Goal: Task Accomplishment & Management: Manage account settings

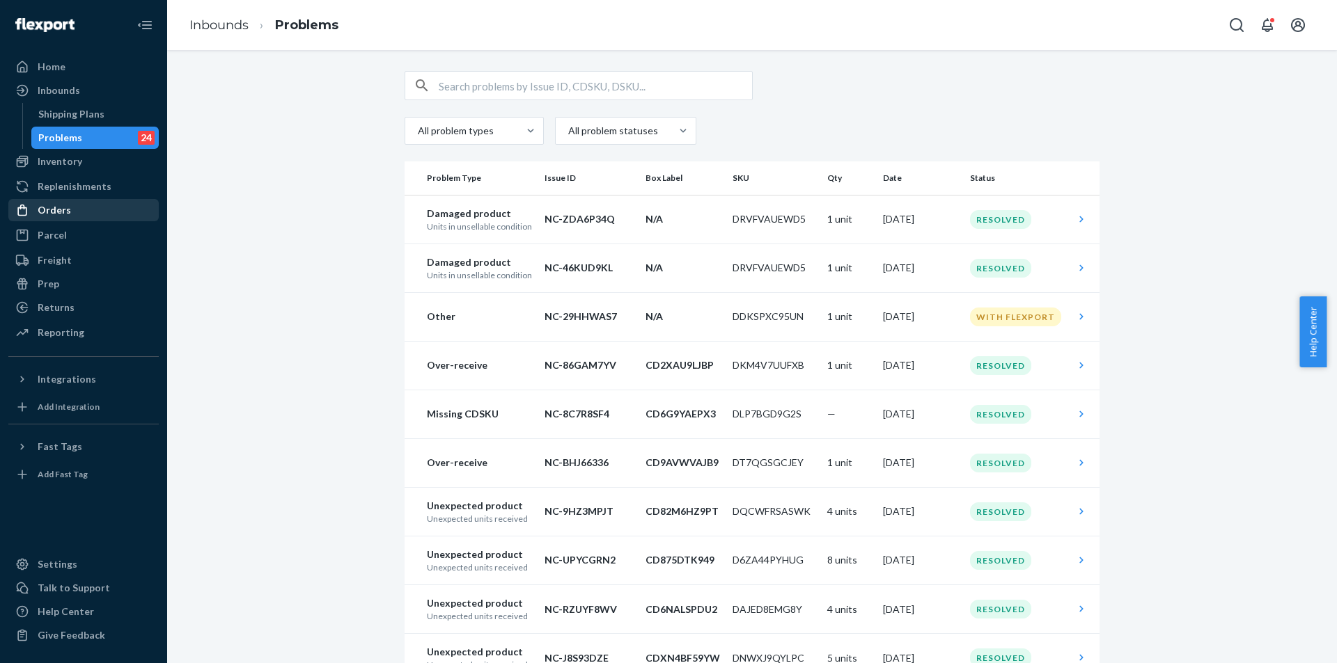
click at [72, 214] on div "Orders" at bounding box center [84, 209] width 148 height 19
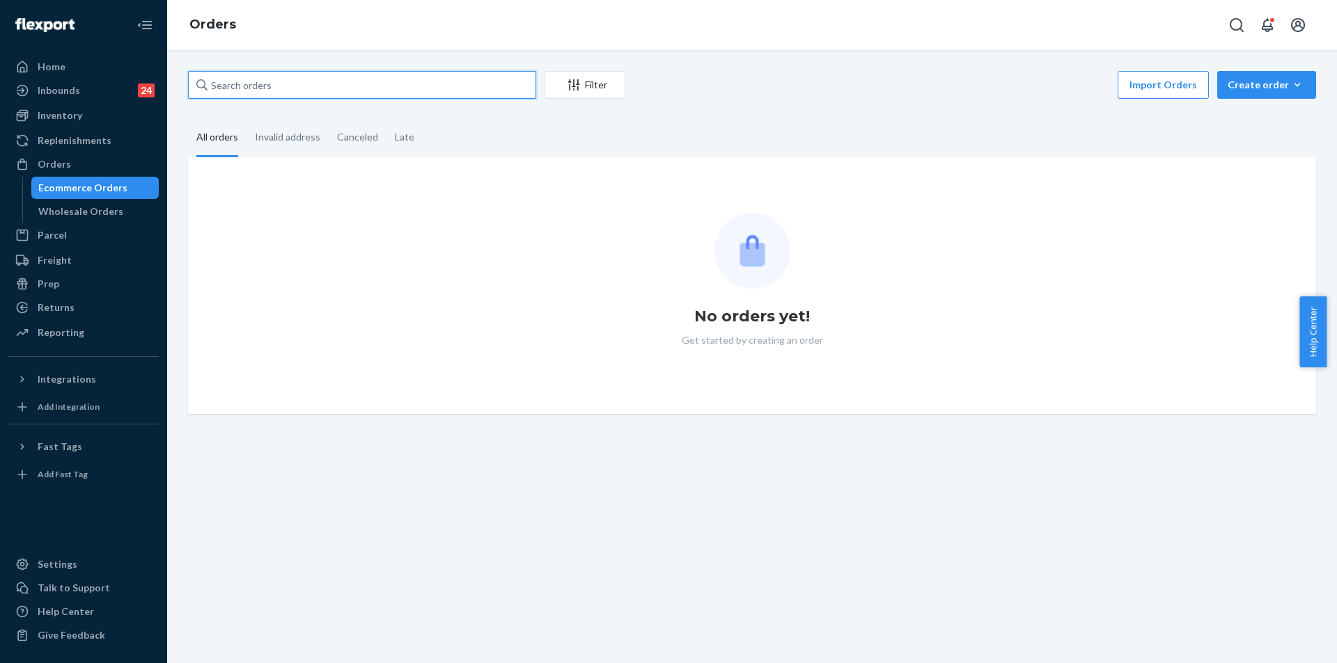
click at [346, 81] on input "text" at bounding box center [362, 85] width 348 height 28
paste input "252740508"
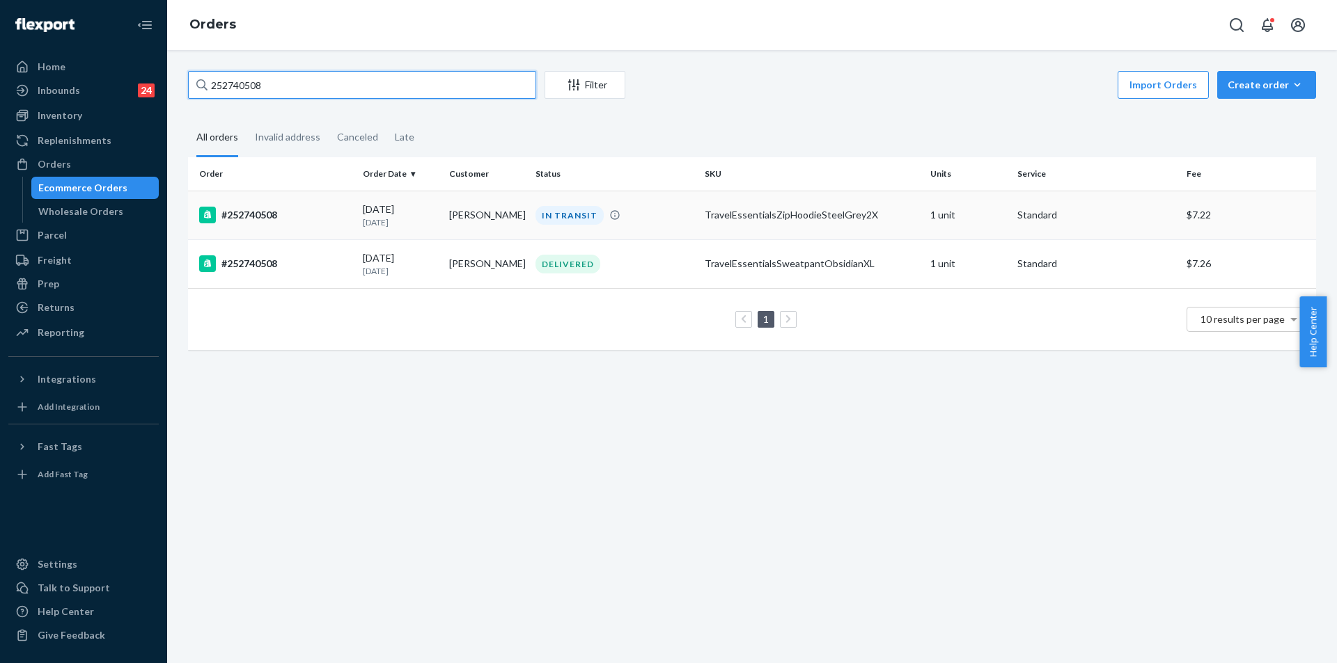
type input "252740508"
click at [668, 225] on td "IN TRANSIT" at bounding box center [614, 215] width 169 height 49
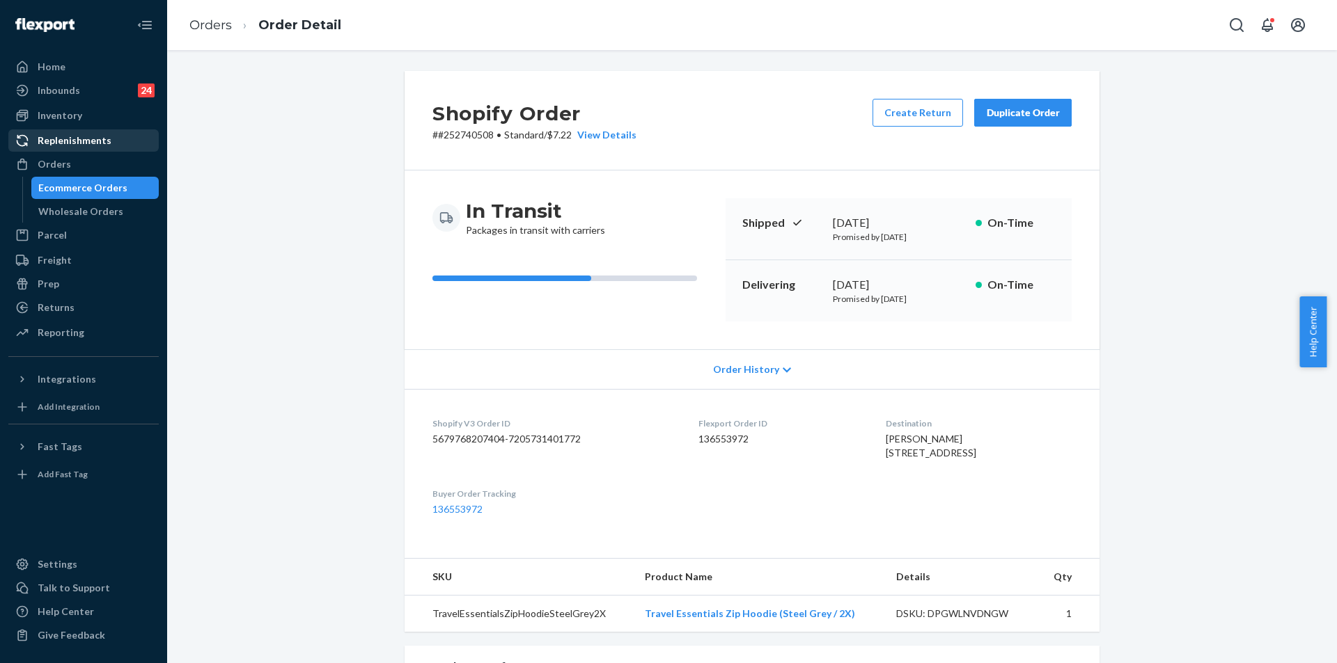
click at [70, 150] on link "Replenishments" at bounding box center [83, 140] width 150 height 22
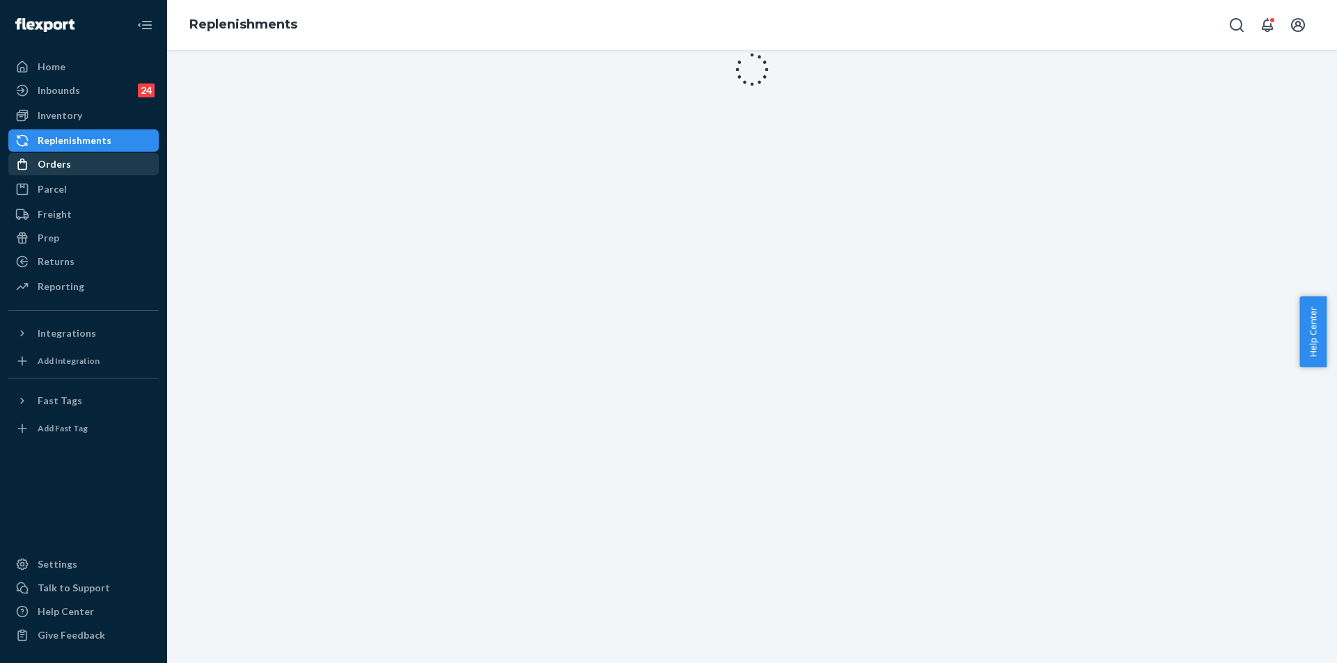
click at [77, 157] on div "Orders" at bounding box center [84, 164] width 148 height 19
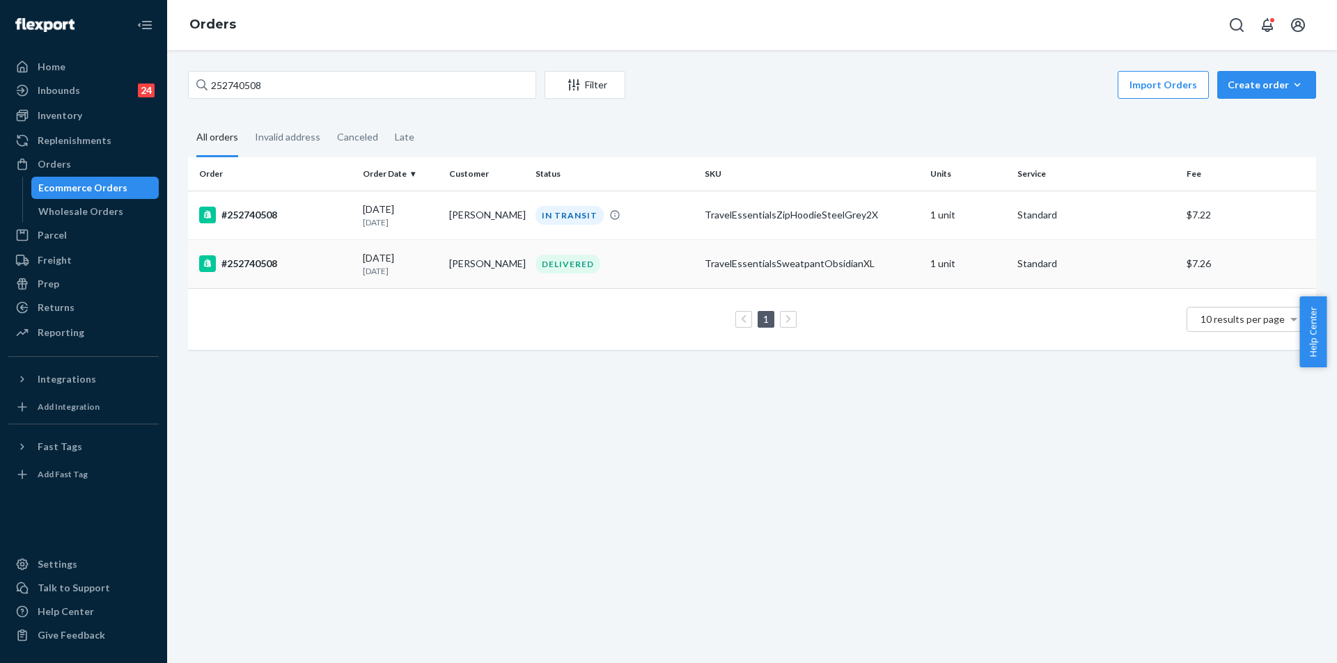
click at [633, 270] on div "DELIVERED" at bounding box center [615, 264] width 164 height 19
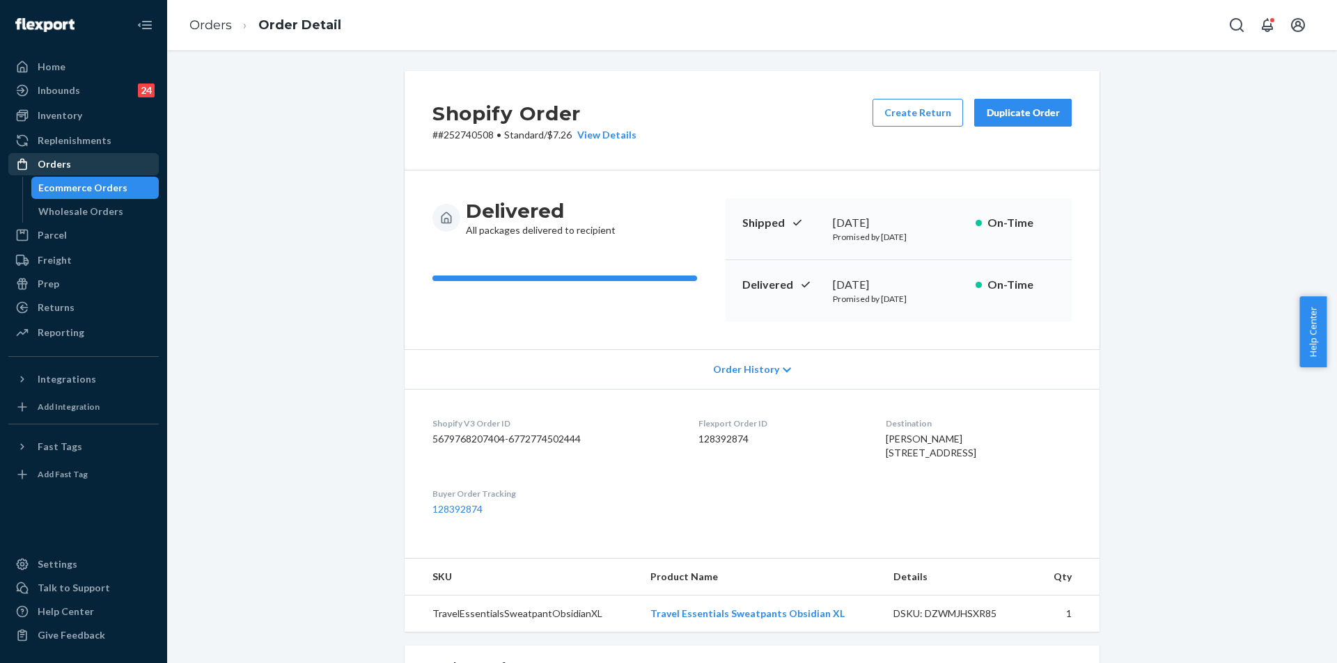
drag, startPoint x: 38, startPoint y: 171, endPoint x: 51, endPoint y: 172, distance: 13.2
click at [39, 171] on div "Orders" at bounding box center [84, 164] width 148 height 19
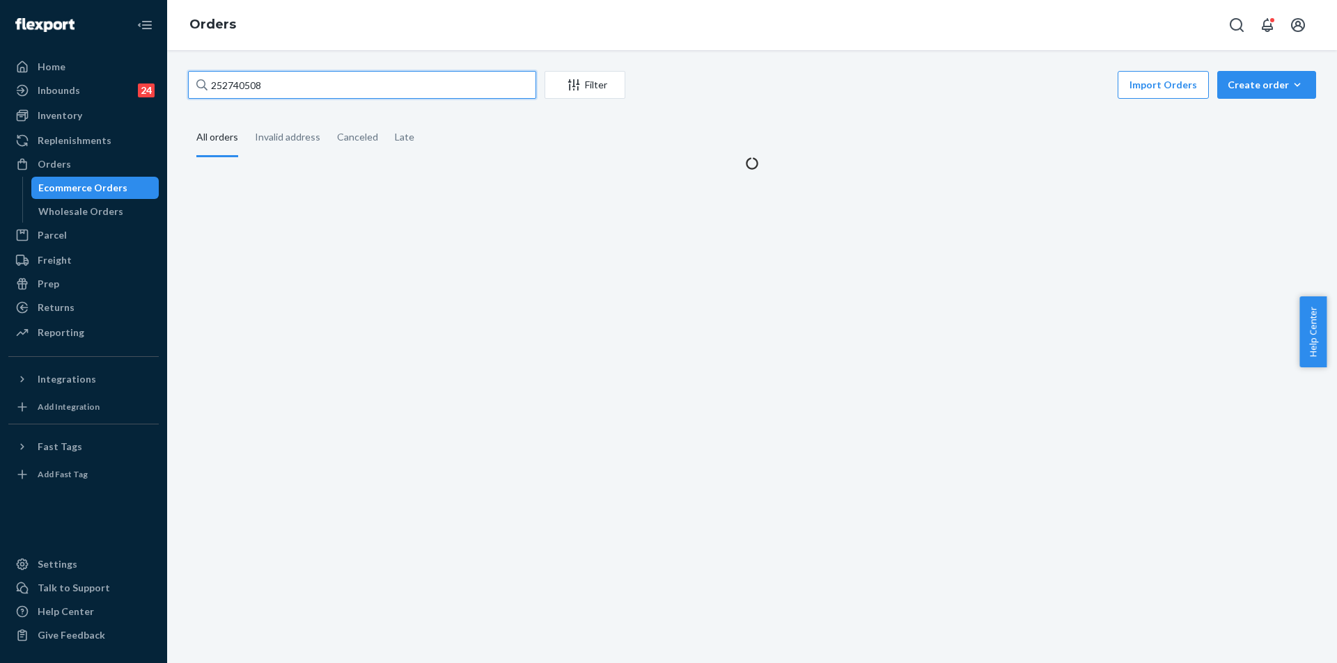
drag, startPoint x: 509, startPoint y: 93, endPoint x: 496, endPoint y: 86, distance: 14.7
click at [506, 91] on input "252740508" at bounding box center [362, 85] width 348 height 28
click at [491, 83] on input "252740508" at bounding box center [362, 85] width 348 height 28
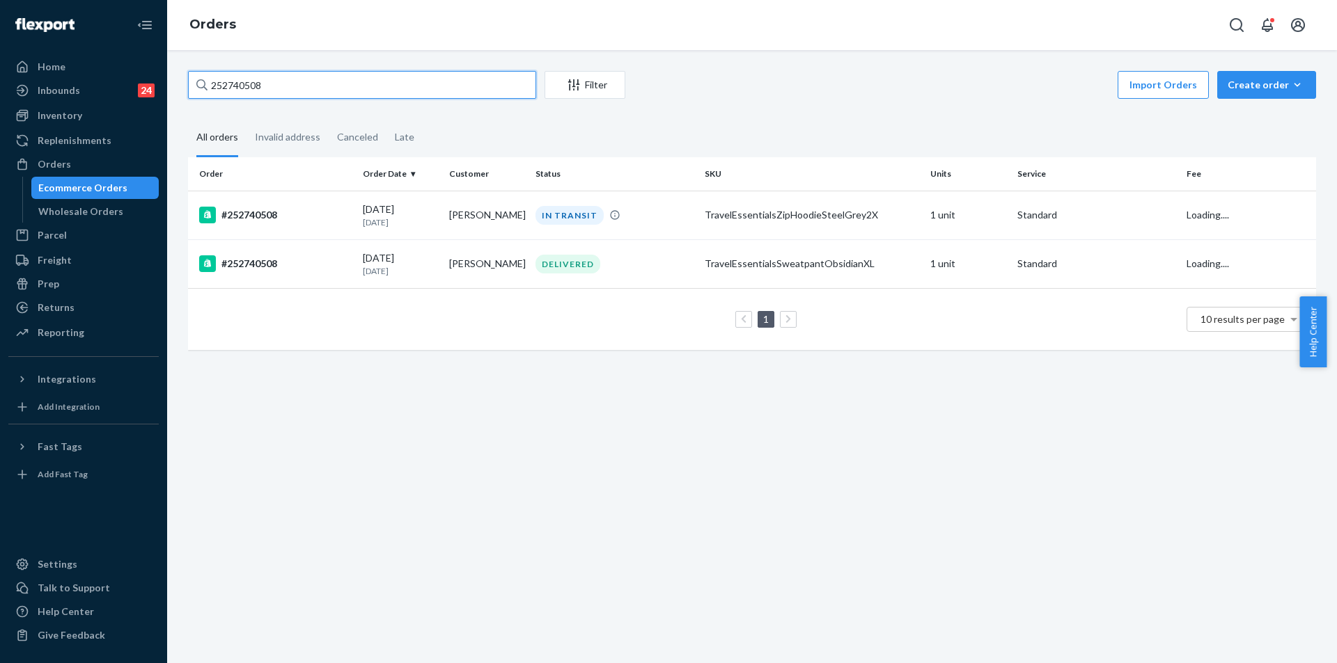
paste input "aqua.ninja.battleaxe@gmail.com"
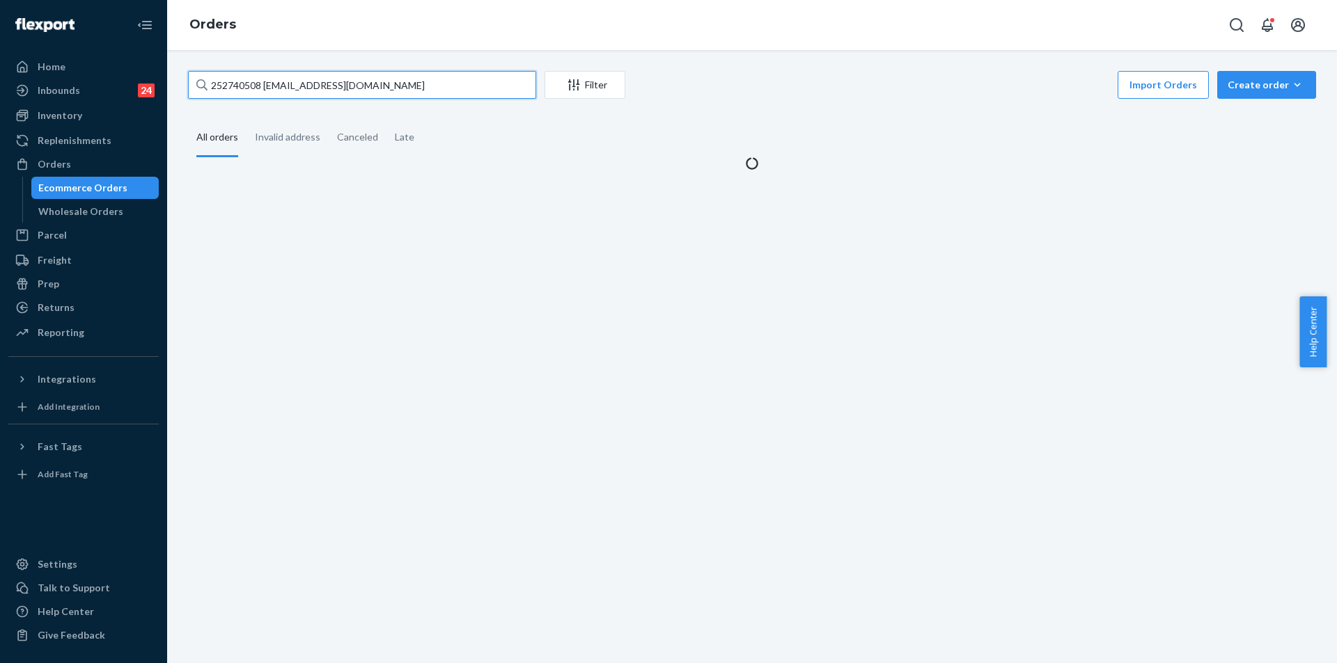
paste input "text"
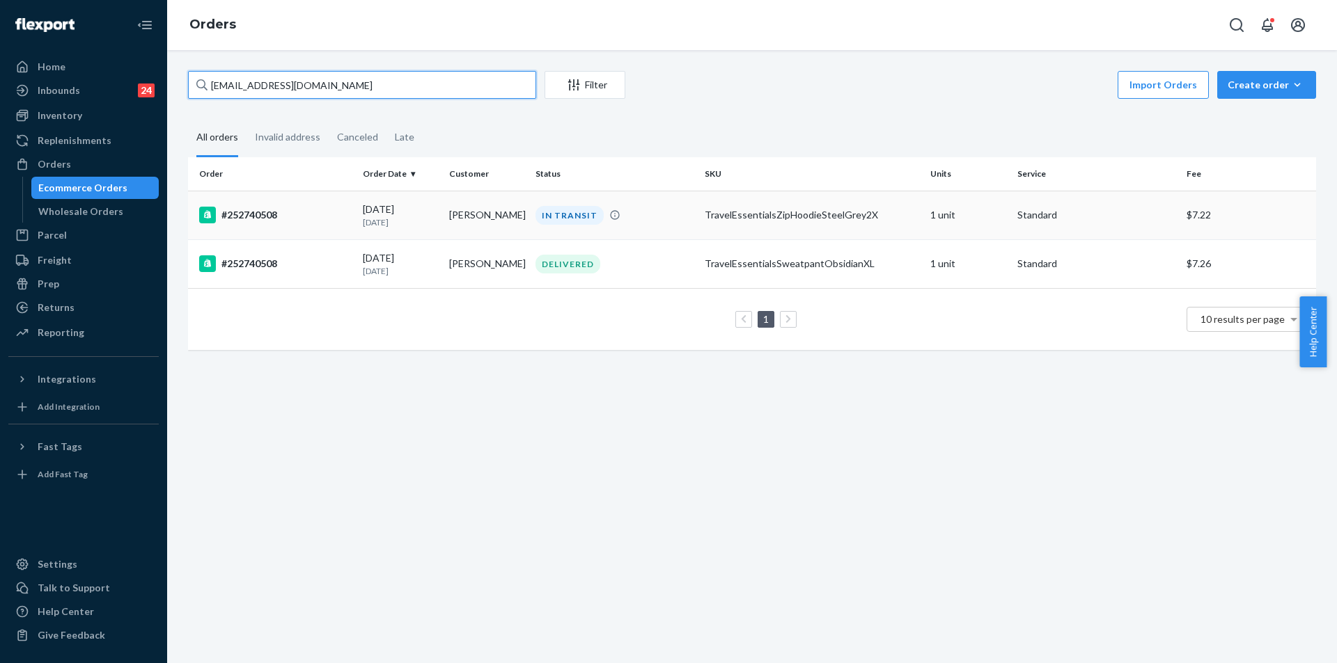
type input "aqua.ninja.battleaxe@gmail.com"
click at [661, 219] on div "IN TRANSIT" at bounding box center [615, 215] width 164 height 19
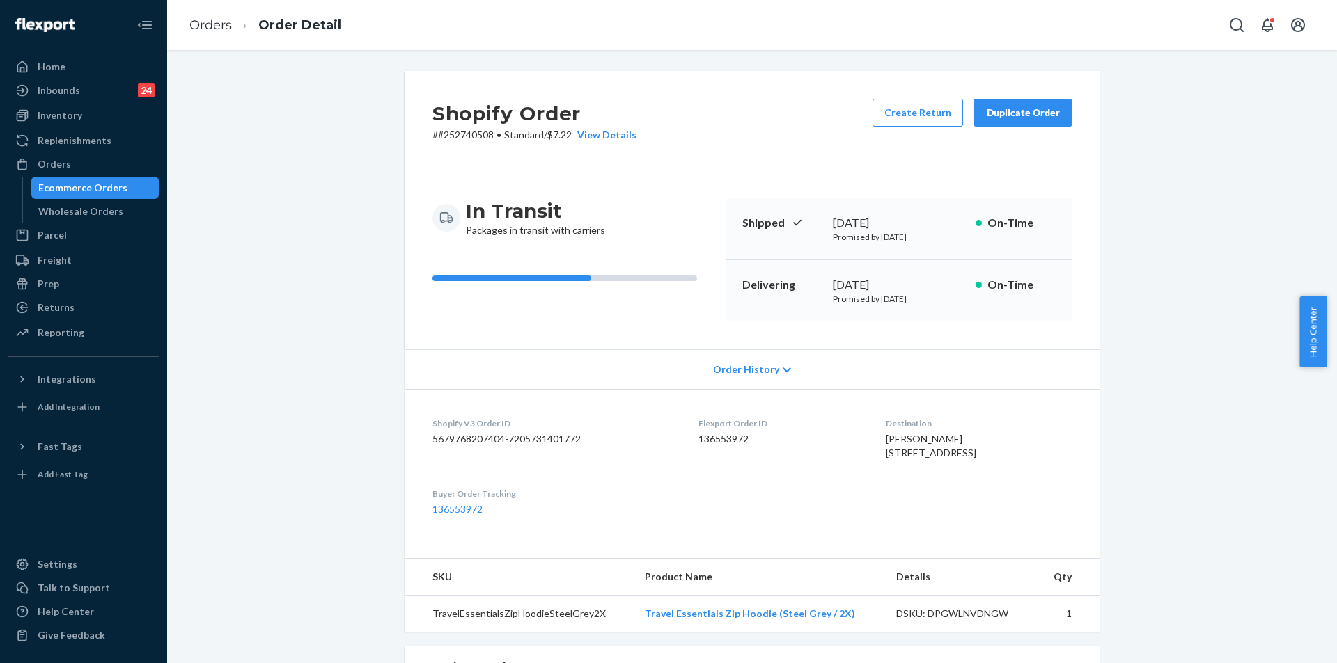
click at [1045, 118] on div "Duplicate Order" at bounding box center [1023, 113] width 74 height 14
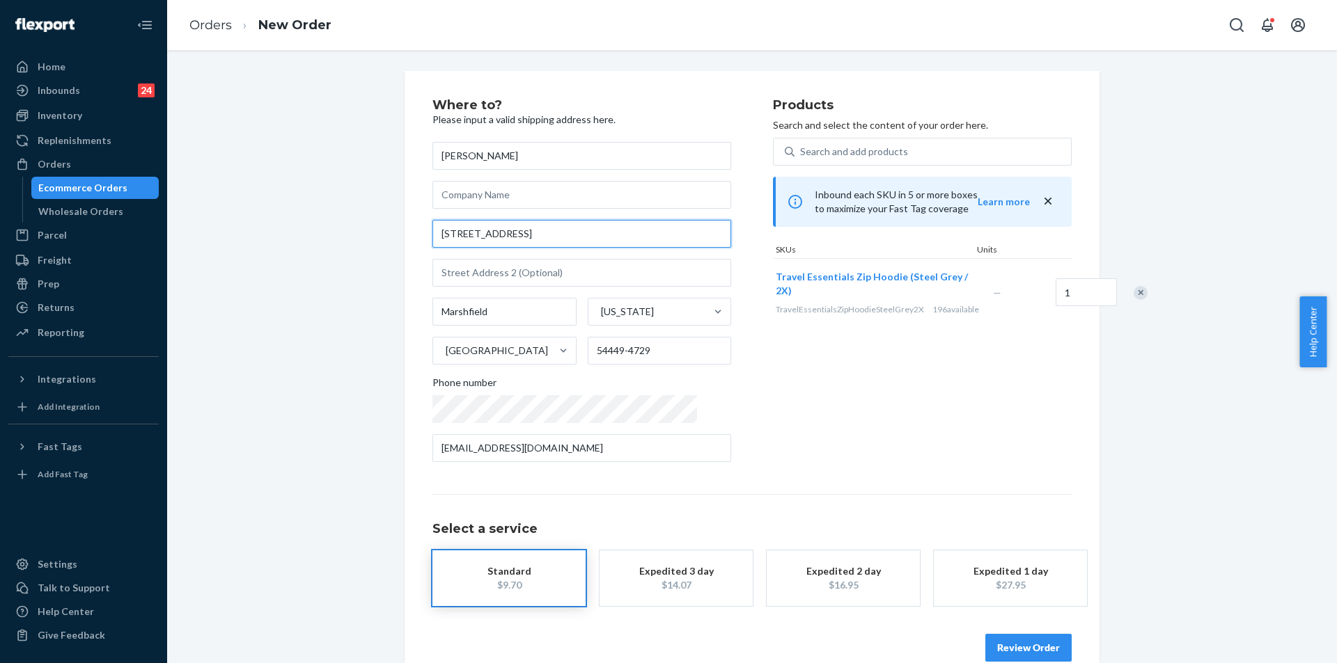
click at [507, 233] on input "791 W 17th St" at bounding box center [581, 234] width 299 height 28
paste input "216 sunset place, Neillsville, WI 54456"
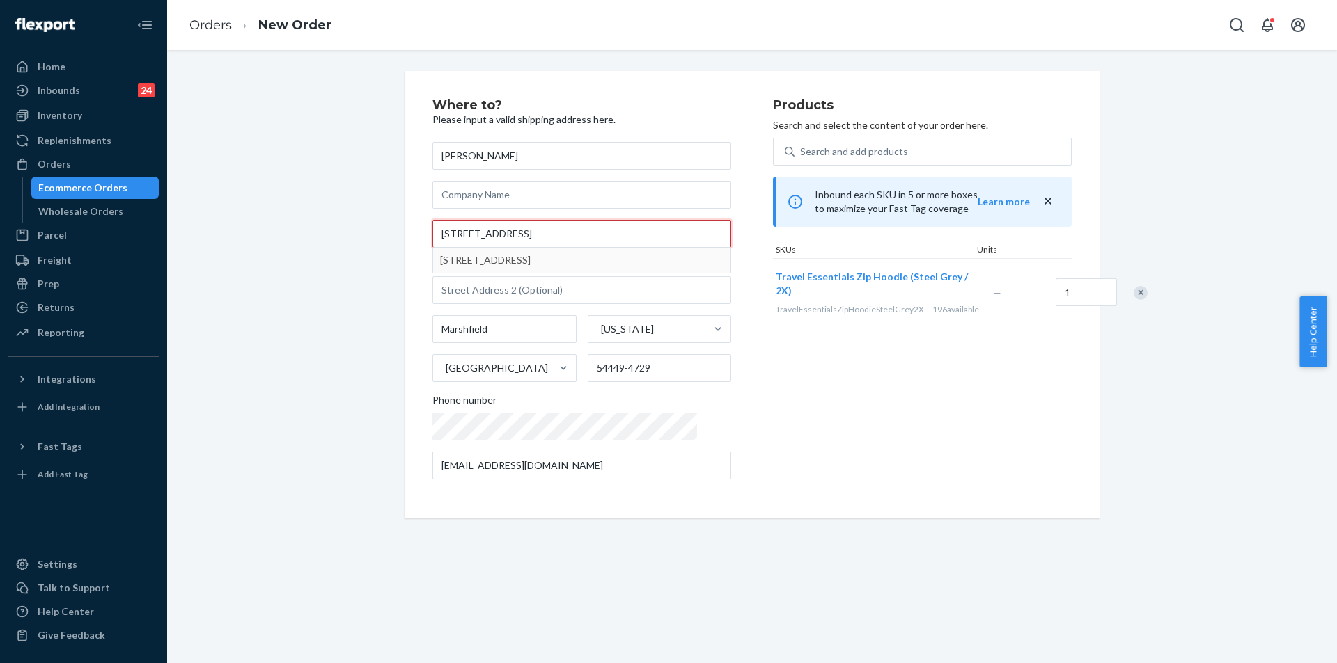
type input "216 sunset place, Neillsville, WI 54456"
type input "Neillsville"
type input "54456"
type input "216 Sunset Pl"
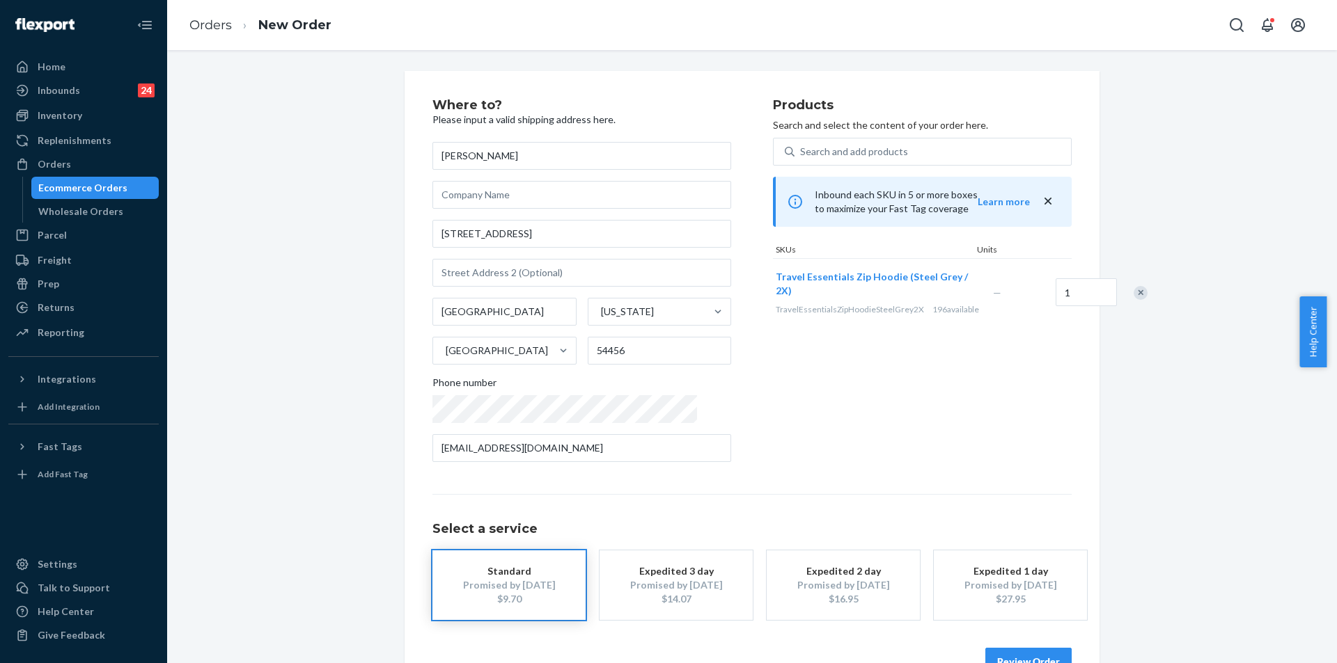
click at [639, 610] on button "Expedited 3 day Promised by Sep 25, 2025 $14.07" at bounding box center [675, 586] width 153 height 70
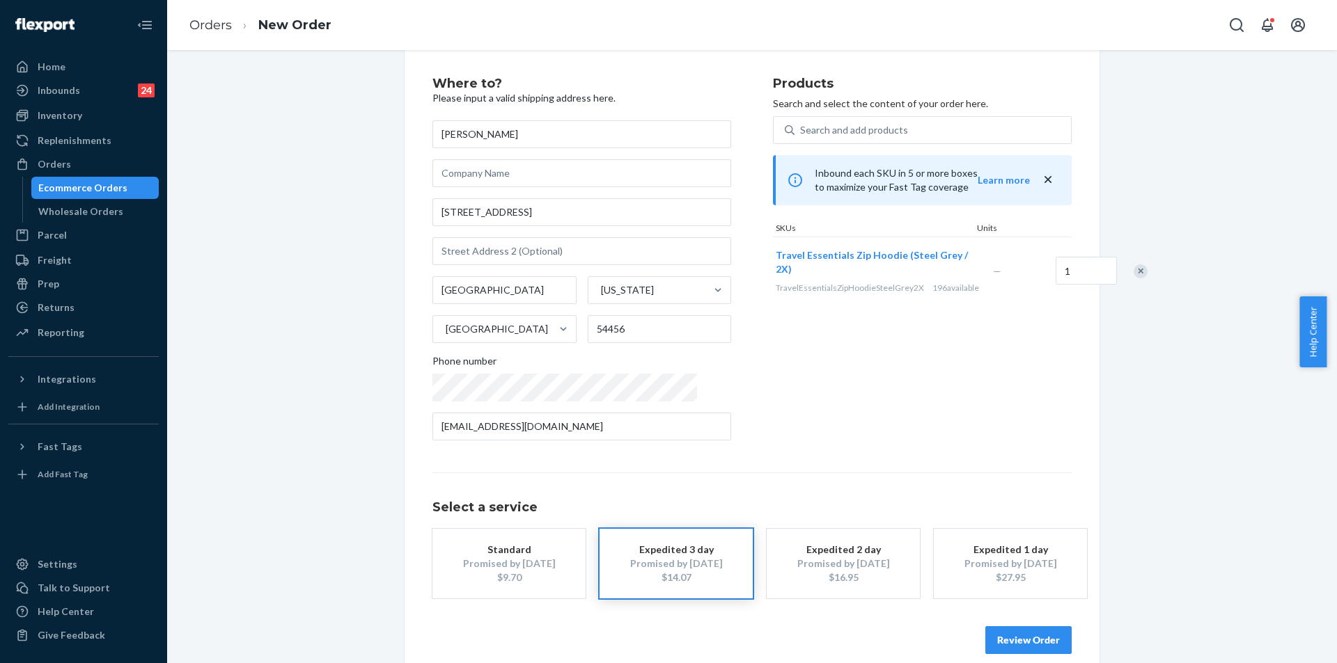
scroll to position [40, 0]
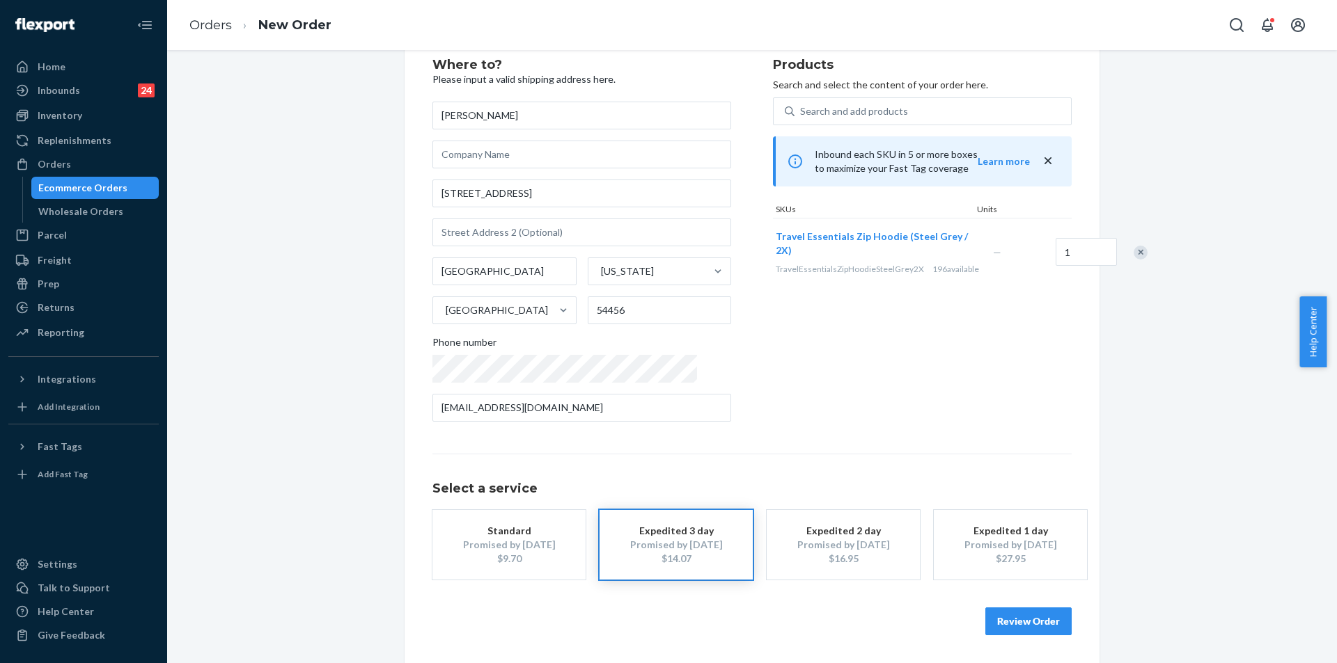
click at [1034, 627] on button "Review Order" at bounding box center [1028, 622] width 86 height 28
click at [1034, 627] on div "Where to? Please input a valid shipping address here. Amy Hajduk 216 Sunset Pl …" at bounding box center [751, 356] width 1169 height 613
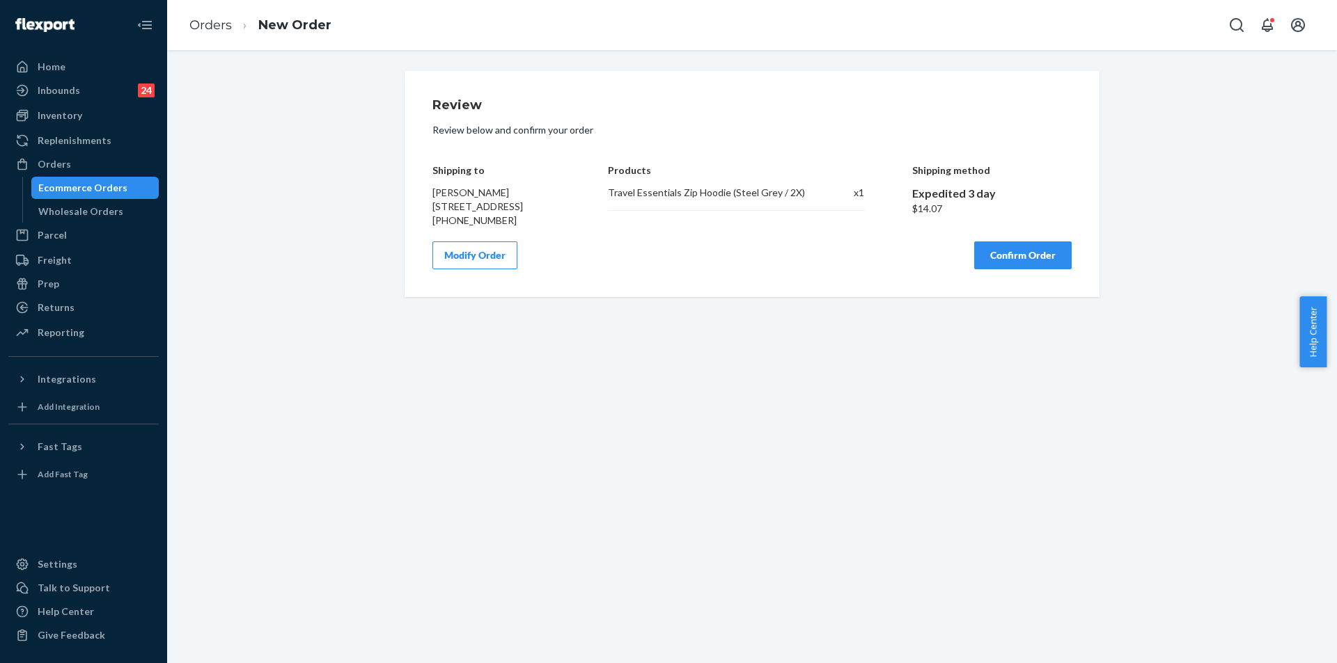
click at [1024, 269] on button "Confirm Order" at bounding box center [1022, 256] width 97 height 28
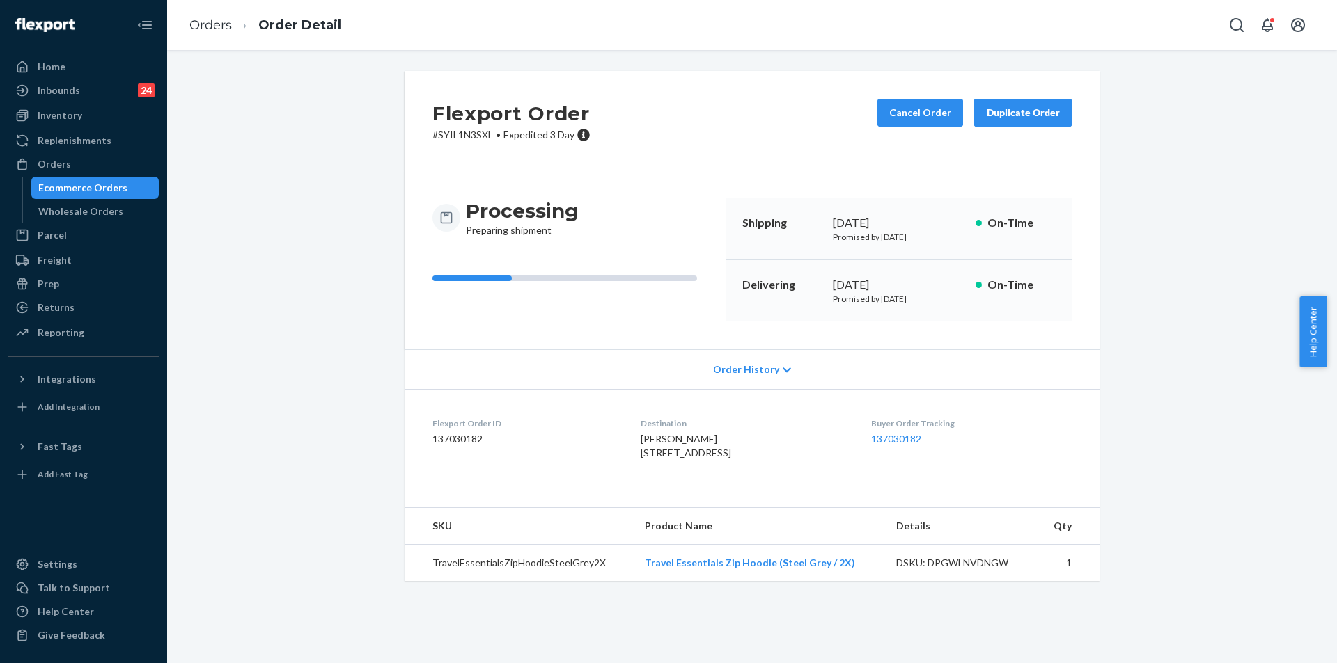
click at [67, 162] on div "Orders" at bounding box center [54, 164] width 33 height 14
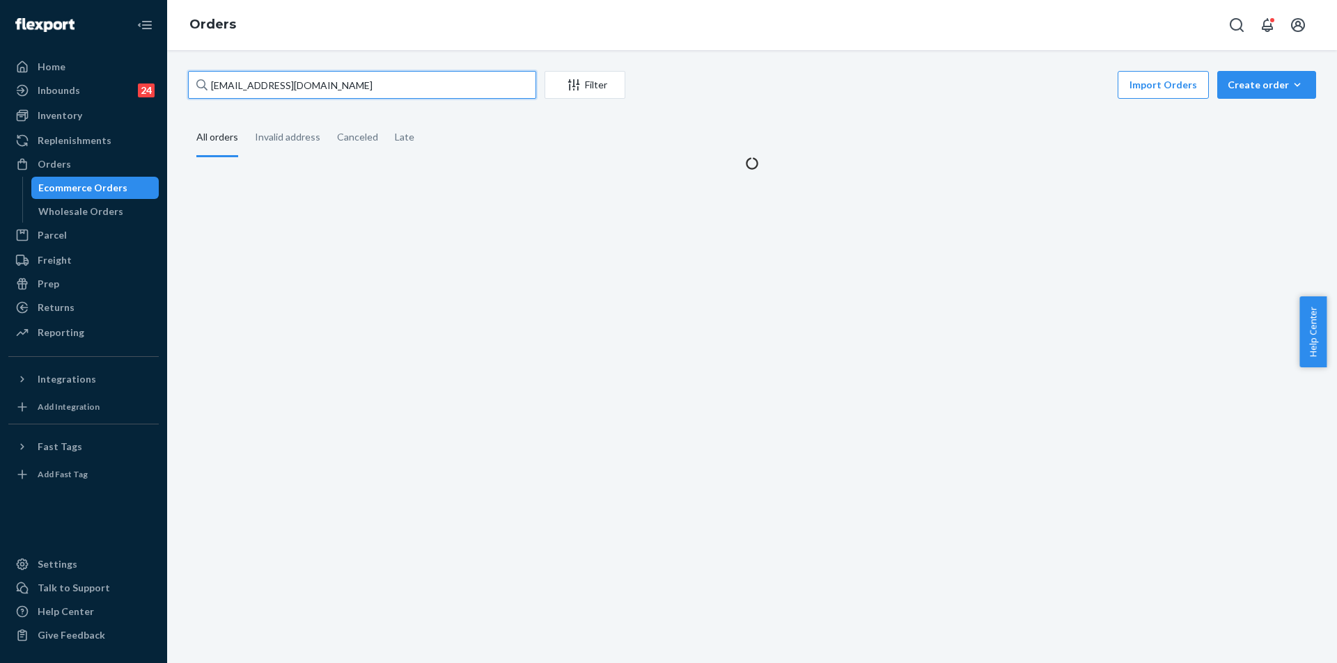
click at [425, 78] on input "aqua.ninja.battleaxe@gmail.com" at bounding box center [362, 85] width 348 height 28
paste input "255262646"
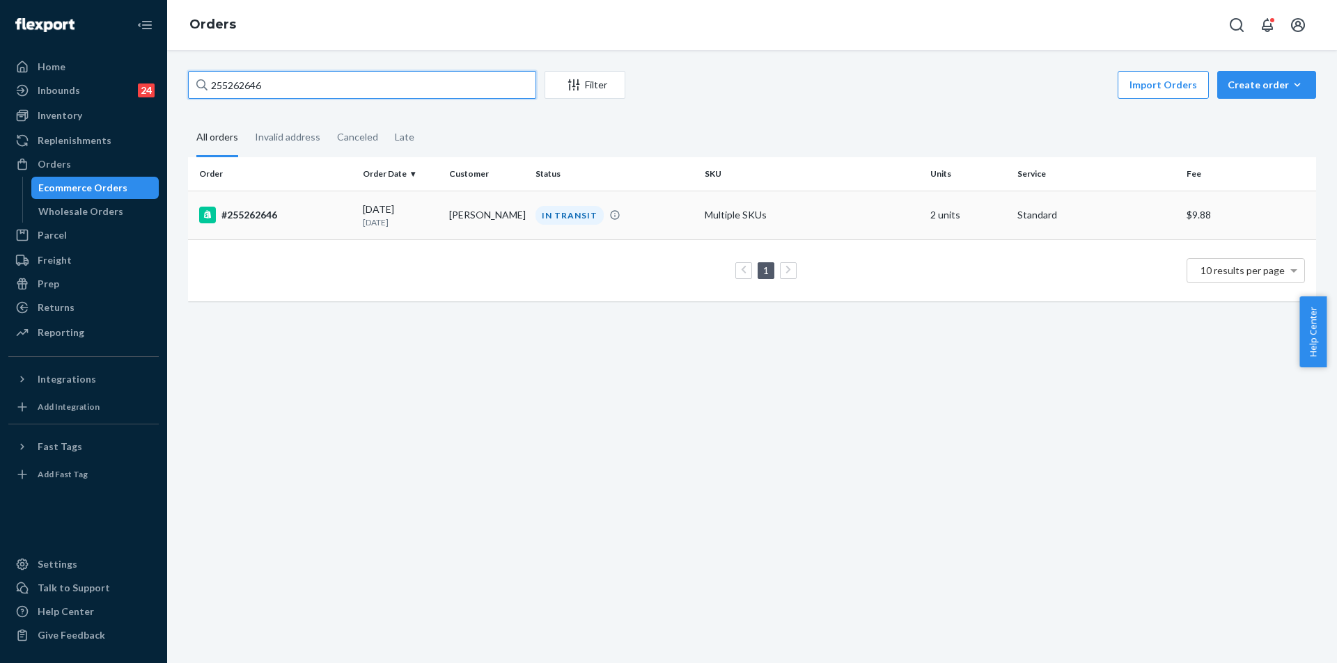
type input "255262646"
click at [835, 224] on td "Multiple SKUs" at bounding box center [812, 215] width 226 height 49
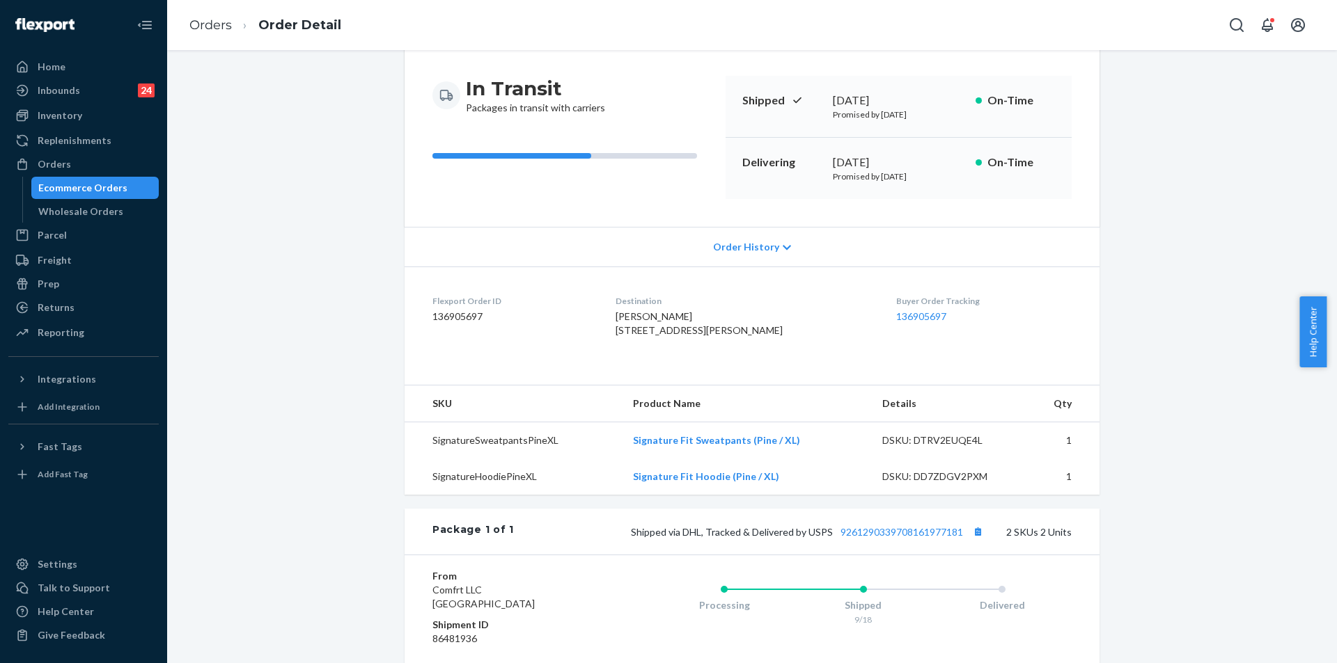
scroll to position [278, 0]
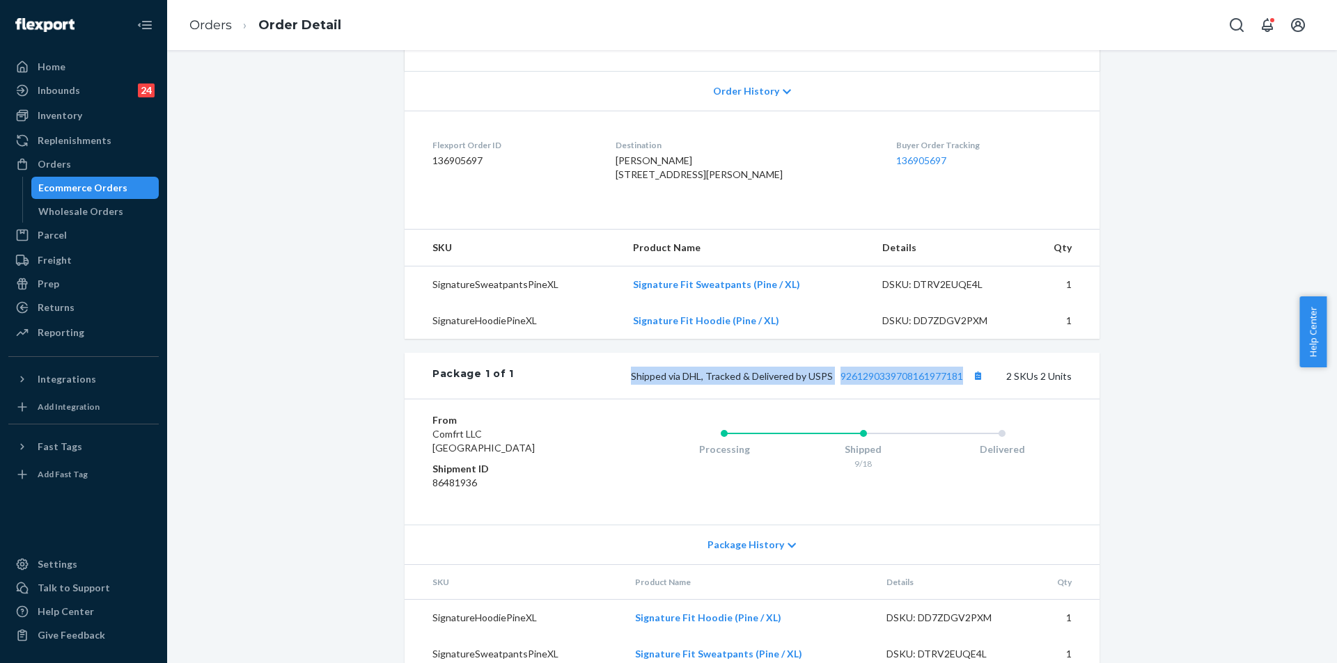
copy span "Shipped via DHL, Tracked & Delivered by USPS 9261290339708161977181"
drag, startPoint x: 631, startPoint y: 400, endPoint x: 983, endPoint y: 411, distance: 352.4
click at [983, 382] on span "Shipped via DHL, Tracked & Delivered by USPS 9261290339708161977181" at bounding box center [809, 376] width 356 height 12
click at [71, 313] on div "Returns" at bounding box center [56, 308] width 37 height 14
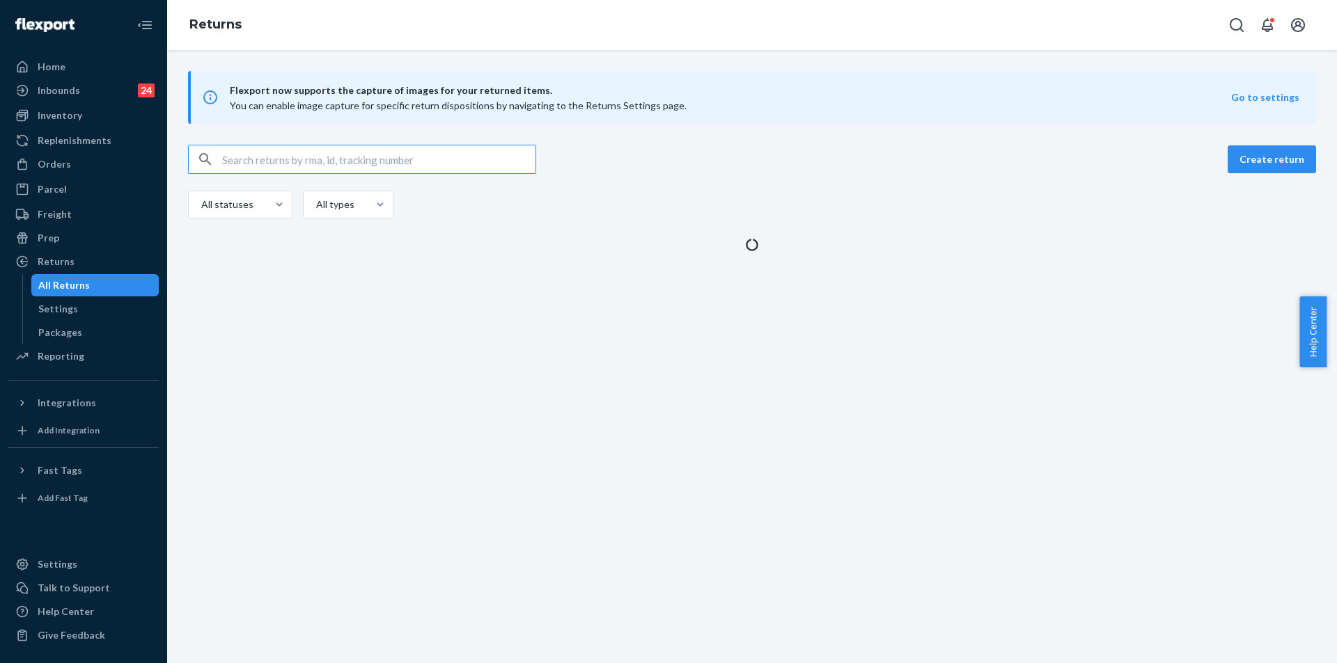
click at [386, 161] on input "text" at bounding box center [378, 159] width 313 height 28
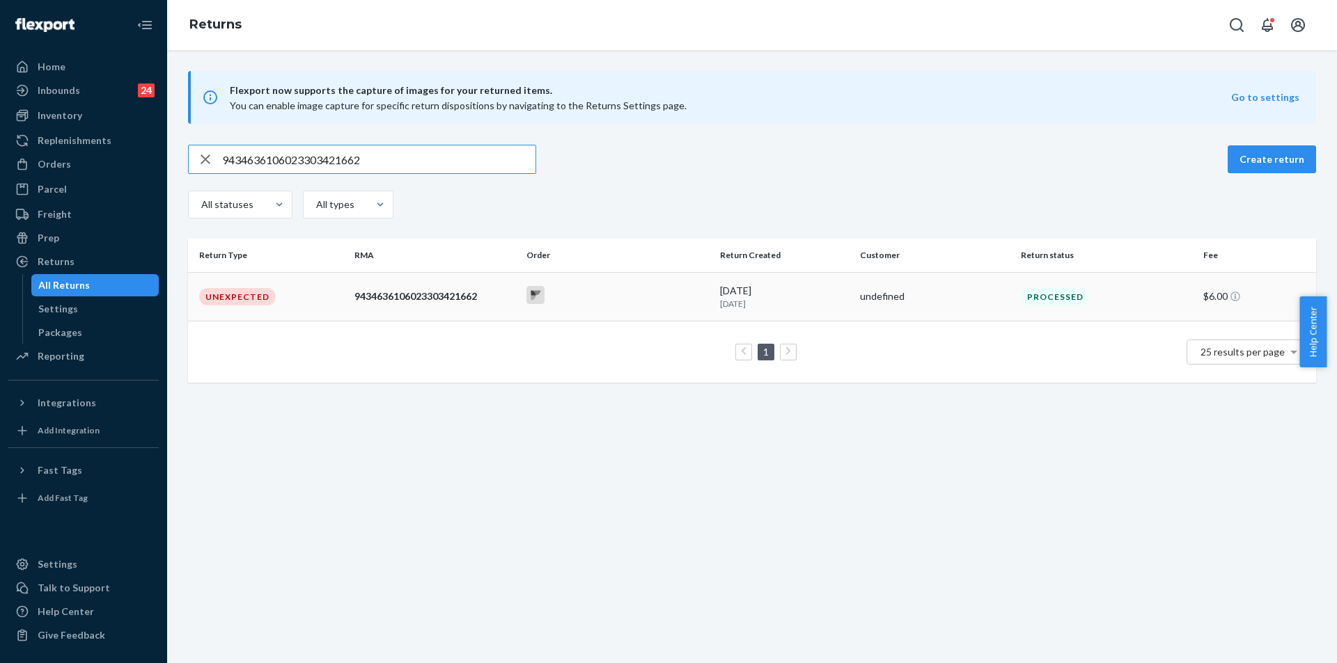
type input "9434636106023303421662"
click at [877, 290] on div "undefined" at bounding box center [935, 297] width 150 height 14
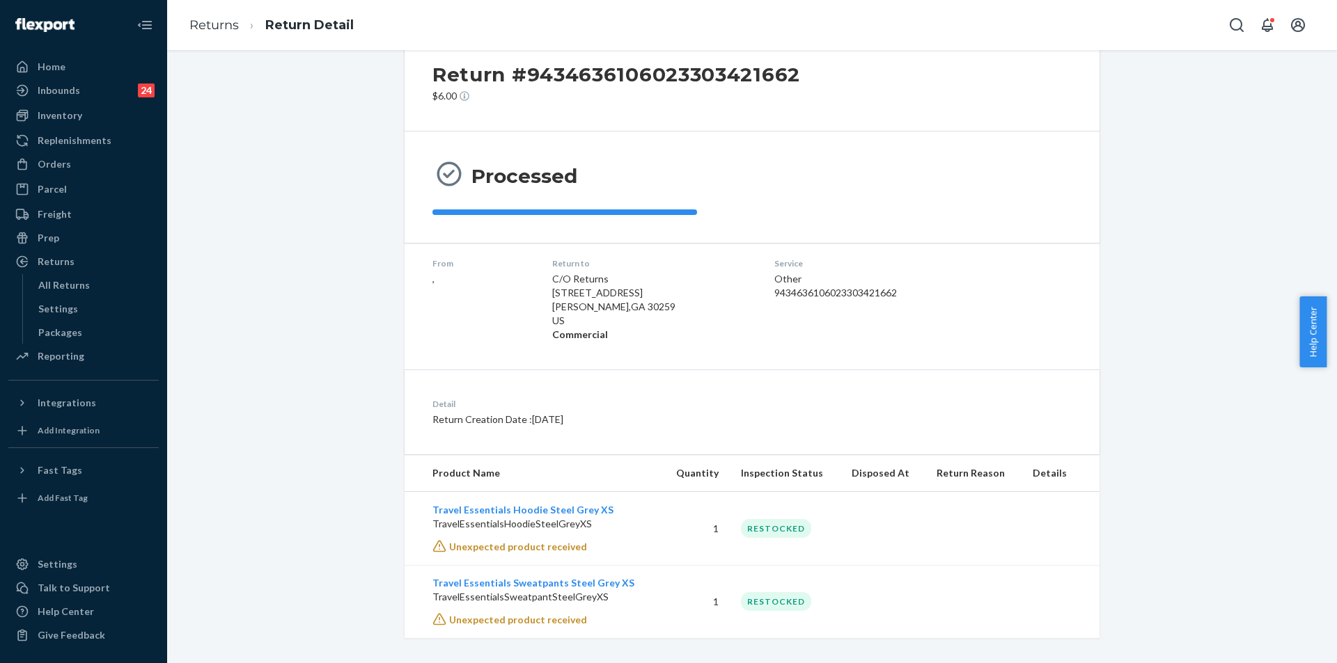
scroll to position [49, 0]
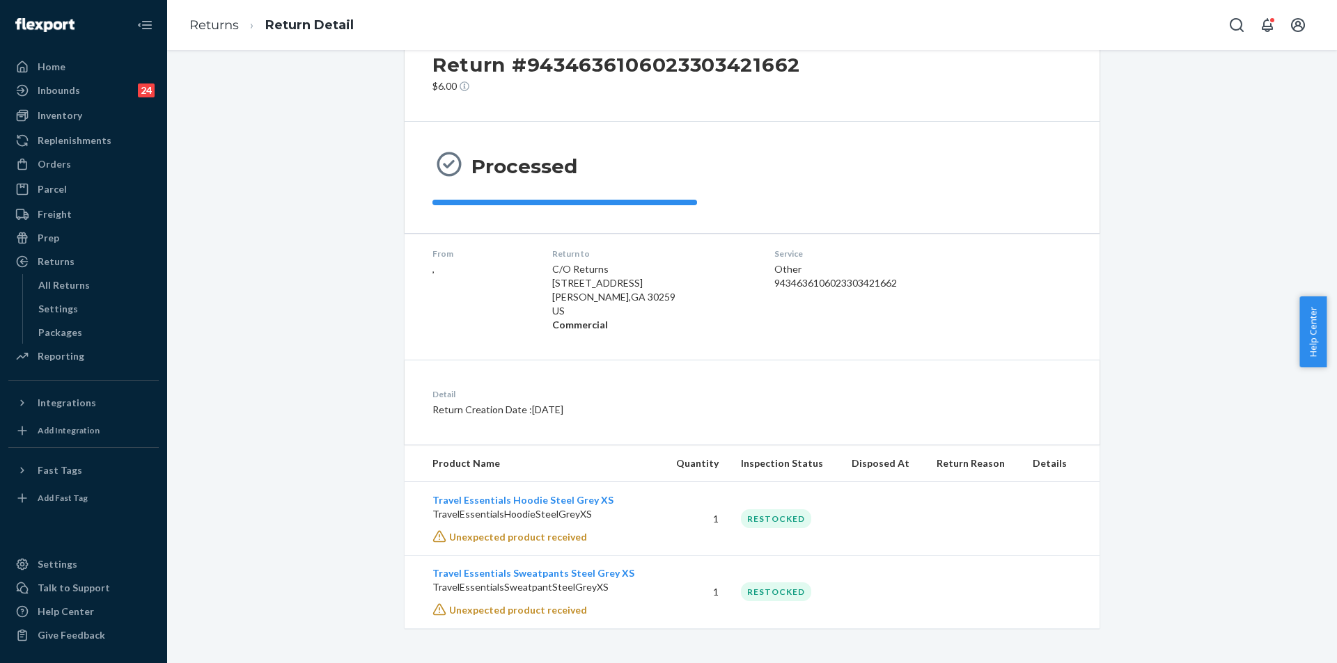
drag, startPoint x: 241, startPoint y: 185, endPoint x: 252, endPoint y: 206, distance: 23.7
click at [241, 185] on div "Return #9434636106023303421662 $6.00 Processed From , Return to C/O Returns 190…" at bounding box center [752, 325] width 1149 height 606
click at [216, 20] on link "Returns" at bounding box center [213, 24] width 49 height 15
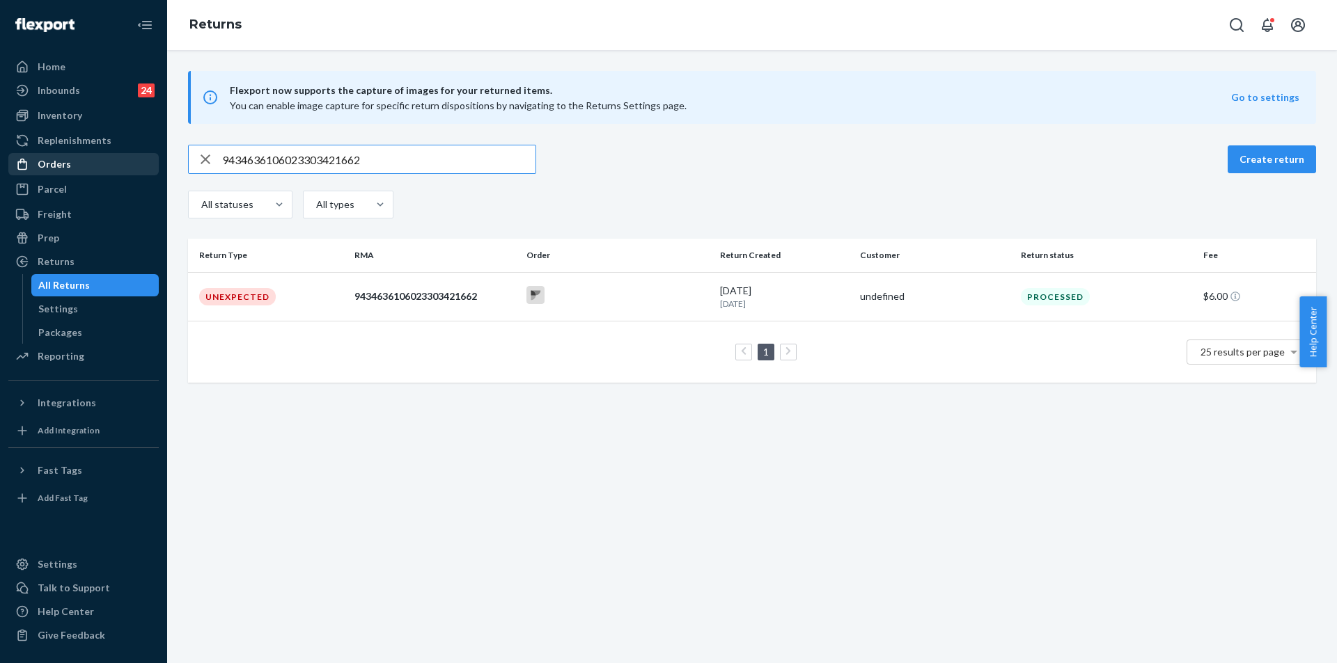
click at [77, 160] on div "Orders" at bounding box center [84, 164] width 148 height 19
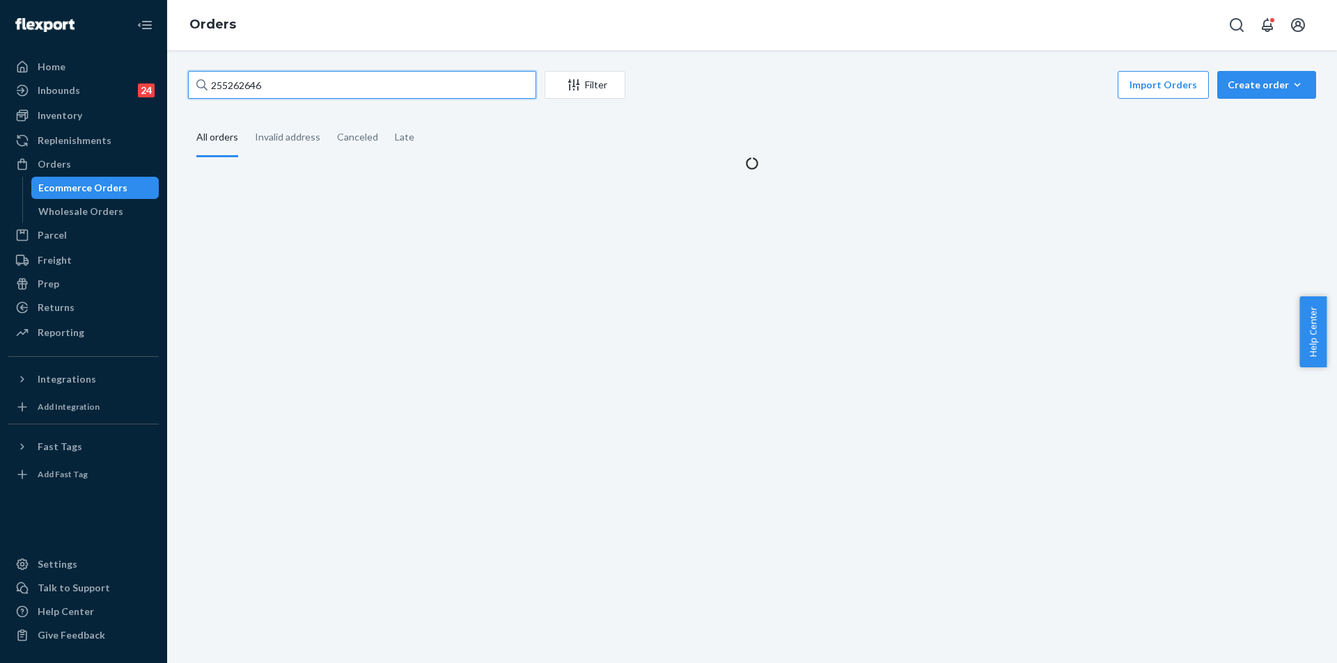
click at [304, 77] on input "255262646" at bounding box center [362, 85] width 348 height 28
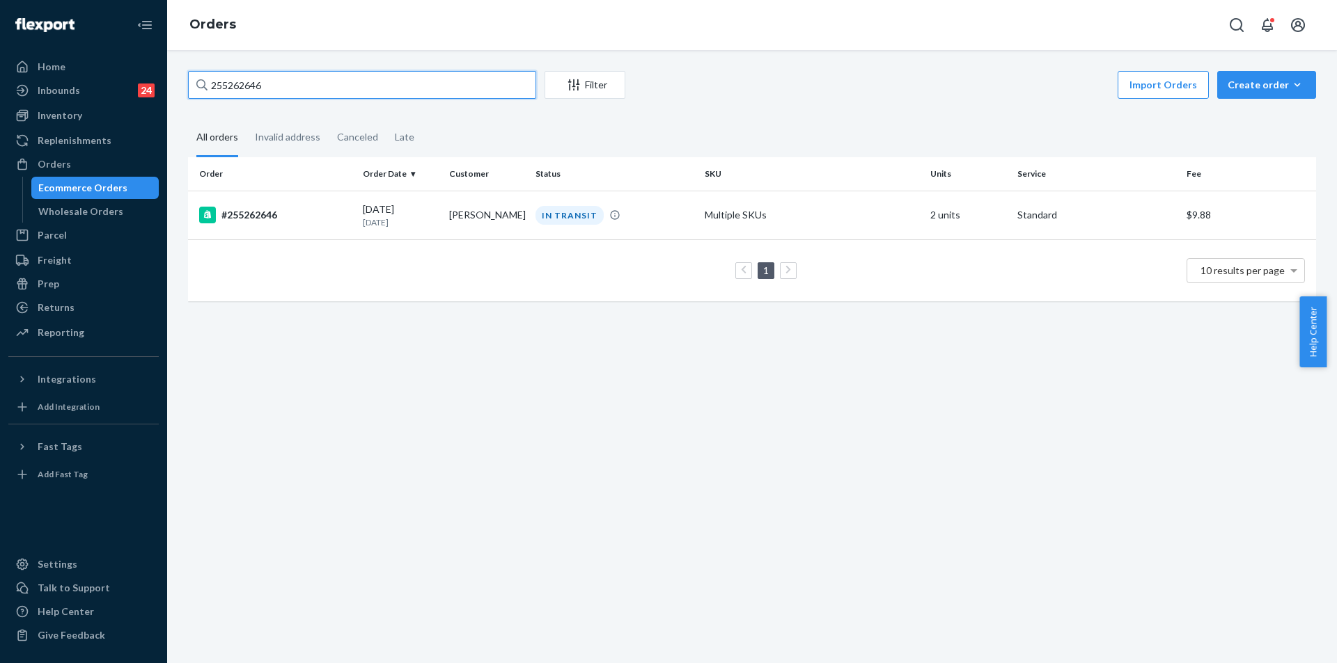
paste input "hammondfamily32@gmail.com"
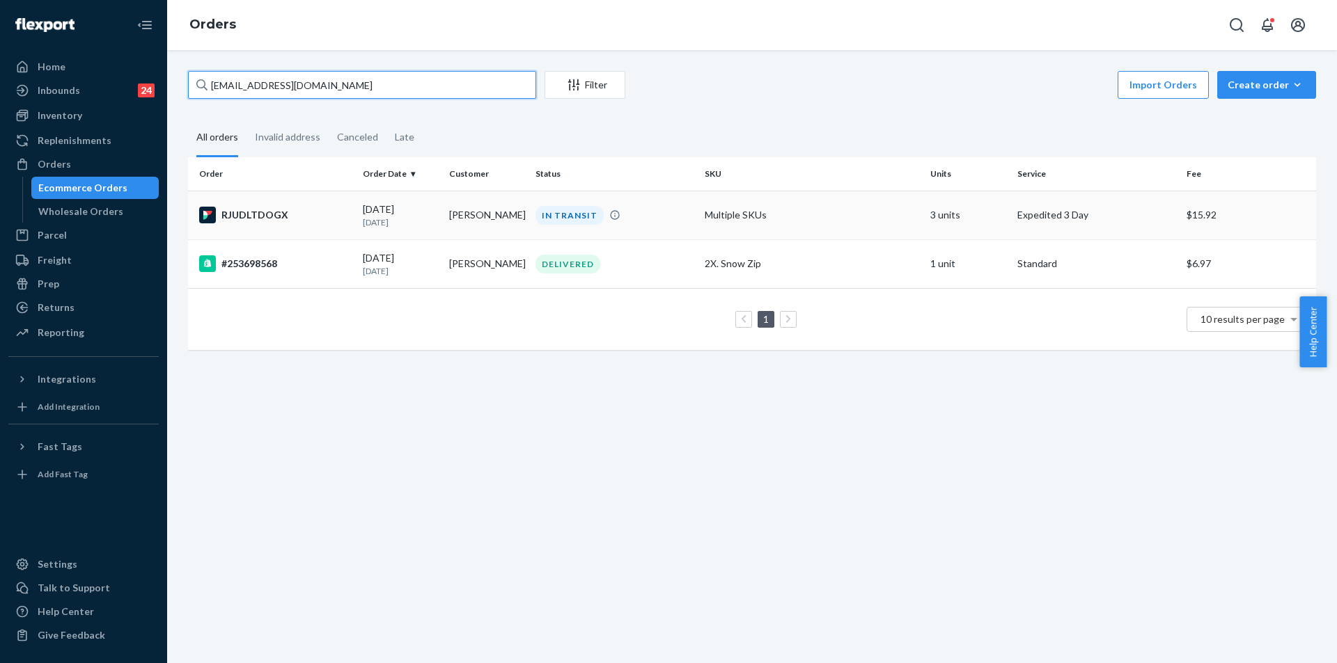
type input "hammondfamily32@gmail.com"
click at [714, 214] on td "Multiple SKUs" at bounding box center [812, 215] width 226 height 49
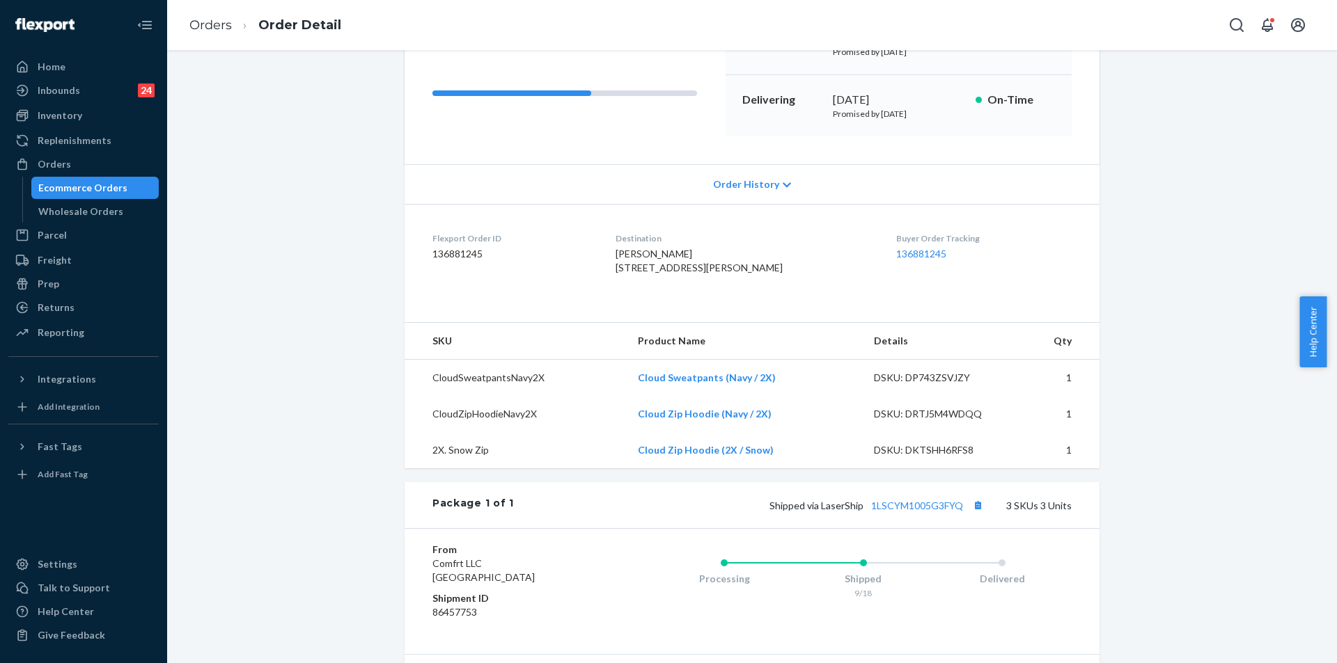
scroll to position [348, 0]
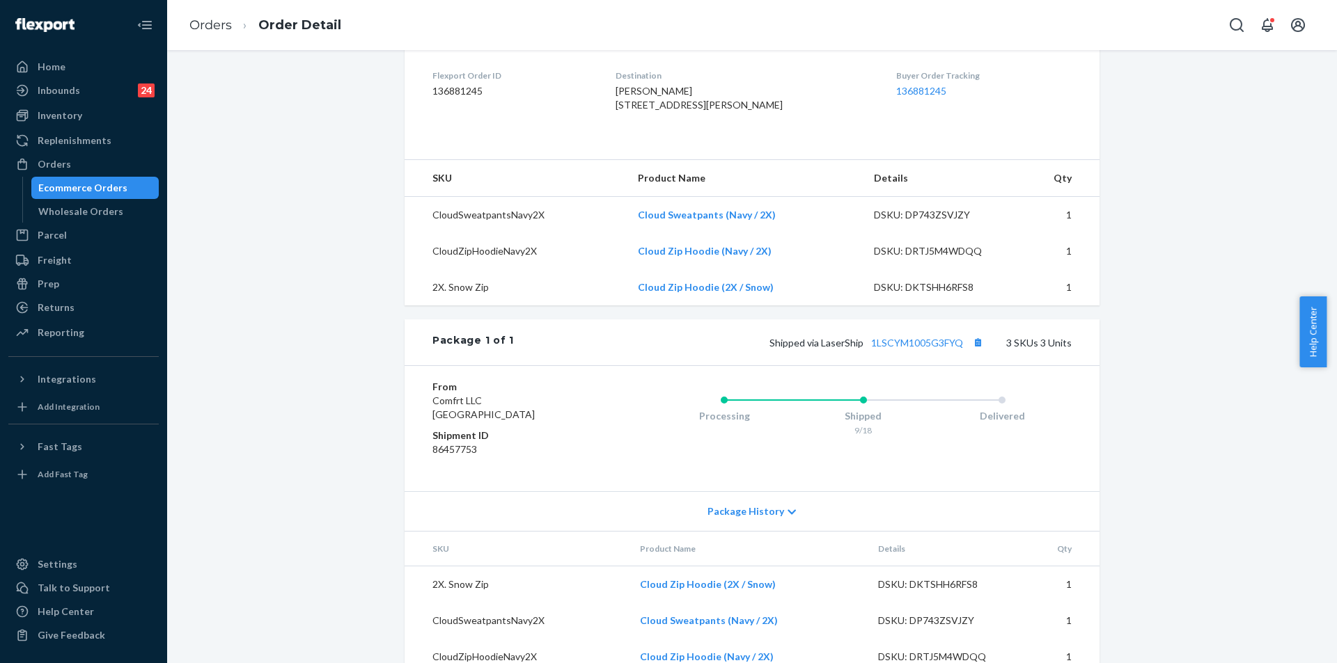
click at [769, 352] on div "Shipped via LaserShip 1LSCYM1005G3FYQ 3 SKUs 3 Units" at bounding box center [793, 342] width 558 height 18
drag, startPoint x: 798, startPoint y: 361, endPoint x: 962, endPoint y: 361, distance: 163.6
click at [962, 352] on div "Shipped via LaserShip 1LSCYM1005G3FYQ 3 SKUs 3 Units" at bounding box center [793, 342] width 558 height 18
copy span "Shipped via LaserShip 1LSCYM1005G3FYQ"
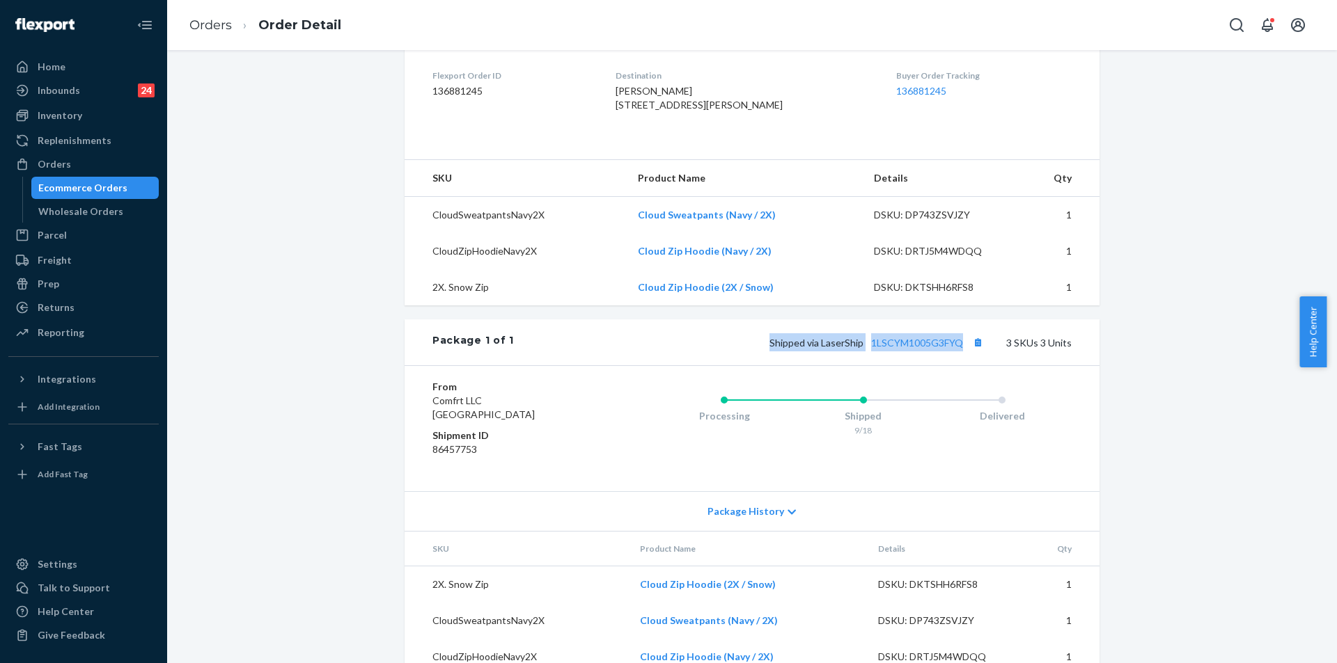
drag, startPoint x: 741, startPoint y: 365, endPoint x: 963, endPoint y: 374, distance: 221.6
click at [963, 352] on div "Shipped via LaserShip 1LSCYM1005G3FYQ 3 SKUs 3 Units" at bounding box center [793, 342] width 558 height 18
click at [735, 352] on div "Shipped via LaserShip 1LSCYM1005G3FYQ 3 SKUs 3 Units" at bounding box center [793, 342] width 558 height 18
copy link "1LSCYM1005G3FYQ"
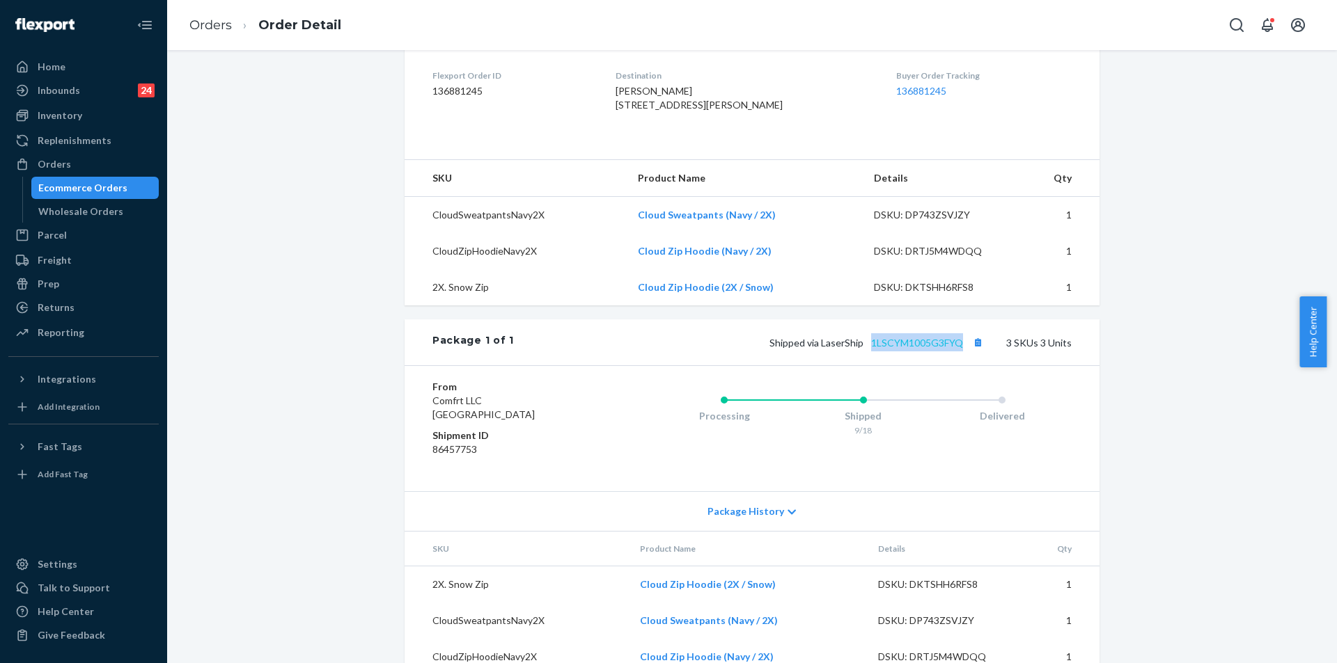
drag, startPoint x: 963, startPoint y: 370, endPoint x: 869, endPoint y: 372, distance: 94.0
click at [869, 349] on span "Shipped via LaserShip 1LSCYM1005G3FYQ" at bounding box center [877, 343] width 217 height 12
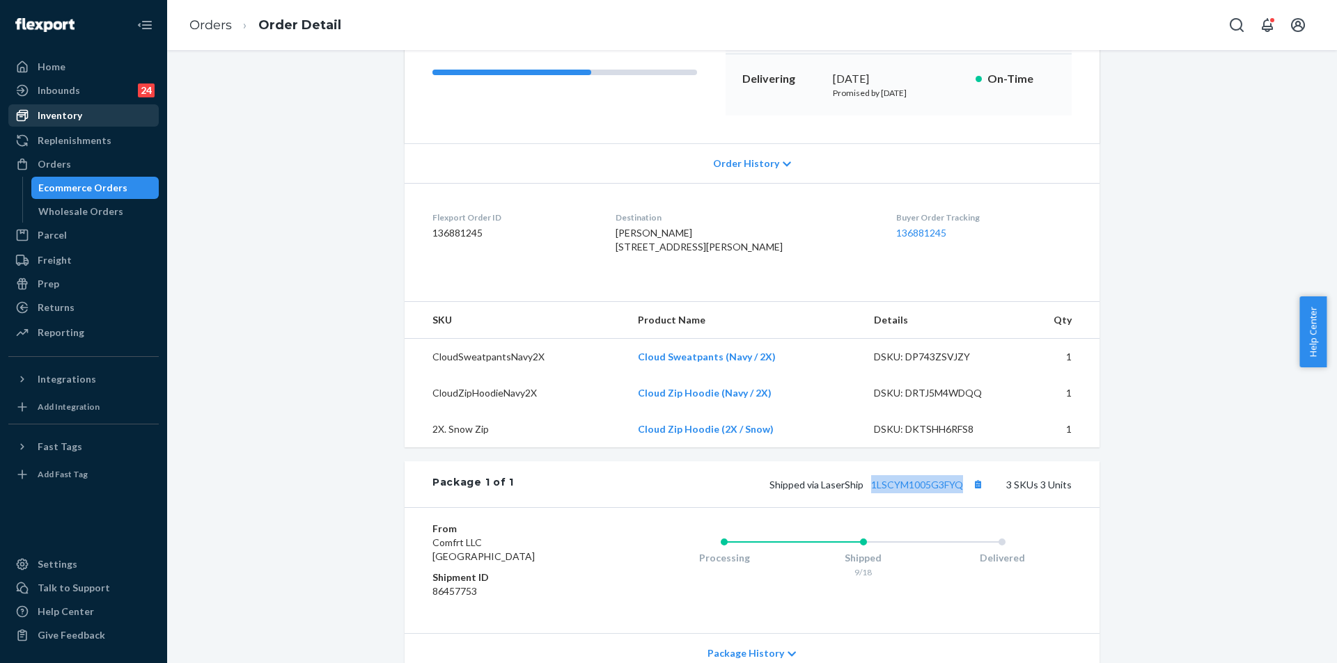
scroll to position [70, 0]
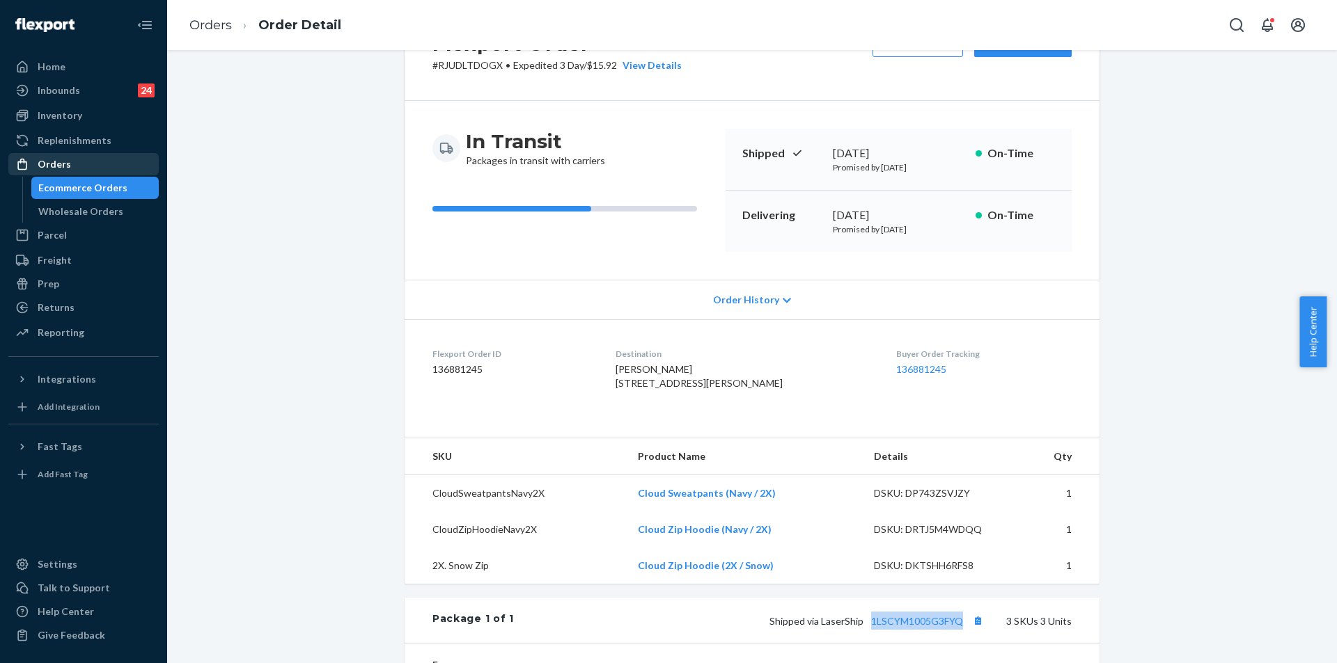
click at [84, 160] on div "Orders" at bounding box center [84, 164] width 148 height 19
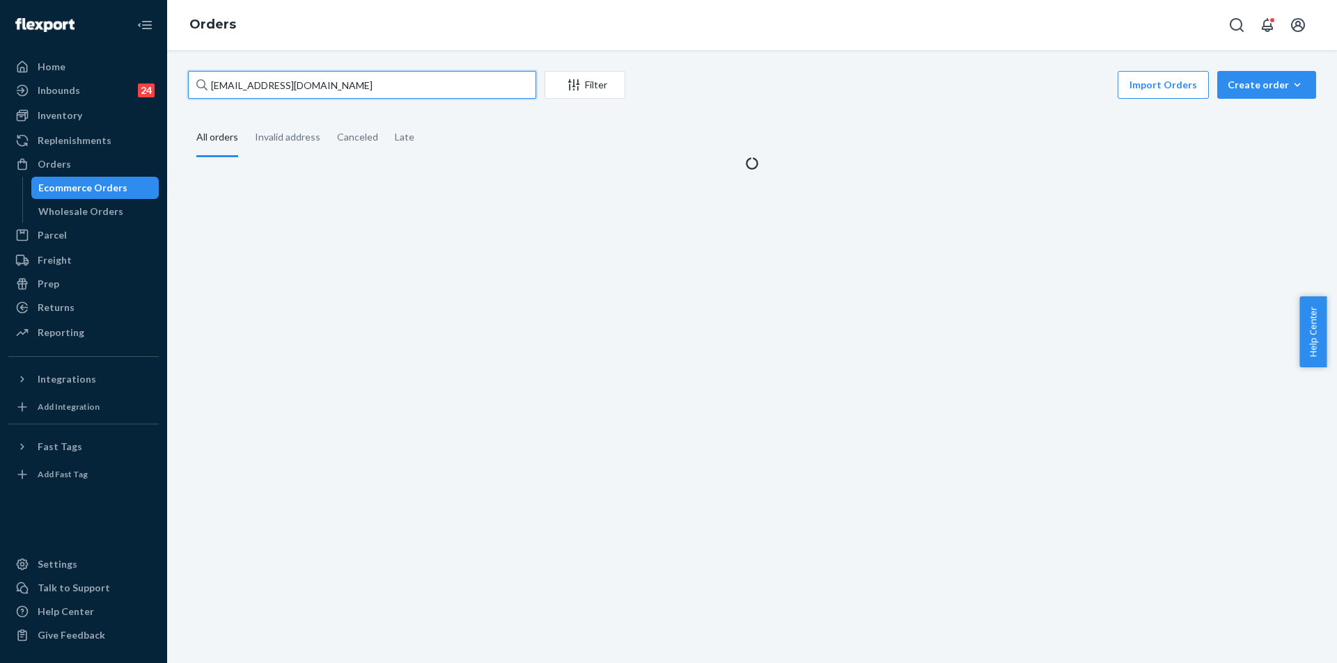
click at [370, 90] on input "hammondfamily32@gmail.com" at bounding box center [362, 85] width 348 height 28
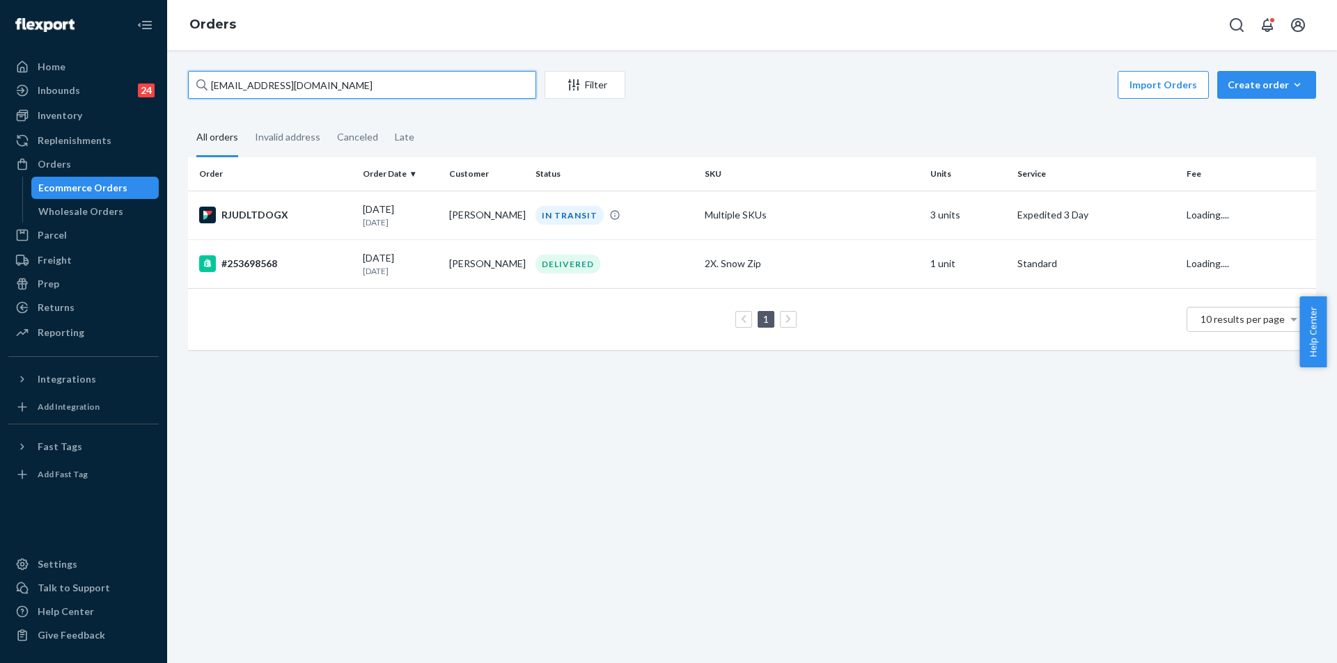
click at [370, 90] on input "hammondfamily32@gmail.com" at bounding box center [362, 85] width 348 height 28
paste input "cjbcracers@comcast.net"
type input "cjbcracers@comcast.net"
click at [720, 223] on td "Multiple SKUs" at bounding box center [812, 215] width 226 height 49
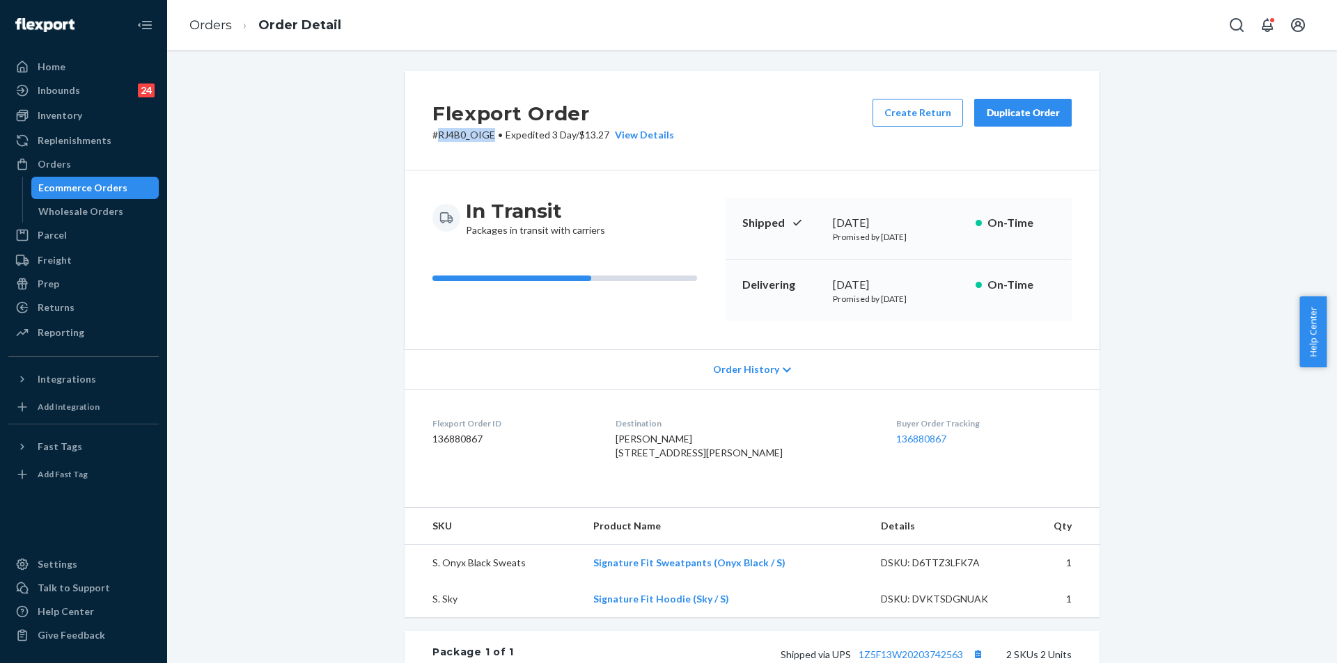
copy p "RJ4B0_OIGE"
drag, startPoint x: 488, startPoint y: 135, endPoint x: 423, endPoint y: 145, distance: 66.3
click at [432, 137] on p "# RJ4B0_OIGE • Expedited 3 Day / $13.27 View Details" at bounding box center [553, 135] width 242 height 14
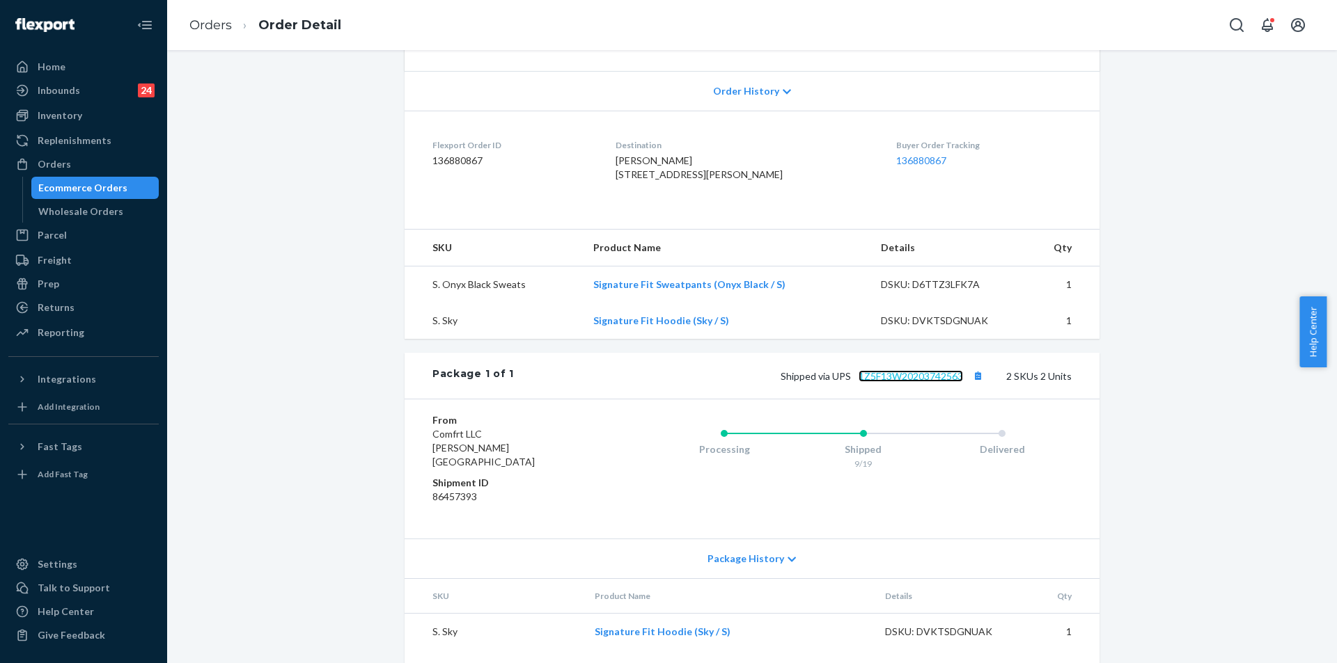
click at [913, 382] on link "1Z5F13W20203742563" at bounding box center [910, 376] width 104 height 12
copy span "Shipped via UPS 1Z5F13W20203742563"
drag, startPoint x: 769, startPoint y: 400, endPoint x: 465, endPoint y: 223, distance: 352.2
click at [969, 385] on div "Shipped via UPS 1Z5F13W20203742563 2 SKUs 2 Units" at bounding box center [793, 376] width 558 height 18
click at [82, 112] on div "Inventory" at bounding box center [84, 115] width 148 height 19
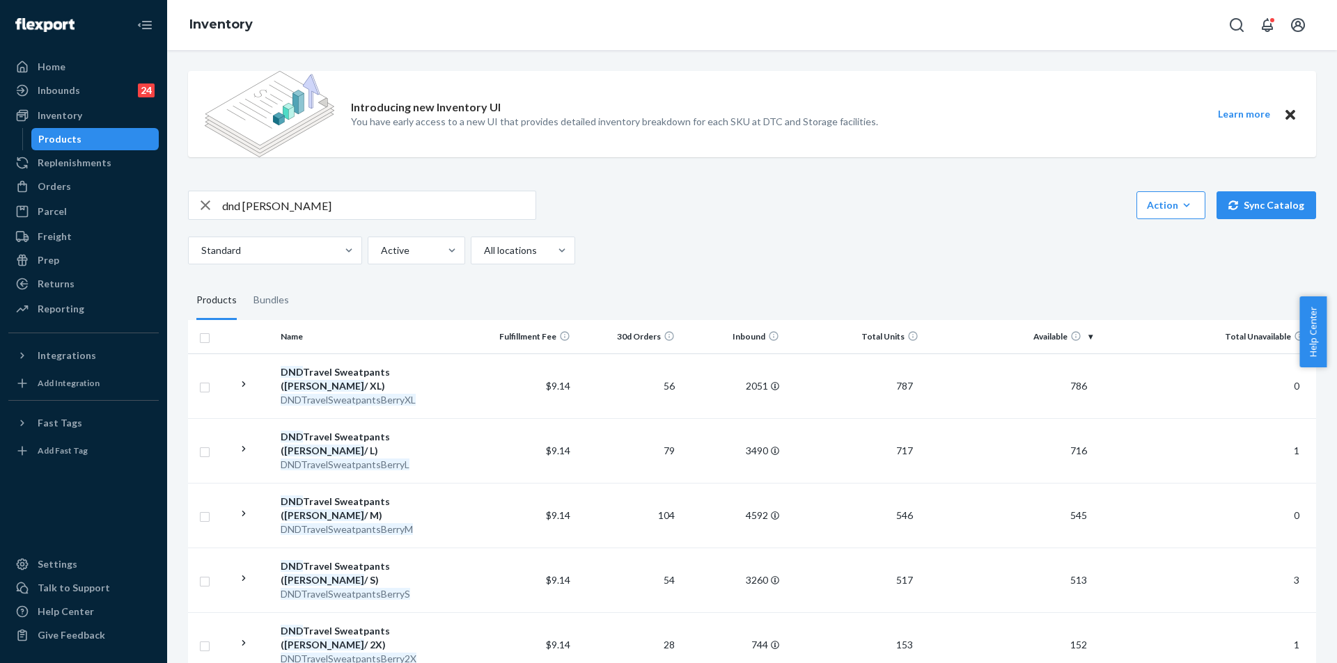
click at [288, 202] on input "dnd [PERSON_NAME]" at bounding box center [378, 205] width 313 height 28
paste input "253878671"
type input "253878671"
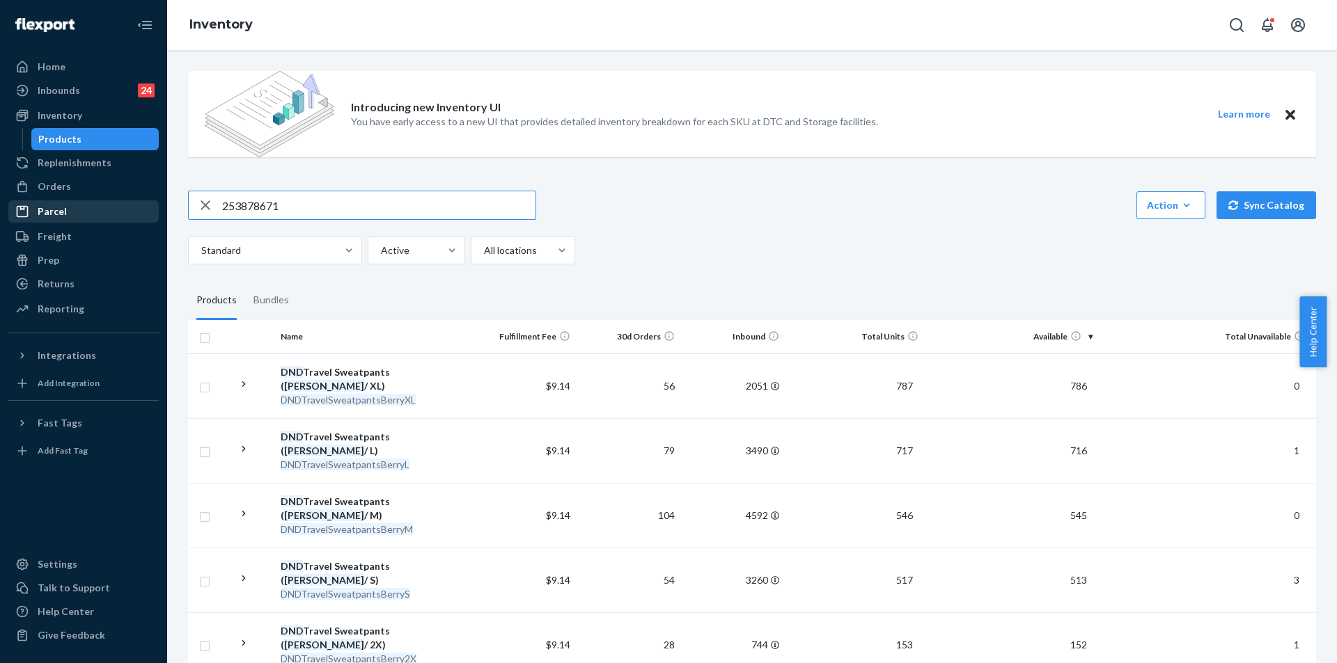
click at [74, 207] on div "Parcel" at bounding box center [84, 211] width 148 height 19
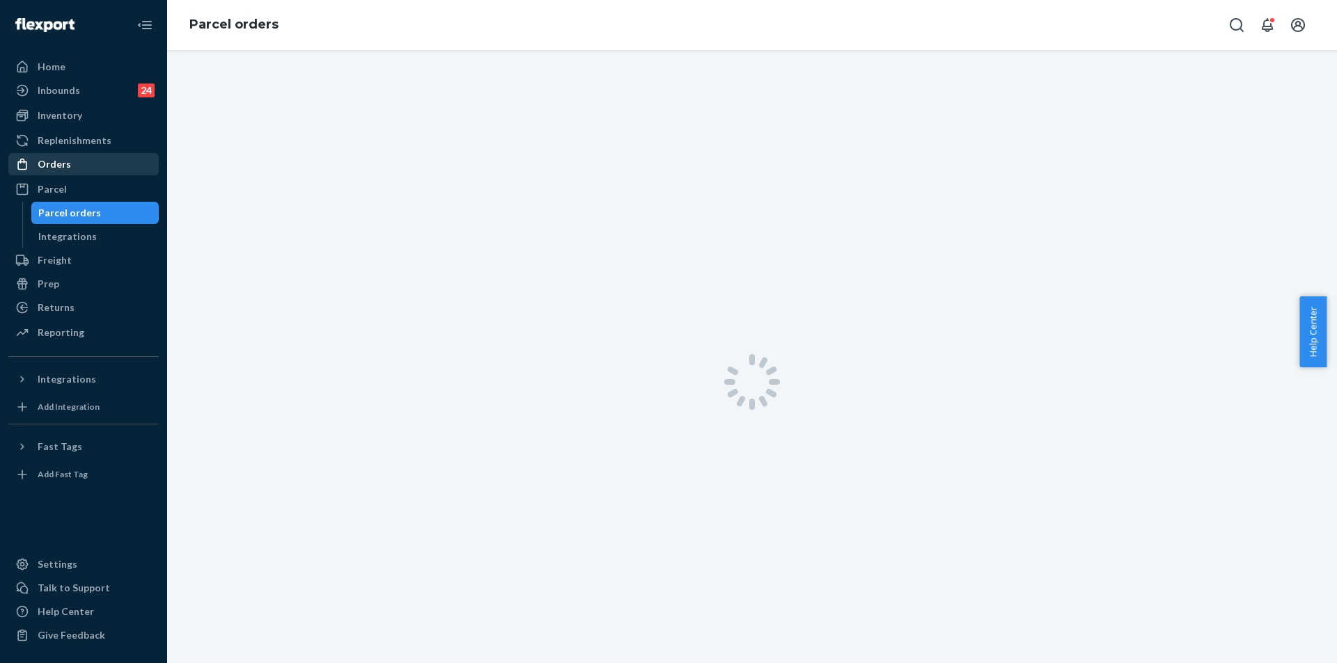
click at [100, 166] on div "Orders" at bounding box center [84, 164] width 148 height 19
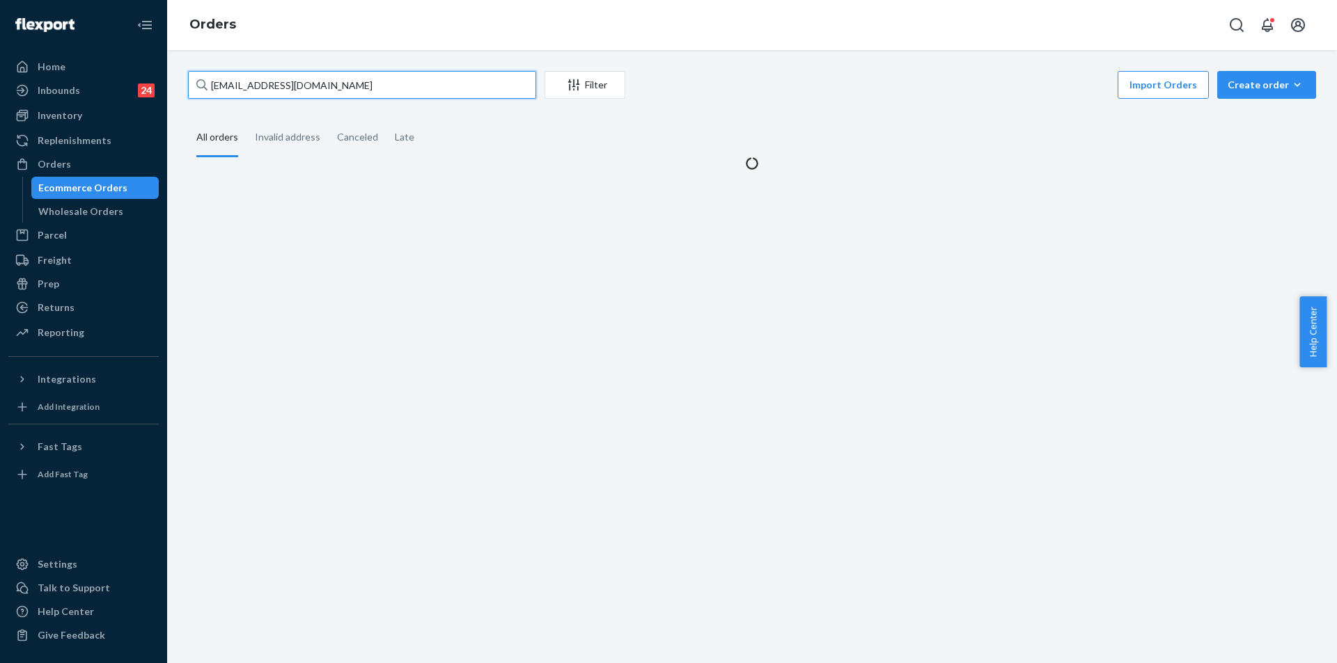
click at [401, 71] on input "cjbcracers@comcast.net" at bounding box center [362, 85] width 348 height 28
click at [398, 82] on input "cjbcracers@comcast.net" at bounding box center [362, 85] width 348 height 28
click at [397, 82] on input "cjbcracers@comcast.net" at bounding box center [362, 85] width 348 height 28
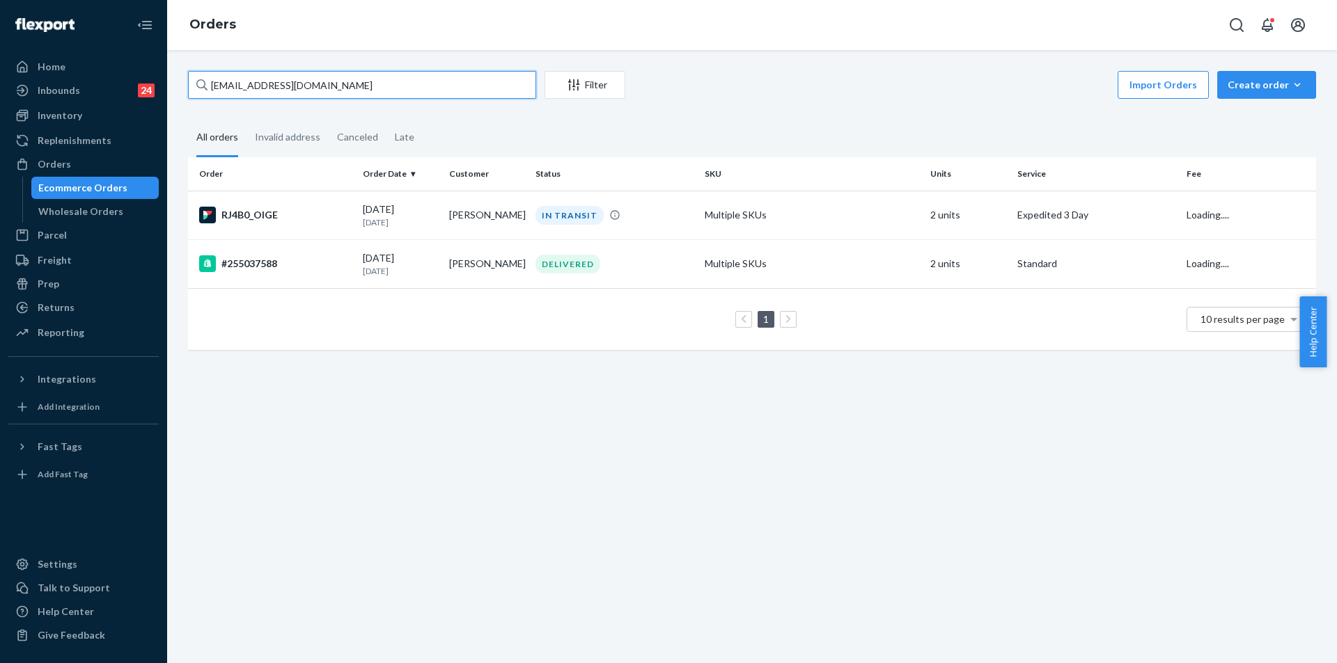
click at [397, 82] on input "cjbcracers@comcast.net" at bounding box center [362, 85] width 348 height 28
paste input "253878671"
type input "253878671"
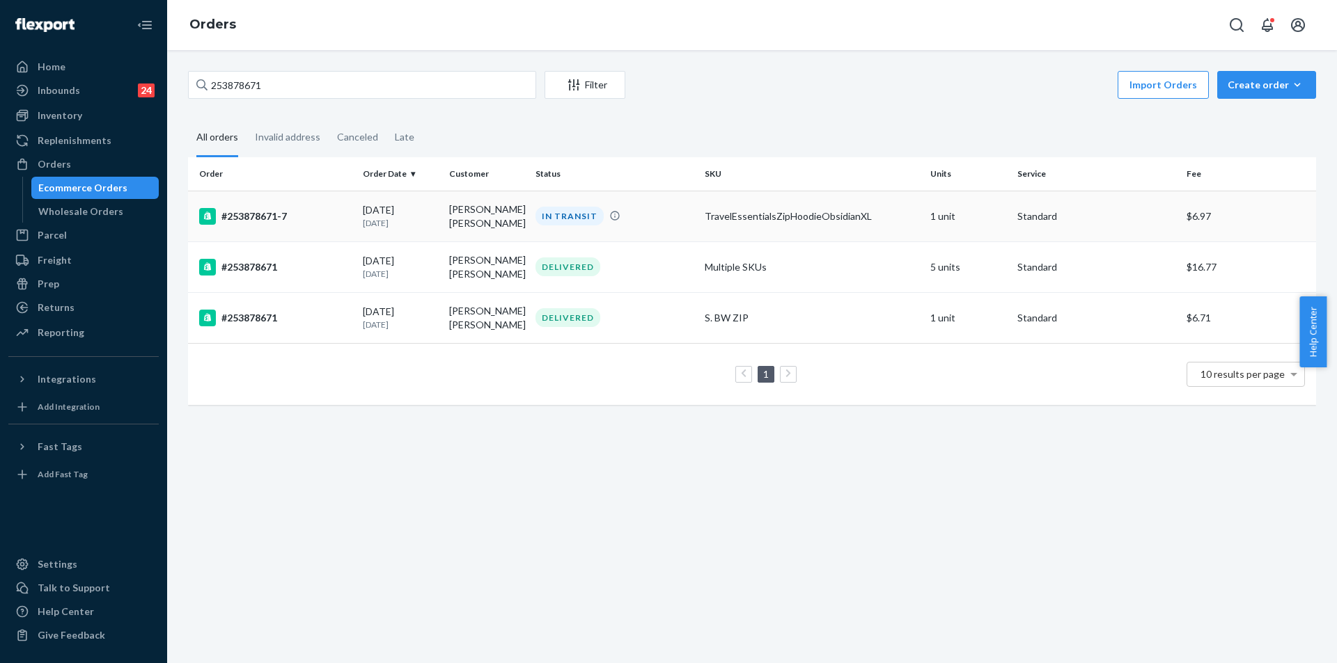
click at [653, 225] on div "IN TRANSIT" at bounding box center [615, 216] width 164 height 19
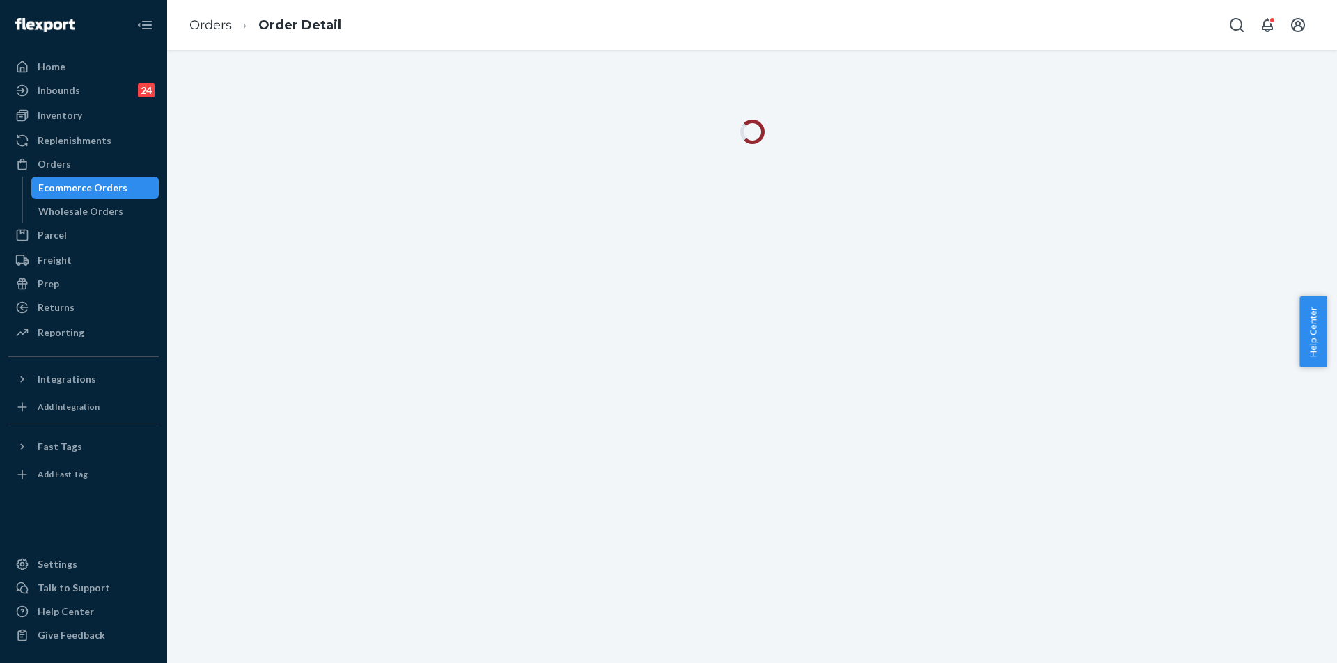
click at [653, 225] on div at bounding box center [751, 356] width 1169 height 613
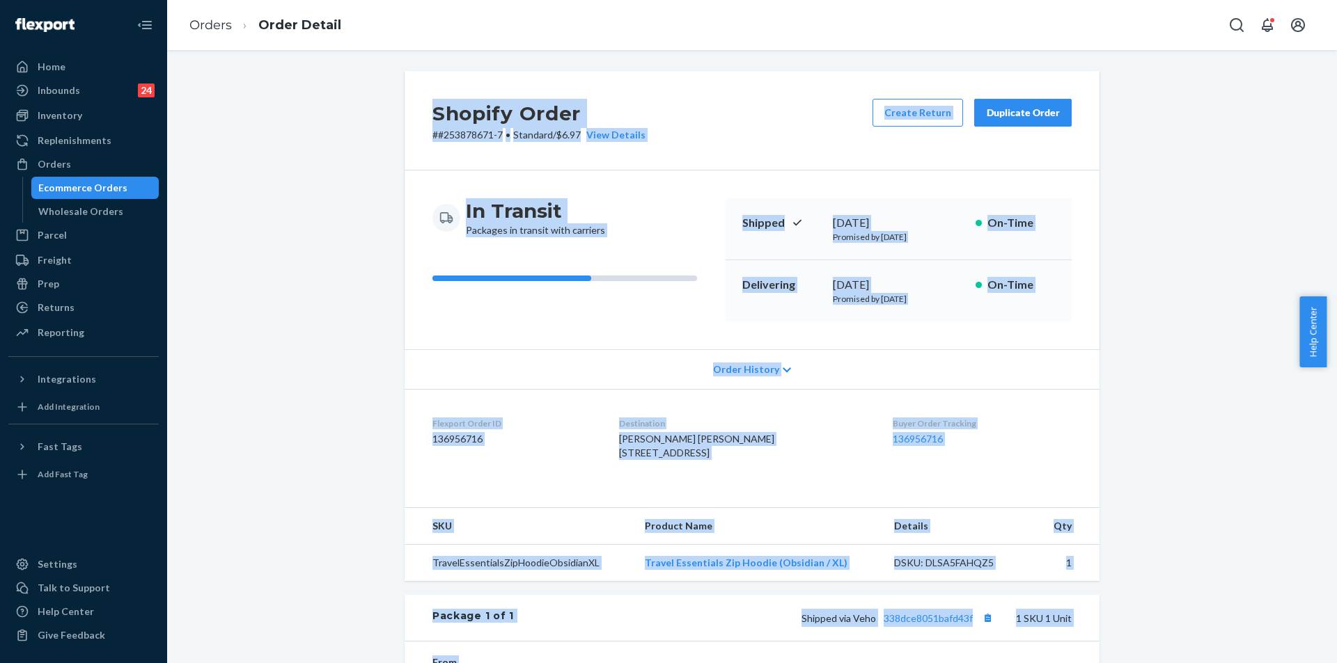
click at [271, 224] on div "Shopify Order # #253878671-7 • Standard / $6.97 View Details Create Return Dupl…" at bounding box center [752, 483] width 1149 height 824
click at [285, 237] on div "Shopify Order # #253878671-7 • Standard / $6.97 View Details Create Return Dupl…" at bounding box center [752, 483] width 1149 height 824
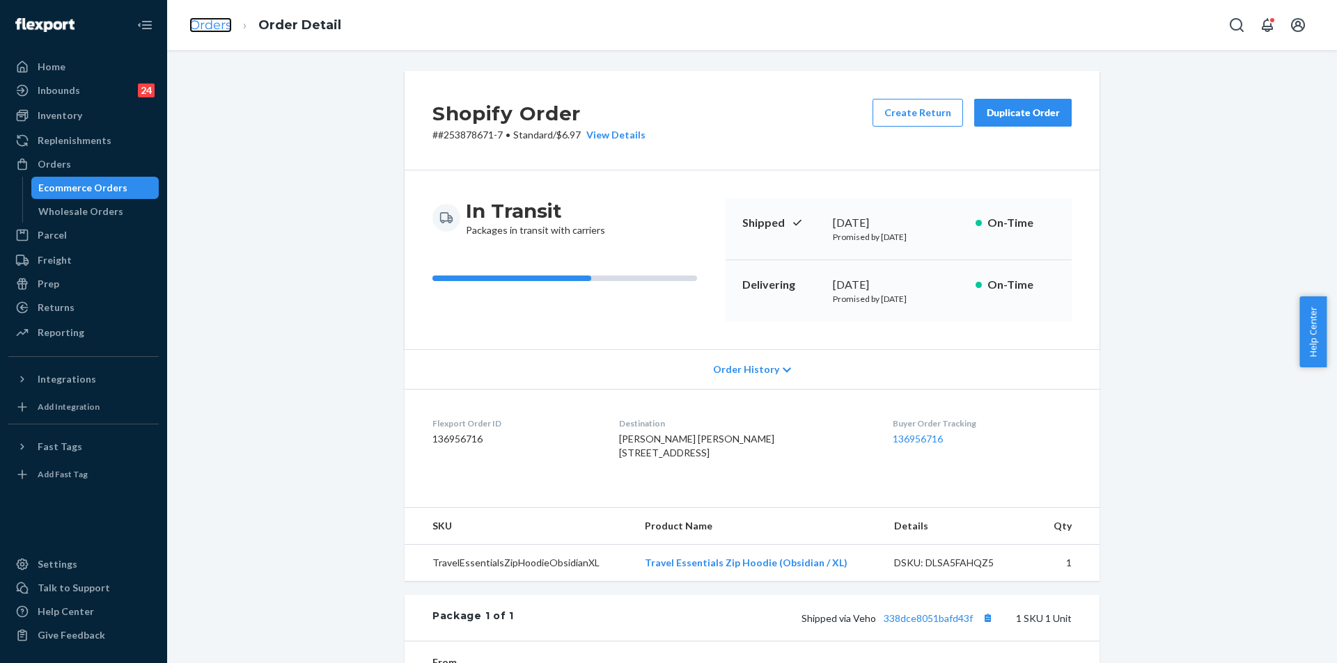
click at [208, 24] on link "Orders" at bounding box center [210, 24] width 42 height 15
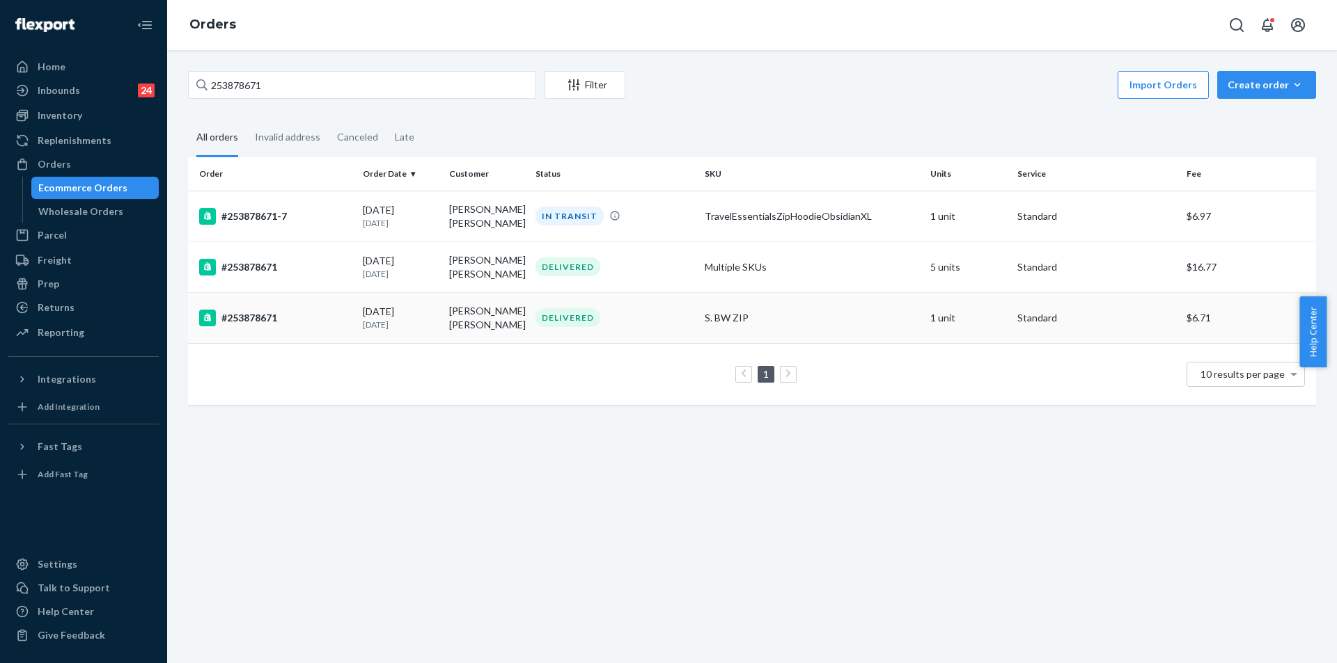
click at [645, 326] on div "DELIVERED" at bounding box center [615, 317] width 164 height 19
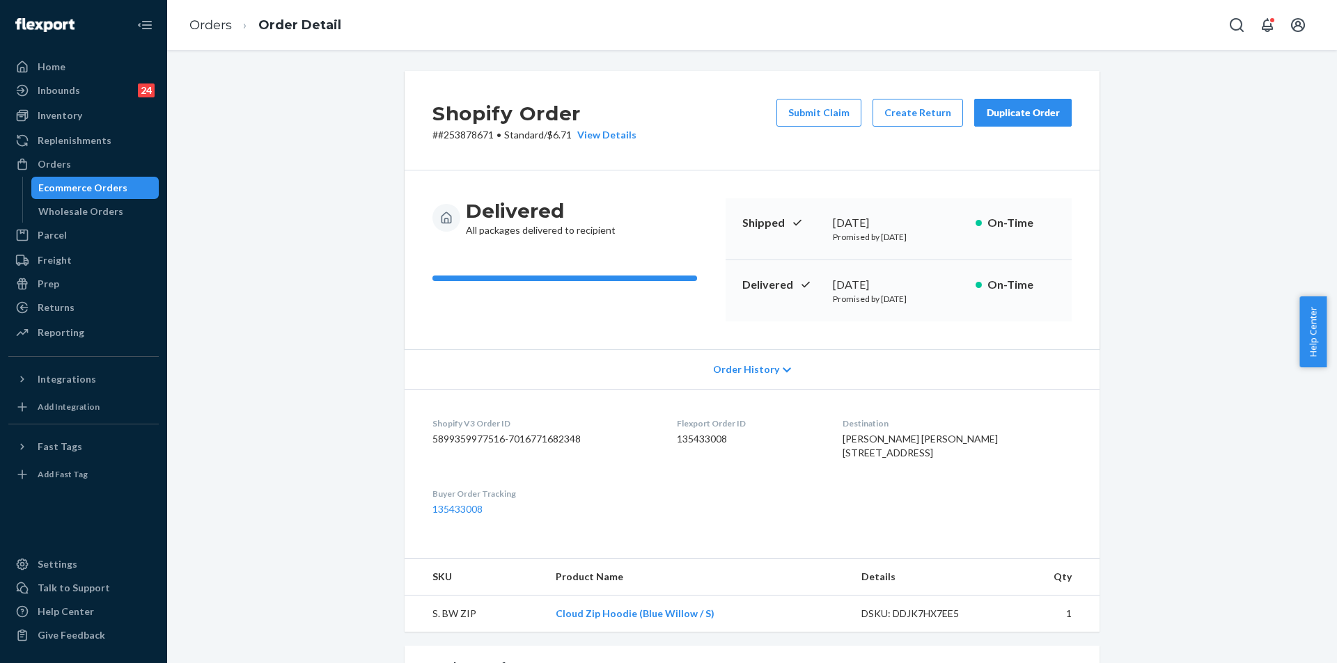
click at [1030, 122] on button "Duplicate Order" at bounding box center [1022, 113] width 97 height 28
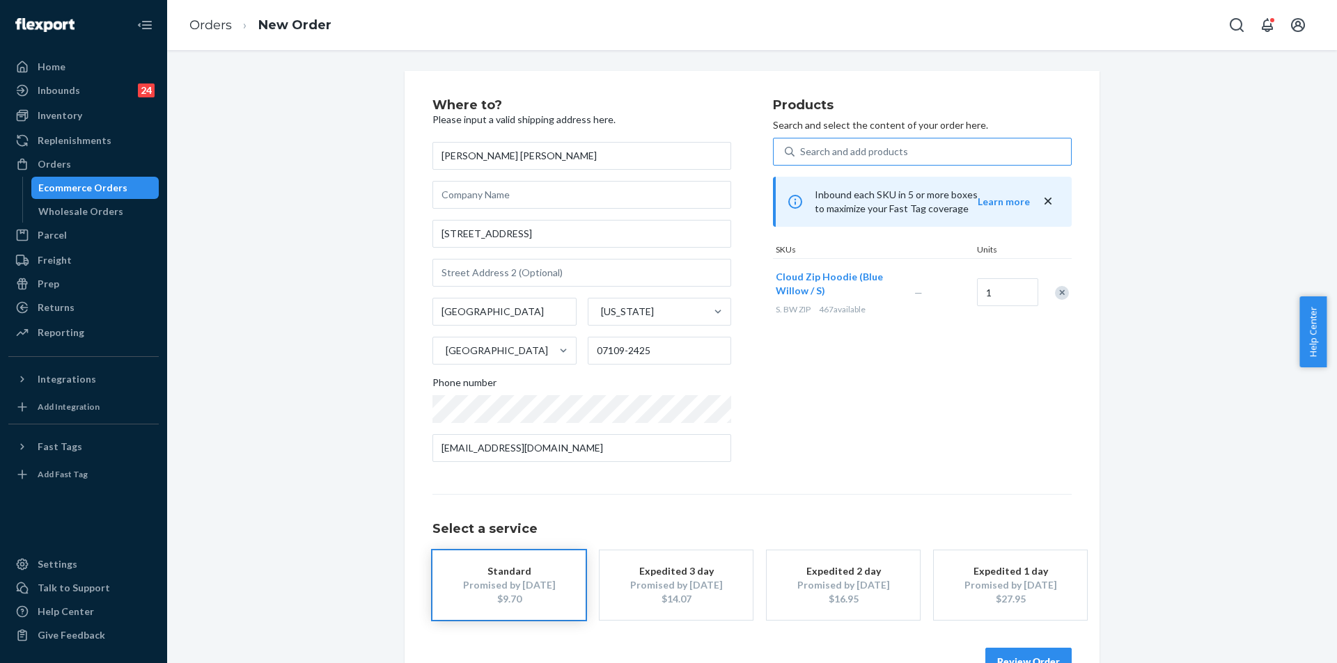
click at [876, 161] on div "Search and add products" at bounding box center [932, 151] width 276 height 25
click at [801, 159] on input "Search and add products" at bounding box center [800, 152] width 1 height 14
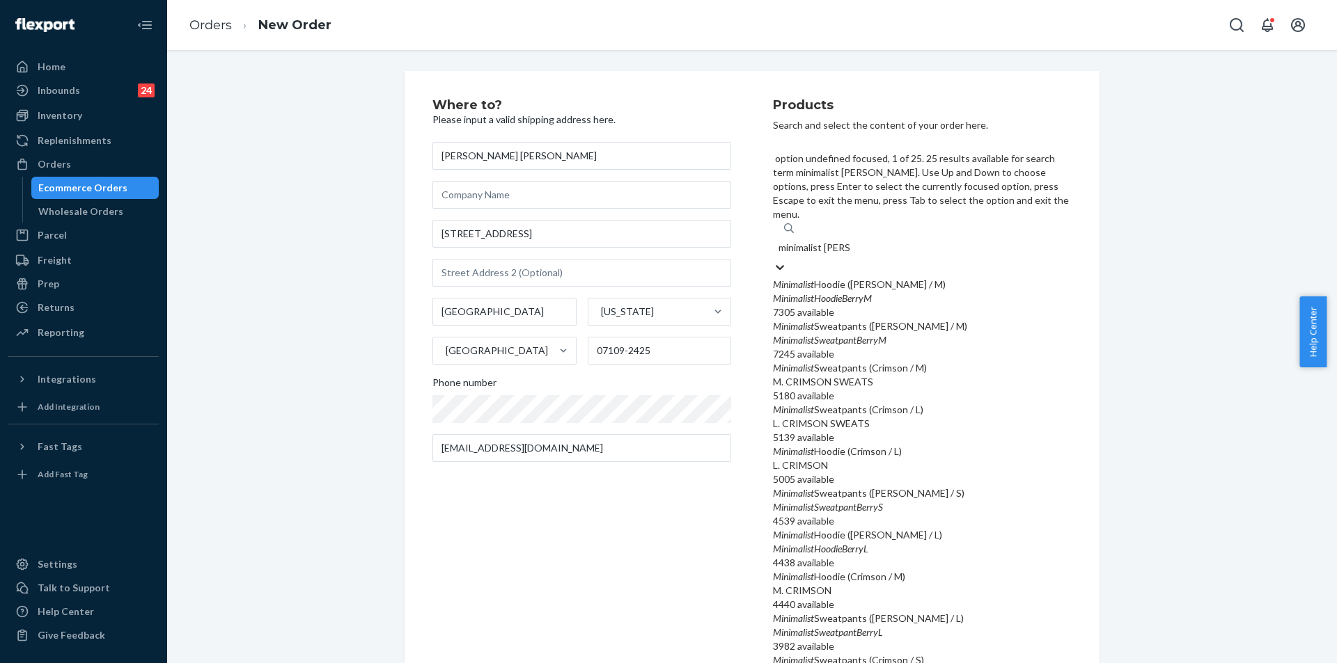
type input "minimalist berry"
click at [956, 361] on div "Minimalist Sweatpants ( Berry / S)" at bounding box center [922, 368] width 299 height 14
click at [851, 255] on input "minimalist berry" at bounding box center [814, 248] width 73 height 14
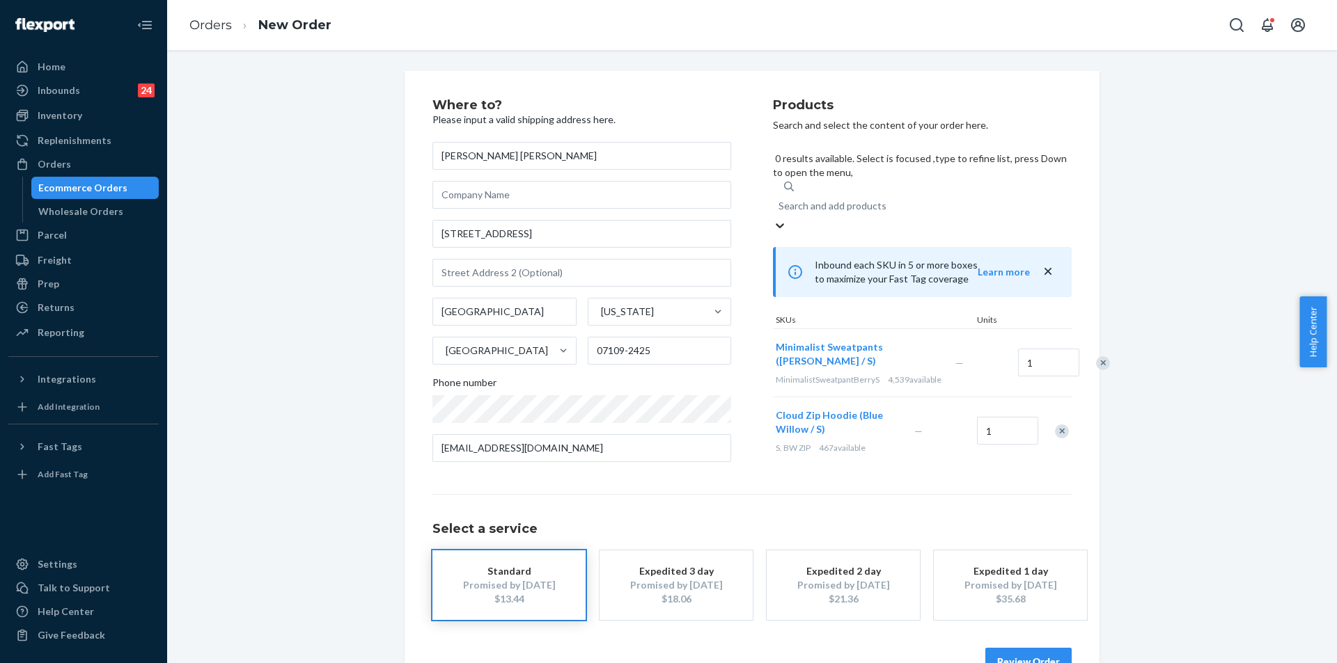
click at [828, 199] on div "Search and add products" at bounding box center [832, 206] width 108 height 14
click at [780, 199] on input "minimalist berry" at bounding box center [778, 206] width 1 height 14
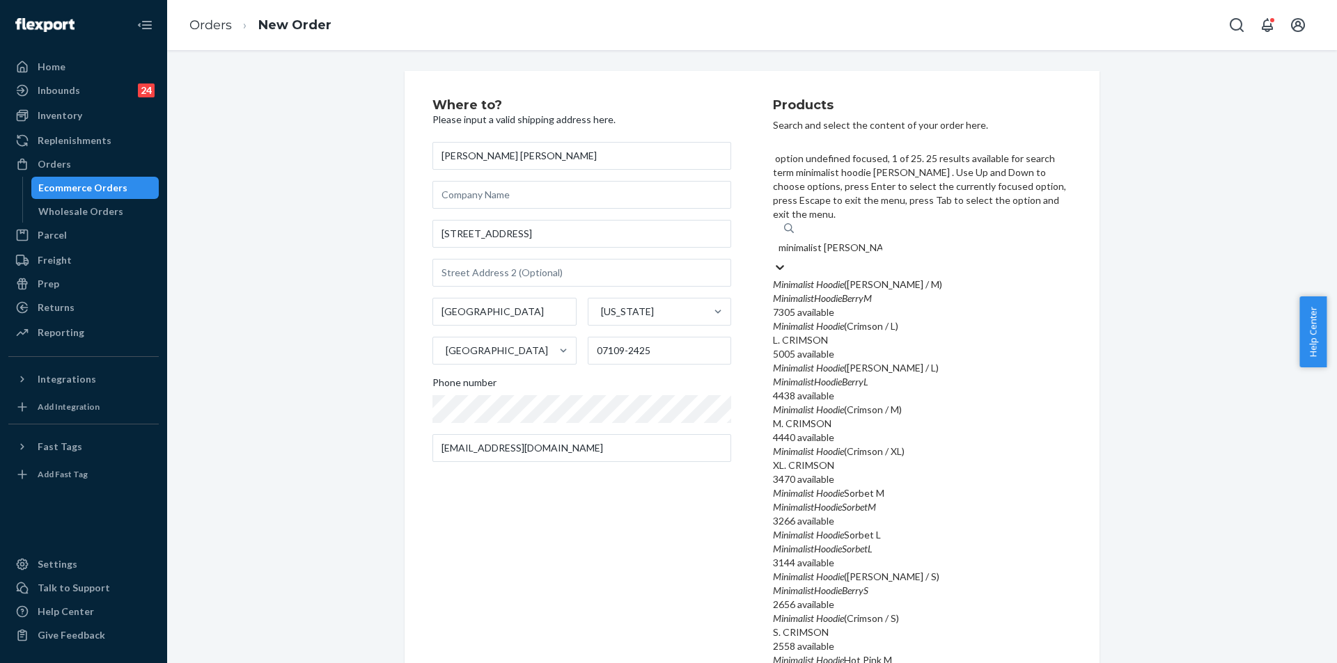
type input "minimalist hoodie berry s"
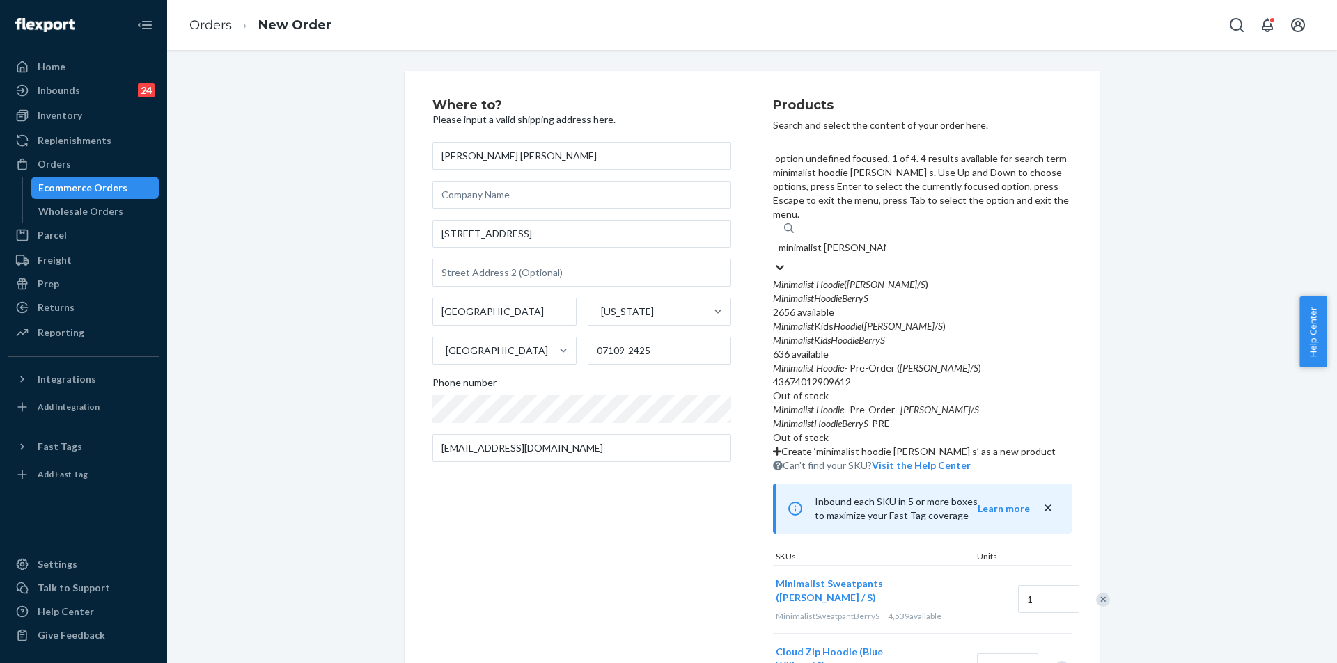
click at [946, 292] on div "MinimalistHoodieBerryS" at bounding box center [922, 299] width 299 height 14
click at [886, 241] on input "minimalist hoodie berry s" at bounding box center [832, 248] width 108 height 14
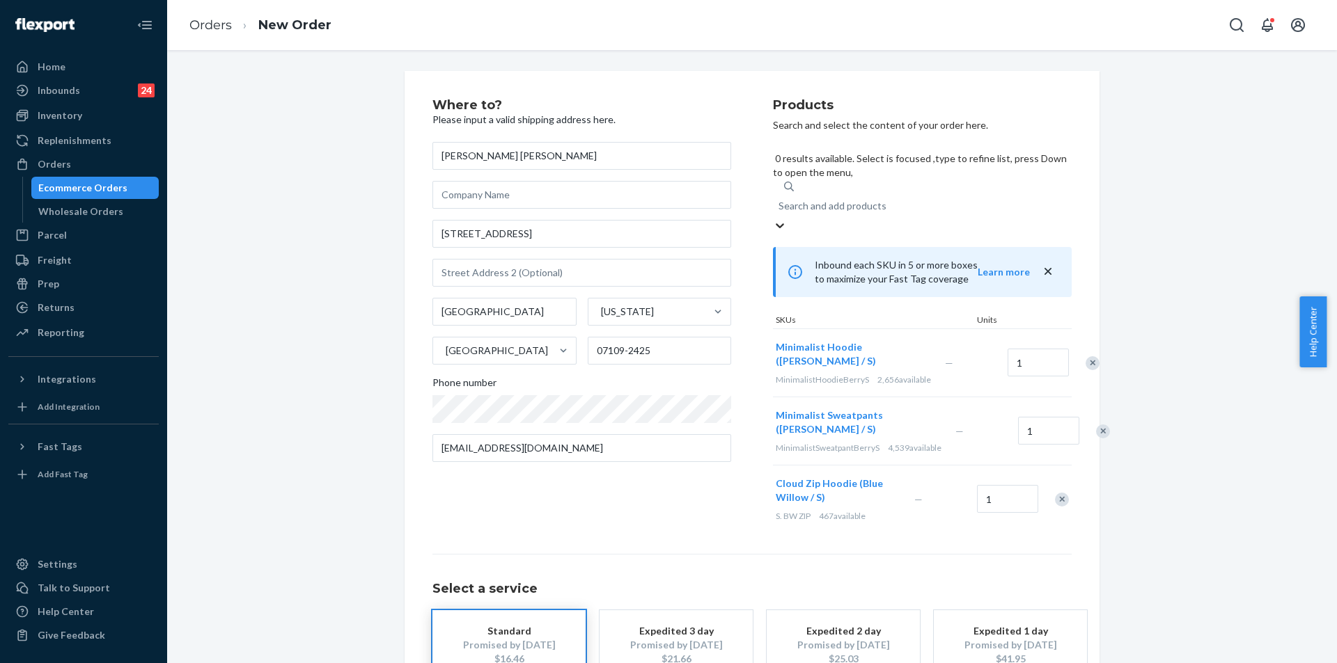
click at [1078, 413] on div at bounding box center [1095, 431] width 35 height 37
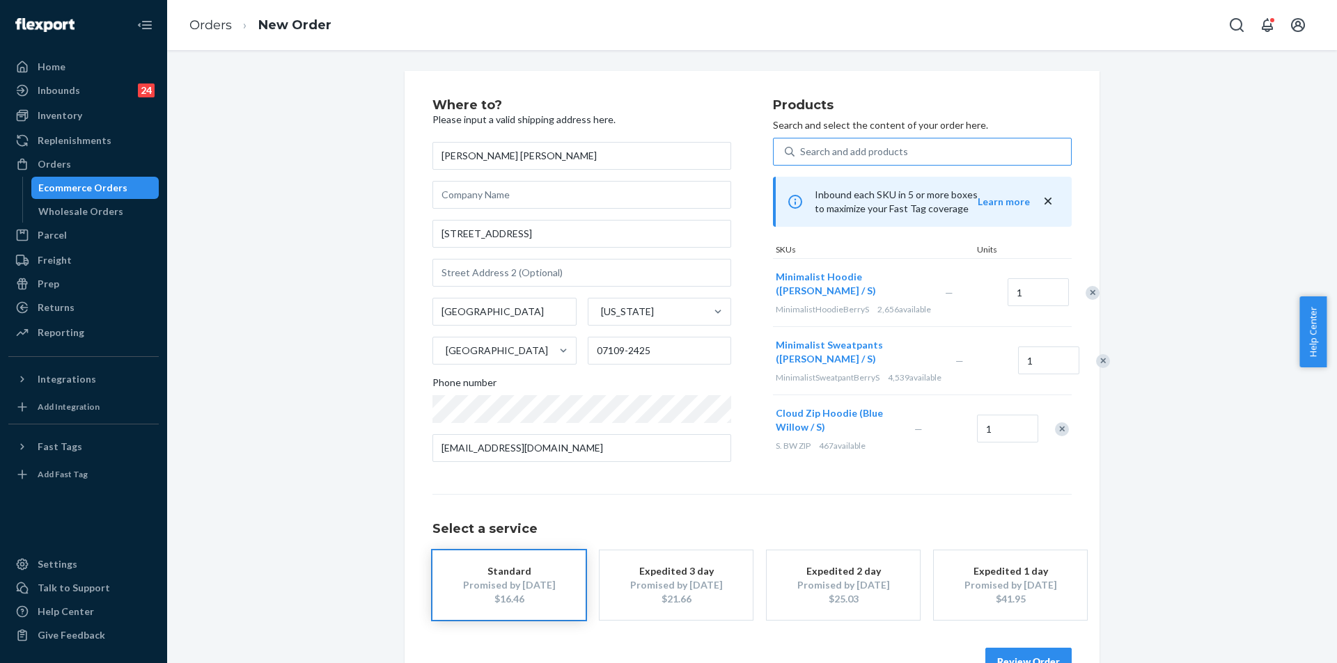
click at [1096, 368] on div "Remove Item" at bounding box center [1103, 361] width 14 height 14
drag, startPoint x: 1060, startPoint y: 388, endPoint x: 1060, endPoint y: 380, distance: 8.4
click at [1060, 379] on div at bounding box center [1054, 360] width 35 height 37
click at [1056, 368] on div "Remove Item" at bounding box center [1062, 361] width 14 height 14
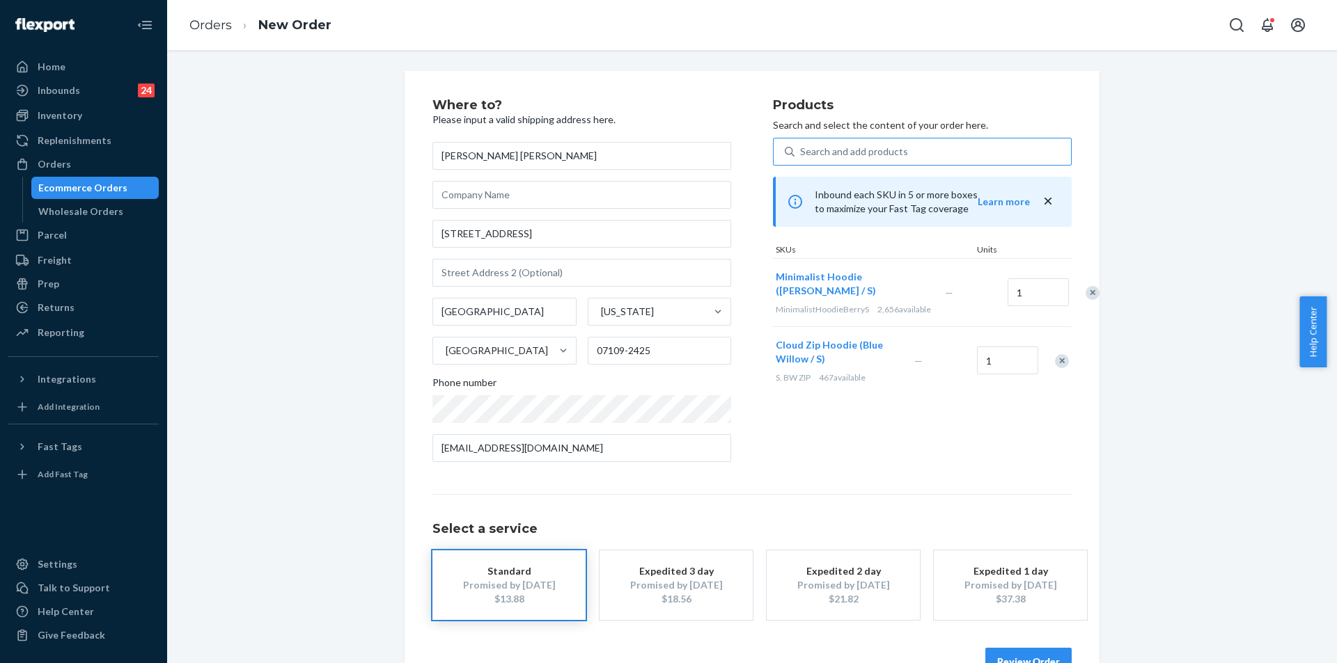
click at [1056, 368] on div "Remove Item" at bounding box center [1062, 361] width 14 height 14
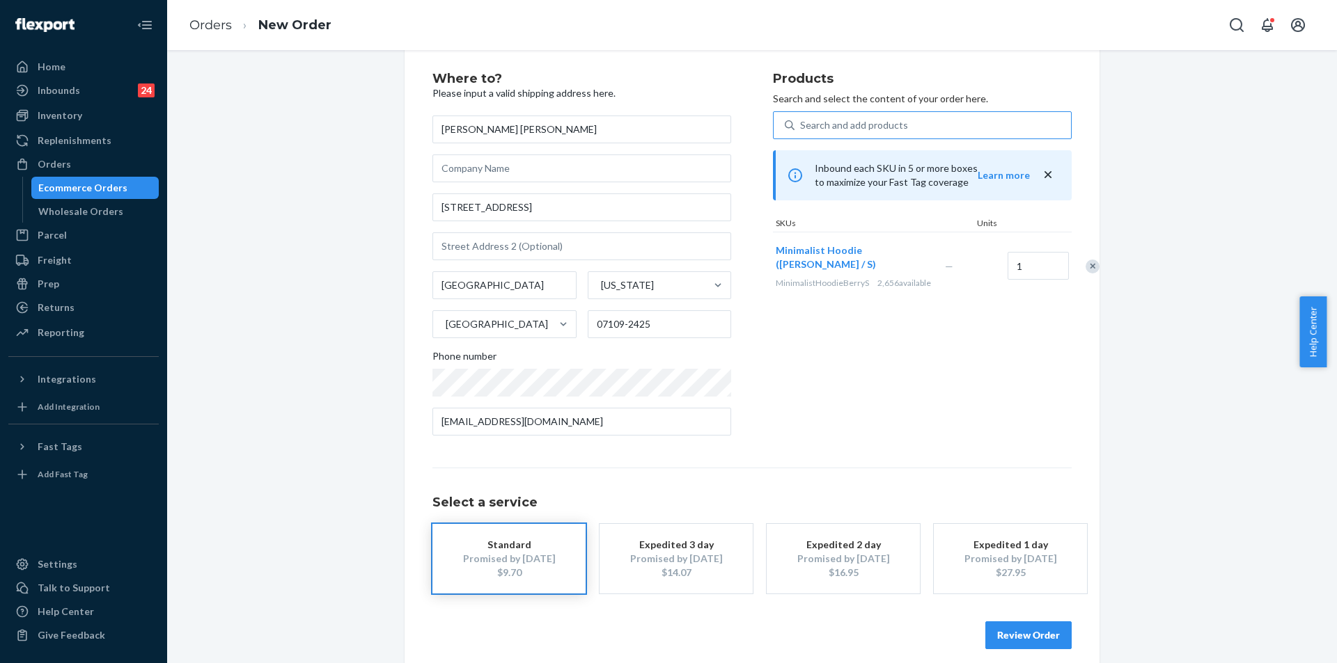
scroll to position [40, 0]
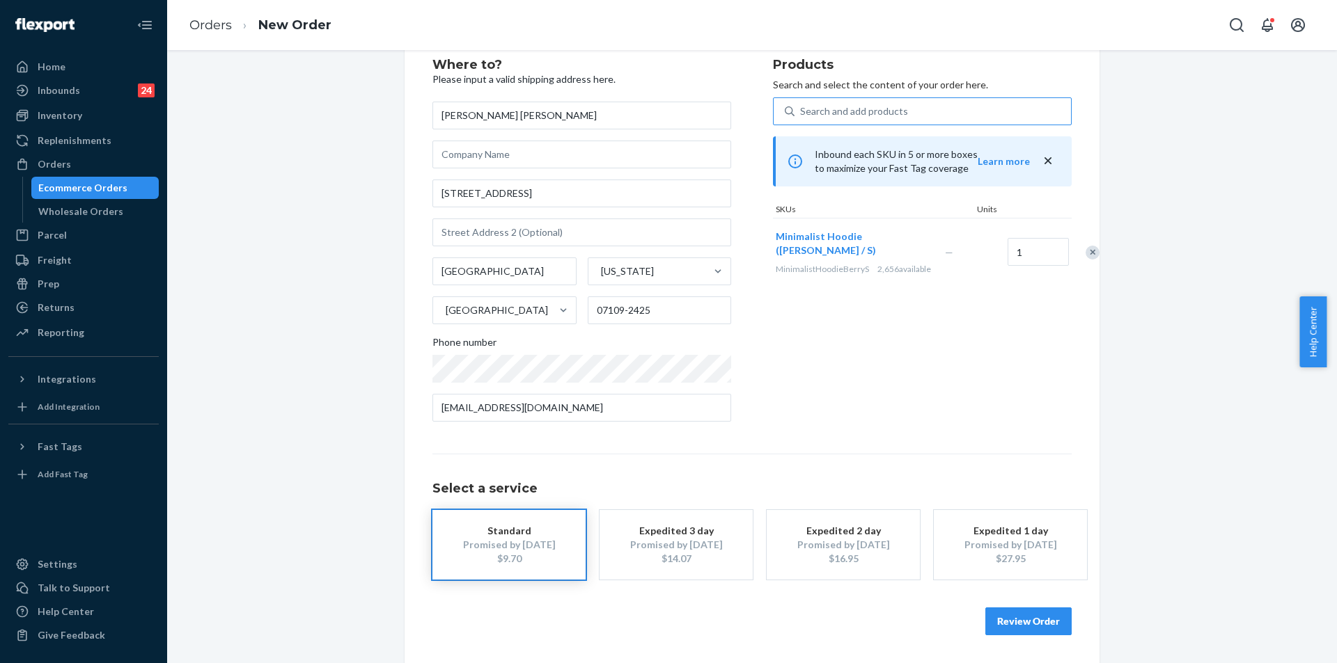
click at [1043, 618] on button "Review Order" at bounding box center [1028, 622] width 86 height 28
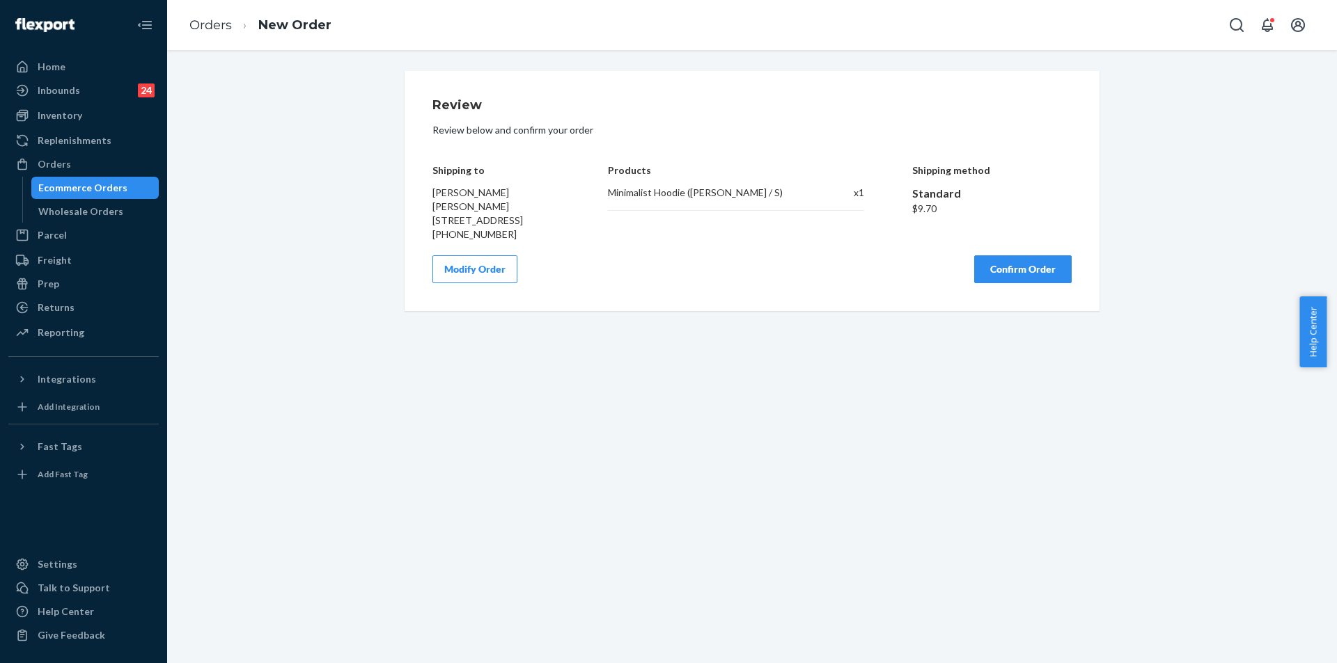
scroll to position [0, 0]
click at [1014, 262] on button "Confirm Order" at bounding box center [1022, 269] width 97 height 28
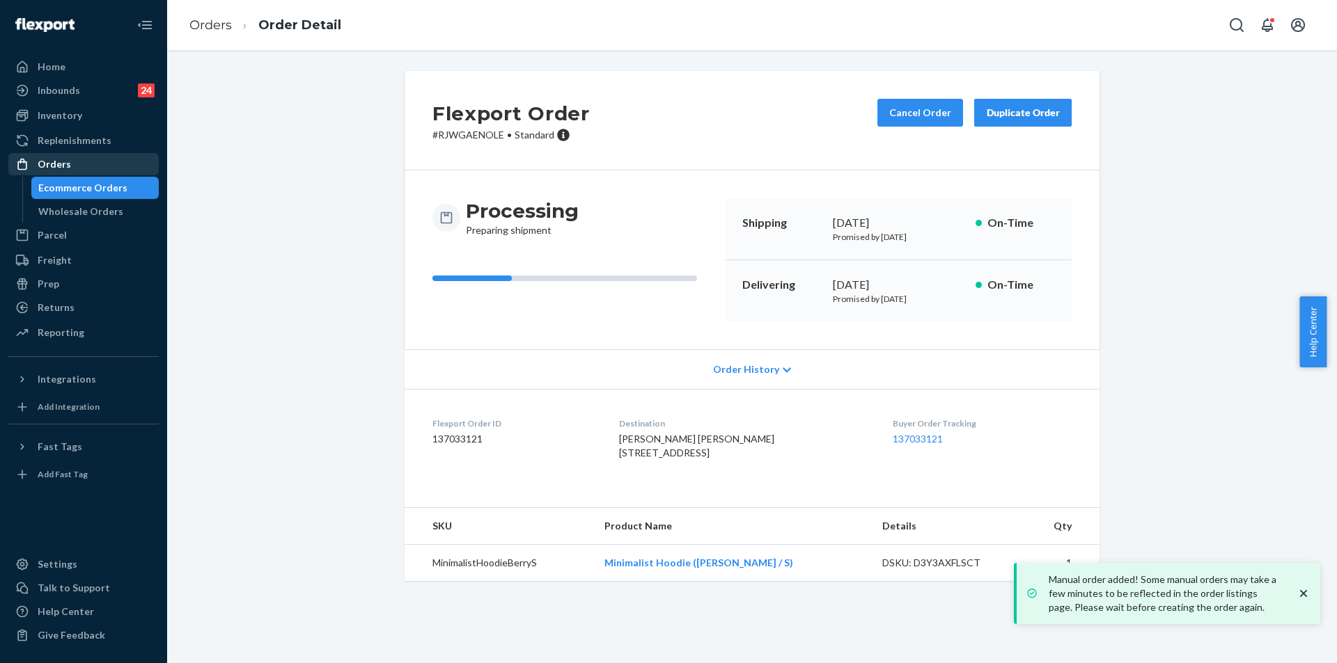
drag, startPoint x: 47, startPoint y: 155, endPoint x: 50, endPoint y: 162, distance: 8.4
click at [47, 155] on div "Orders" at bounding box center [84, 164] width 148 height 19
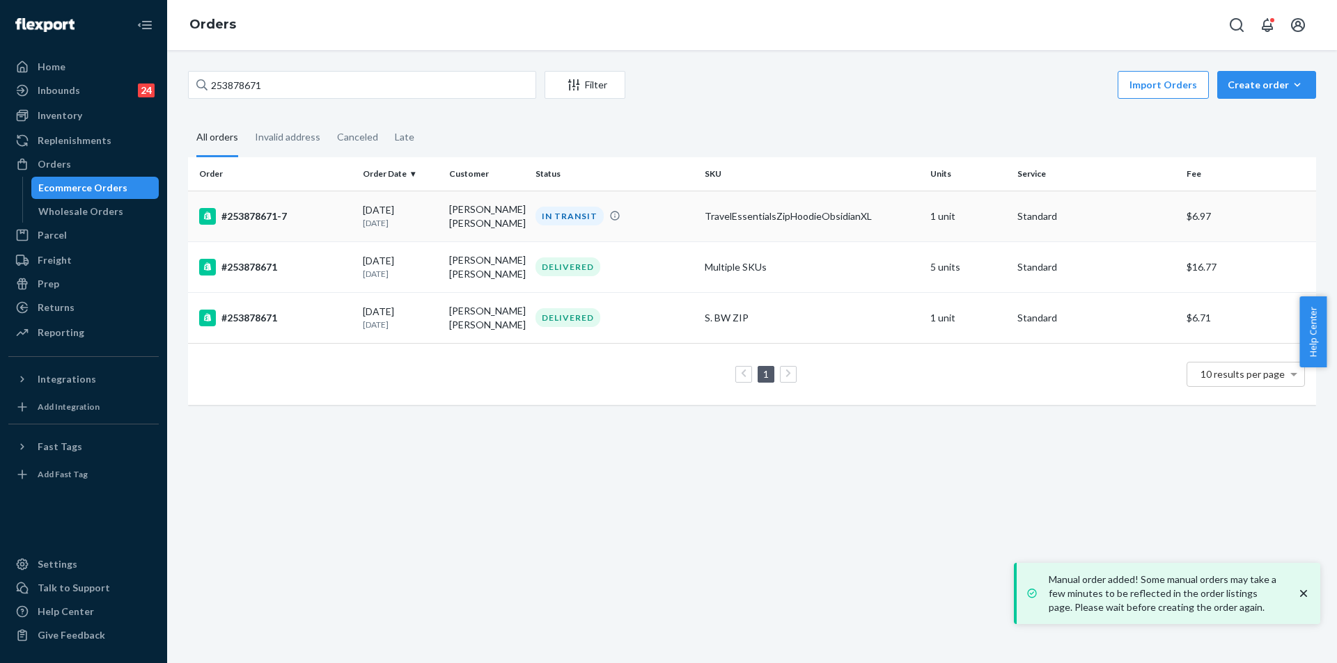
click at [699, 237] on td "TravelEssentialsZipHoodieObsidianXL" at bounding box center [812, 216] width 226 height 51
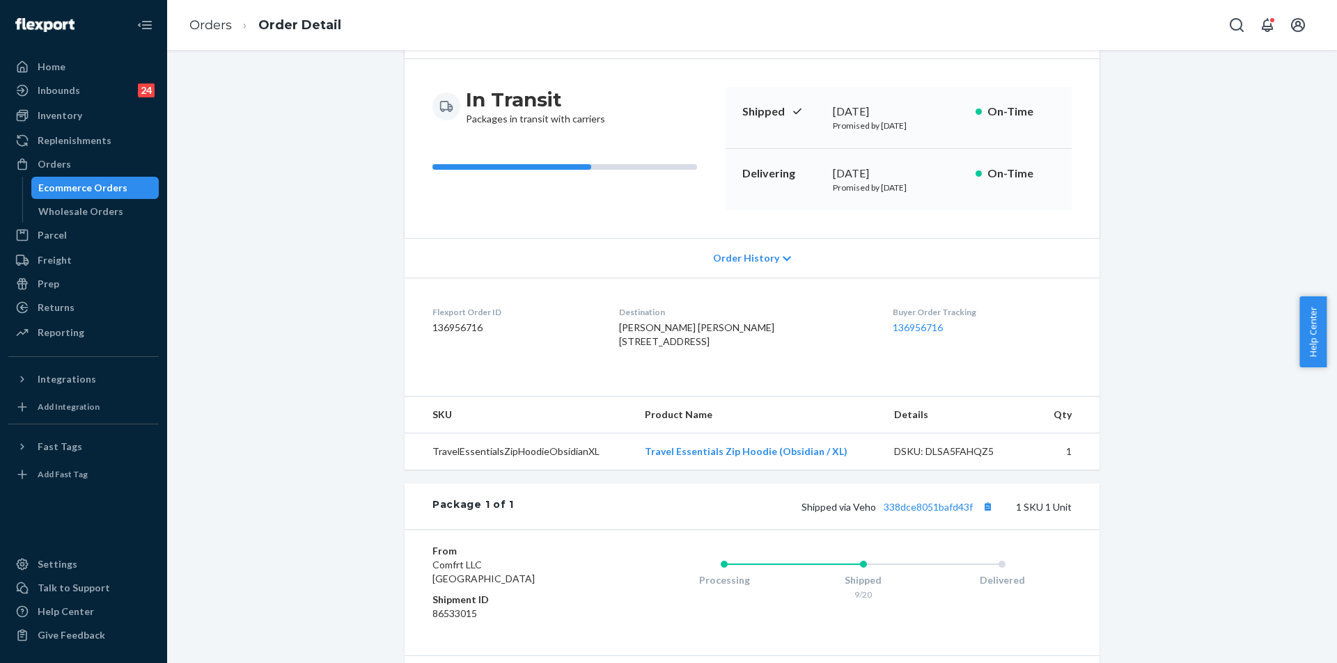
scroll to position [260, 0]
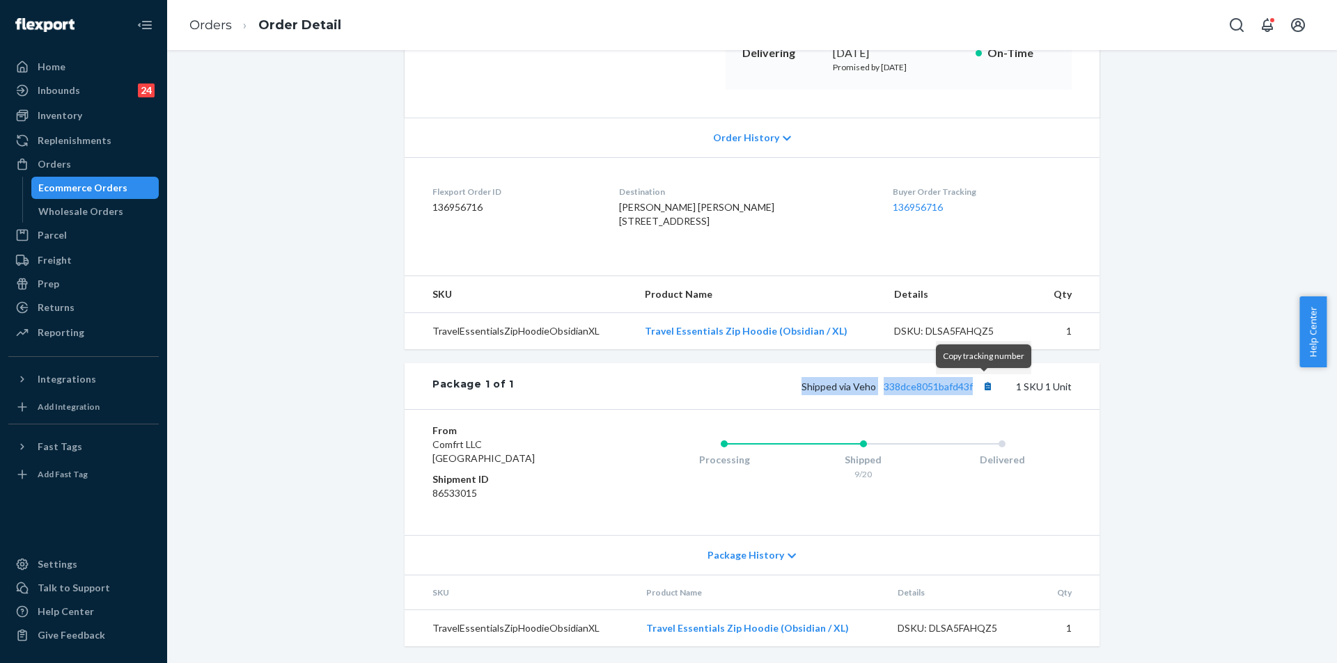
drag, startPoint x: 871, startPoint y: 386, endPoint x: 975, endPoint y: 388, distance: 103.7
click at [975, 388] on div "Shipped via Veho 338dce8051bafd43f 1 SKU 1 Unit" at bounding box center [793, 386] width 558 height 18
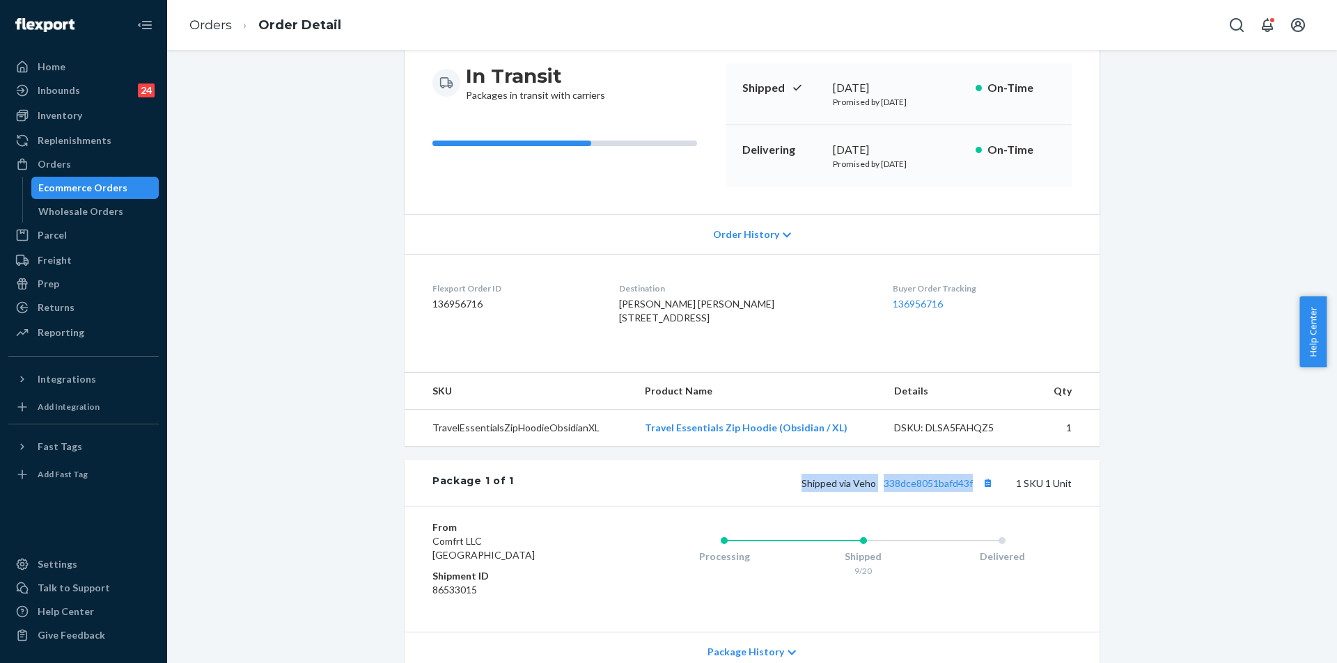
scroll to position [0, 0]
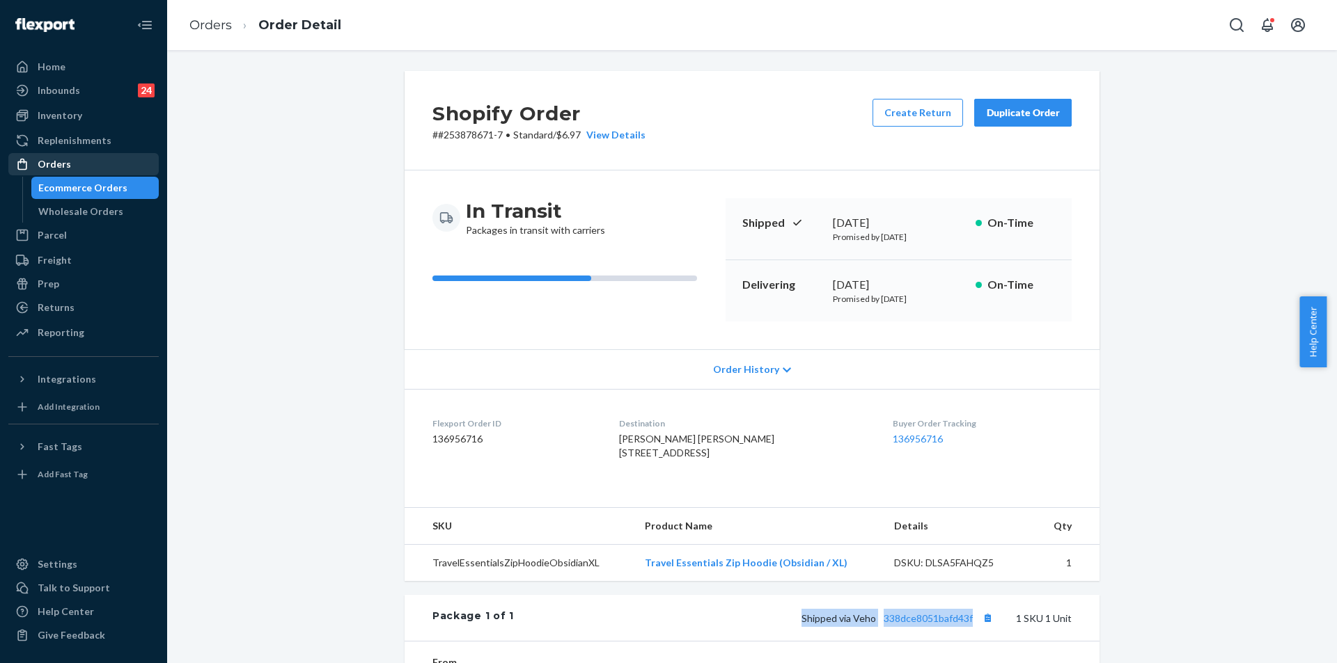
click at [64, 167] on div "Orders" at bounding box center [54, 164] width 33 height 14
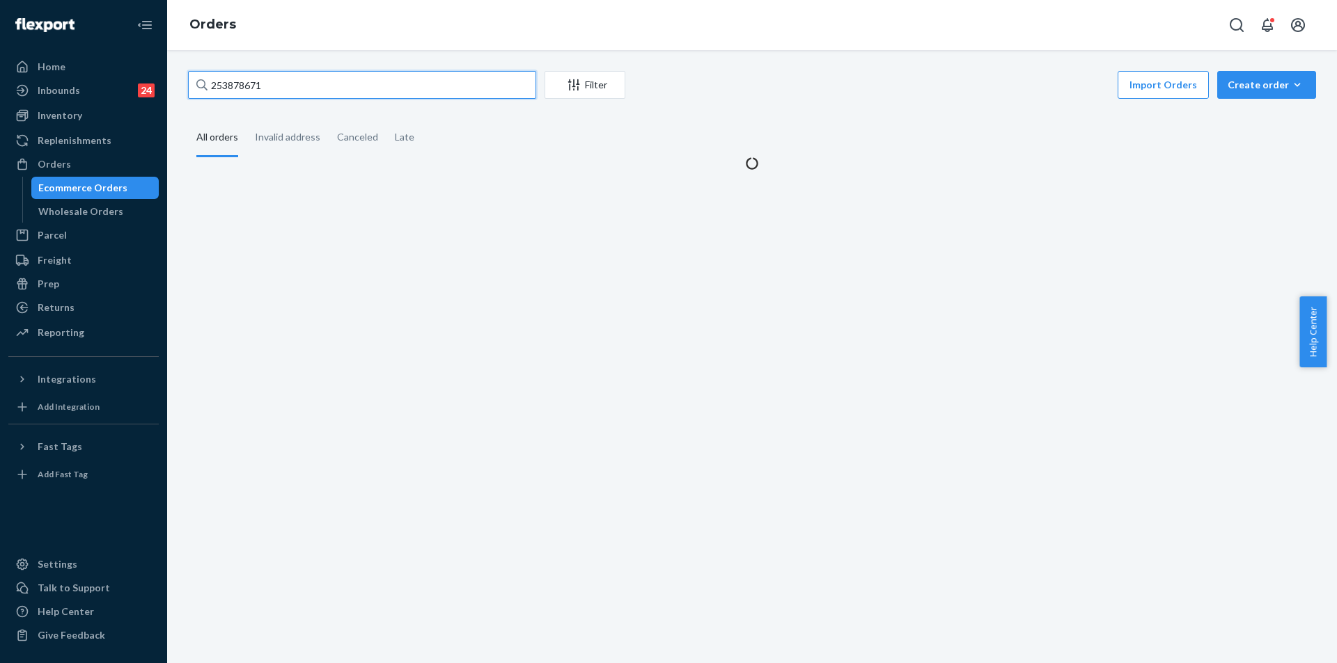
click at [352, 83] on input "253878671" at bounding box center [362, 85] width 348 height 28
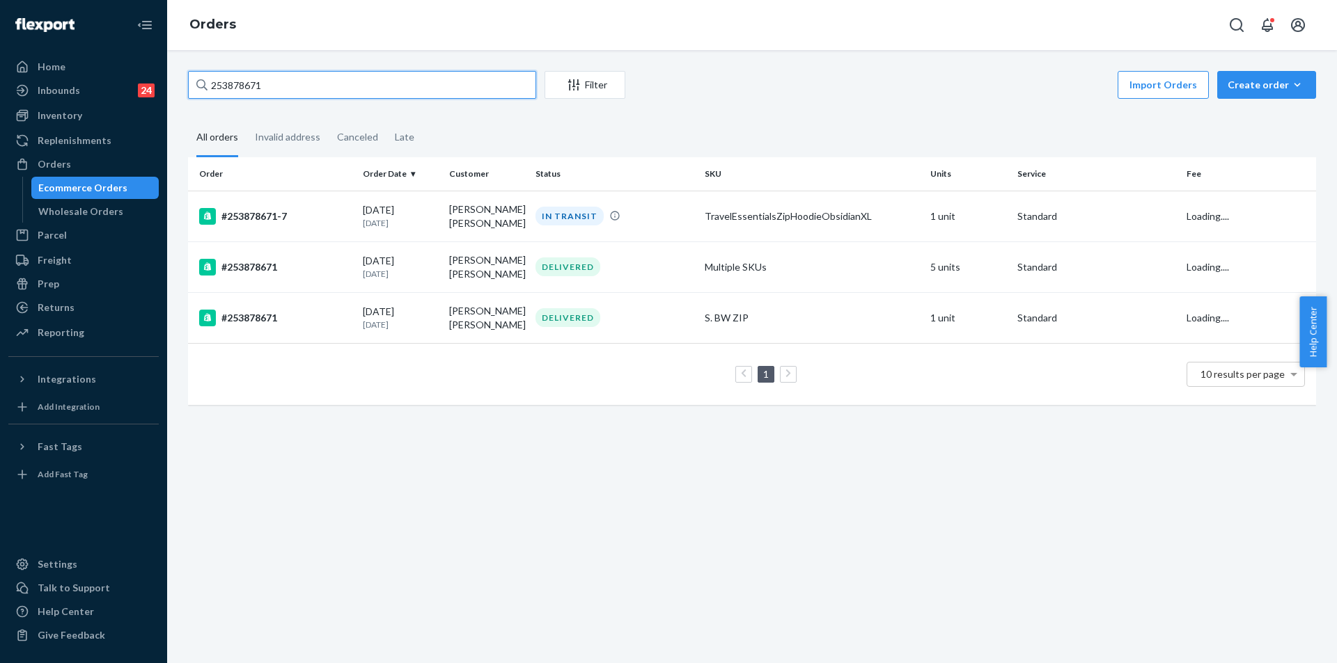
click at [352, 83] on input "253878671" at bounding box center [362, 85] width 348 height 28
paste input "5169094"
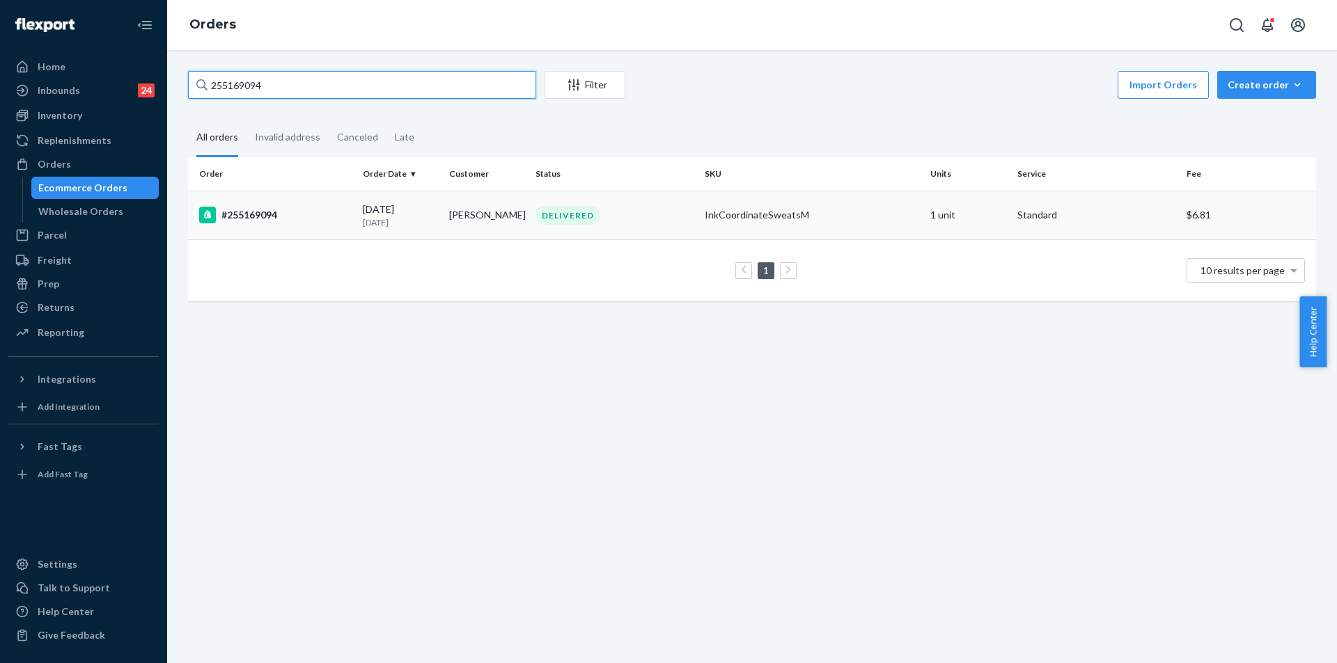
type input "255169094"
click at [872, 228] on td "InkCoordinateSweatsM" at bounding box center [812, 215] width 226 height 49
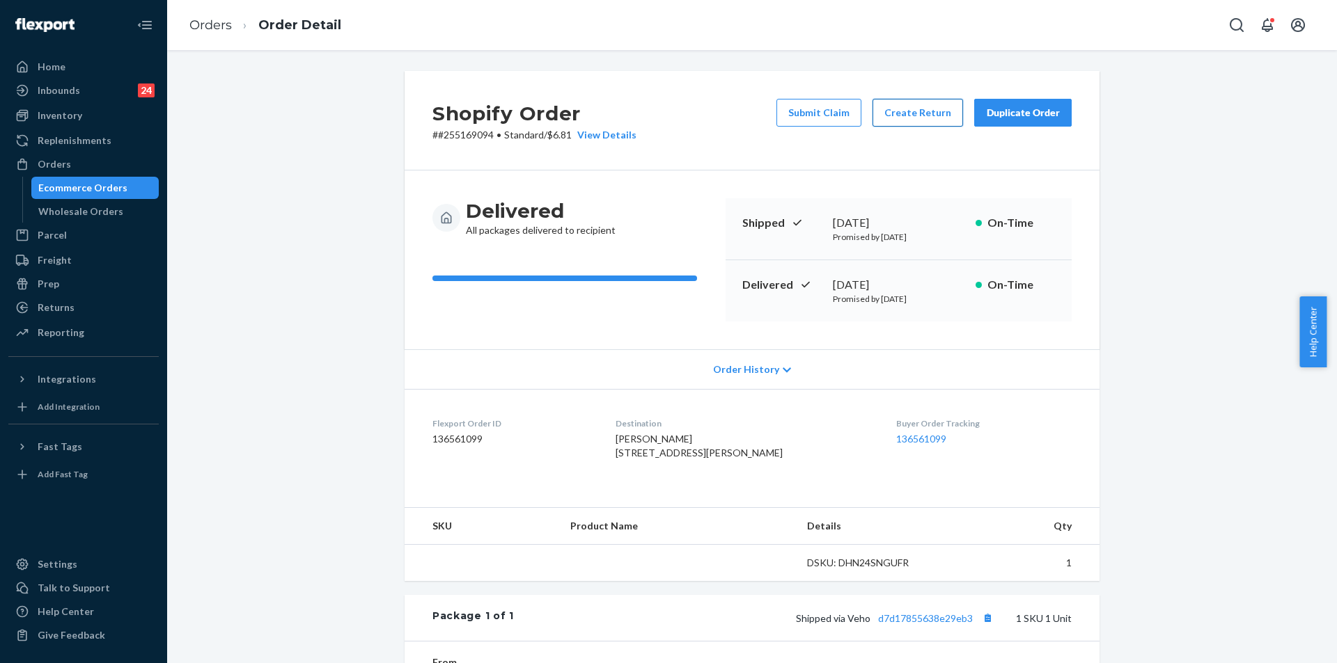
click at [916, 118] on button "Create Return" at bounding box center [917, 113] width 90 height 28
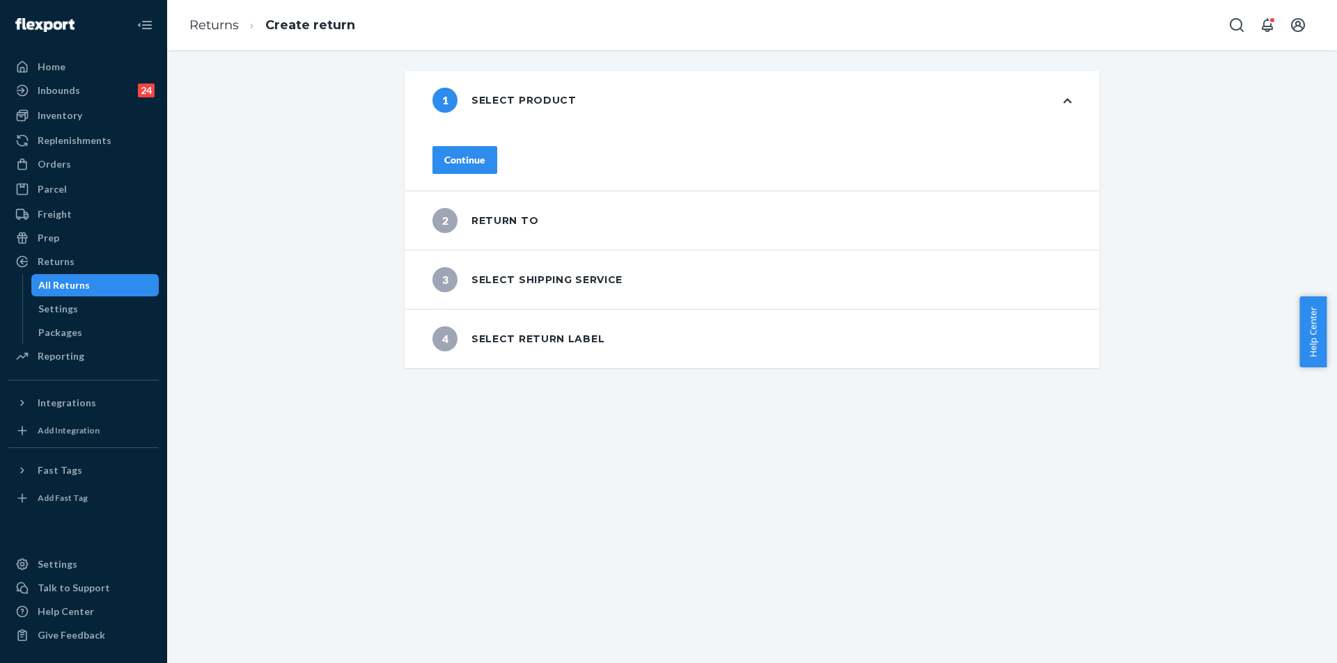
click at [482, 153] on div "Continue" at bounding box center [464, 160] width 41 height 14
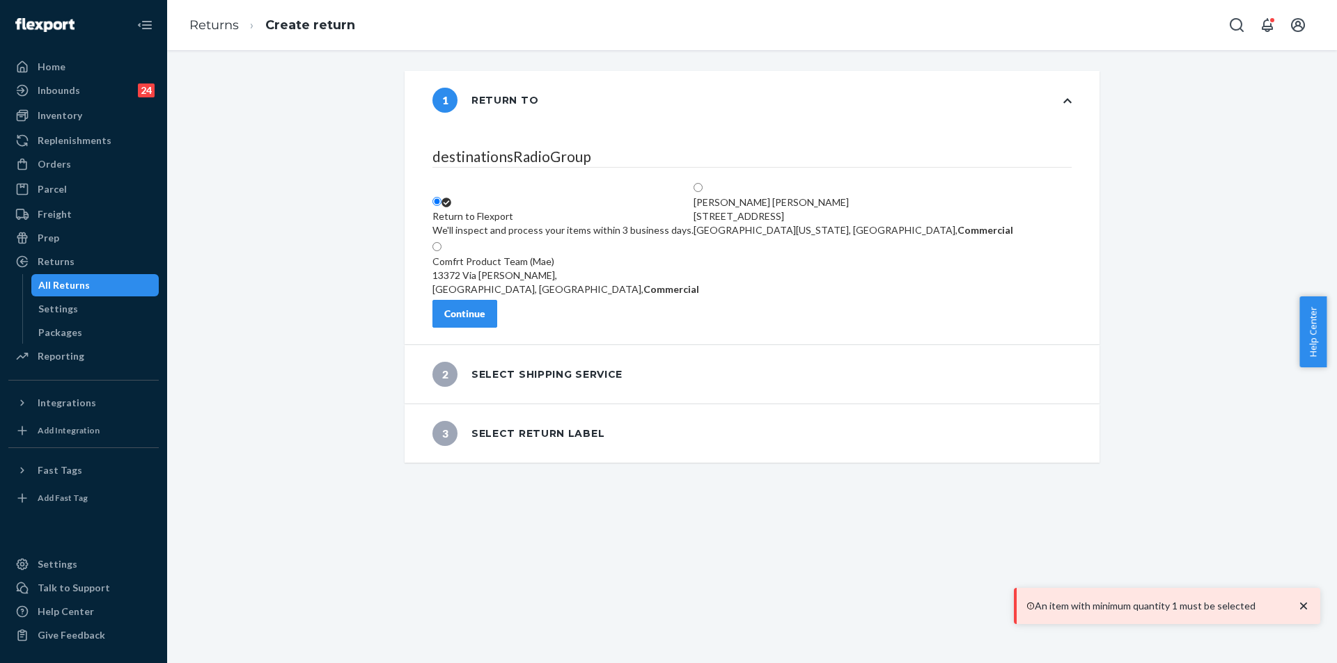
click at [497, 327] on button "Continue" at bounding box center [464, 314] width 65 height 28
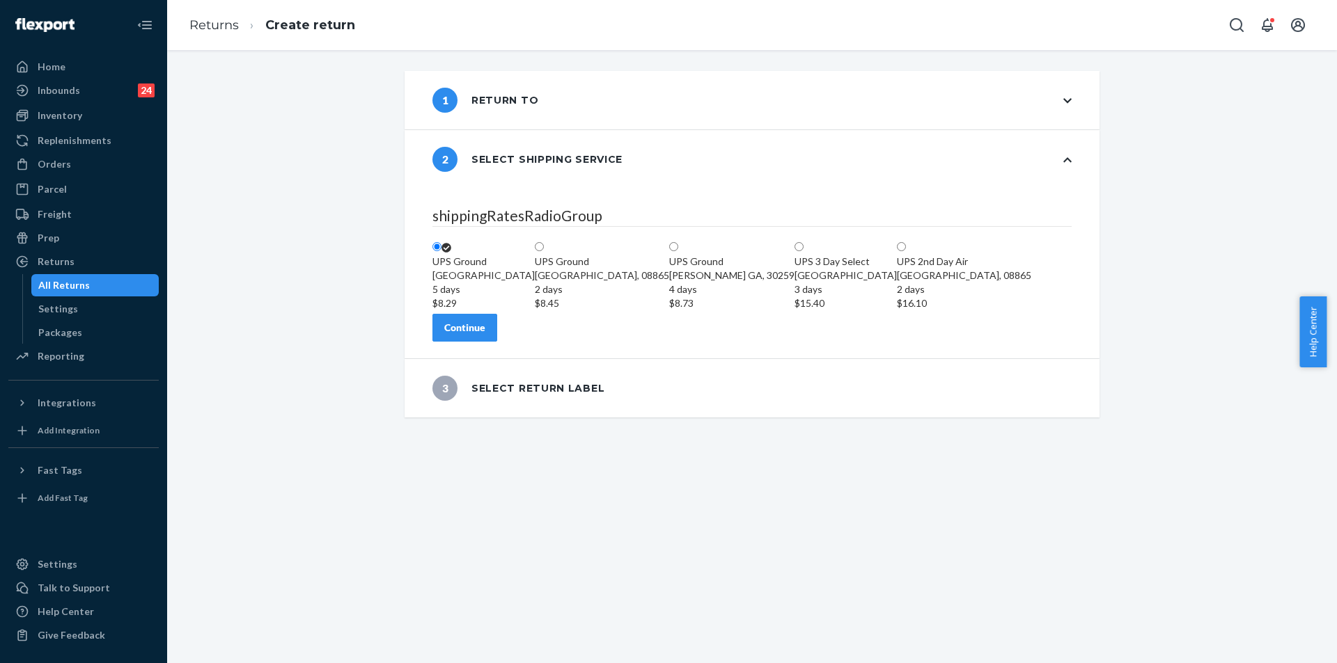
click at [485, 335] on div "Continue" at bounding box center [464, 328] width 41 height 14
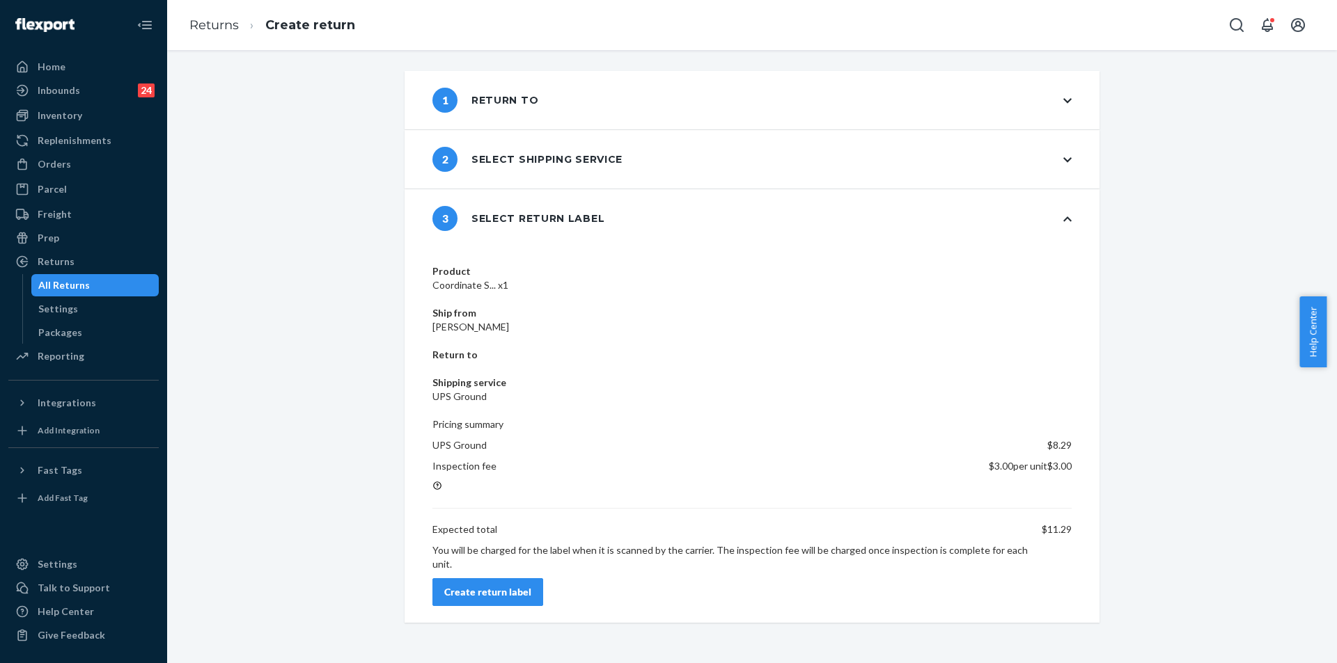
click at [531, 585] on div "Create return label" at bounding box center [487, 592] width 87 height 14
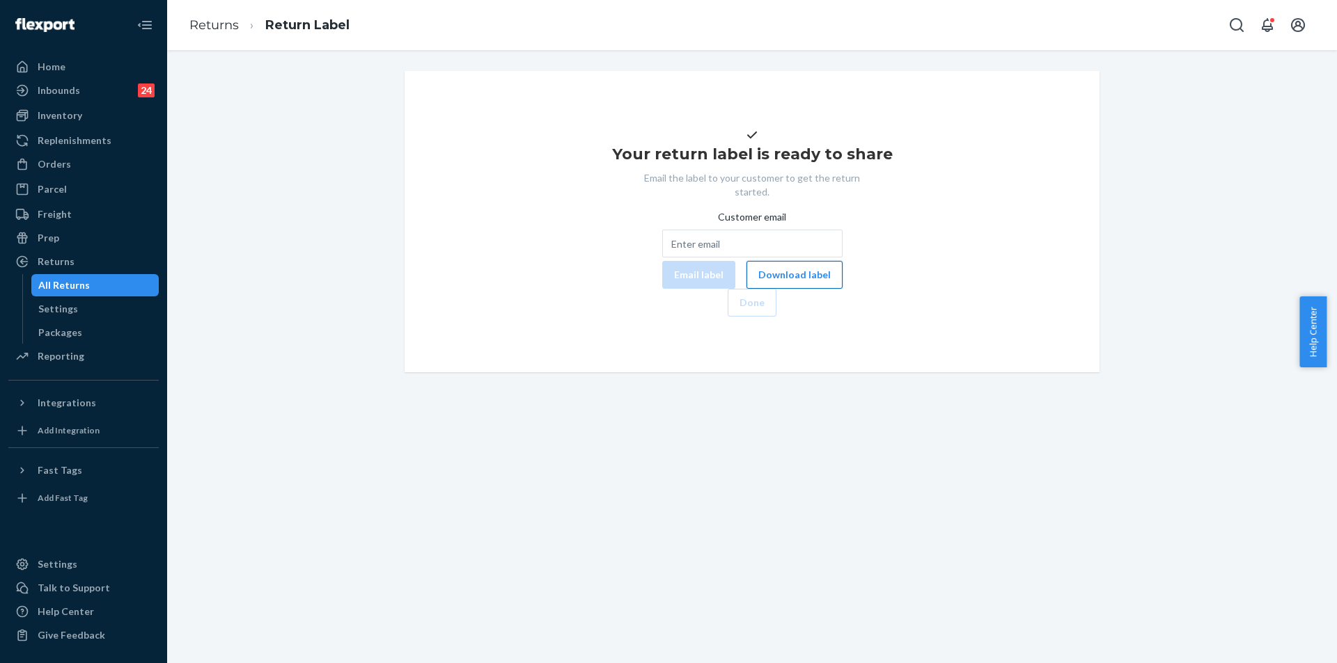
click at [746, 289] on button "Download label" at bounding box center [794, 275] width 96 height 28
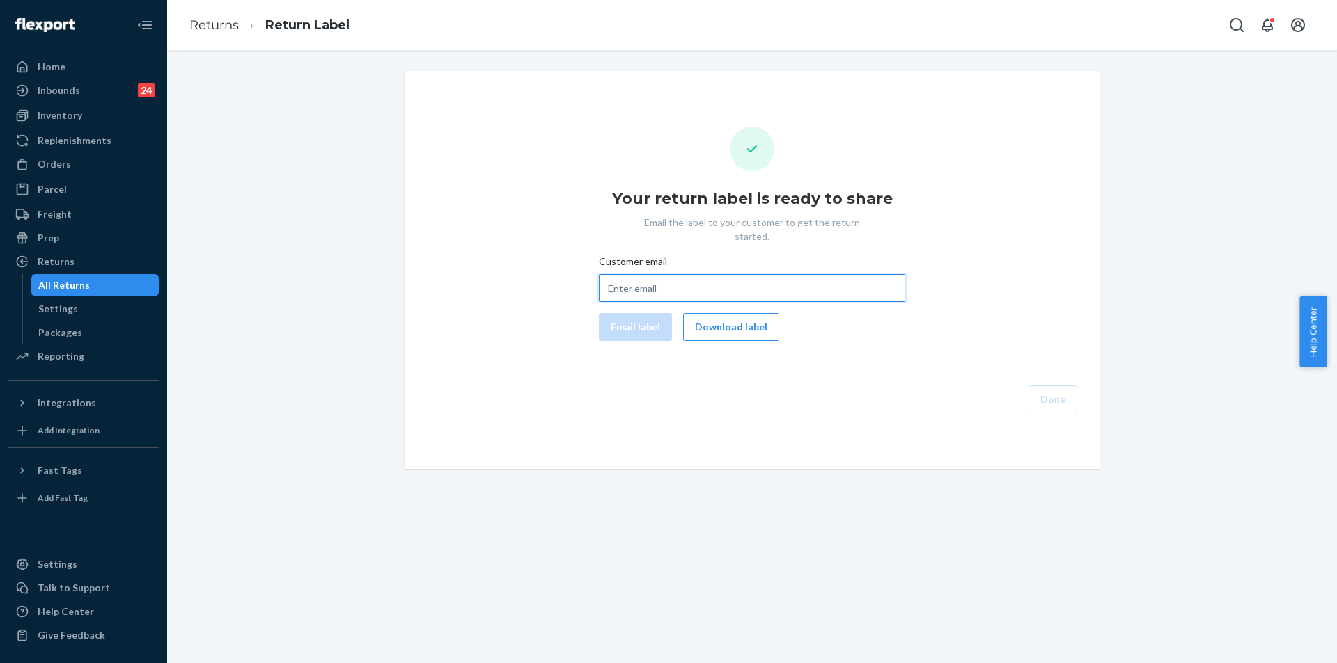
click at [732, 281] on input "Customer email" at bounding box center [752, 288] width 306 height 28
paste input "[EMAIL_ADDRESS][DOMAIN_NAME]"
type input "[EMAIL_ADDRESS][DOMAIN_NAME]"
click at [634, 313] on button "Email label" at bounding box center [635, 327] width 73 height 28
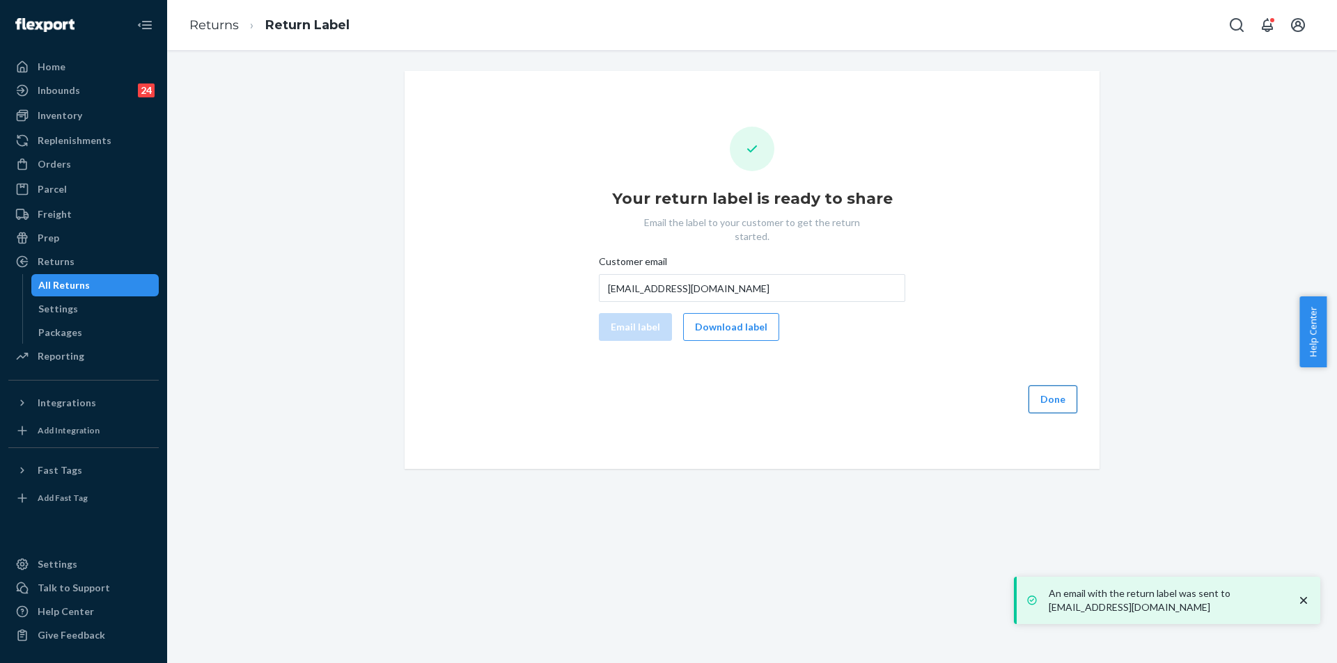
click at [1047, 392] on button "Done" at bounding box center [1052, 400] width 49 height 28
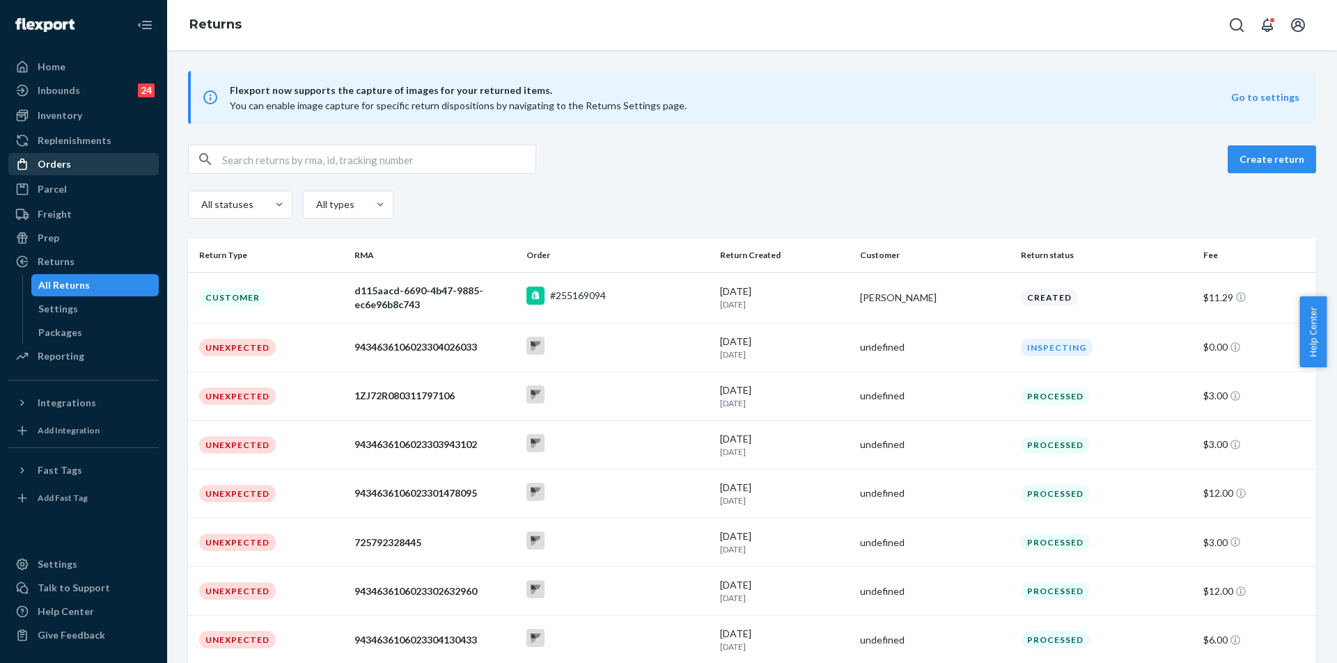
drag, startPoint x: 90, startPoint y: 164, endPoint x: 85, endPoint y: 178, distance: 15.6
click at [91, 165] on div "Orders" at bounding box center [84, 164] width 148 height 19
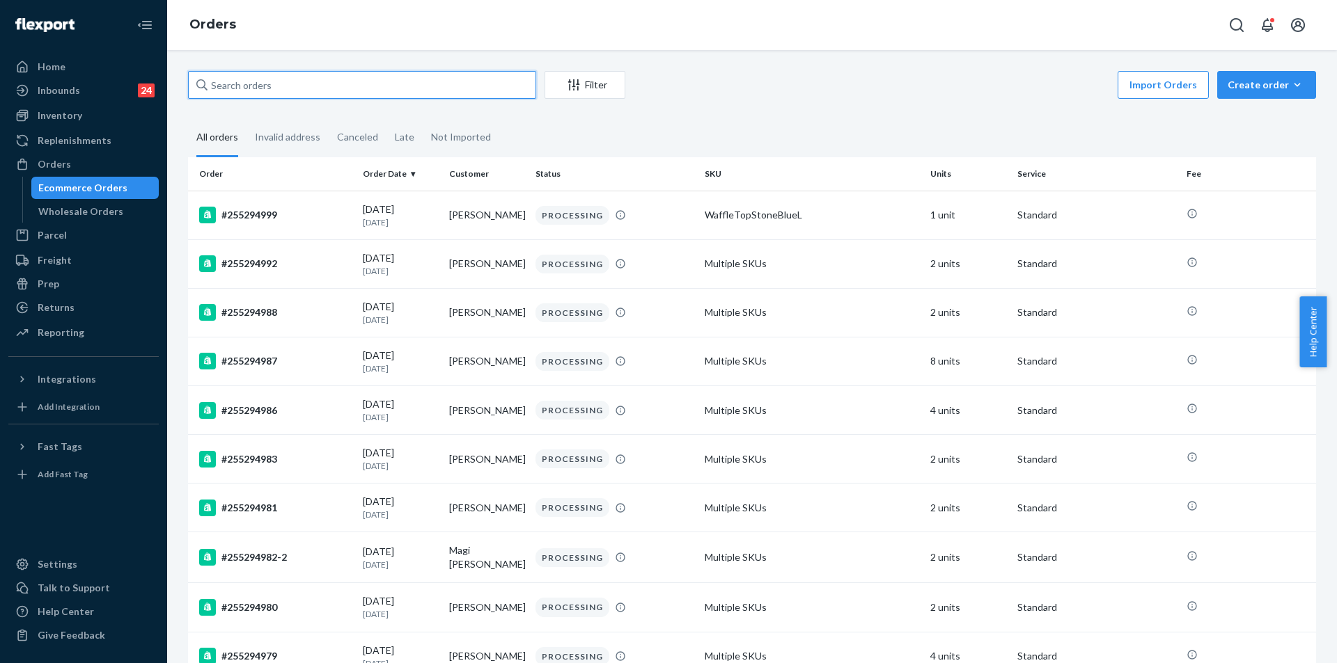
click at [420, 89] on input "text" at bounding box center [362, 85] width 348 height 28
paste input "255169094"
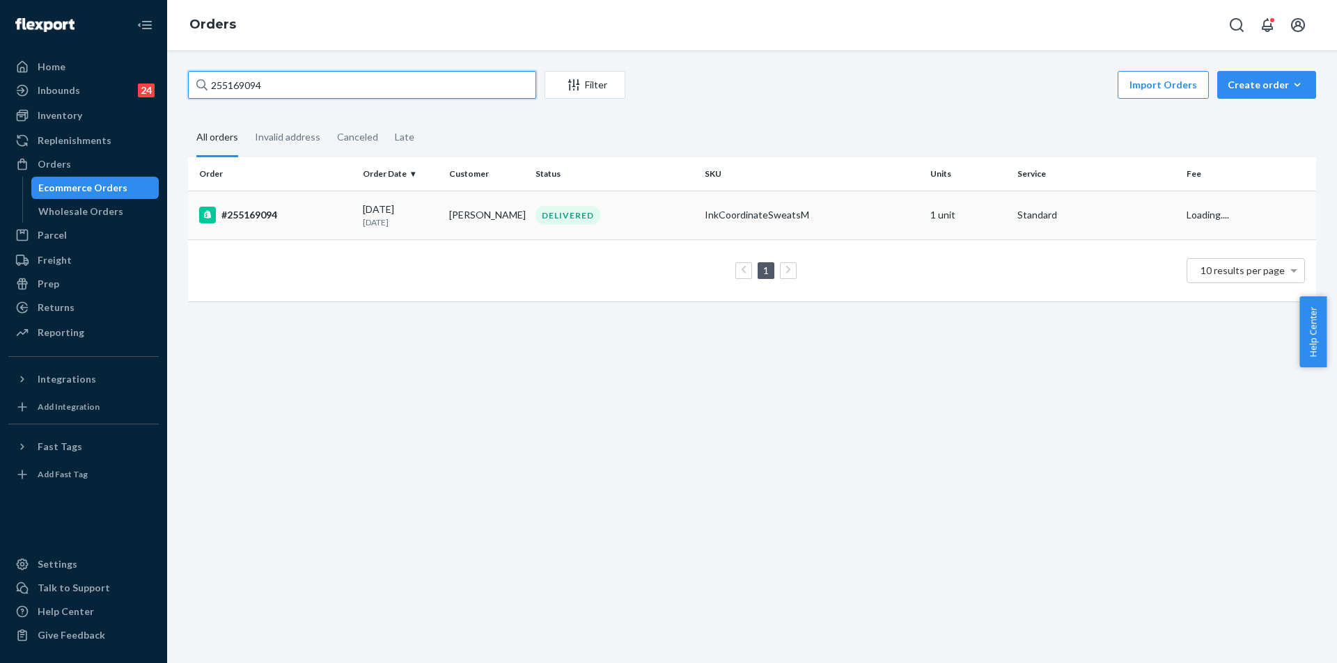
type input "255169094"
click at [686, 221] on div "DELIVERED" at bounding box center [615, 215] width 164 height 19
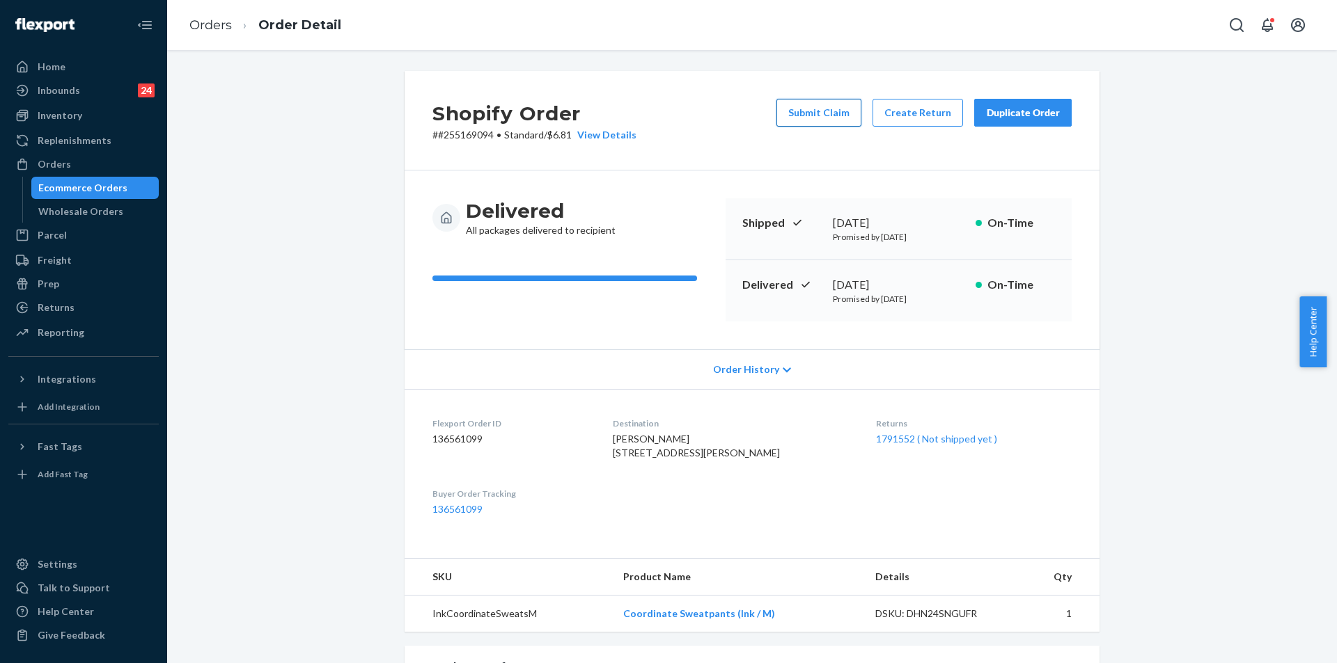
click at [822, 122] on button "Submit Claim" at bounding box center [818, 113] width 85 height 28
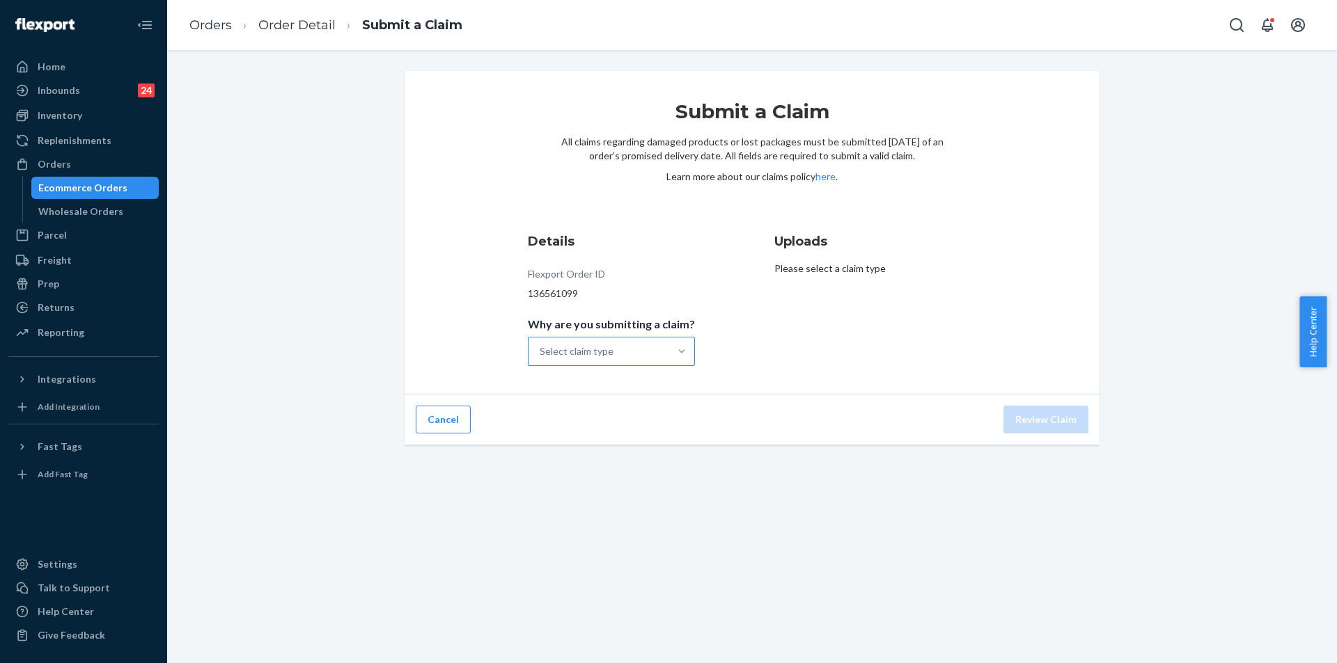
click at [669, 354] on div at bounding box center [681, 352] width 25 height 14
click at [541, 354] on input "Why are you submitting a claim? Select claim type" at bounding box center [539, 352] width 1 height 14
click at [619, 440] on div "Incorrect product" at bounding box center [611, 441] width 162 height 28
click at [541, 359] on input "Why are you submitting a claim? option Incorrect product focused, 0 of 4. 4 res…" at bounding box center [539, 352] width 1 height 14
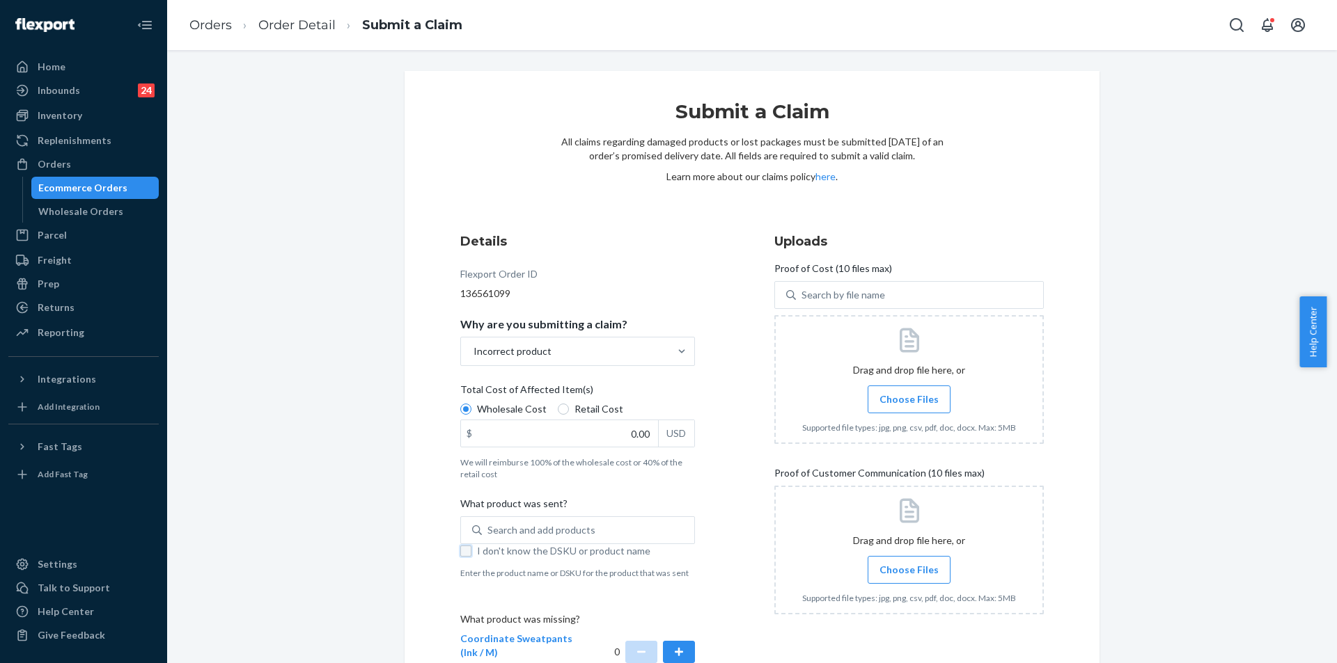
click at [460, 551] on input "I don't know the DSKU or product name" at bounding box center [465, 551] width 11 height 11
checkbox input "true"
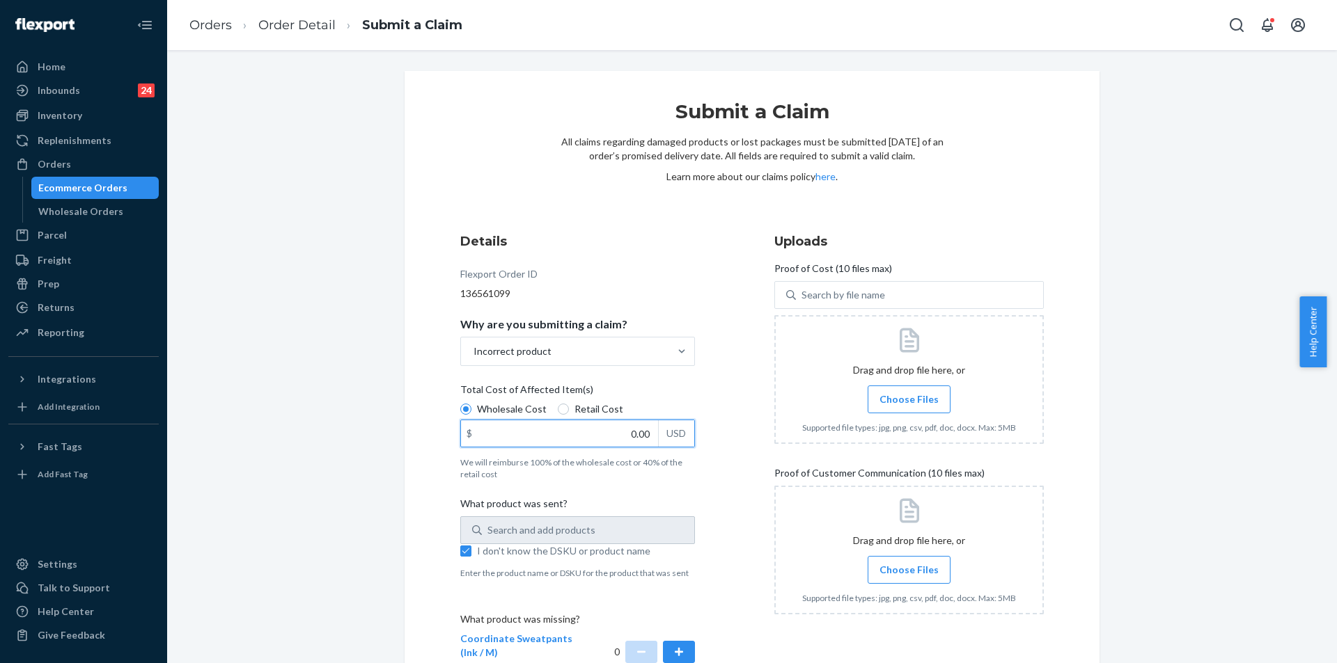
click at [615, 432] on input "0.00" at bounding box center [559, 433] width 197 height 26
type input "32.00"
click at [892, 399] on span "Choose Files" at bounding box center [908, 400] width 59 height 14
click at [908, 399] on input "Choose Files" at bounding box center [908, 399] width 1 height 15
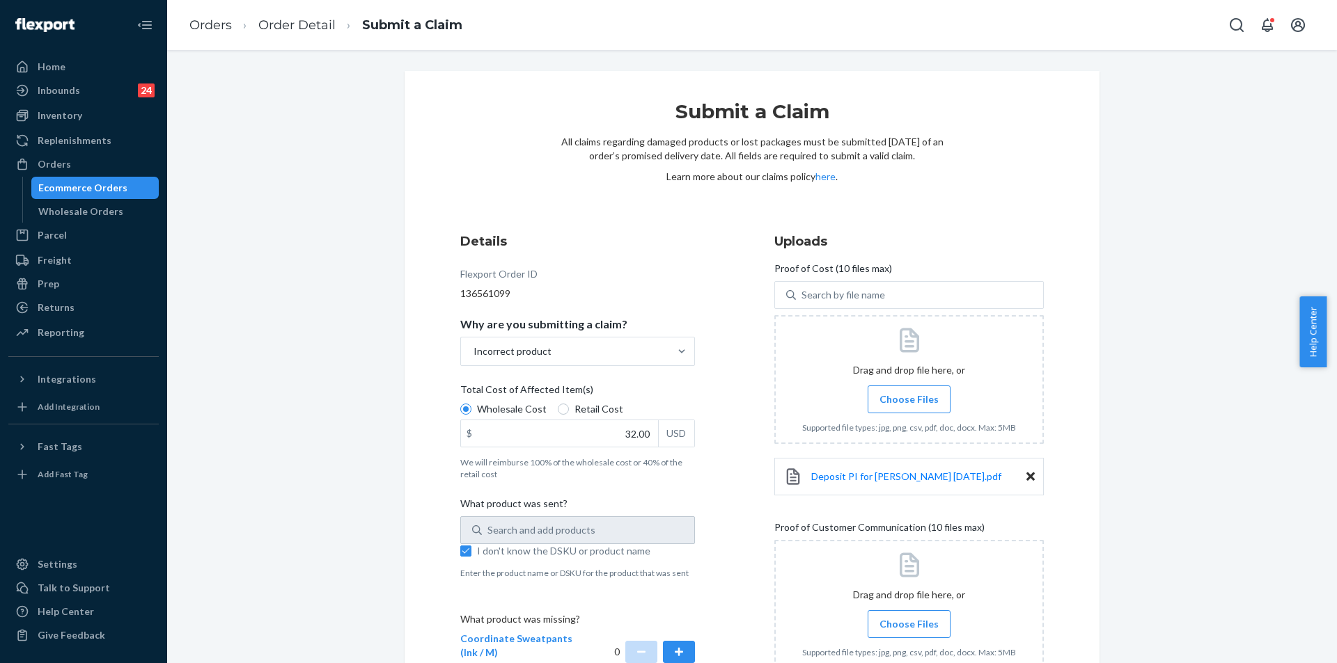
scroll to position [106, 0]
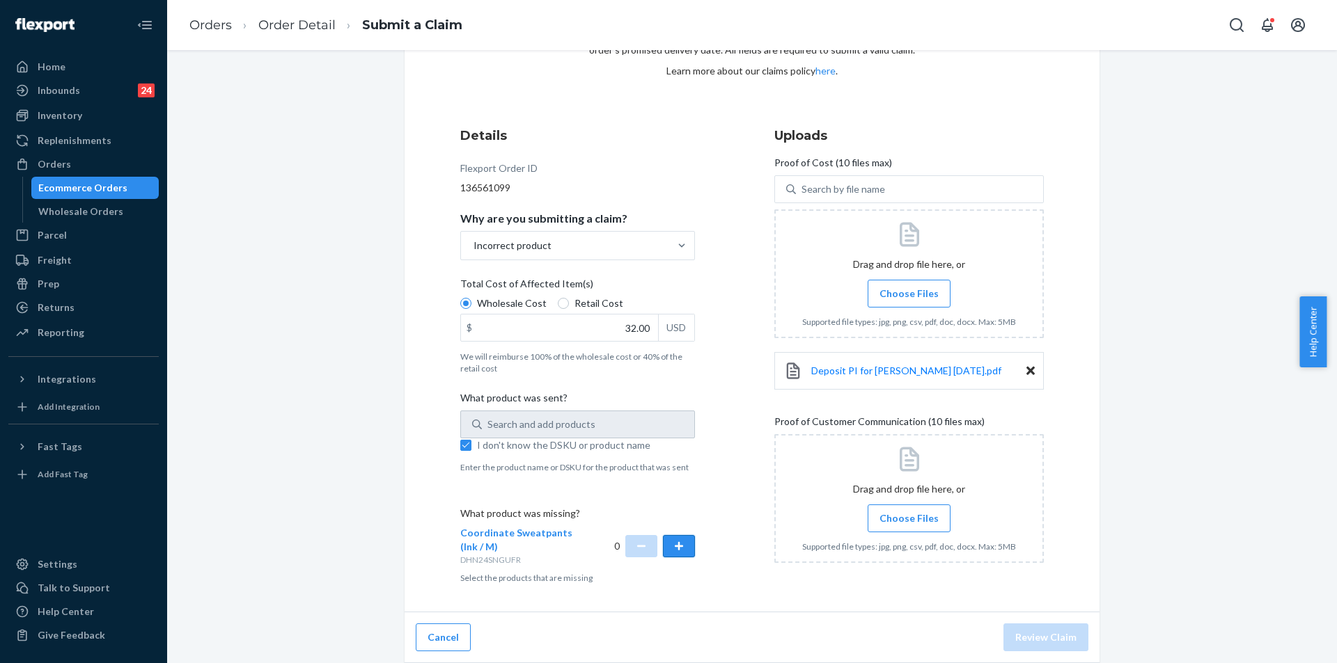
click at [672, 553] on button "button" at bounding box center [679, 546] width 32 height 22
click at [915, 517] on span "Choose Files" at bounding box center [908, 519] width 59 height 14
click at [909, 517] on input "Choose Files" at bounding box center [908, 518] width 1 height 15
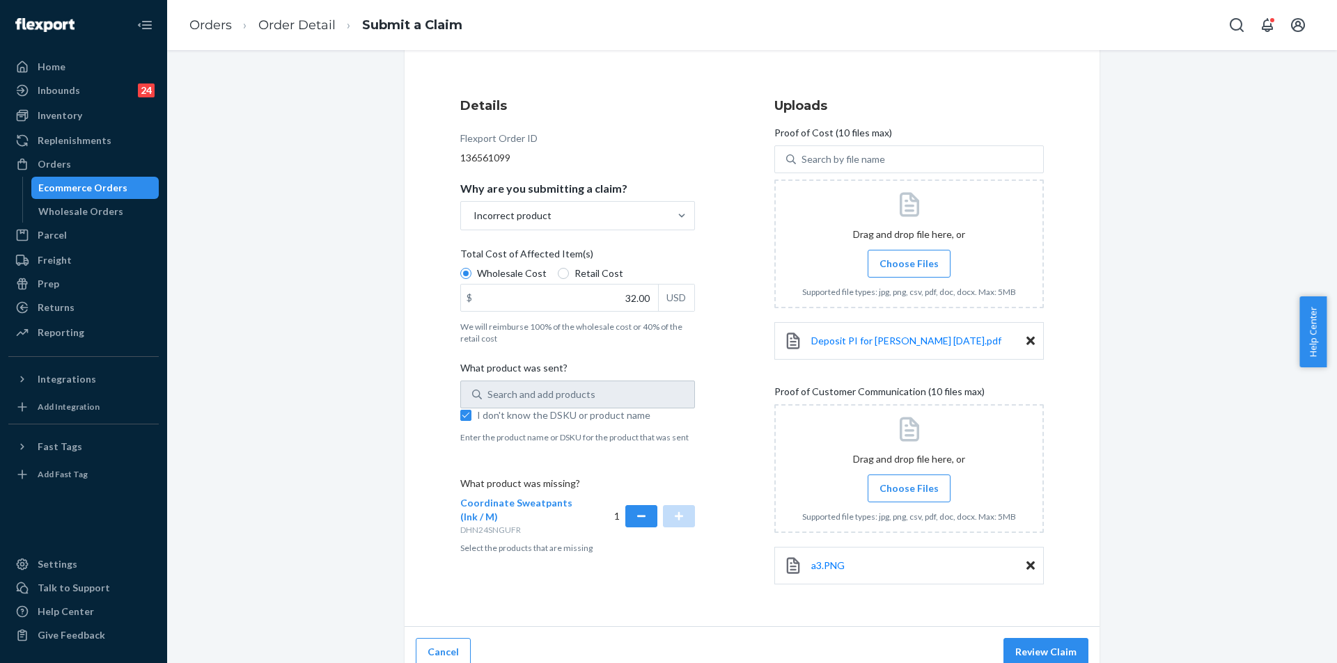
scroll to position [150, 0]
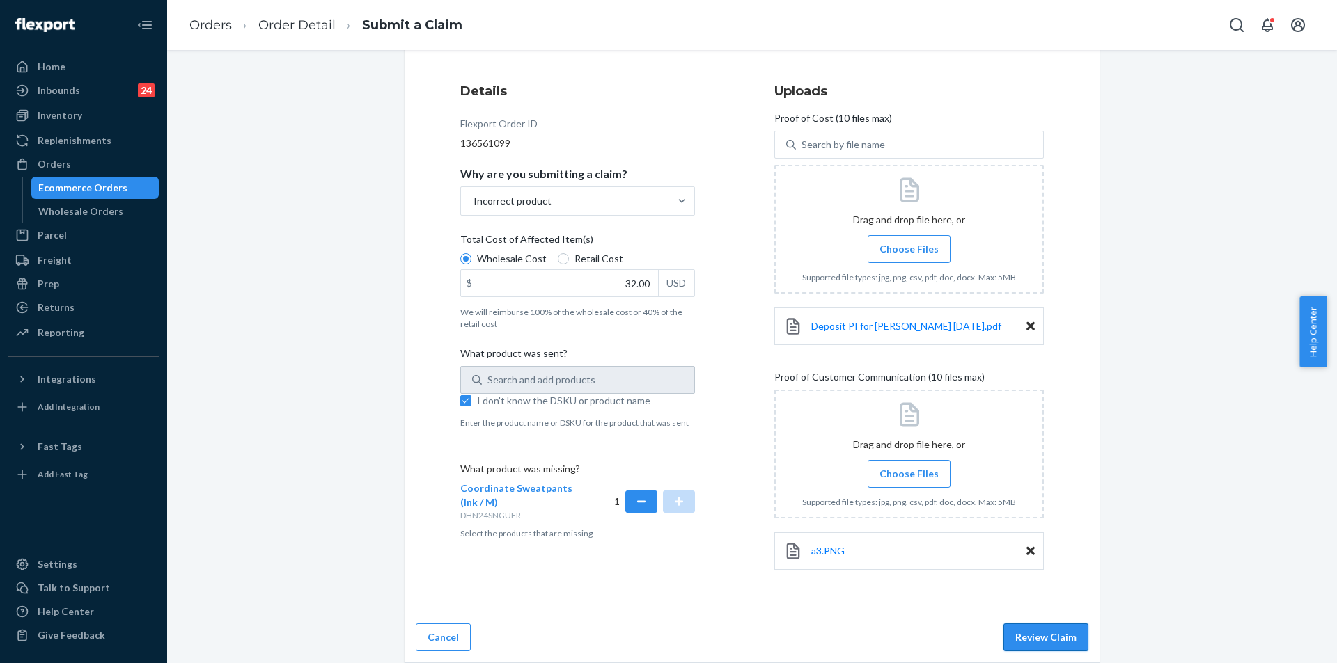
click at [1043, 647] on button "Review Claim" at bounding box center [1045, 638] width 85 height 28
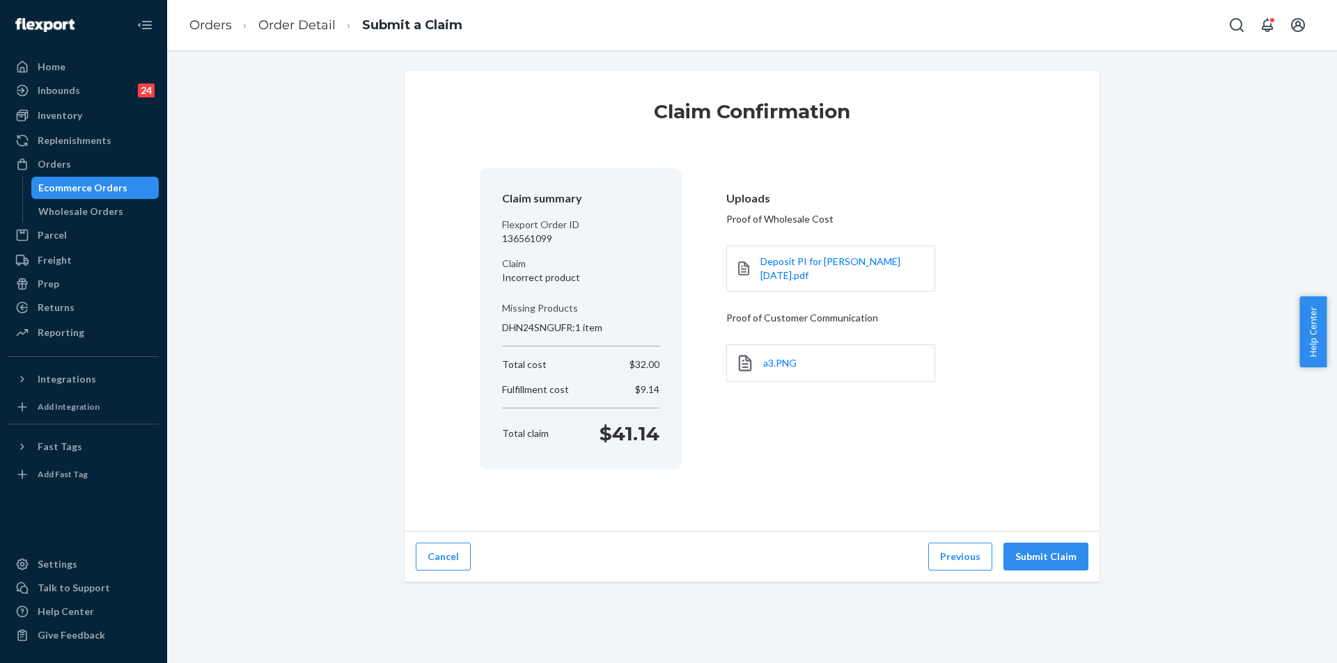
scroll to position [0, 0]
click at [1048, 633] on div "Claim Confirmation Claim summary Flexport Order ID 136561099 Claim Incorrect pr…" at bounding box center [751, 356] width 1169 height 613
click at [1034, 544] on button "Submit Claim" at bounding box center [1045, 557] width 85 height 28
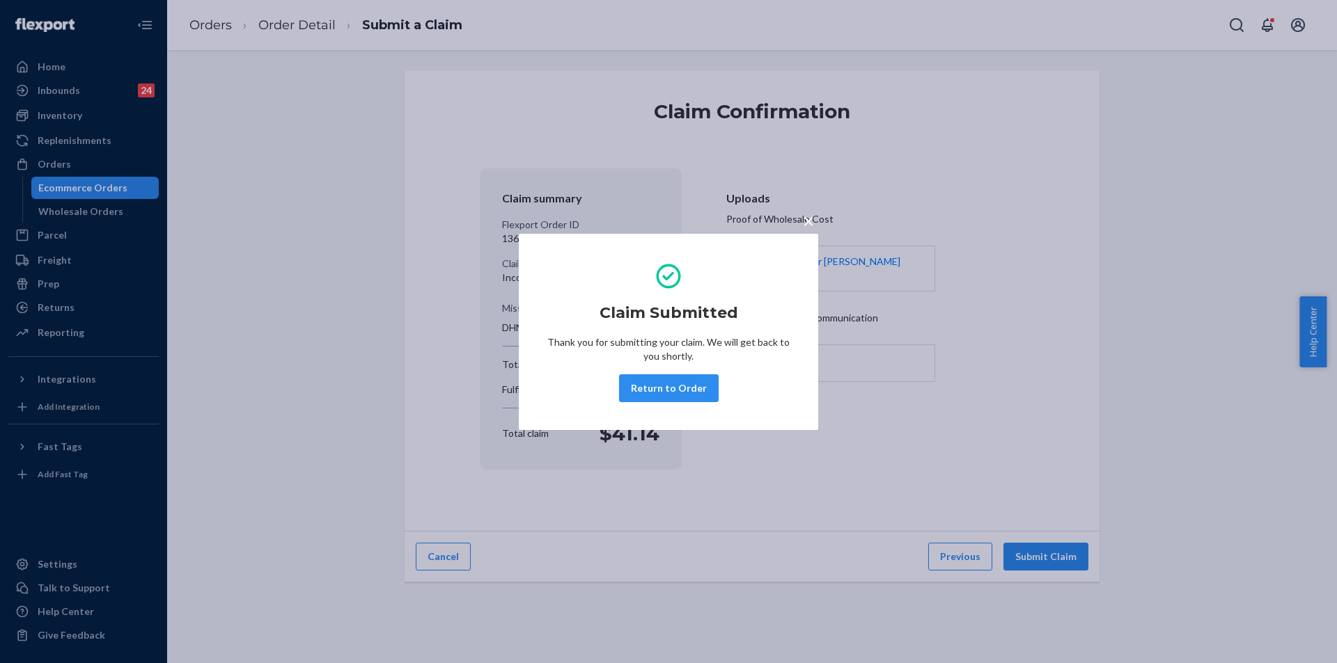
drag, startPoint x: 688, startPoint y: 388, endPoint x: 695, endPoint y: 411, distance: 23.8
click at [688, 387] on button "Return to Order" at bounding box center [669, 389] width 100 height 28
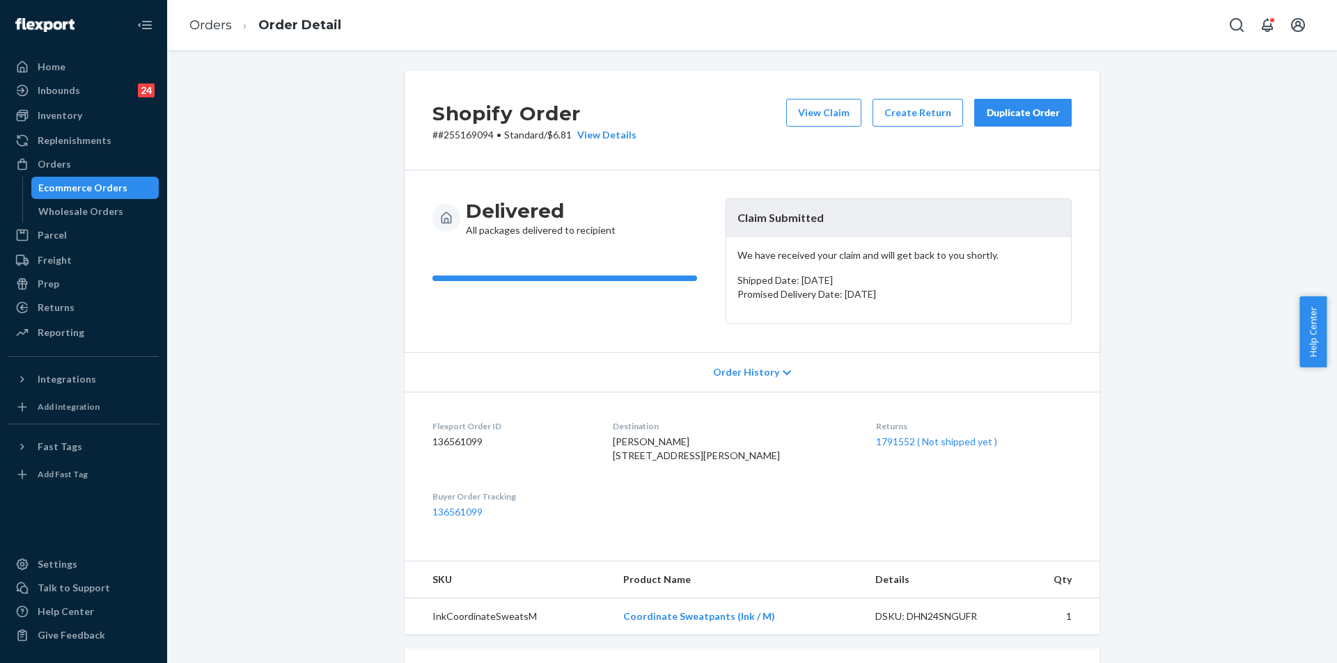
click at [1007, 109] on div "Duplicate Order" at bounding box center [1023, 113] width 74 height 14
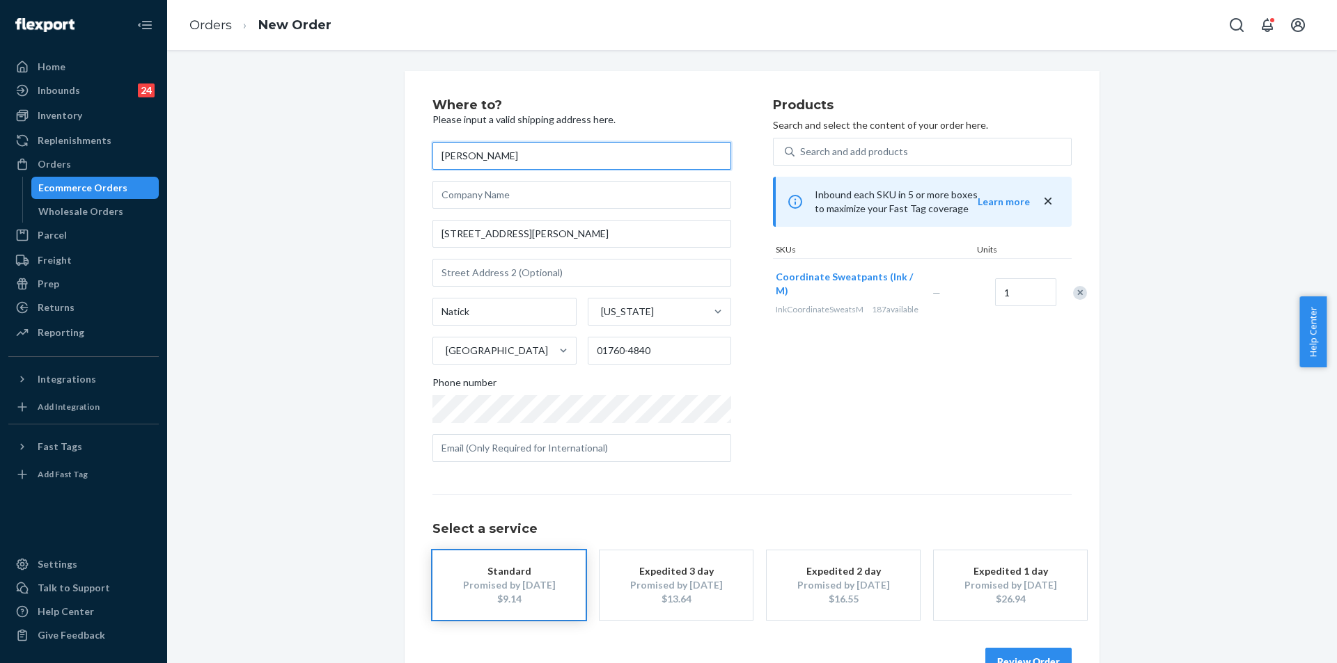
paste input "[PHONE_NUMBER]"
type input "[PERSON_NAME]"
click at [528, 602] on div "$9.14" at bounding box center [508, 599] width 111 height 14
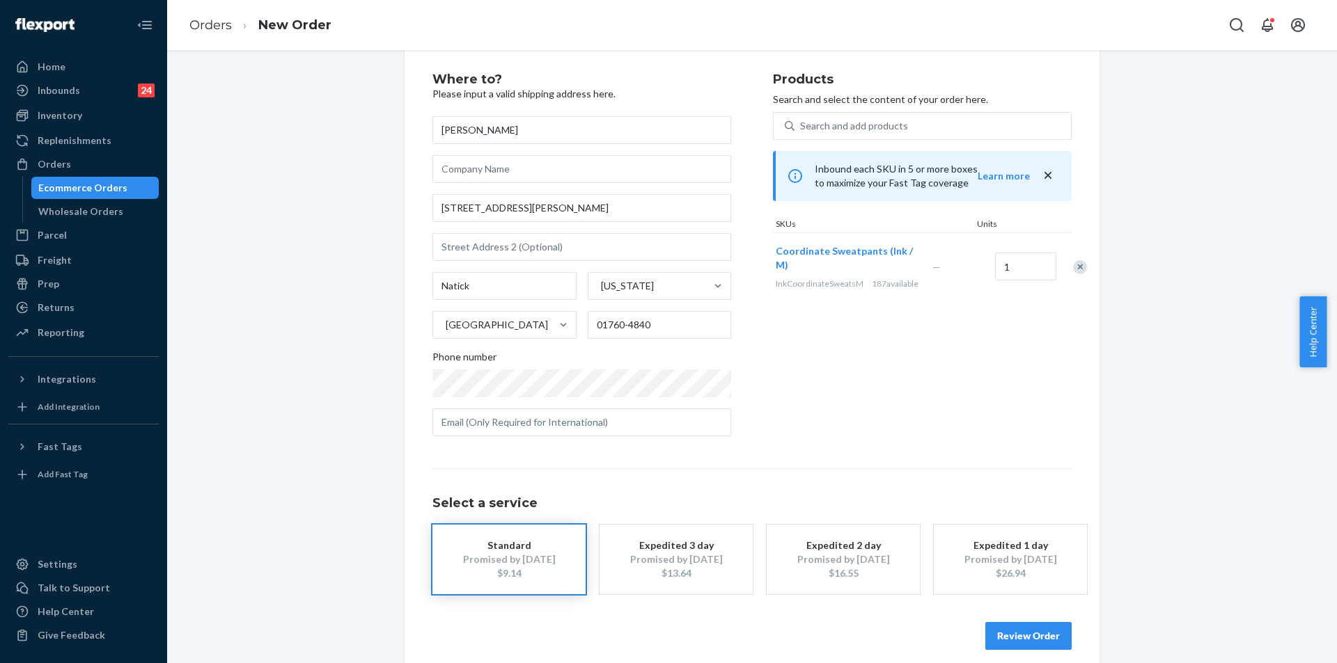
scroll to position [40, 0]
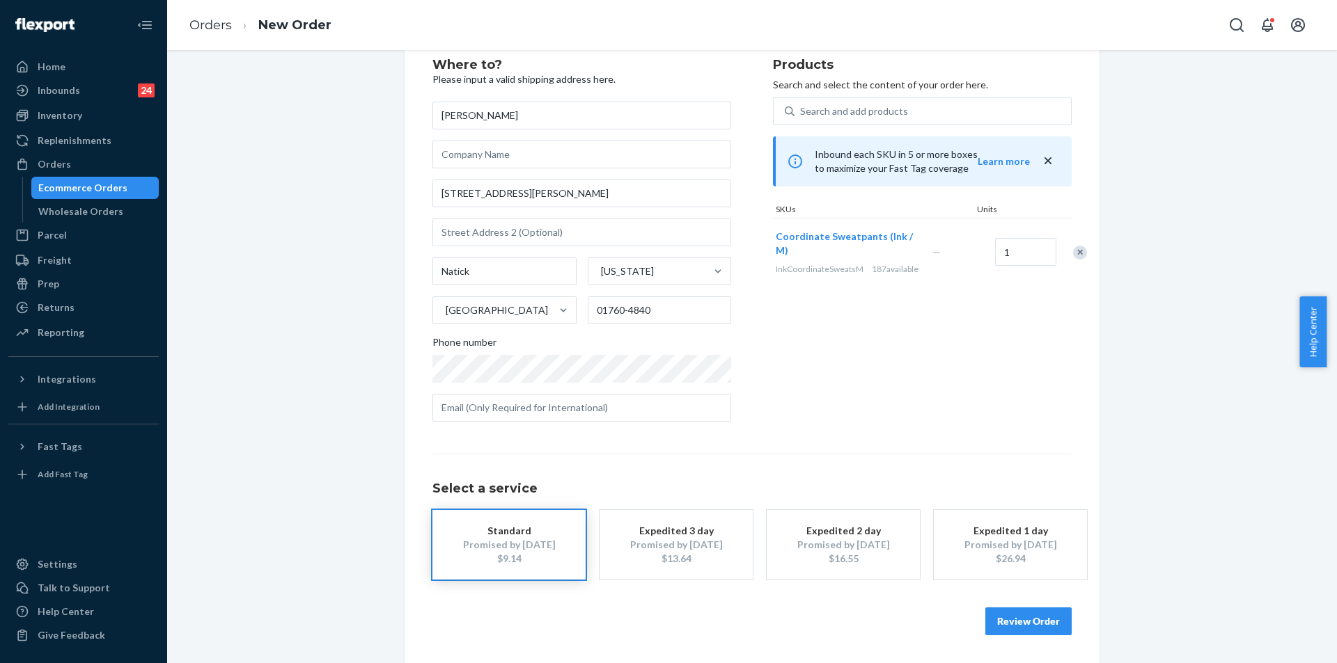
click at [1016, 627] on button "Review Order" at bounding box center [1028, 622] width 86 height 28
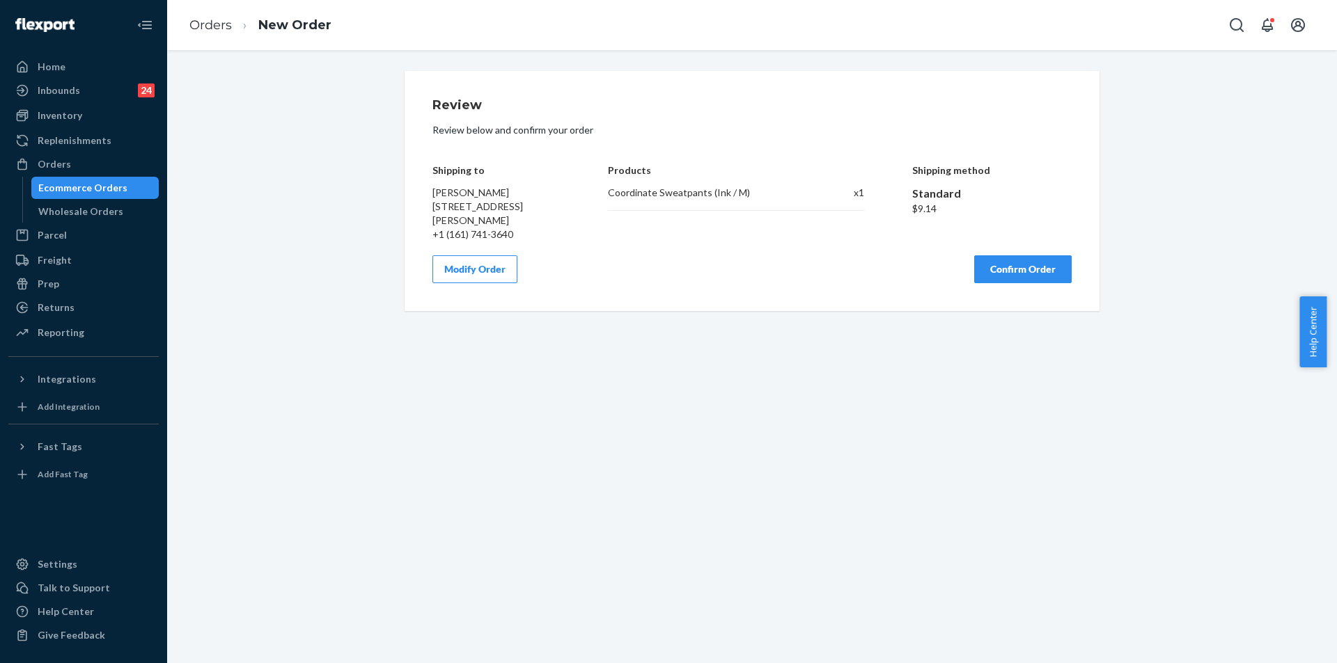
click at [1037, 259] on button "Confirm Order" at bounding box center [1022, 269] width 97 height 28
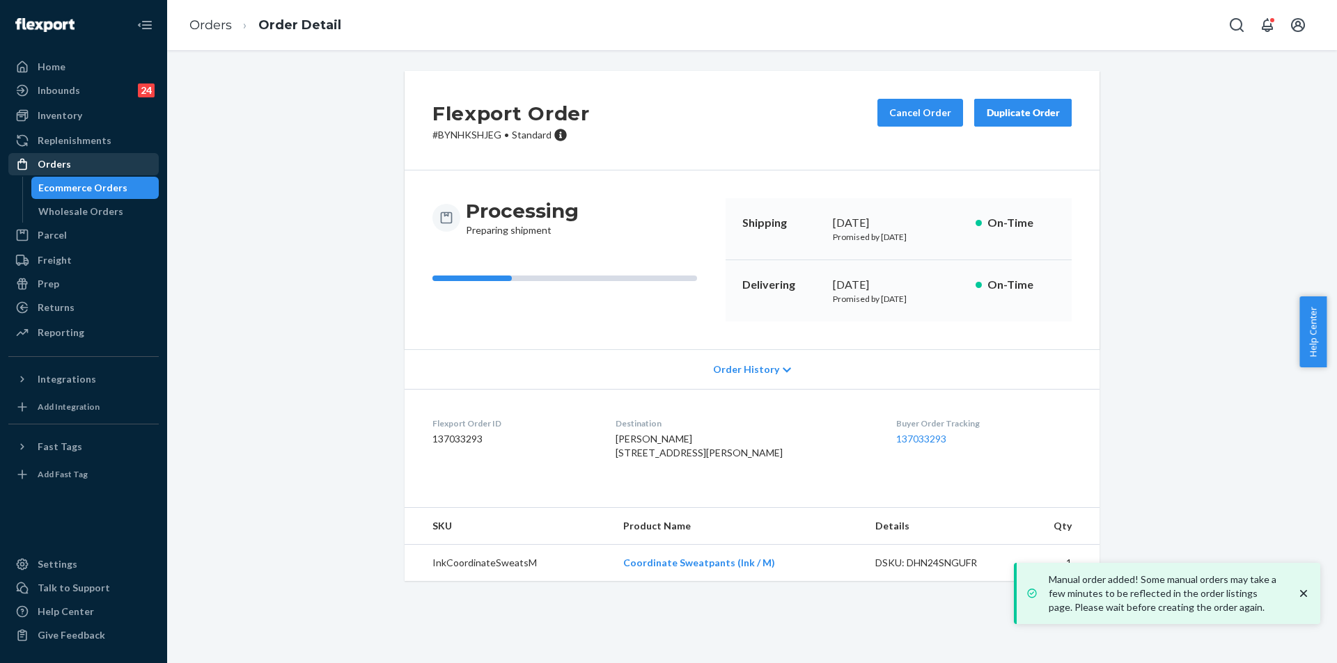
click at [106, 164] on div "Orders" at bounding box center [84, 164] width 148 height 19
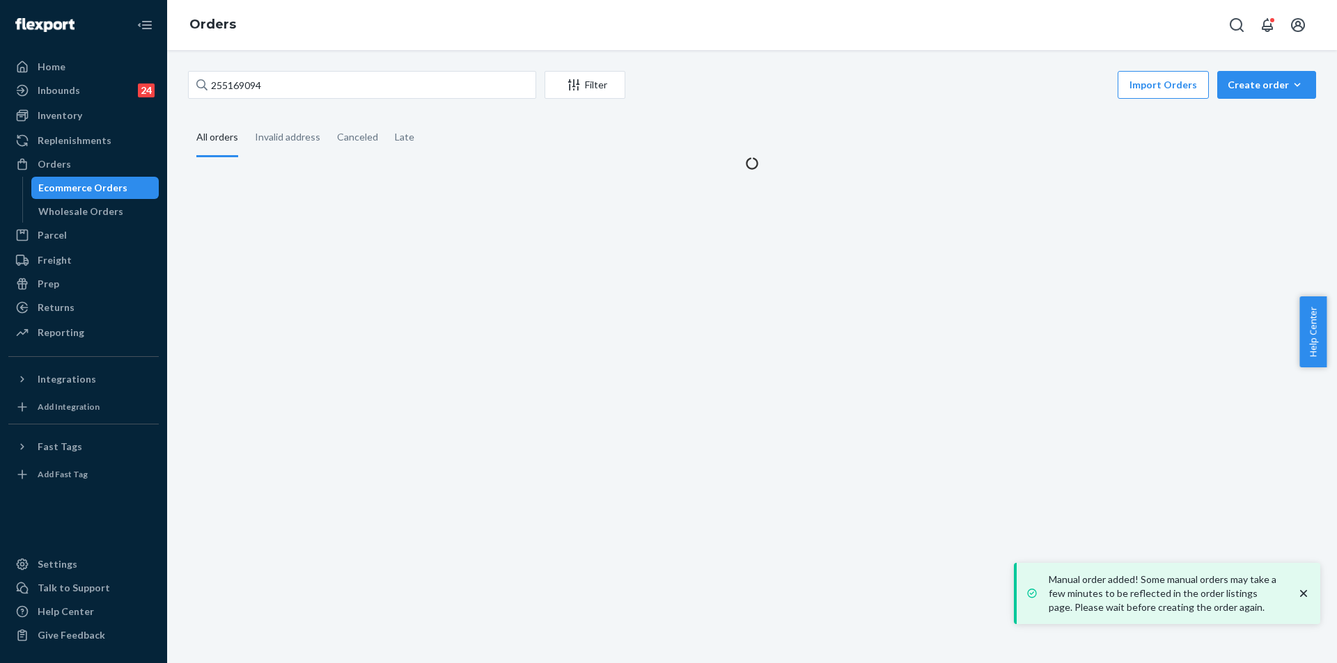
click at [316, 102] on div "255169094 Filter Import Orders Create order Ecommerce order Removal order" at bounding box center [752, 86] width 1128 height 31
click at [322, 92] on input "255169094" at bounding box center [362, 85] width 348 height 28
click at [322, 90] on input "255169094" at bounding box center [362, 85] width 348 height 28
paste input "48493"
type input "255148493"
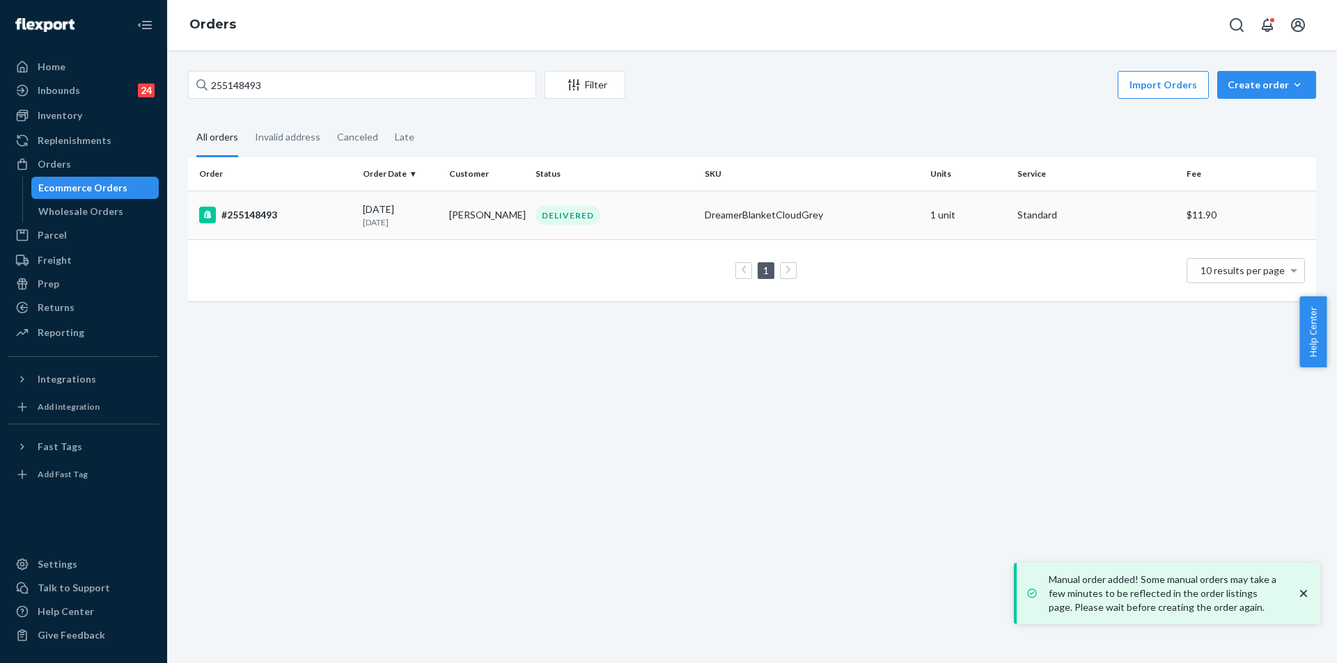
click at [684, 228] on td "DELIVERED" at bounding box center [614, 215] width 169 height 49
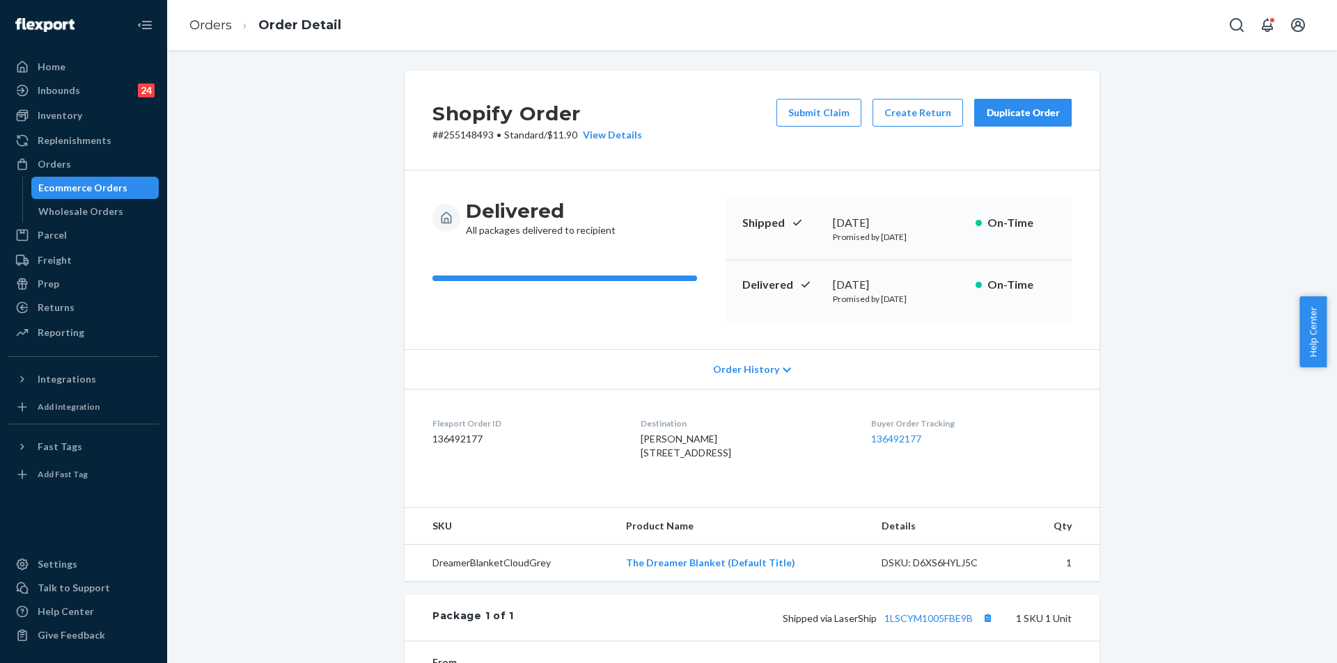
scroll to position [70, 0]
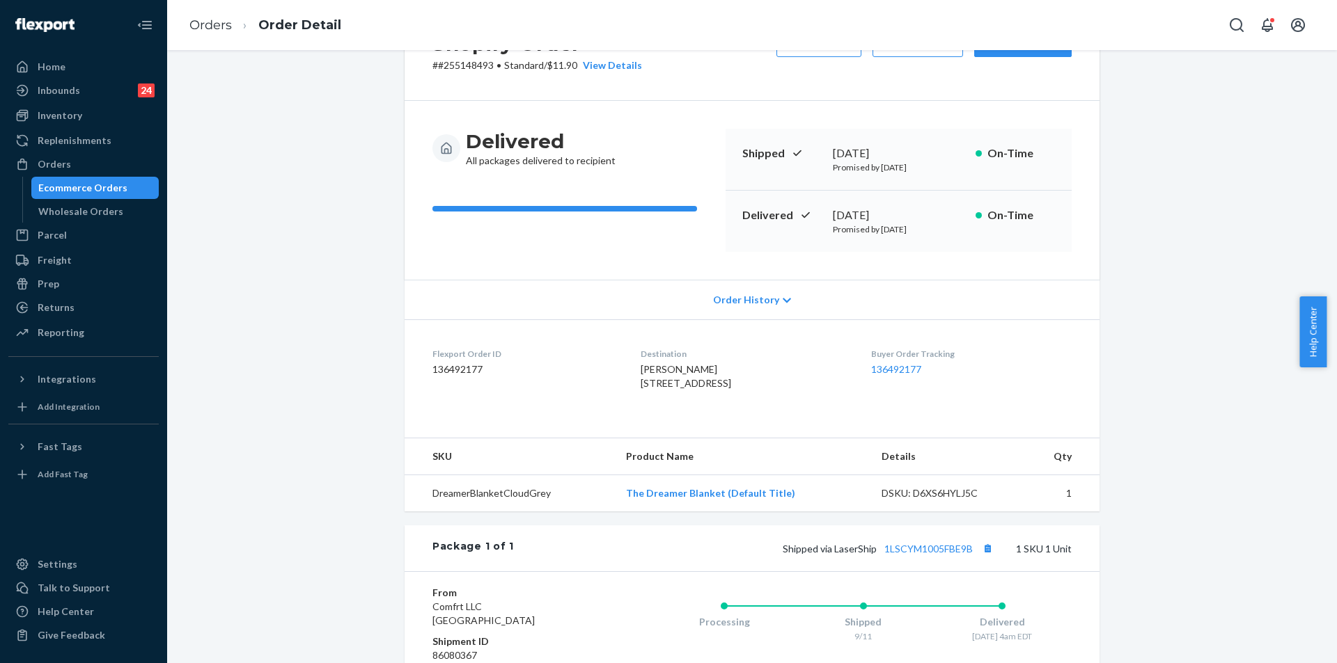
copy span "[STREET_ADDRESS]"
drag, startPoint x: 613, startPoint y: 381, endPoint x: 529, endPoint y: 396, distance: 85.5
click at [630, 411] on dl "Flexport Order ID 136492177 Destination [PERSON_NAME] [STREET_ADDRESS] US Buyer…" at bounding box center [751, 372] width 695 height 104
click at [640, 391] on div "[PERSON_NAME] [STREET_ADDRESS]" at bounding box center [743, 377] width 207 height 28
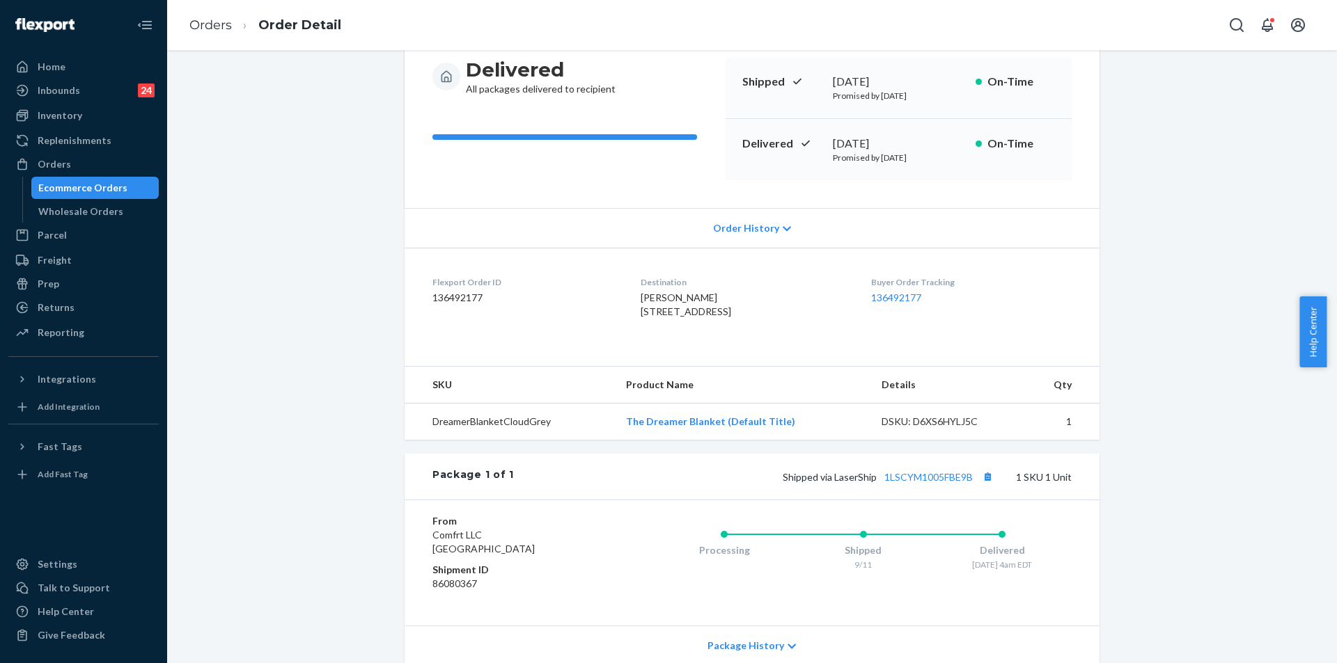
scroll to position [209, 0]
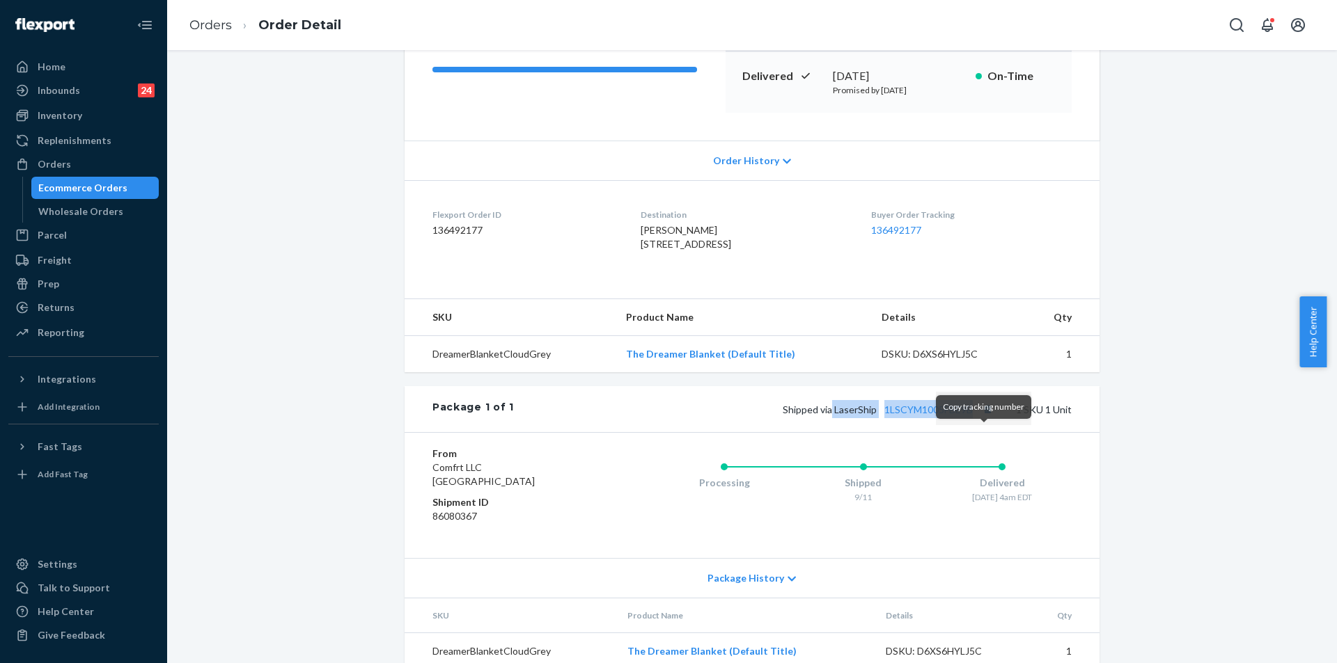
copy span "LaserShip 1LSCYM1005FBE9B"
drag, startPoint x: 826, startPoint y: 437, endPoint x: 946, endPoint y: 439, distance: 119.7
click at [974, 416] on span "Shipped via LaserShip 1LSCYM1005FBE9B" at bounding box center [889, 410] width 214 height 12
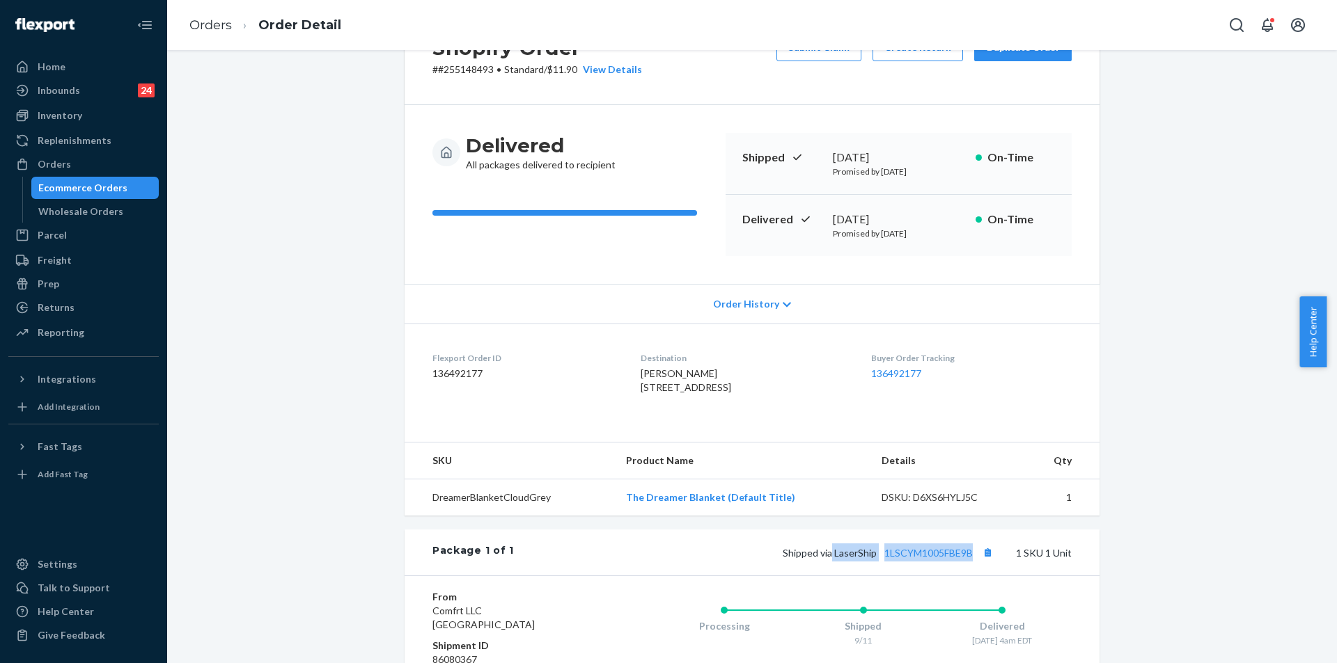
scroll to position [0, 0]
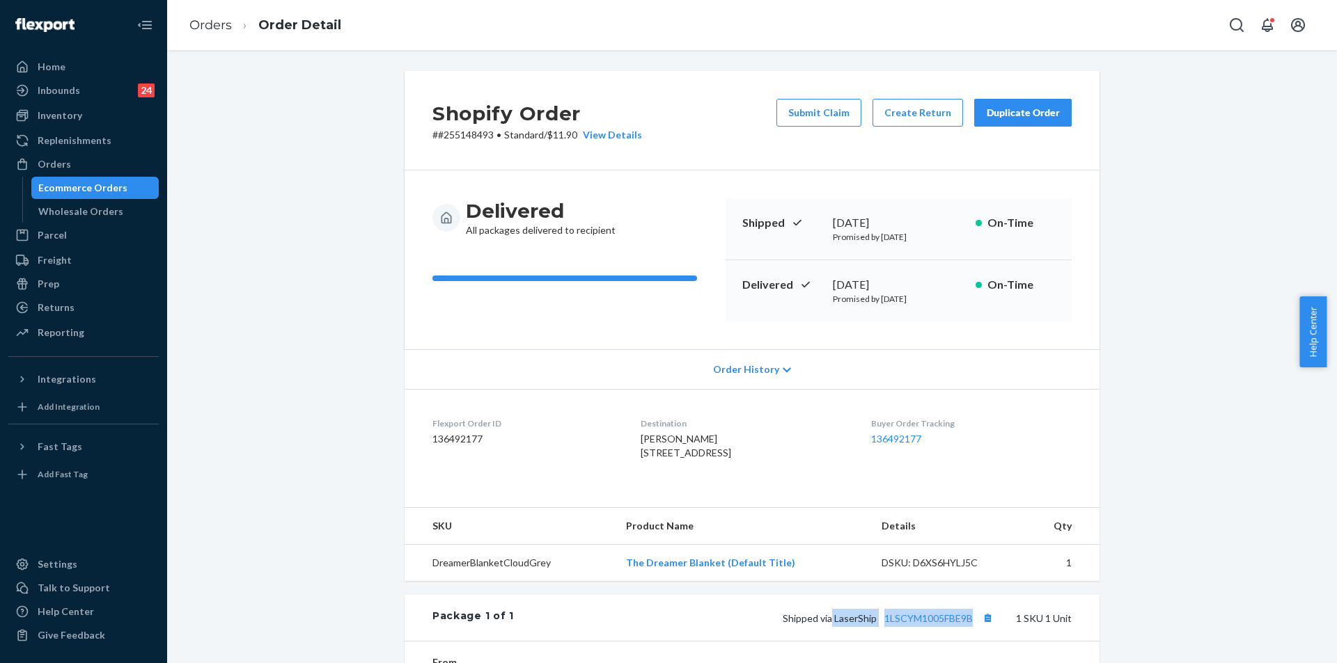
copy div "[DATE]"
drag, startPoint x: 822, startPoint y: 281, endPoint x: 931, endPoint y: 278, distance: 108.6
click at [931, 278] on div "Delivered [DATE] Promised by [DATE] On-Time" at bounding box center [898, 290] width 346 height 61
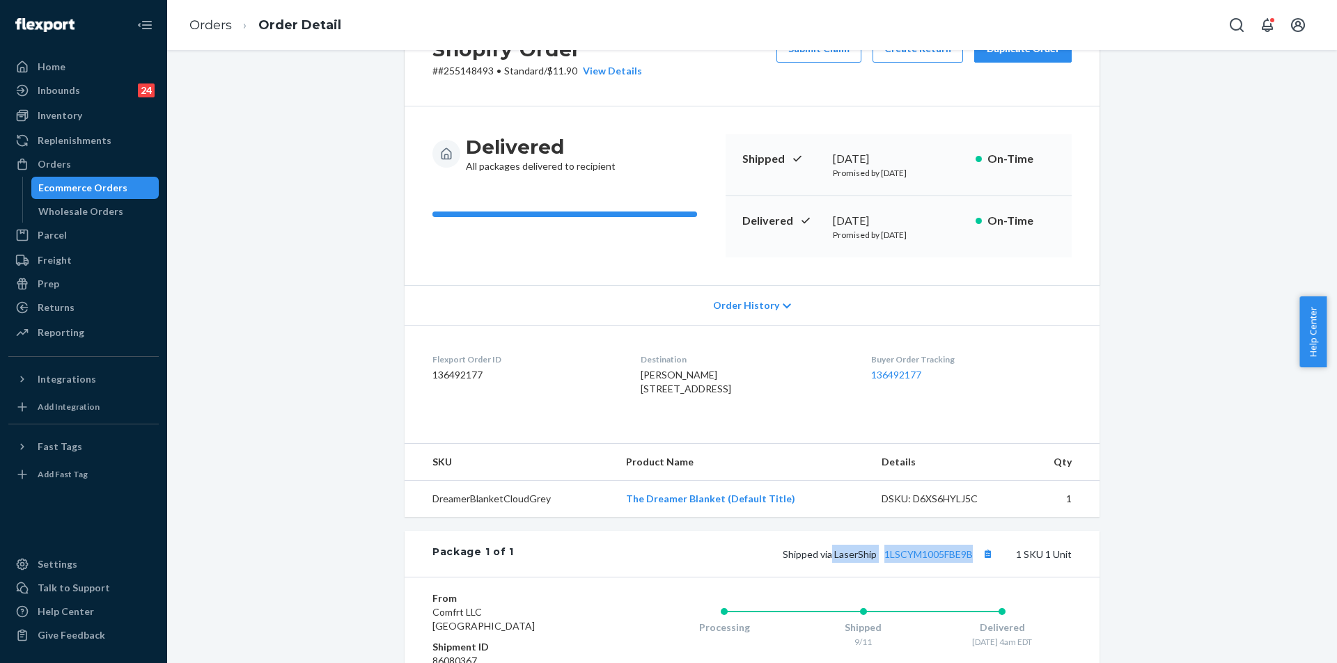
scroll to position [139, 0]
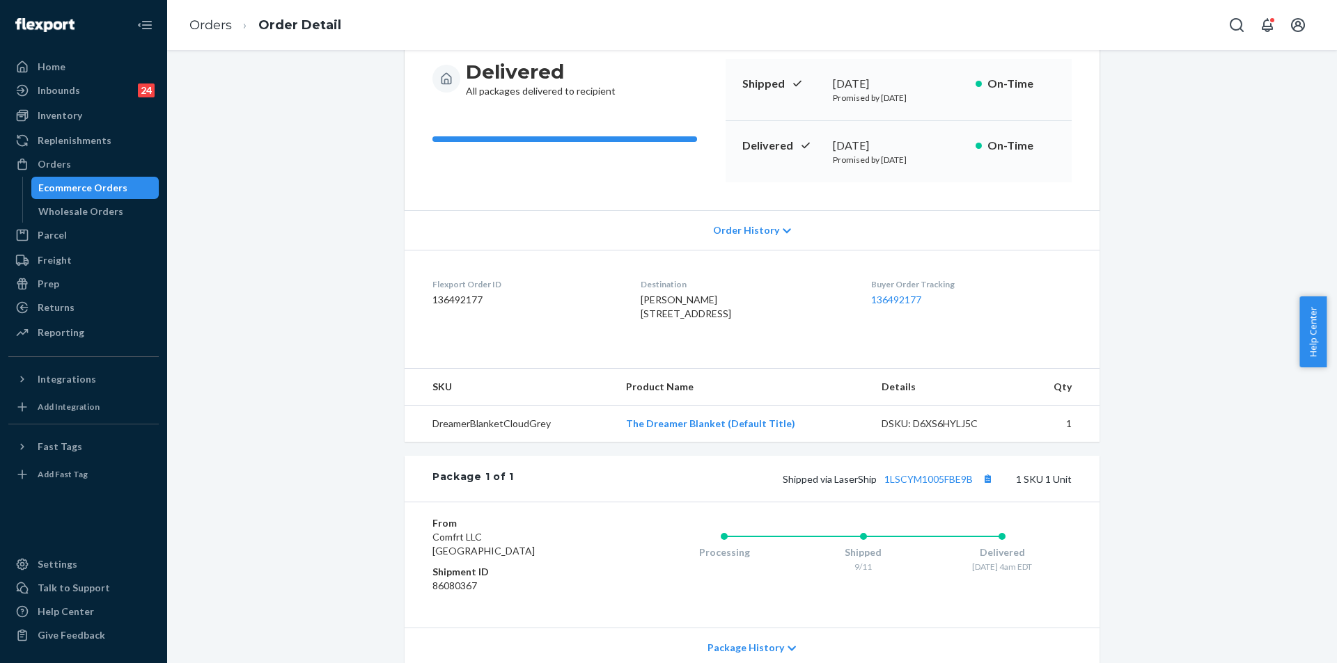
click at [924, 488] on div "Shipped via LaserShip 1LSCYM1005FBE9B 1 SKU 1 Unit" at bounding box center [793, 479] width 558 height 18
click at [929, 485] on link "1LSCYM1005FBE9B" at bounding box center [928, 479] width 88 height 12
click at [82, 118] on div "Inventory" at bounding box center [84, 115] width 148 height 19
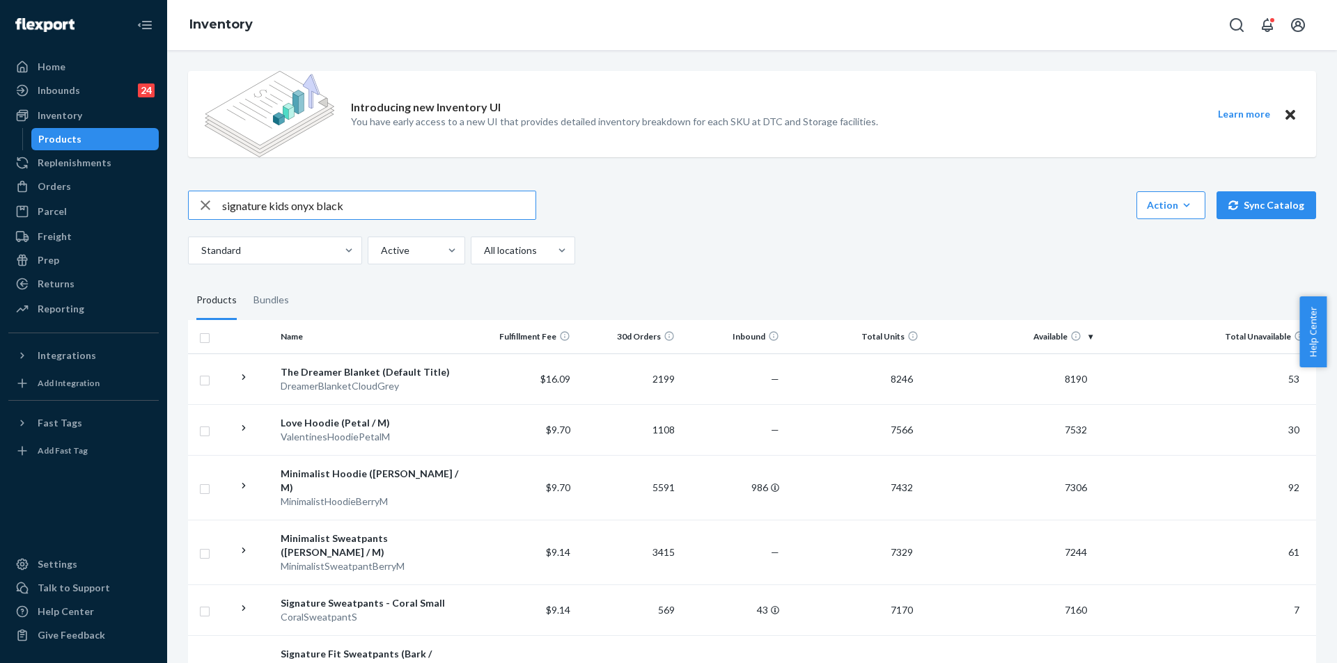
type input "signature kids onyx black"
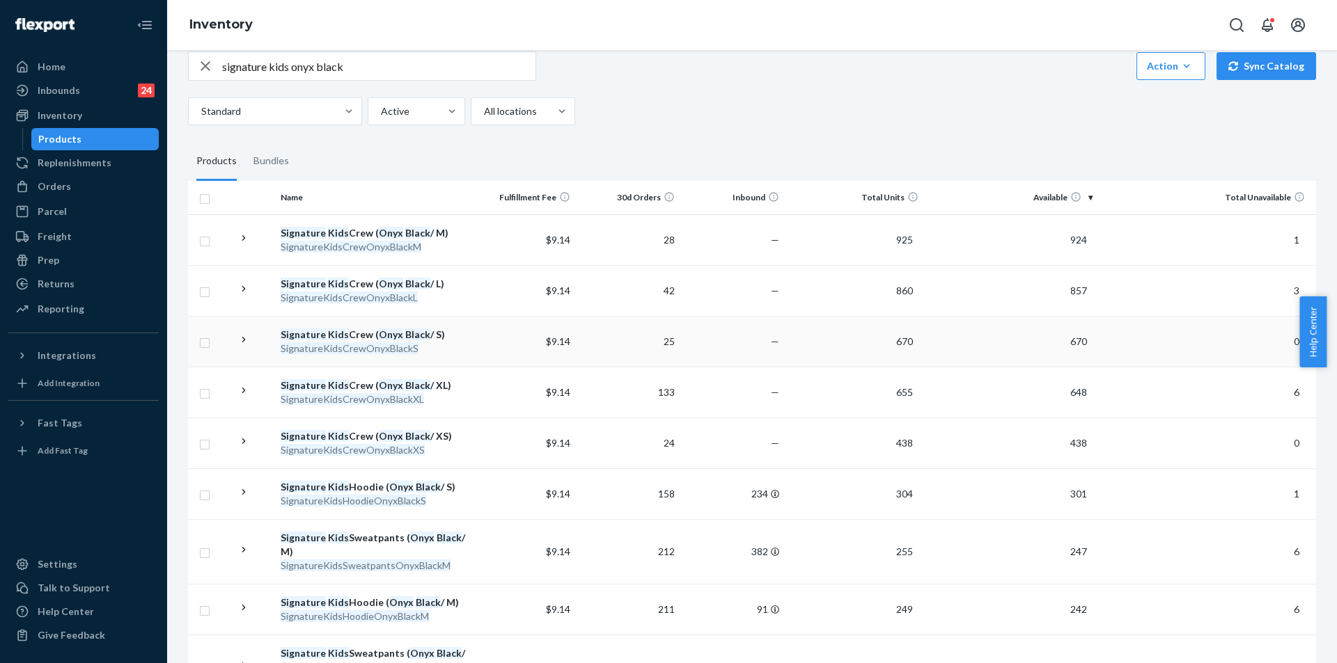
scroll to position [209, 0]
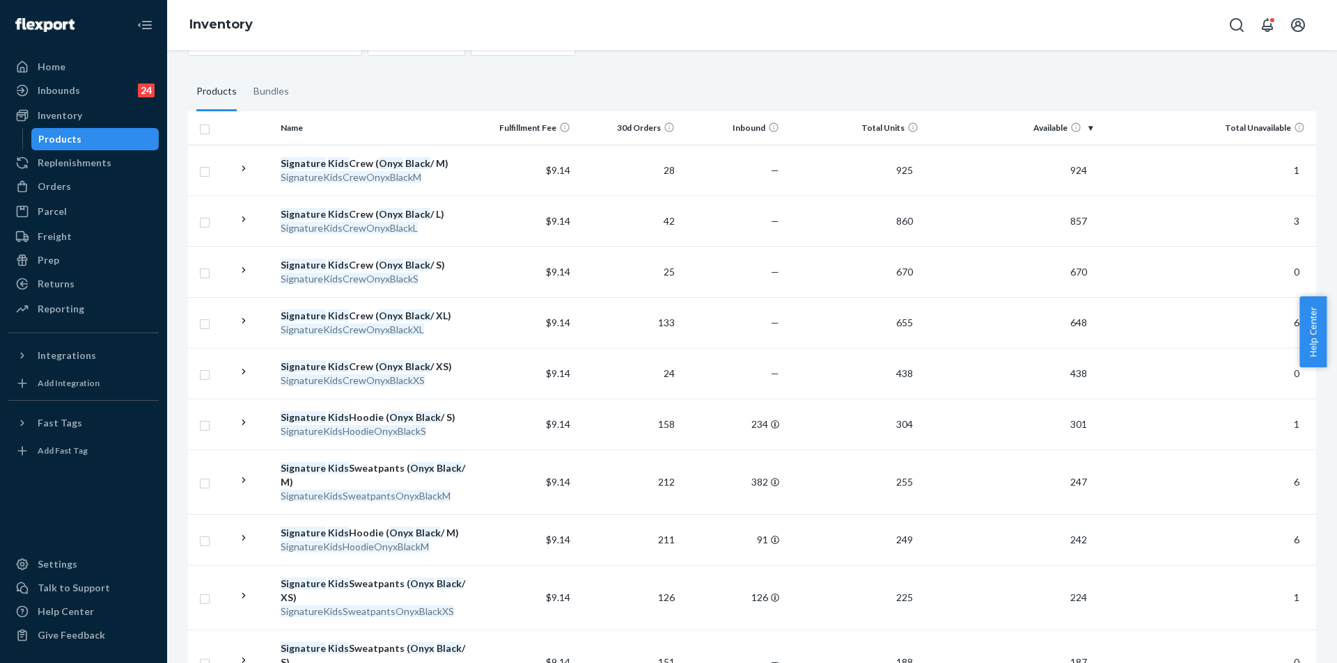
drag, startPoint x: 75, startPoint y: 145, endPoint x: 91, endPoint y: 148, distance: 16.4
click at [76, 144] on div "Products" at bounding box center [59, 139] width 43 height 14
click at [72, 186] on div "Orders" at bounding box center [84, 186] width 148 height 19
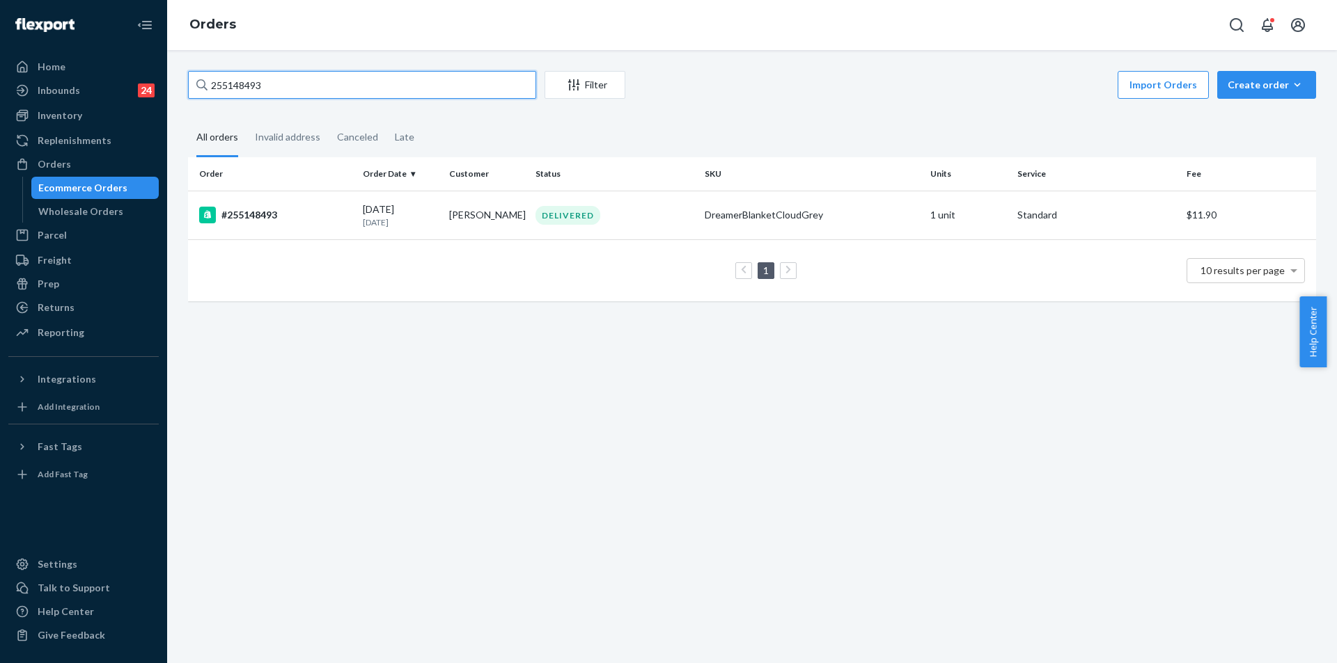
click at [316, 93] on input "255148493" at bounding box center [362, 85] width 348 height 28
click at [315, 87] on input "255148493" at bounding box center [362, 85] width 348 height 28
paste input "4561818"
type input "254561818"
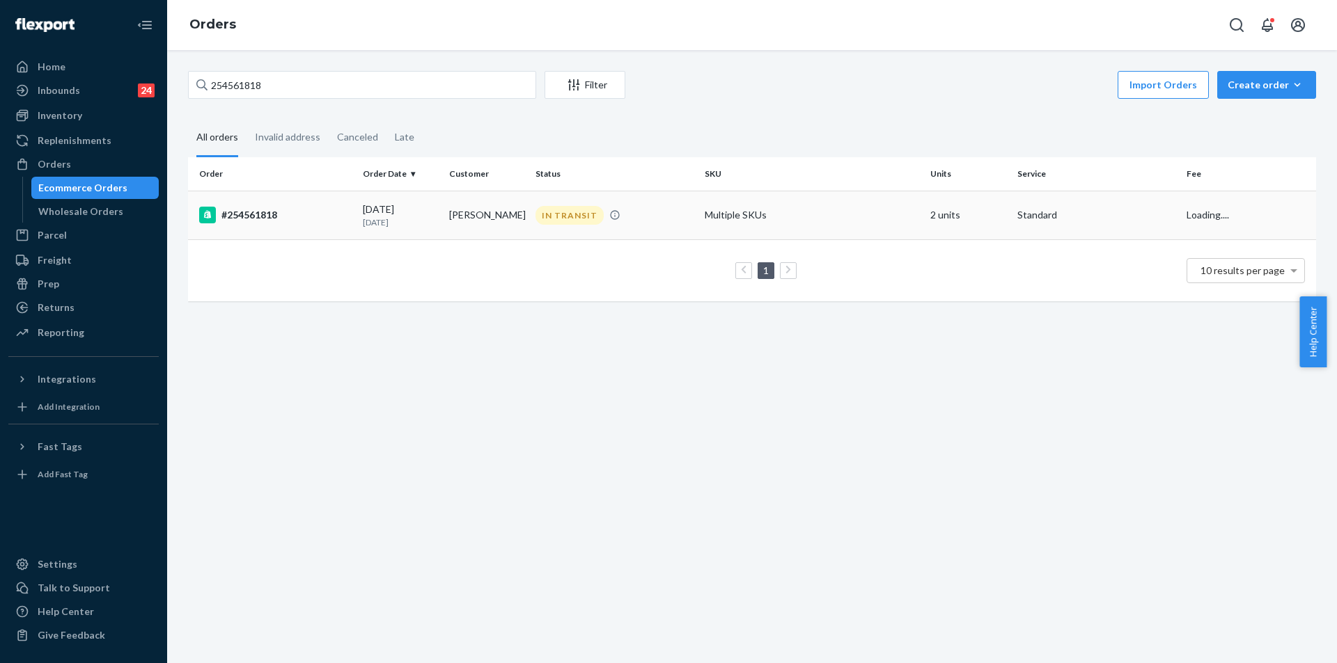
click at [828, 220] on td "Multiple SKUs" at bounding box center [812, 215] width 226 height 49
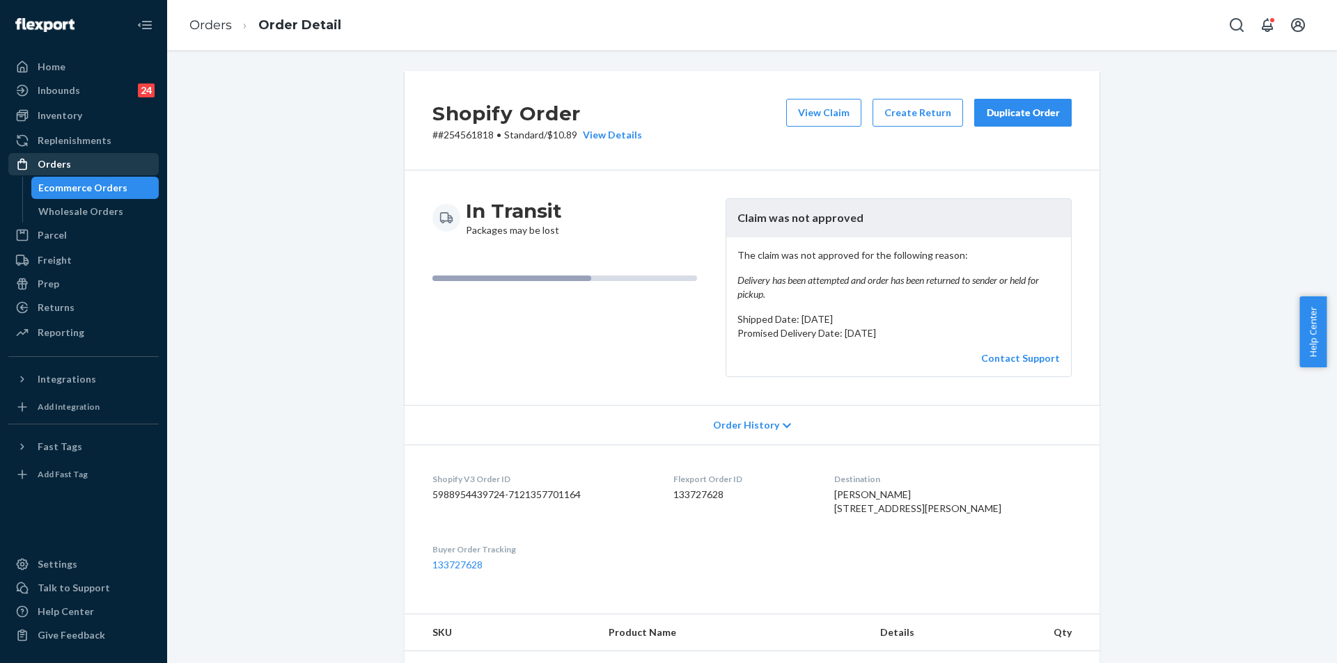
click at [86, 174] on link "Orders" at bounding box center [83, 164] width 150 height 22
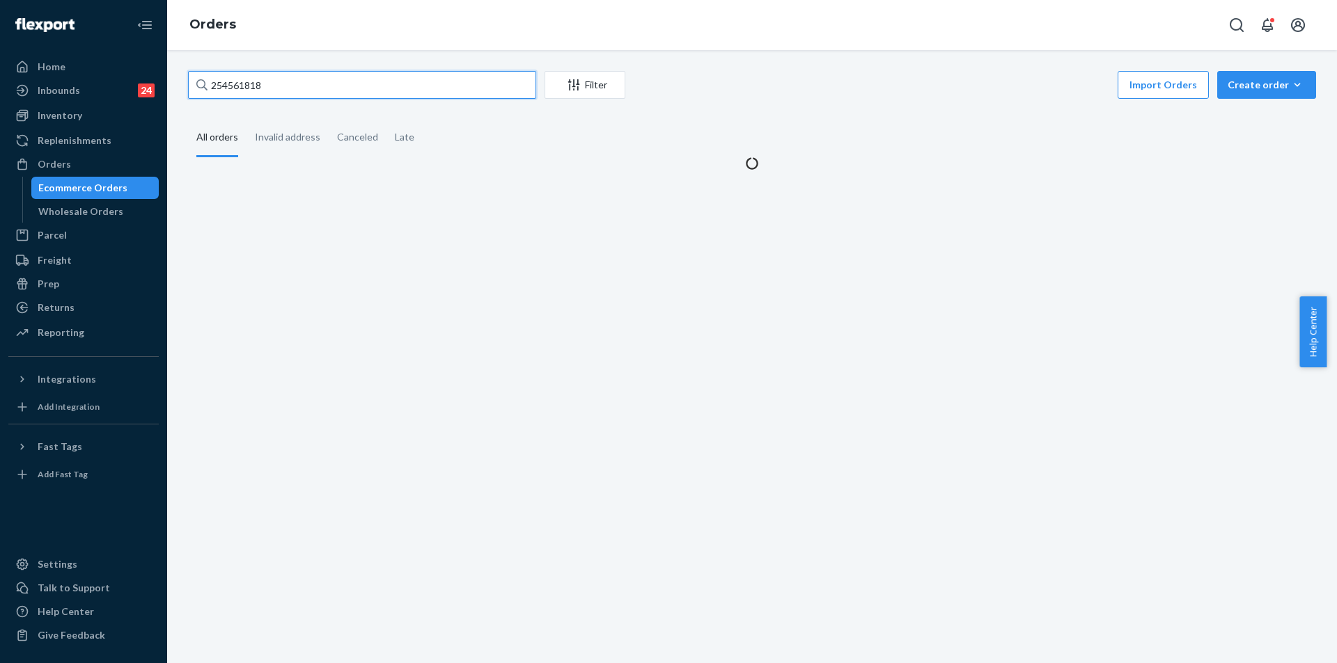
click at [378, 82] on input "254561818" at bounding box center [362, 85] width 348 height 28
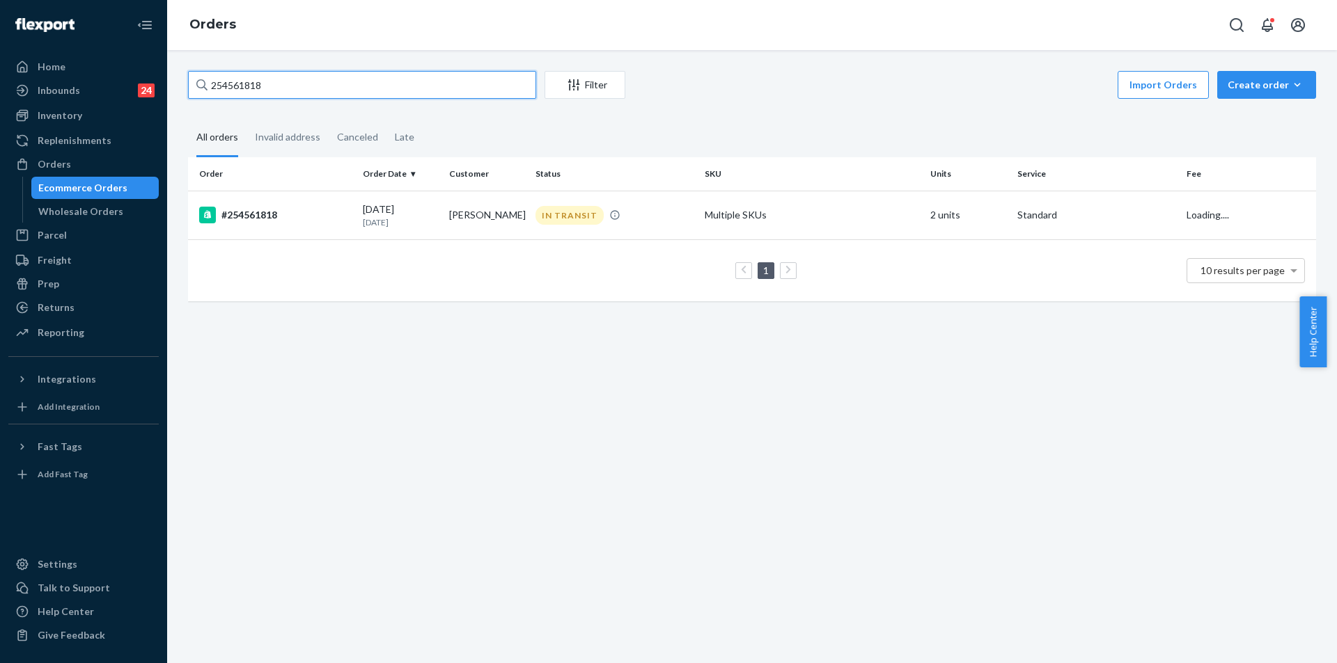
paste input "[PERSON_NAME][EMAIL_ADDRESS][PERSON_NAME][DOMAIN_NAME]"
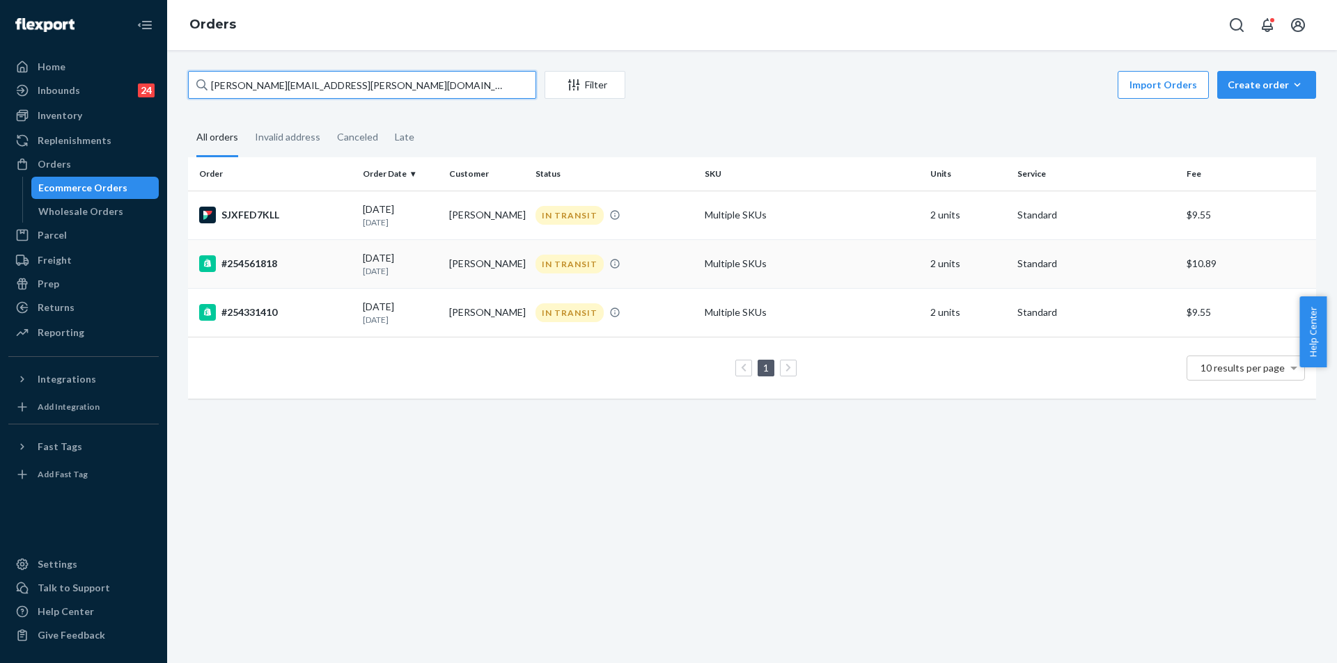
type input "[PERSON_NAME][EMAIL_ADDRESS][PERSON_NAME][DOMAIN_NAME]"
click at [685, 268] on div "IN TRANSIT" at bounding box center [615, 264] width 164 height 19
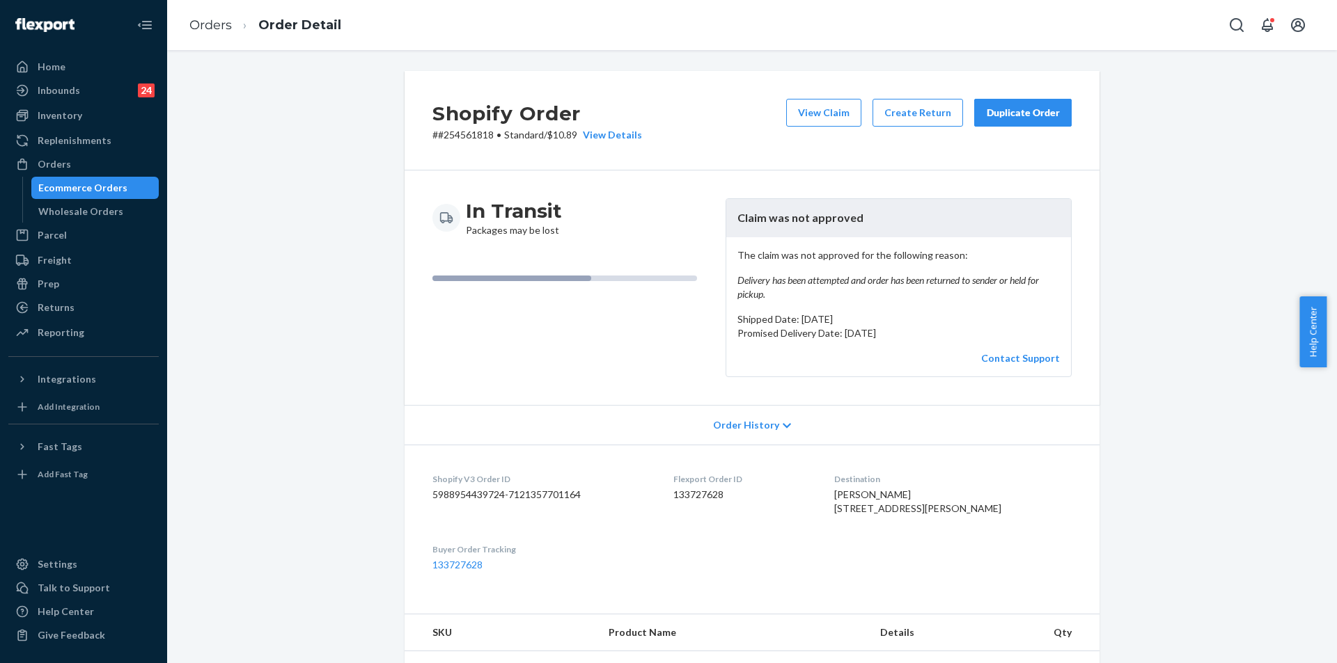
click at [1021, 121] on button "Duplicate Order" at bounding box center [1022, 113] width 97 height 28
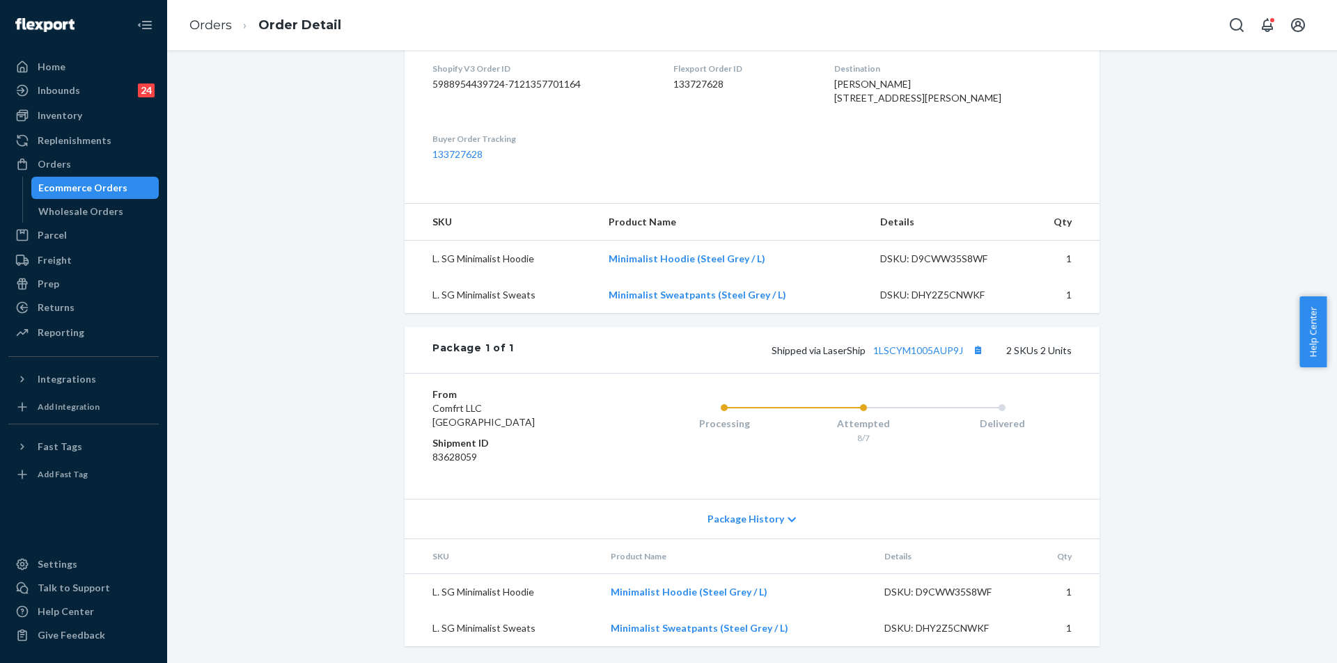
scroll to position [439, 0]
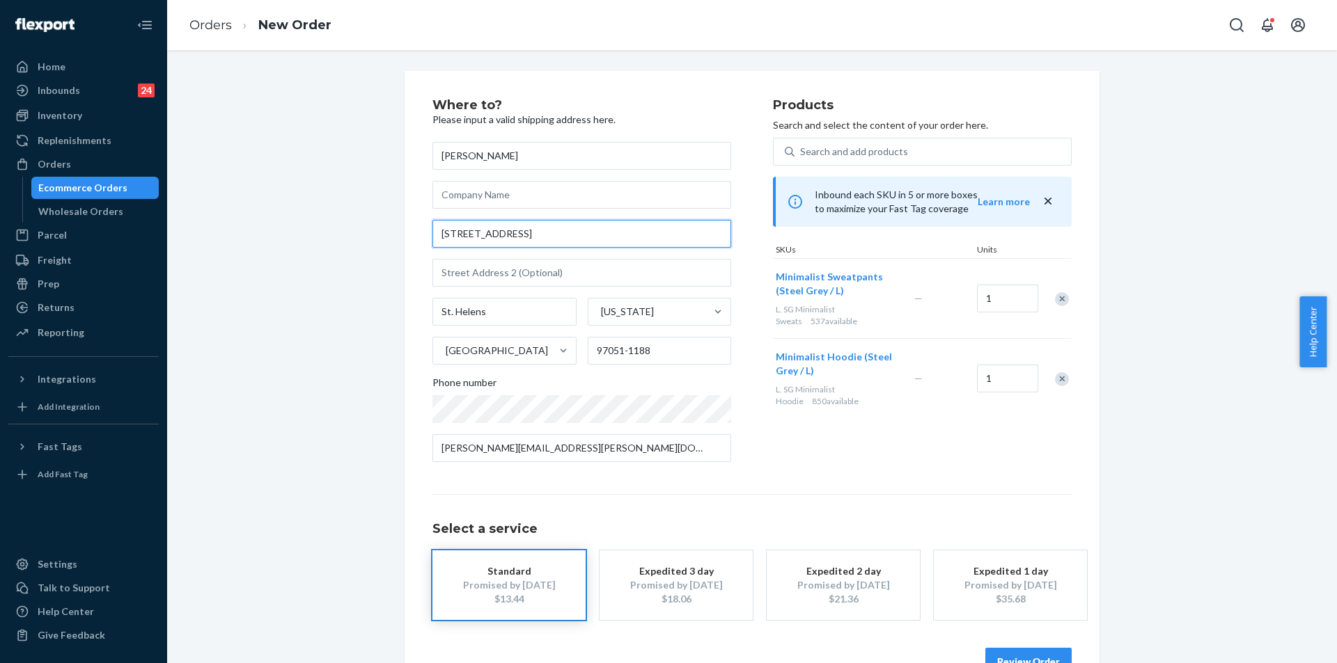
drag, startPoint x: 528, startPoint y: 235, endPoint x: 397, endPoint y: 232, distance: 130.9
click at [404, 232] on div "Where to? Please input a valid shipping address here. [PERSON_NAME] [STREET_ADD…" at bounding box center [751, 387] width 695 height 633
click at [397, 232] on div "Where to? Please input a valid shipping address here. [PERSON_NAME] [STREET_ADD…" at bounding box center [752, 387] width 716 height 633
click at [494, 229] on input "[STREET_ADDRESS]" at bounding box center [581, 234] width 299 height 28
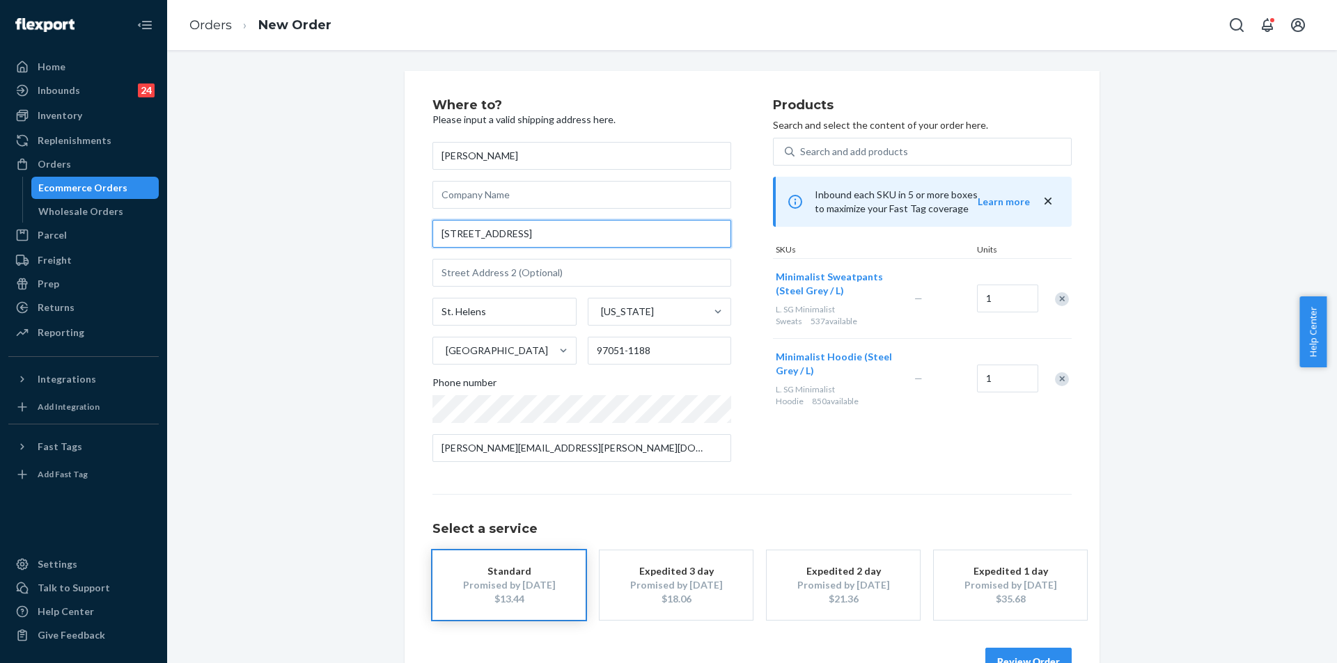
click at [494, 229] on input "[STREET_ADDRESS]" at bounding box center [581, 234] width 299 height 28
paste input "[STREET_ADDRESS]"
click at [622, 242] on input "[STREET_ADDRESS]" at bounding box center [581, 234] width 299 height 28
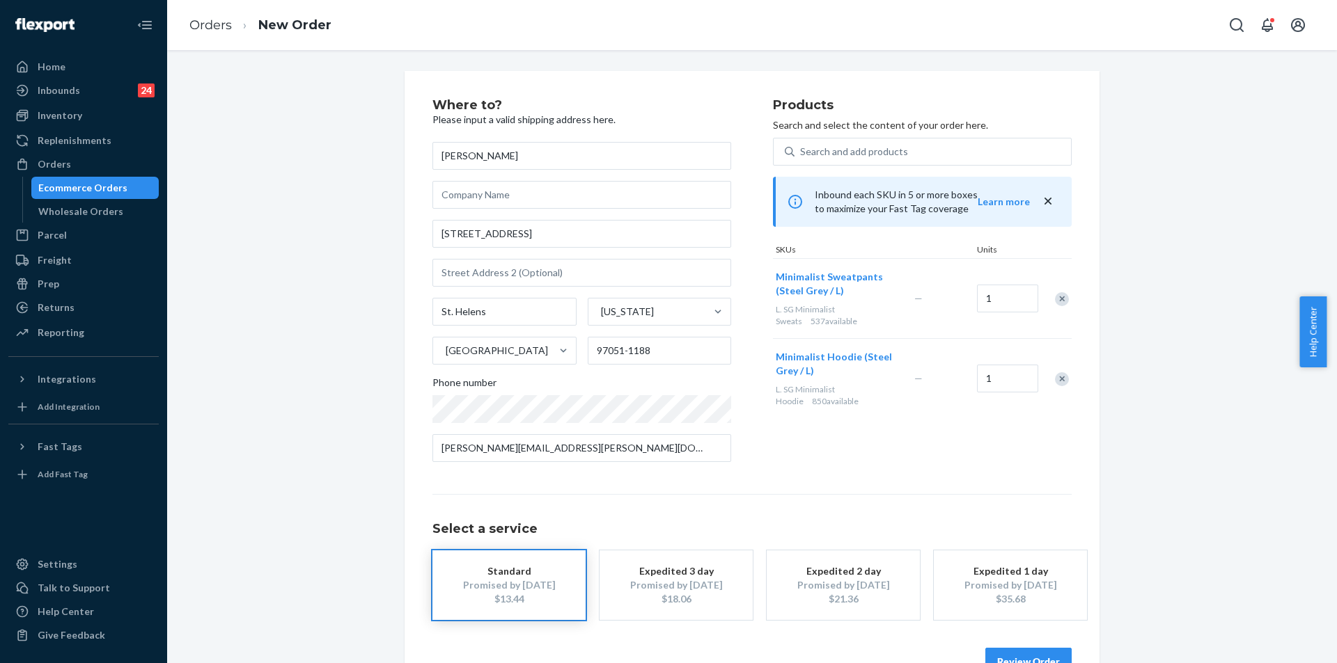
click at [345, 341] on div "Where to? Please input a valid shipping address here. [PERSON_NAME] [STREET_ADD…" at bounding box center [752, 387] width 1149 height 633
click at [519, 235] on input "[STREET_ADDRESS]" at bounding box center [581, 234] width 299 height 28
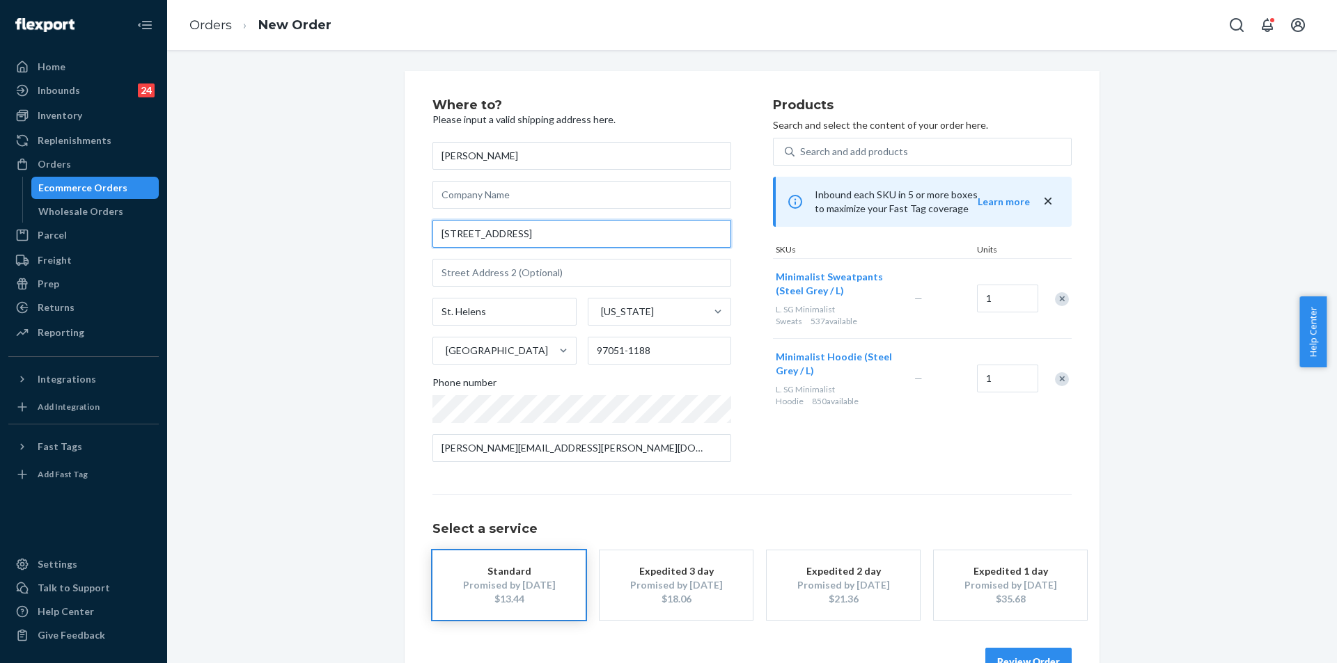
paste input "text"
type input "[STREET_ADDRESS]"
type input "97051"
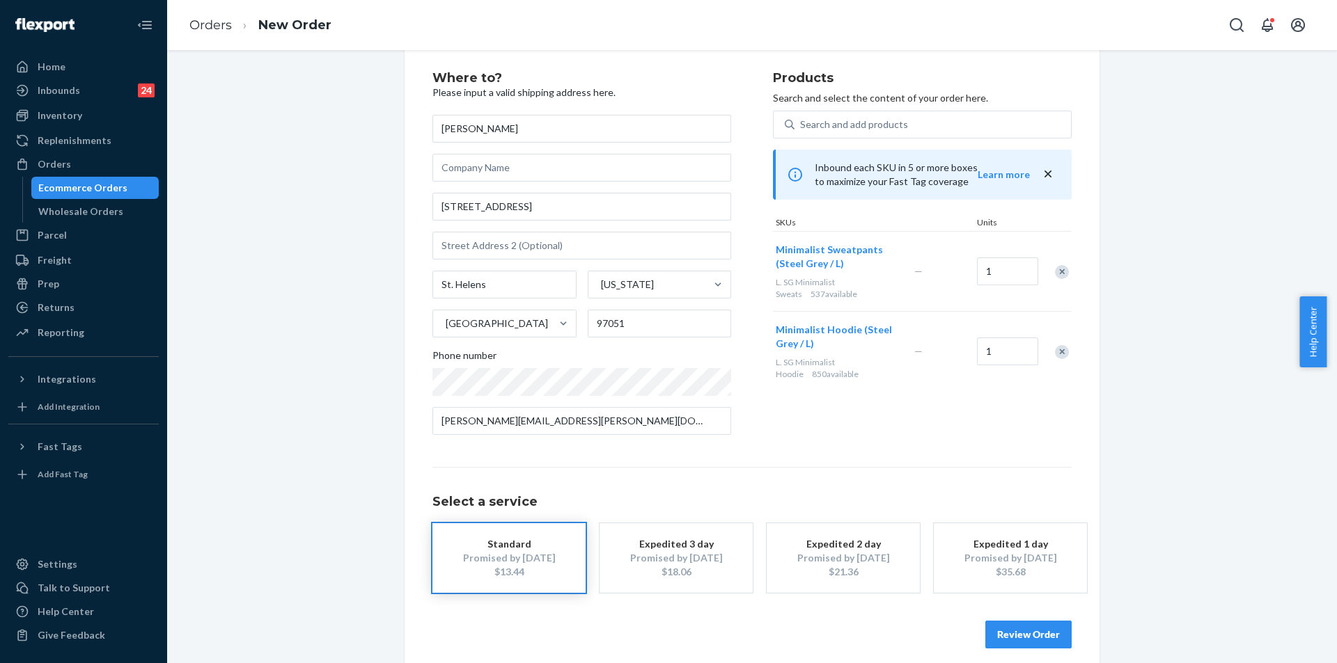
scroll to position [40, 0]
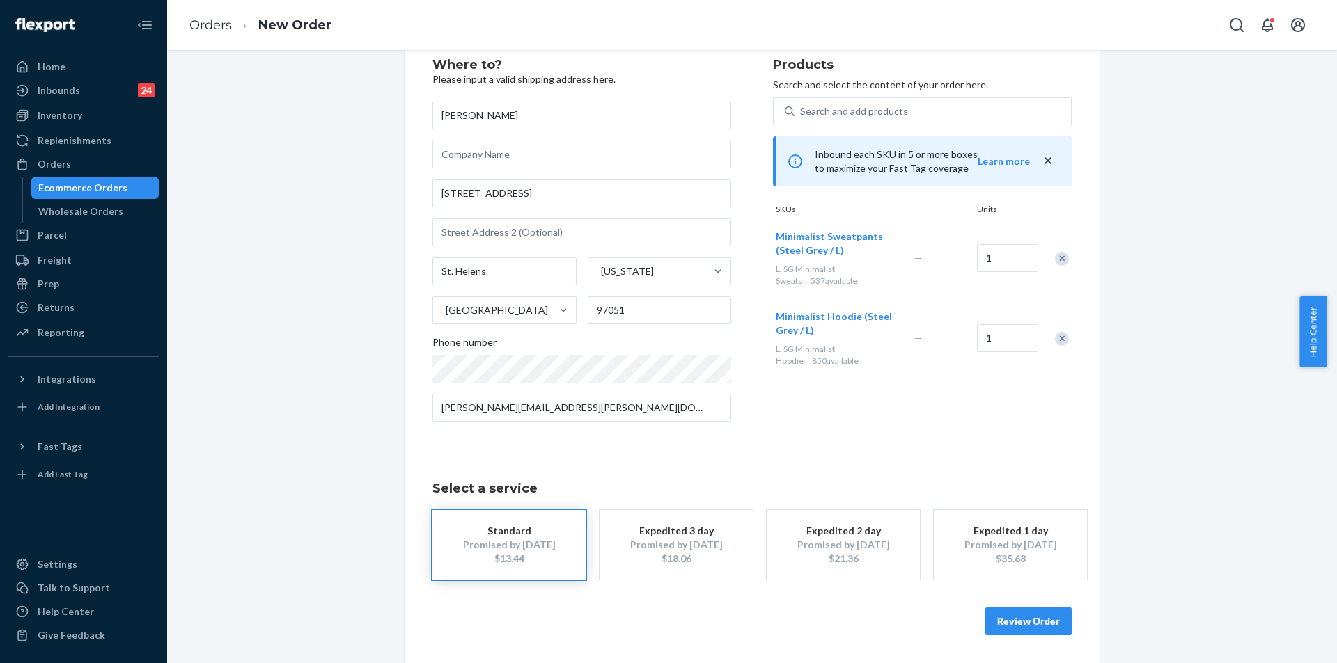
click at [718, 567] on button "Expedited 3 day Promised by [DATE] $18.06" at bounding box center [675, 545] width 153 height 70
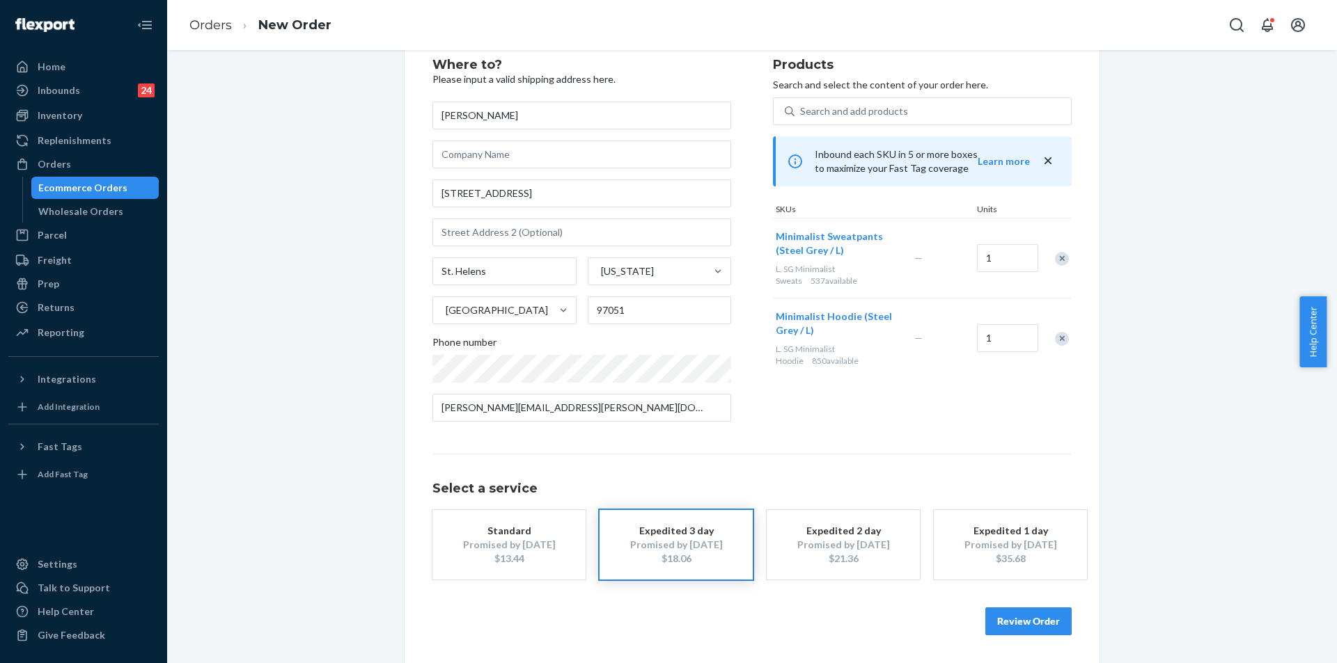
click at [1044, 631] on button "Review Order" at bounding box center [1028, 622] width 86 height 28
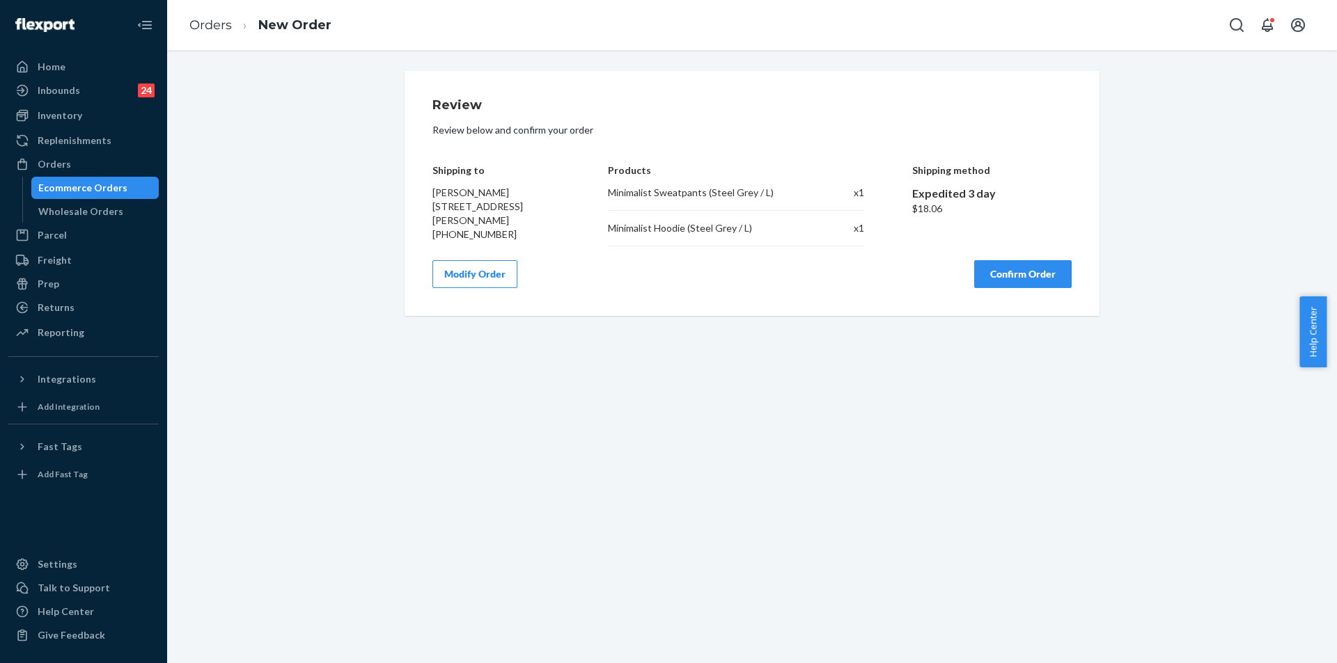
click at [1047, 275] on button "Confirm Order" at bounding box center [1022, 274] width 97 height 28
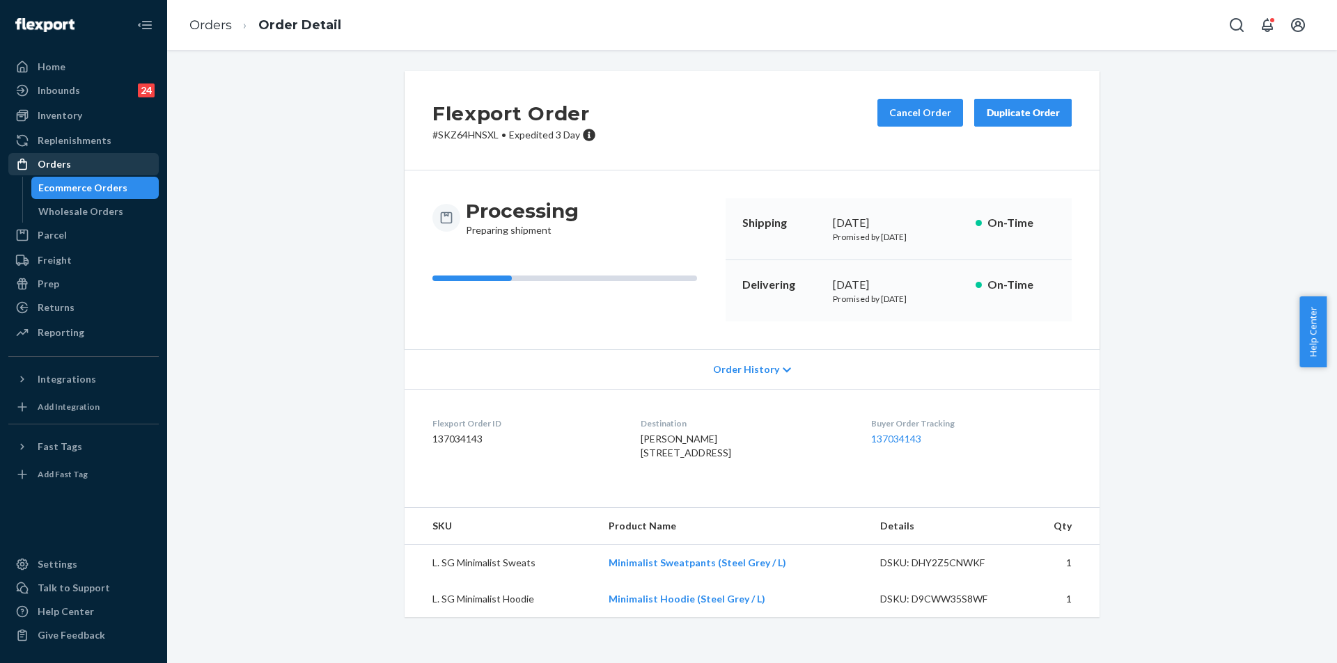
click at [81, 174] on link "Orders" at bounding box center [83, 164] width 150 height 22
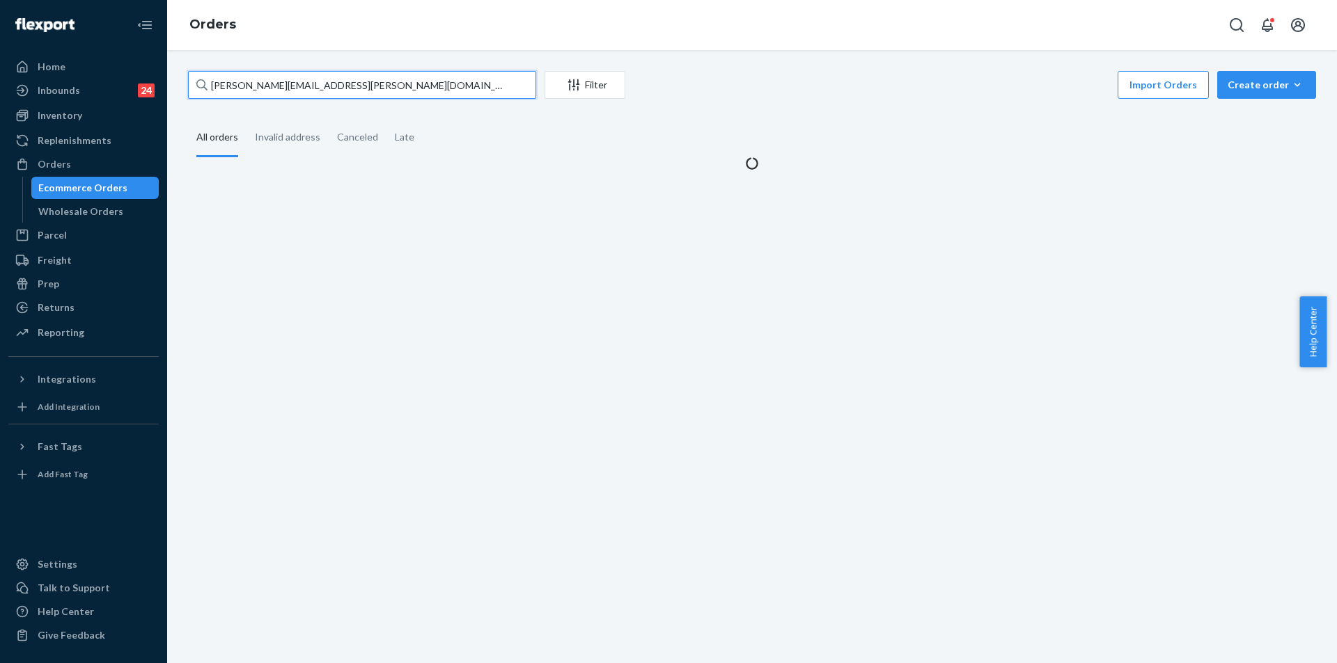
click at [401, 83] on input "[PERSON_NAME][EMAIL_ADDRESS][PERSON_NAME][DOMAIN_NAME]" at bounding box center [362, 85] width 348 height 28
click at [402, 83] on input "[PERSON_NAME][EMAIL_ADDRESS][PERSON_NAME][DOMAIN_NAME]" at bounding box center [362, 85] width 348 height 28
paste input "[EMAIL_ADDRESS]"
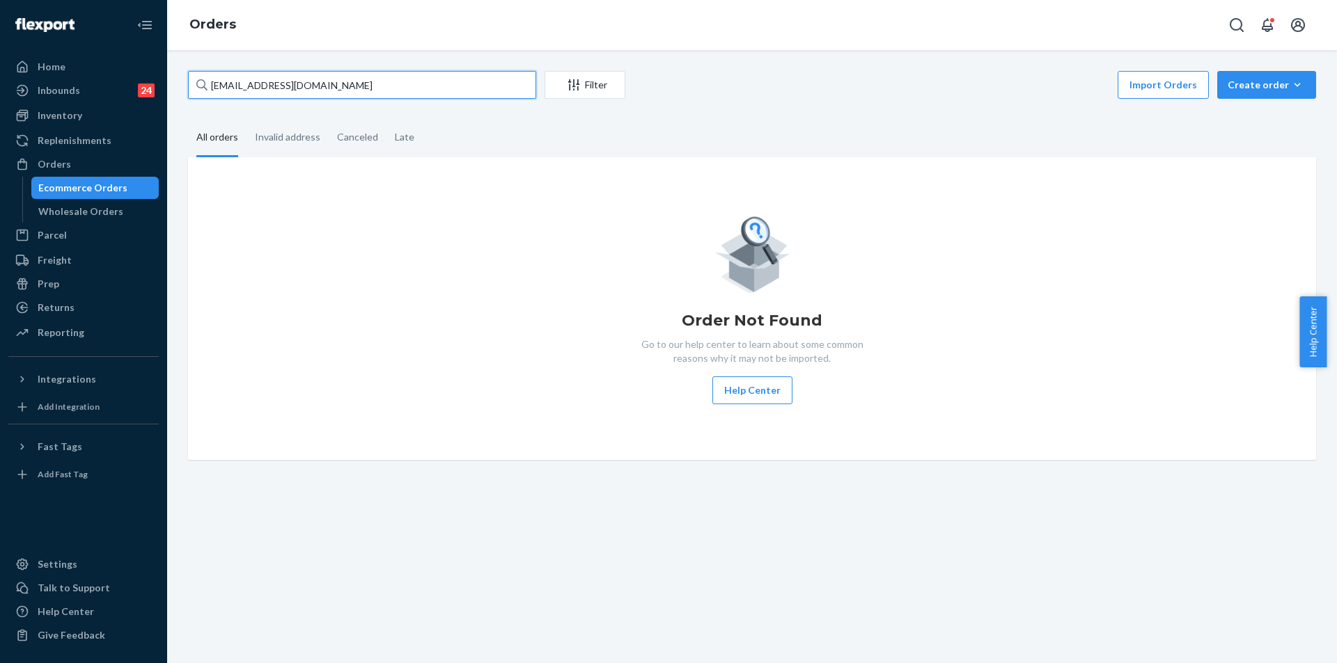
type input "[EMAIL_ADDRESS][DOMAIN_NAME]"
click at [84, 170] on div "Orders" at bounding box center [84, 164] width 148 height 19
click at [349, 84] on input "[EMAIL_ADDRESS][DOMAIN_NAME]" at bounding box center [362, 85] width 348 height 28
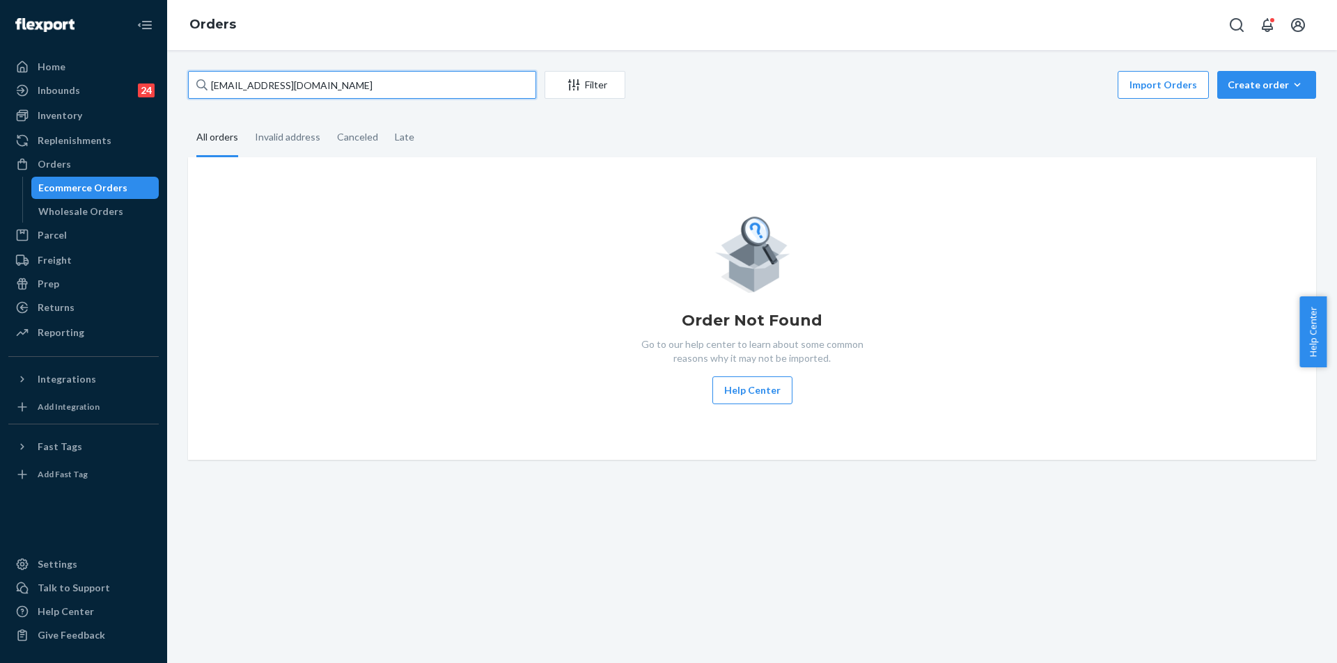
paste input "text"
click at [349, 84] on input "[EMAIL_ADDRESS][DOMAIN_NAME]" at bounding box center [362, 85] width 348 height 28
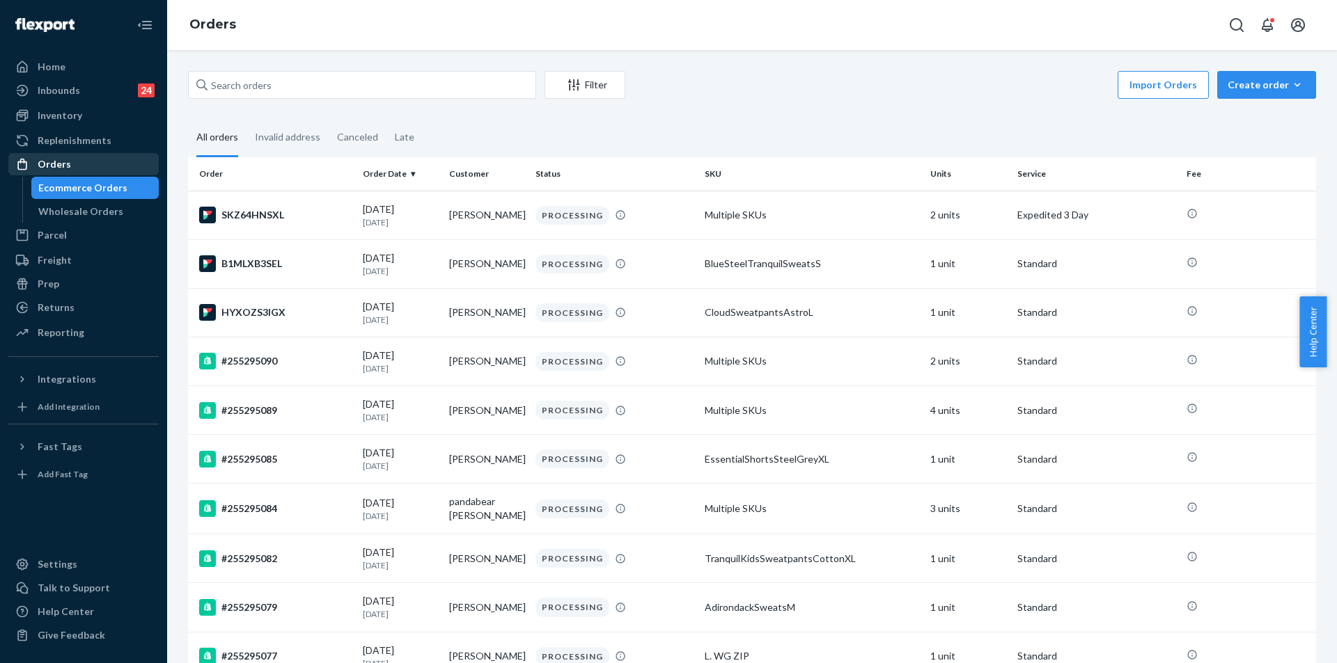
click at [71, 173] on div "Orders" at bounding box center [84, 164] width 148 height 19
click at [58, 235] on div "Parcel" at bounding box center [52, 235] width 29 height 14
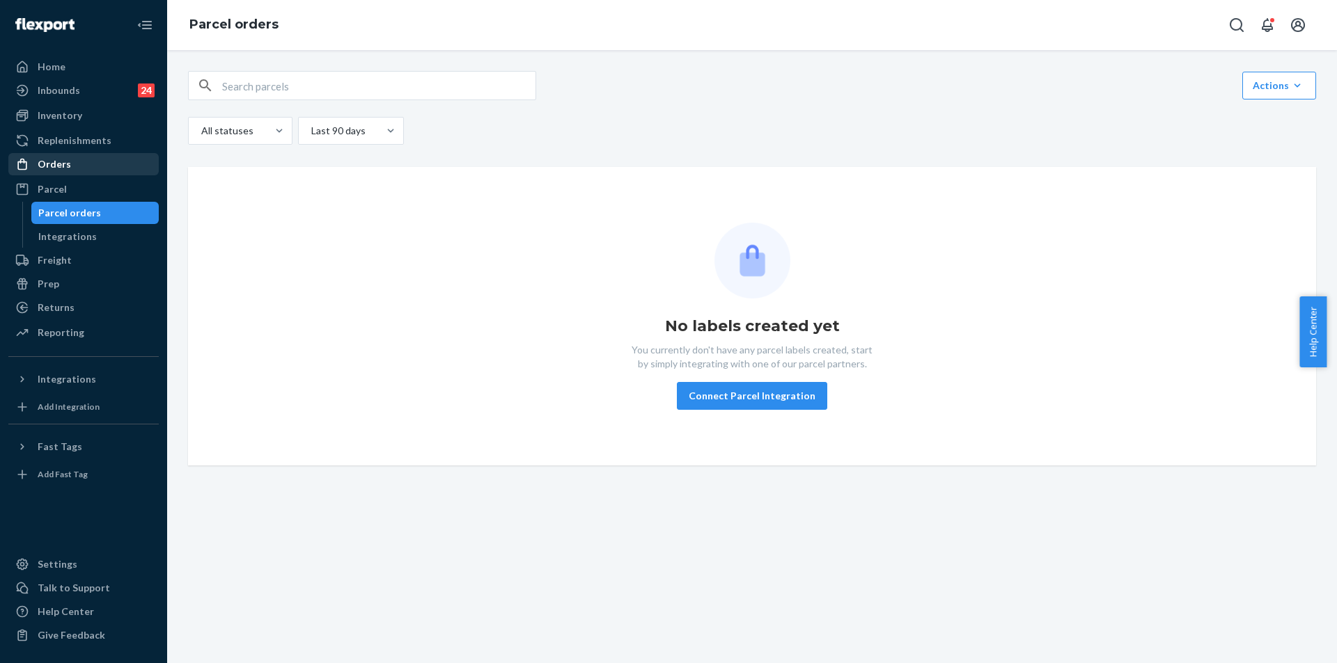
click at [54, 171] on div "Orders" at bounding box center [84, 164] width 148 height 19
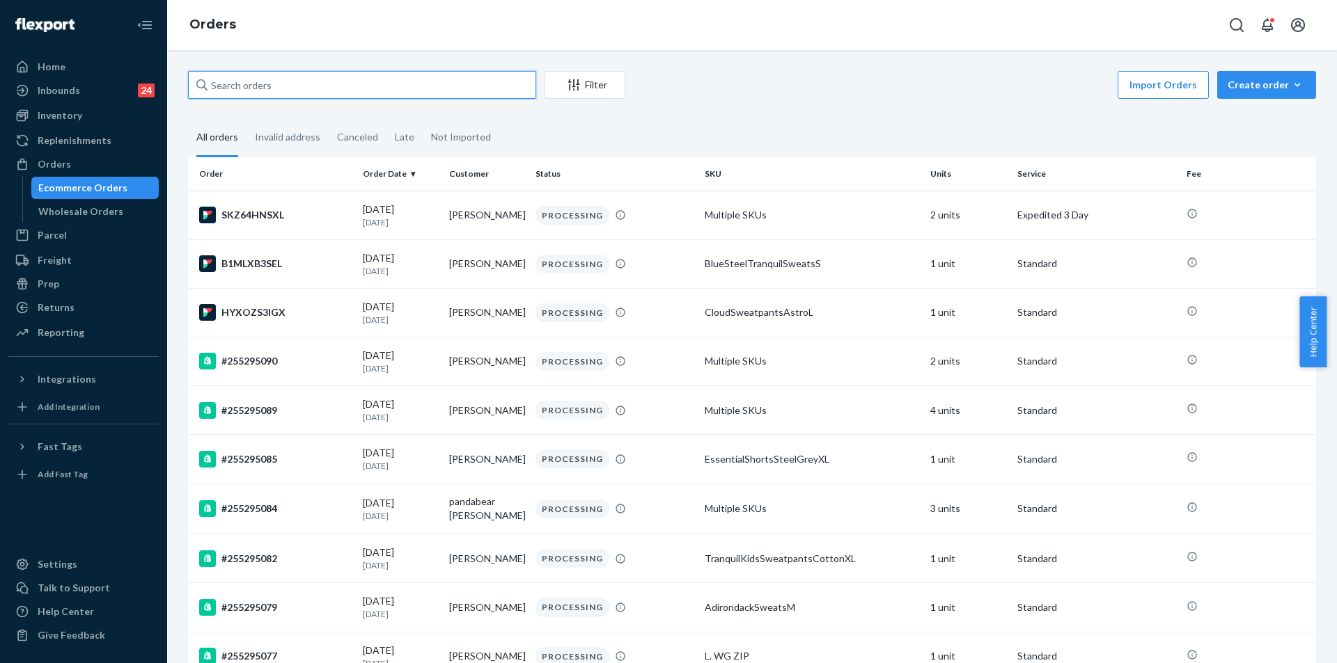
click at [329, 77] on input "text" at bounding box center [362, 85] width 348 height 28
paste input "[EMAIL_ADDRESS][DOMAIN_NAME]"
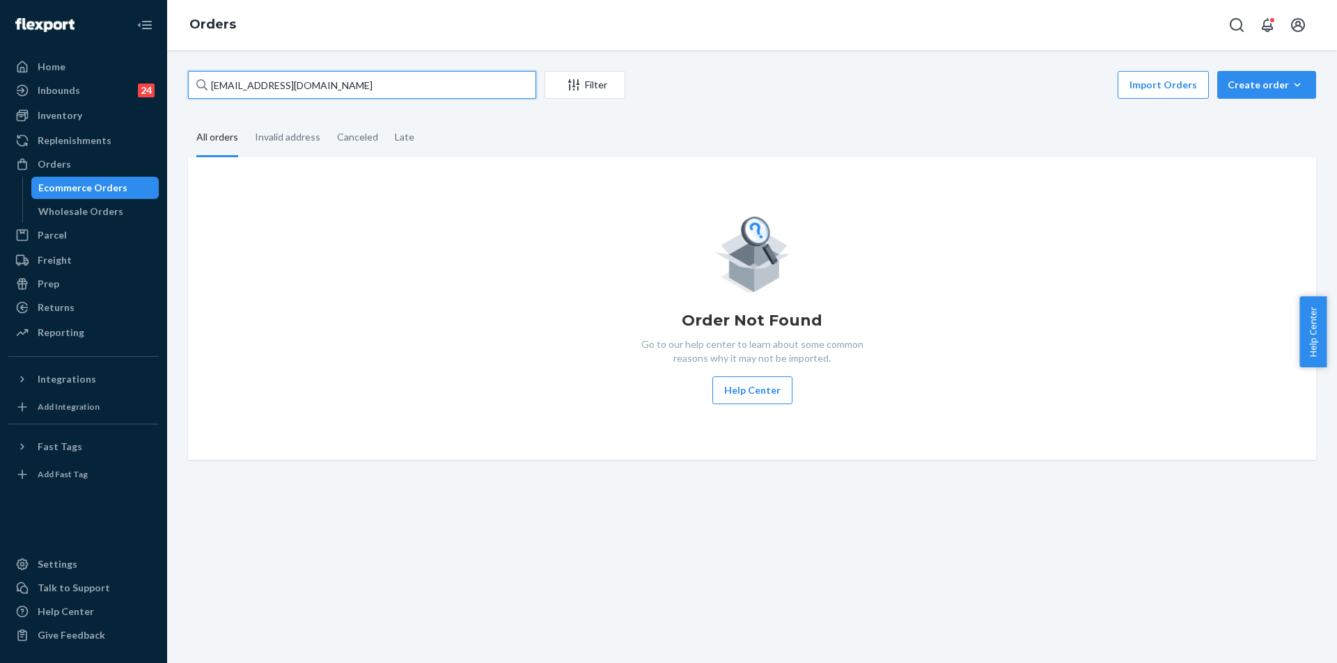
click at [350, 93] on input "[EMAIL_ADDRESS][DOMAIN_NAME]" at bounding box center [362, 85] width 348 height 28
paste input "255164641"
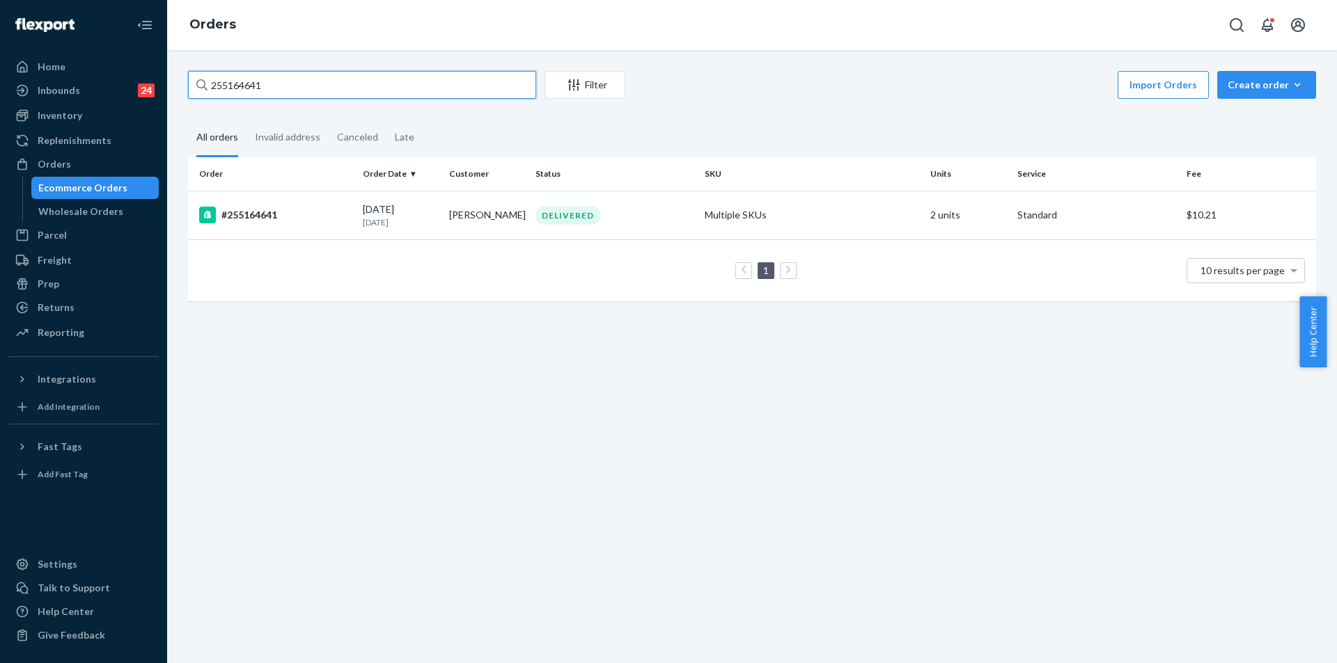
type input "255164641"
drag, startPoint x: 473, startPoint y: 210, endPoint x: 518, endPoint y: 213, distance: 44.7
click at [518, 213] on td "[PERSON_NAME]" at bounding box center [486, 215] width 86 height 49
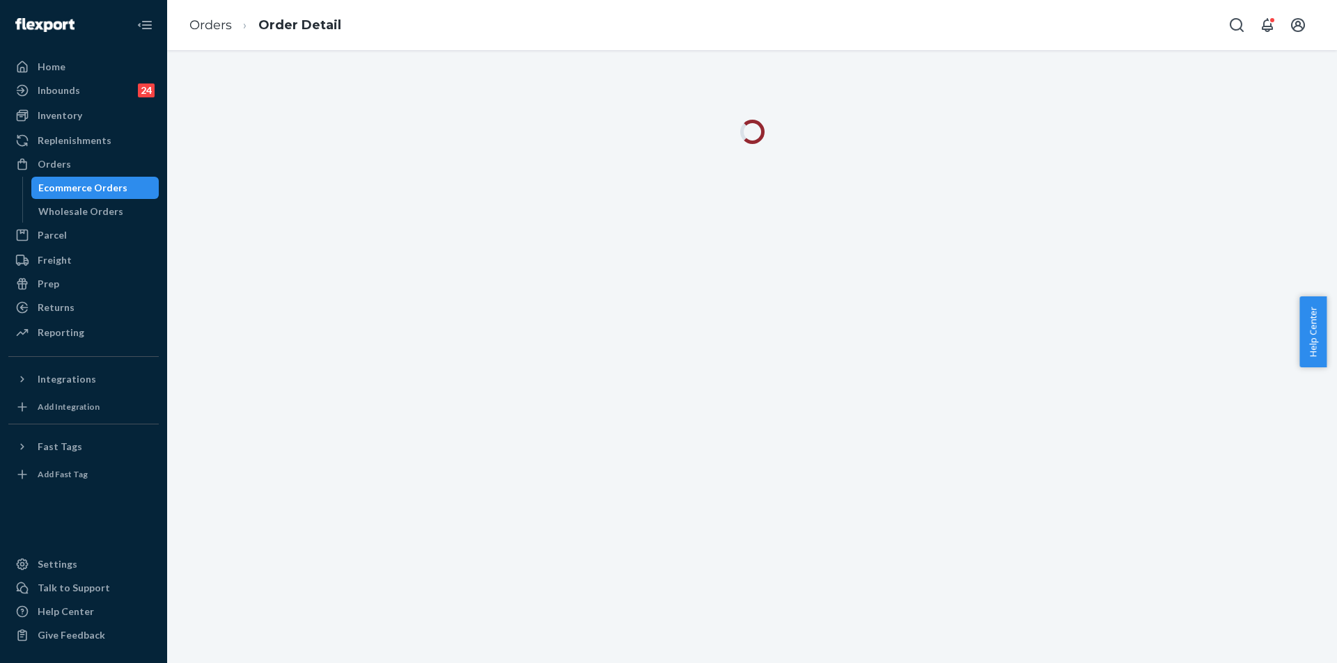
click at [209, 9] on ol "Orders Order Detail" at bounding box center [265, 25] width 174 height 41
click at [216, 20] on link "Orders" at bounding box center [210, 24] width 42 height 15
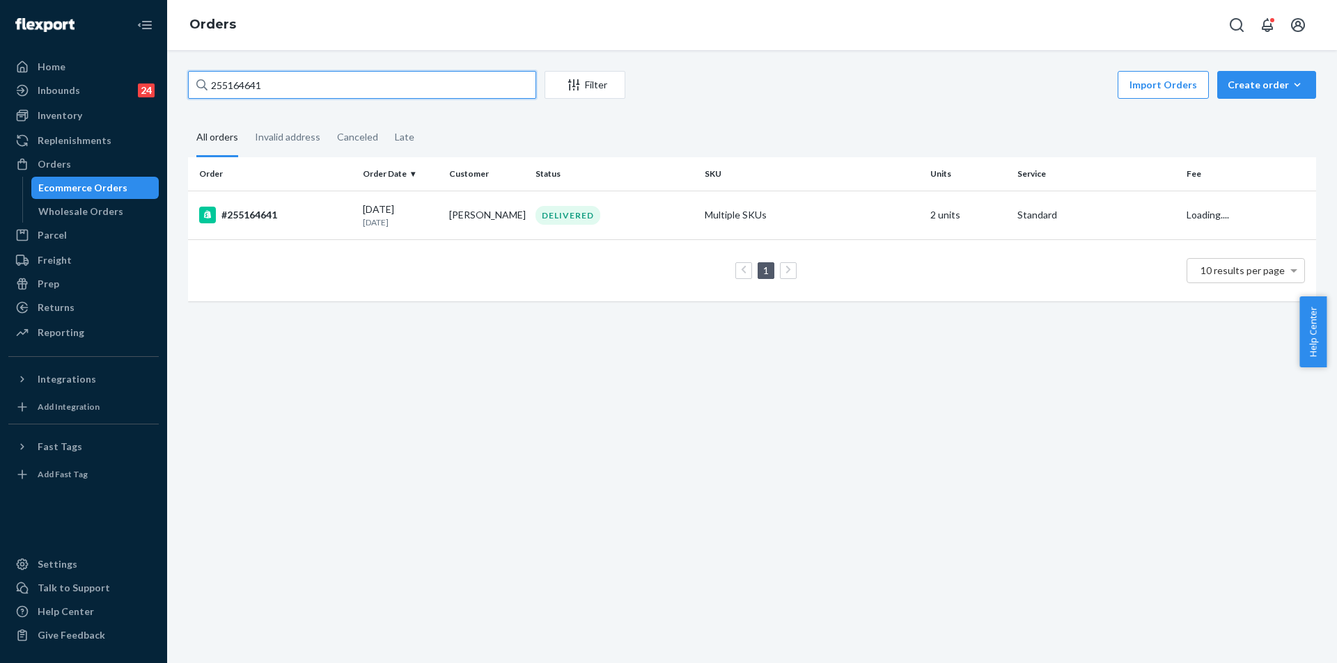
click at [392, 84] on input "255164641" at bounding box center [362, 85] width 348 height 28
click at [320, 83] on input "255164641" at bounding box center [362, 85] width 348 height 28
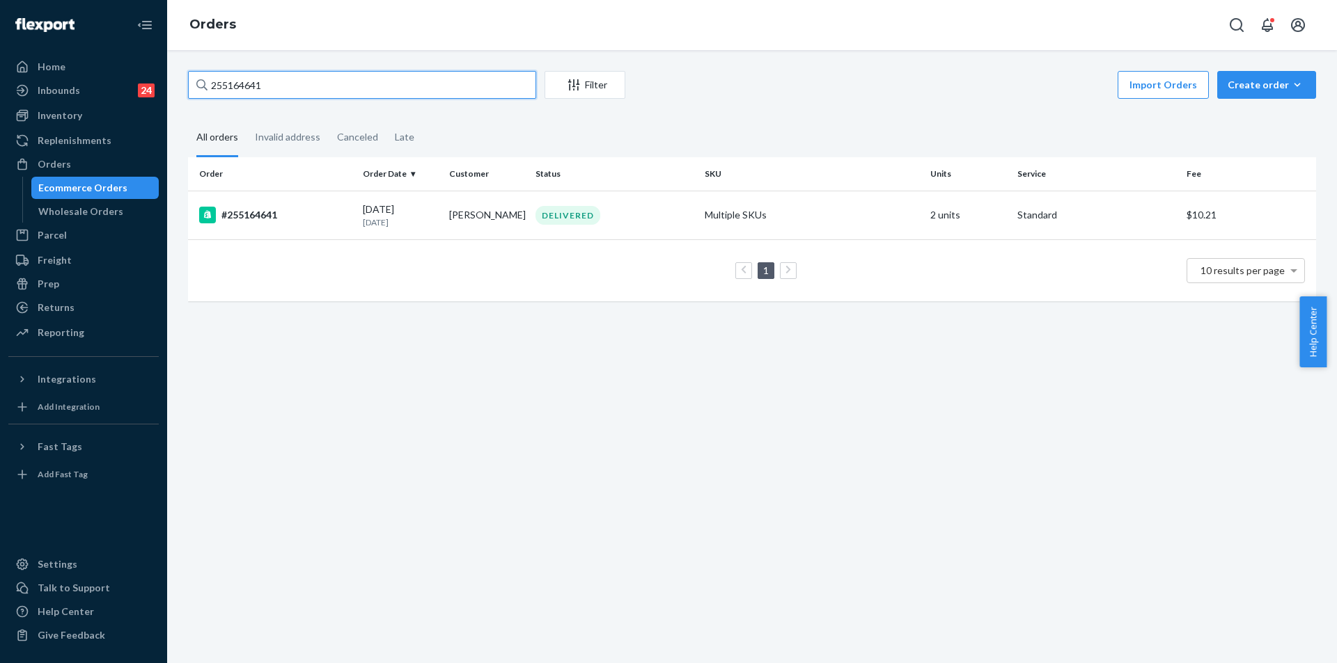
click at [320, 83] on input "255164641" at bounding box center [362, 85] width 348 height 28
paste input "[PERSON_NAME]"
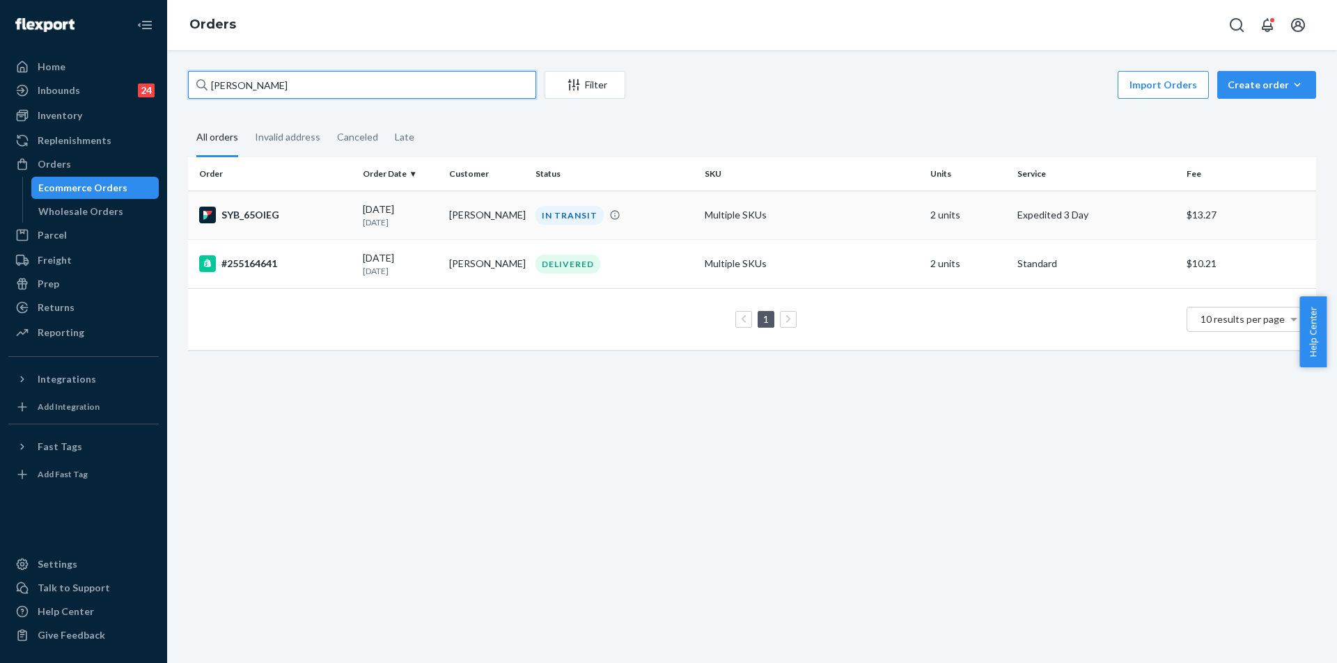
type input "[PERSON_NAME]"
click at [661, 214] on div "IN TRANSIT" at bounding box center [615, 215] width 164 height 19
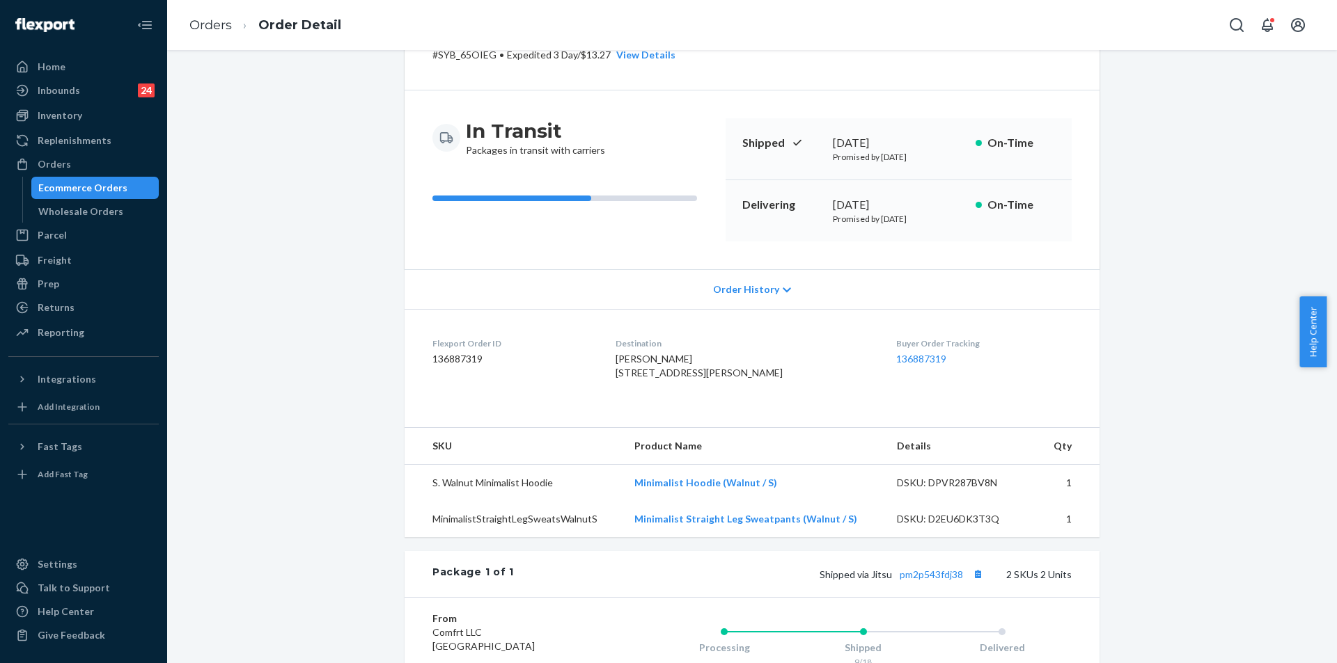
scroll to position [209, 0]
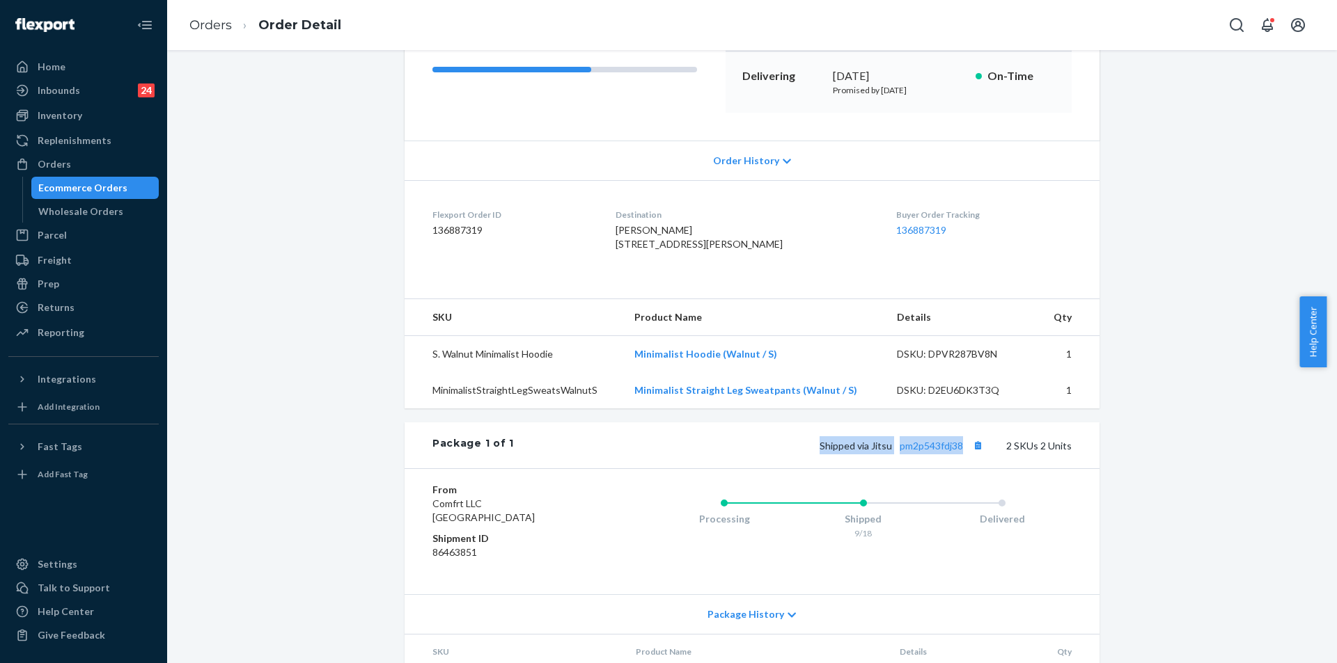
copy span "Shipped via Jitsu pm2p543fdj38"
drag, startPoint x: 795, startPoint y: 477, endPoint x: 961, endPoint y: 478, distance: 166.4
click at [961, 455] on div "Shipped via Jitsu pm2p543fdj38 2 SKUs 2 Units" at bounding box center [793, 445] width 558 height 18
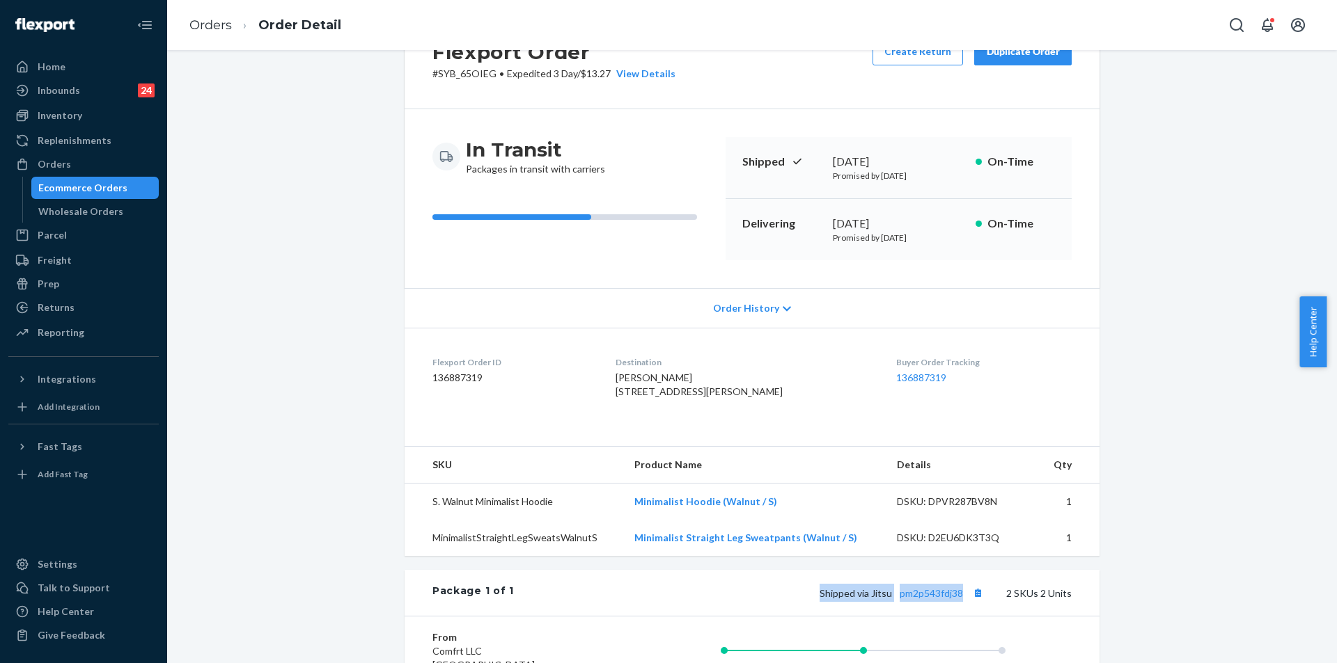
scroll to position [0, 0]
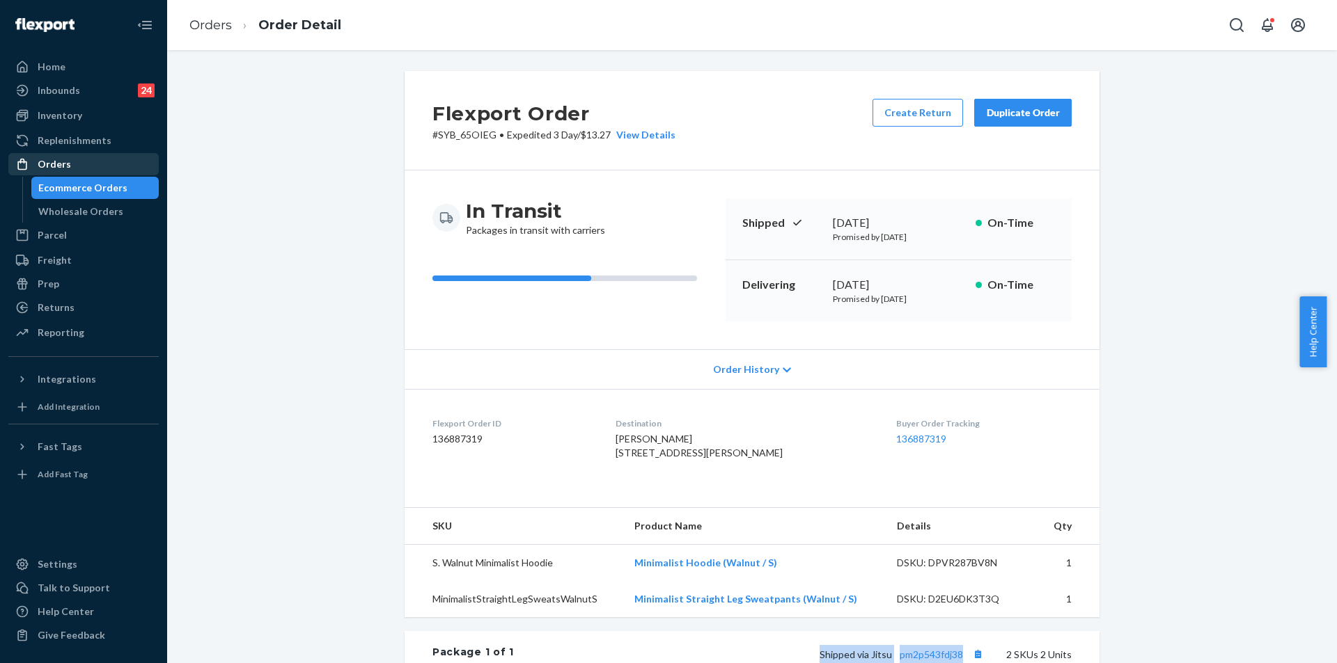
click at [69, 170] on div "Orders" at bounding box center [84, 164] width 148 height 19
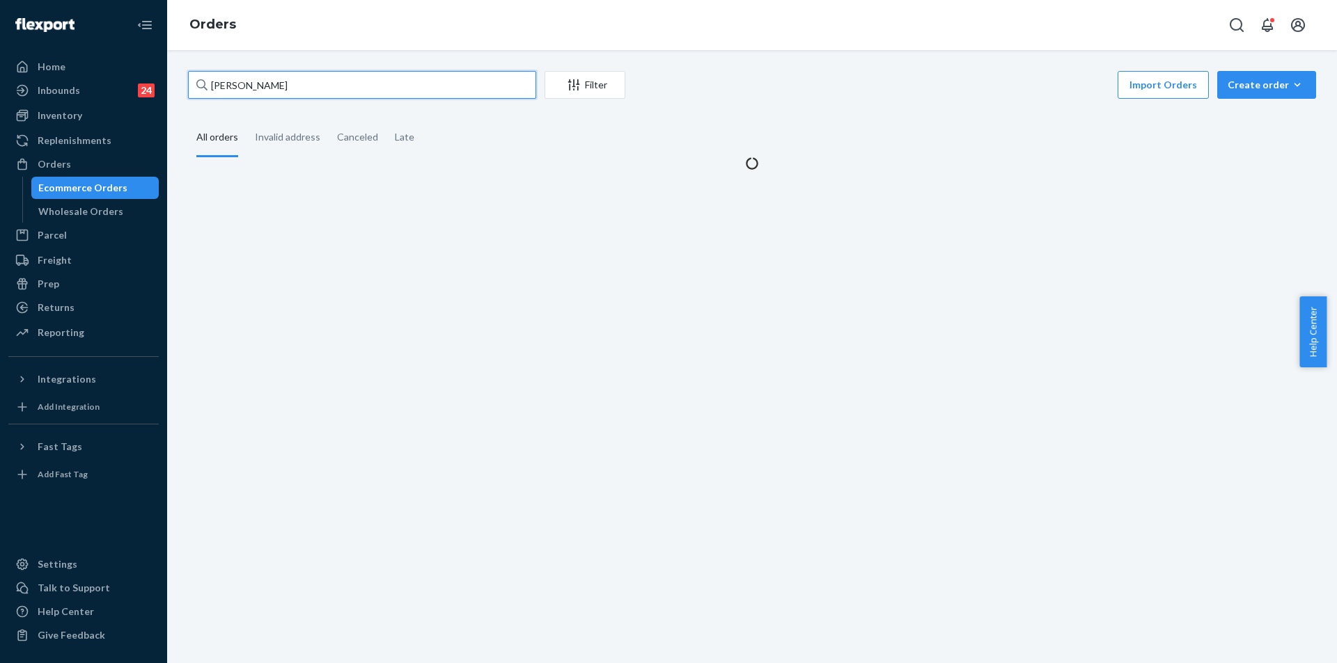
click at [400, 87] on input "[PERSON_NAME]" at bounding box center [362, 85] width 348 height 28
paste input "255017406"
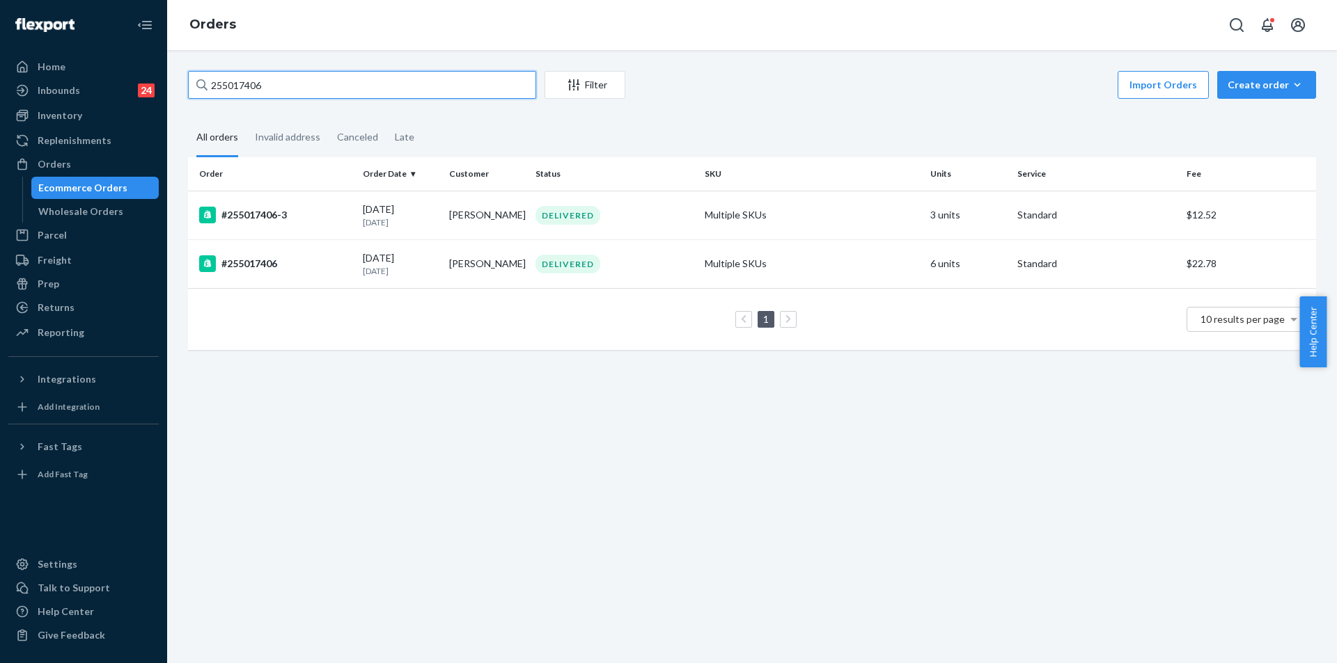
type input "255017406"
click at [907, 223] on td "Multiple SKUs" at bounding box center [812, 215] width 226 height 49
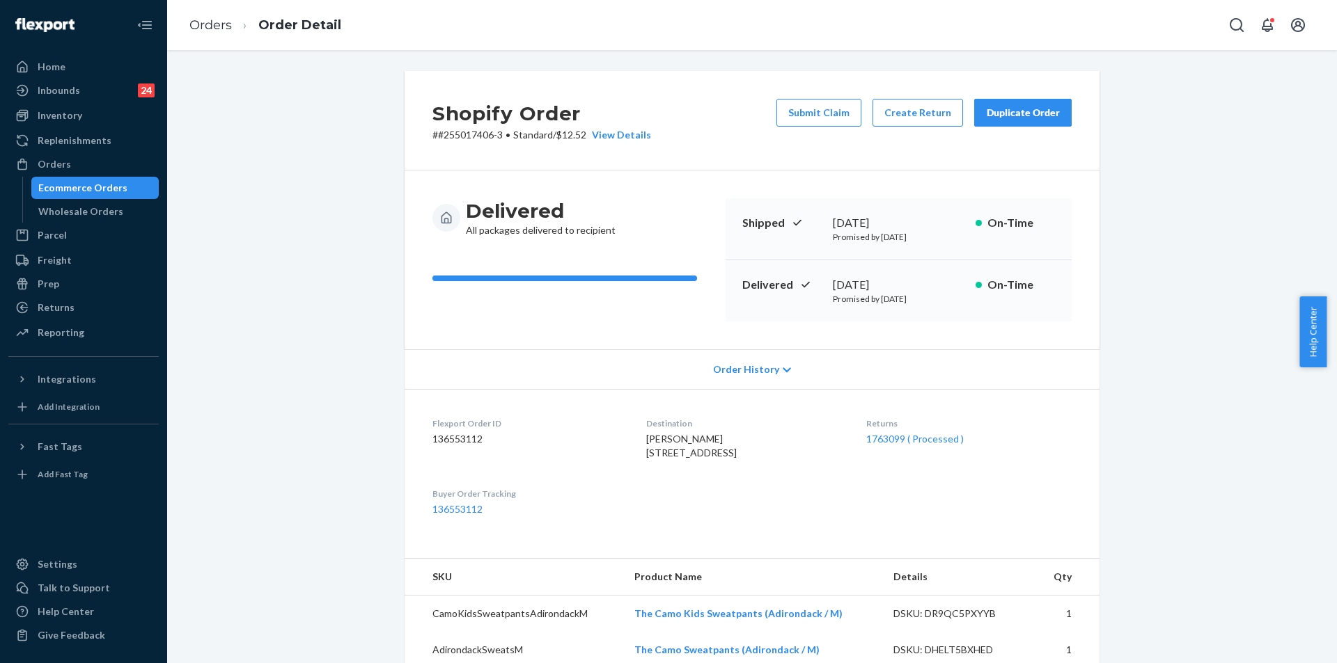
click at [1016, 125] on button "Duplicate Order" at bounding box center [1022, 113] width 97 height 28
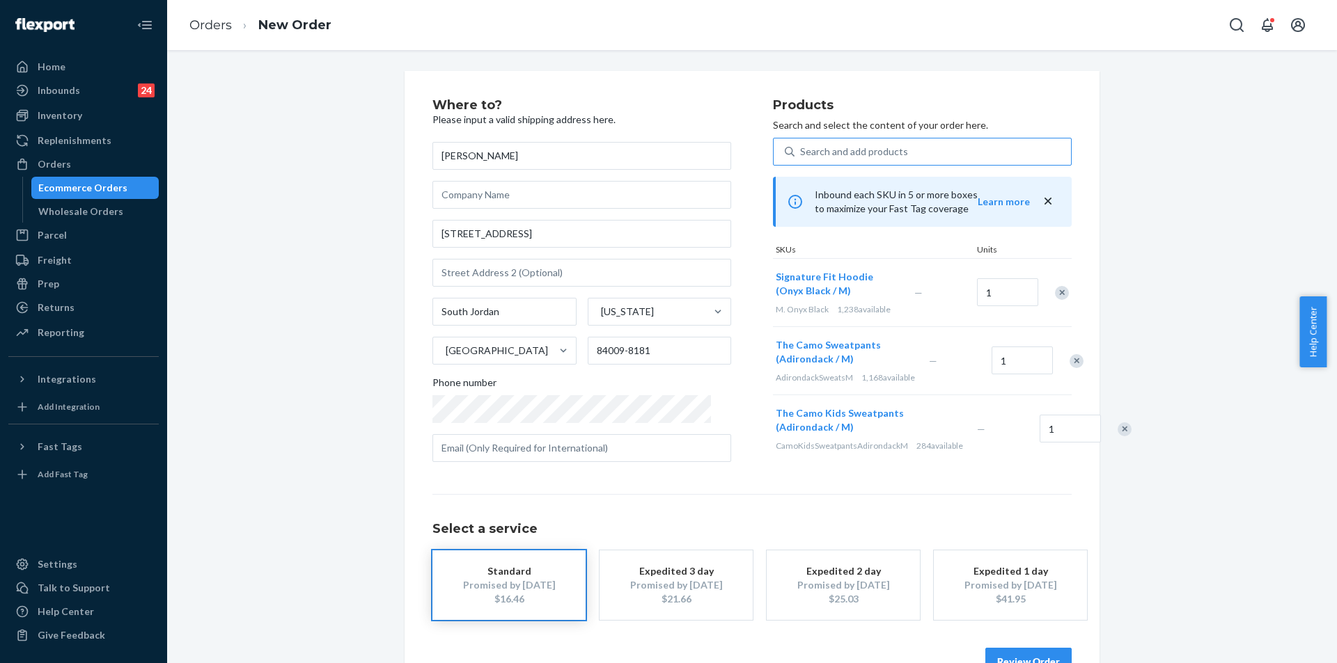
click at [806, 147] on div "Search and add products" at bounding box center [854, 152] width 108 height 14
click at [801, 147] on input "Search and add products" at bounding box center [800, 152] width 1 height 14
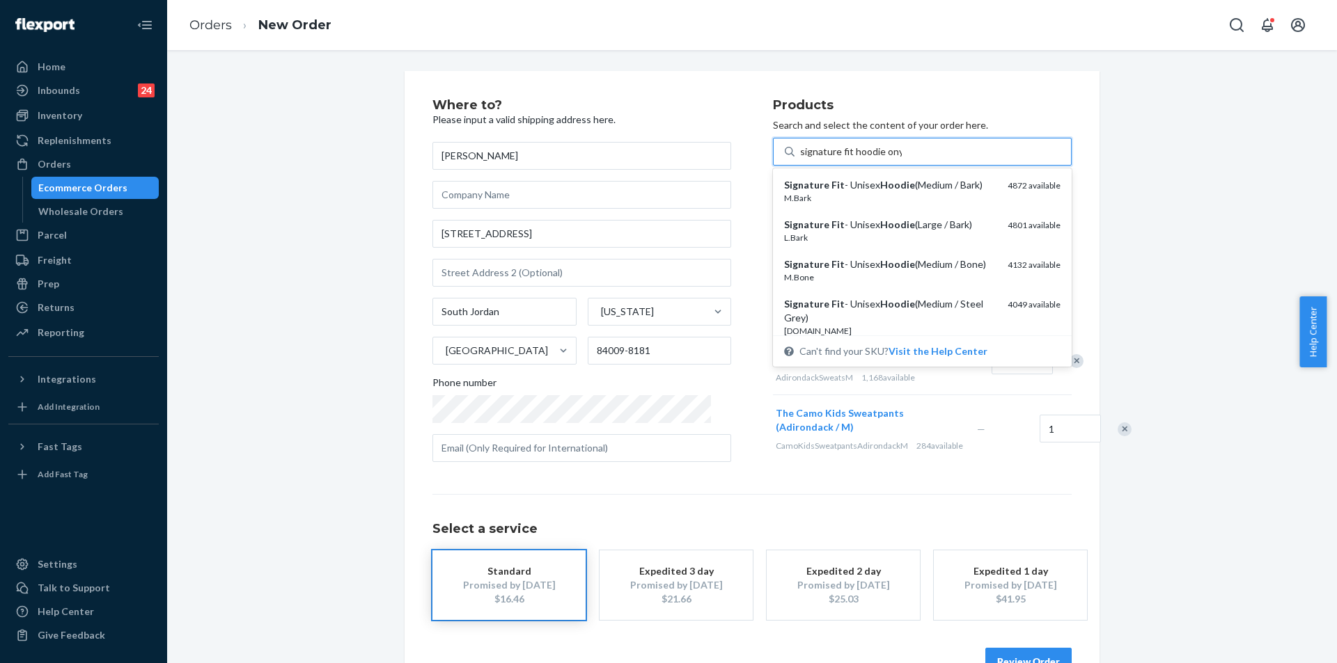
type input "signature fit hoodie onyx"
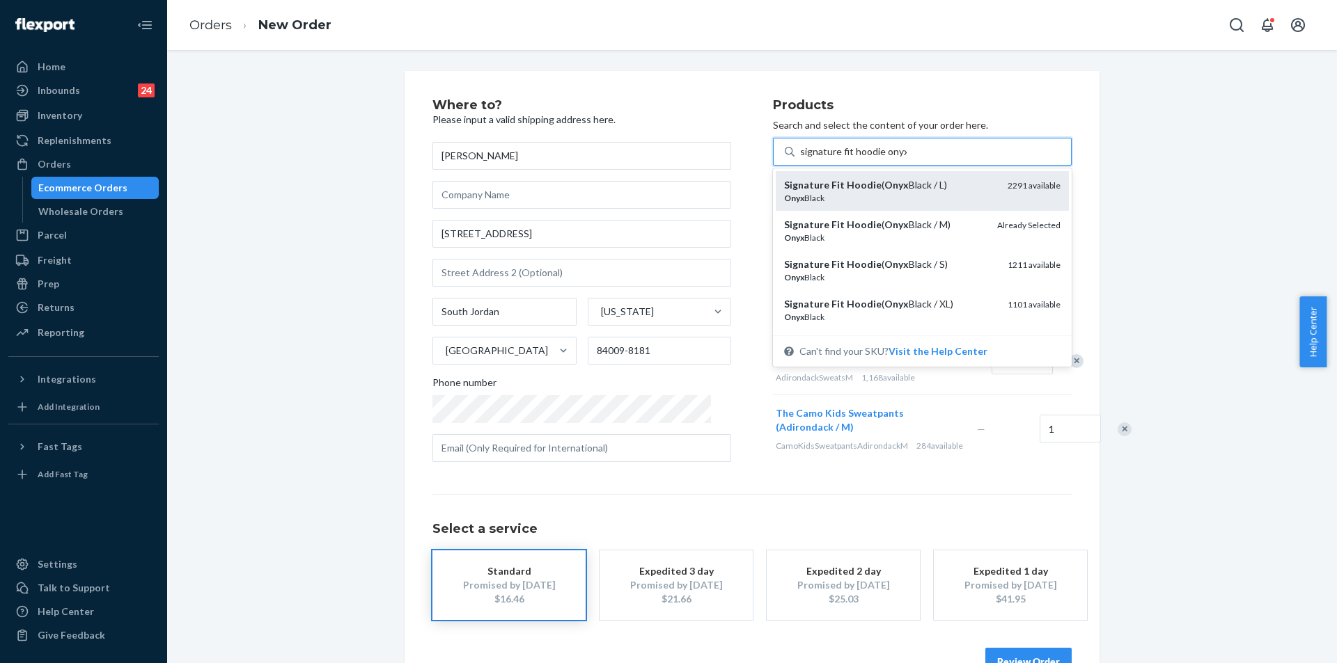
click at [849, 196] on div "Onyx Black" at bounding box center [890, 198] width 212 height 12
click at [849, 159] on input "signature fit hoodie onyx" at bounding box center [853, 152] width 107 height 14
click at [849, 196] on div "Inbound each SKU in 5 or more boxes to maximize your Fast Tag coverage Learn mo…" at bounding box center [922, 202] width 299 height 50
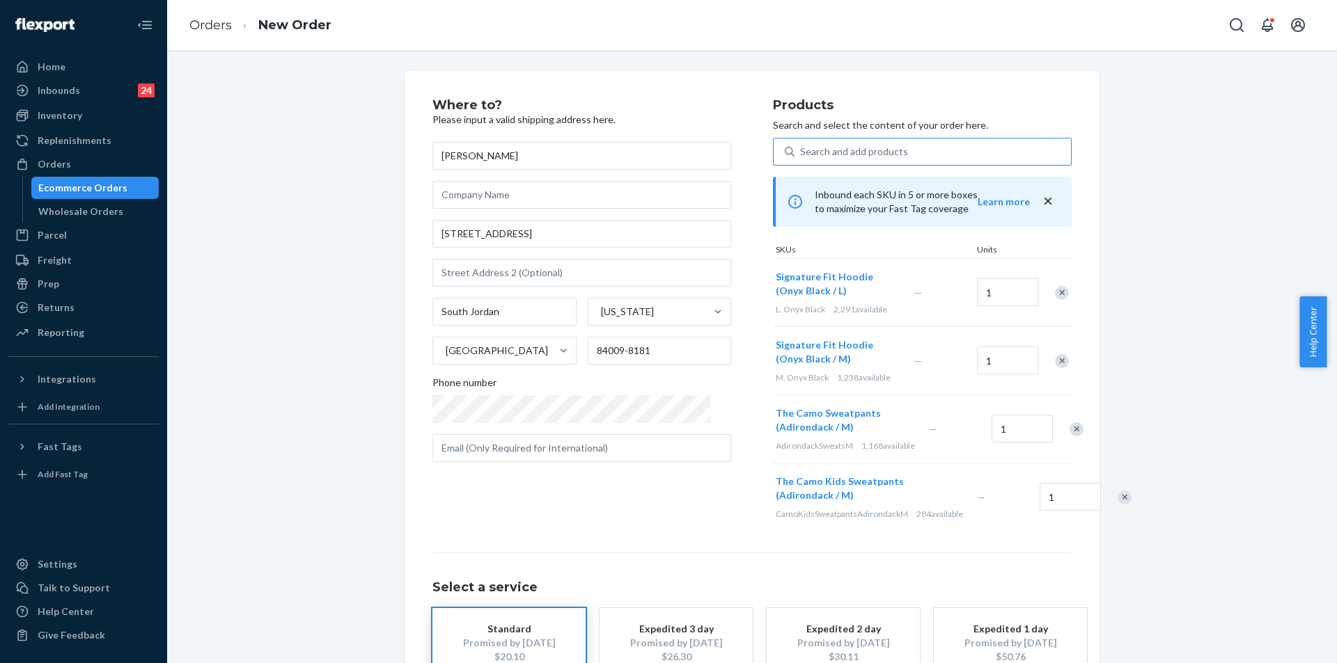
click at [1060, 359] on div "Remove Item" at bounding box center [1062, 361] width 14 height 14
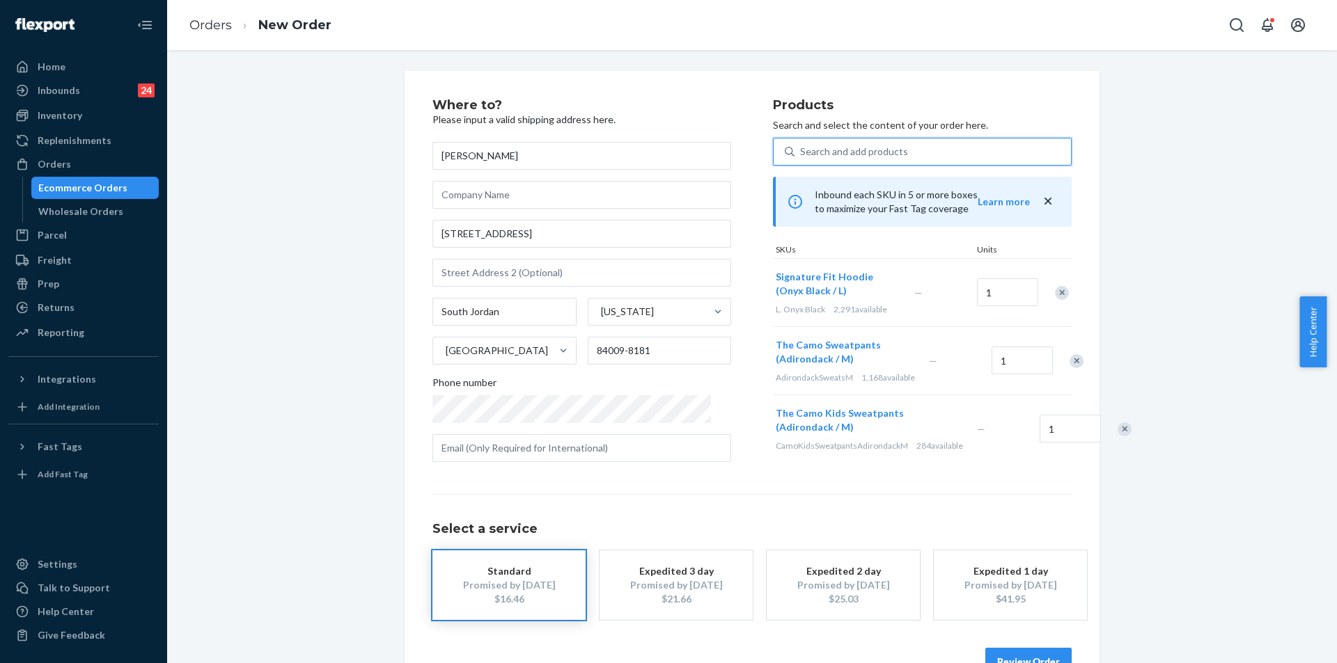
click at [816, 141] on div "Search and add products" at bounding box center [932, 151] width 276 height 25
click at [801, 145] on input "0 results available. Use Up and Down to choose options, press Enter to select t…" at bounding box center [800, 152] width 1 height 14
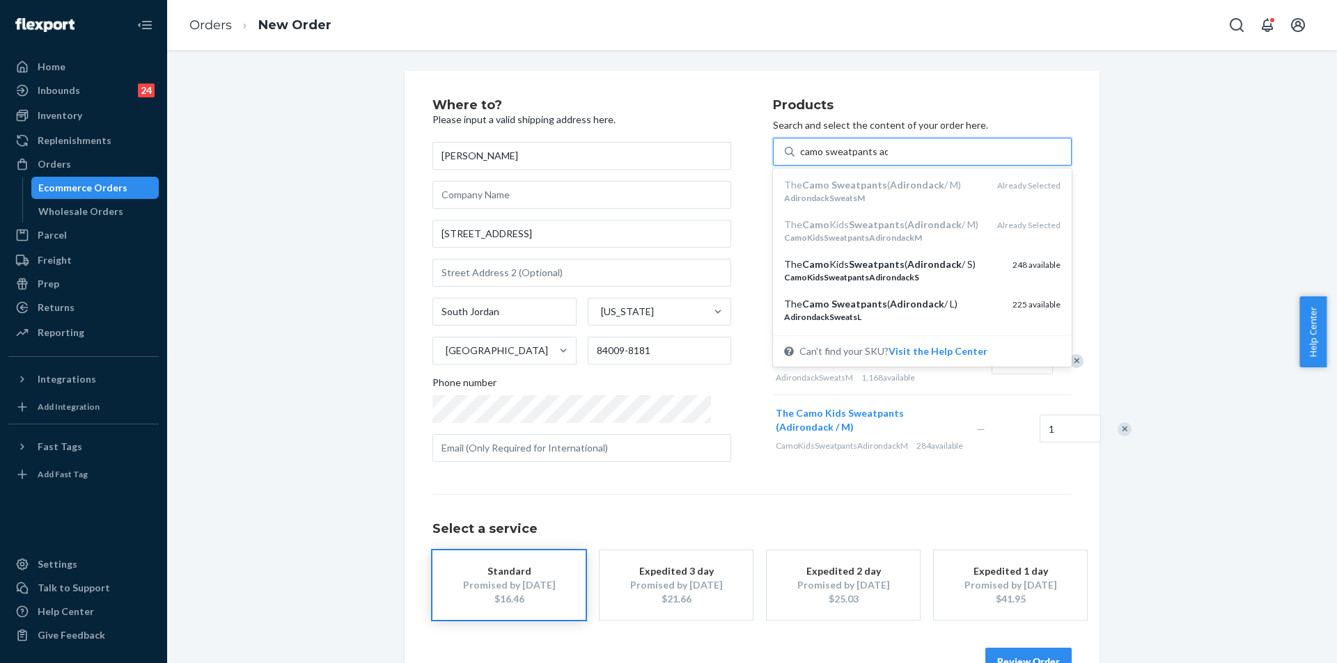
type input "camo sweatpants adi"
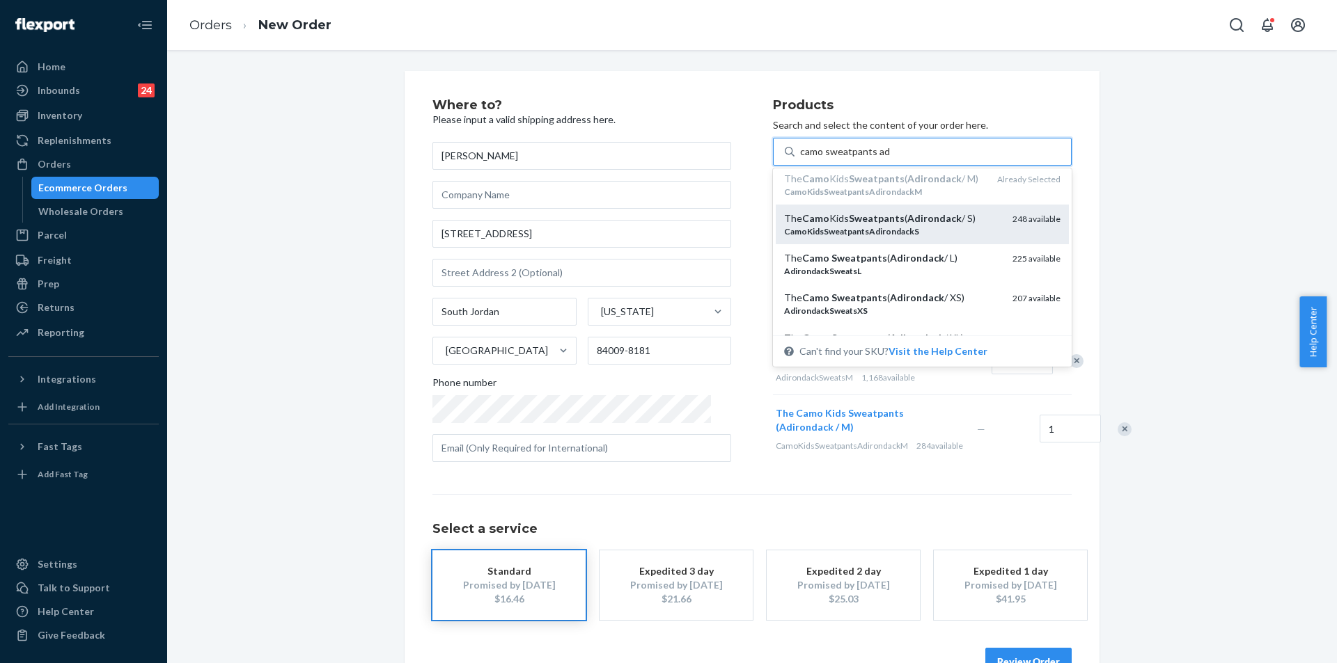
scroll to position [70, 0]
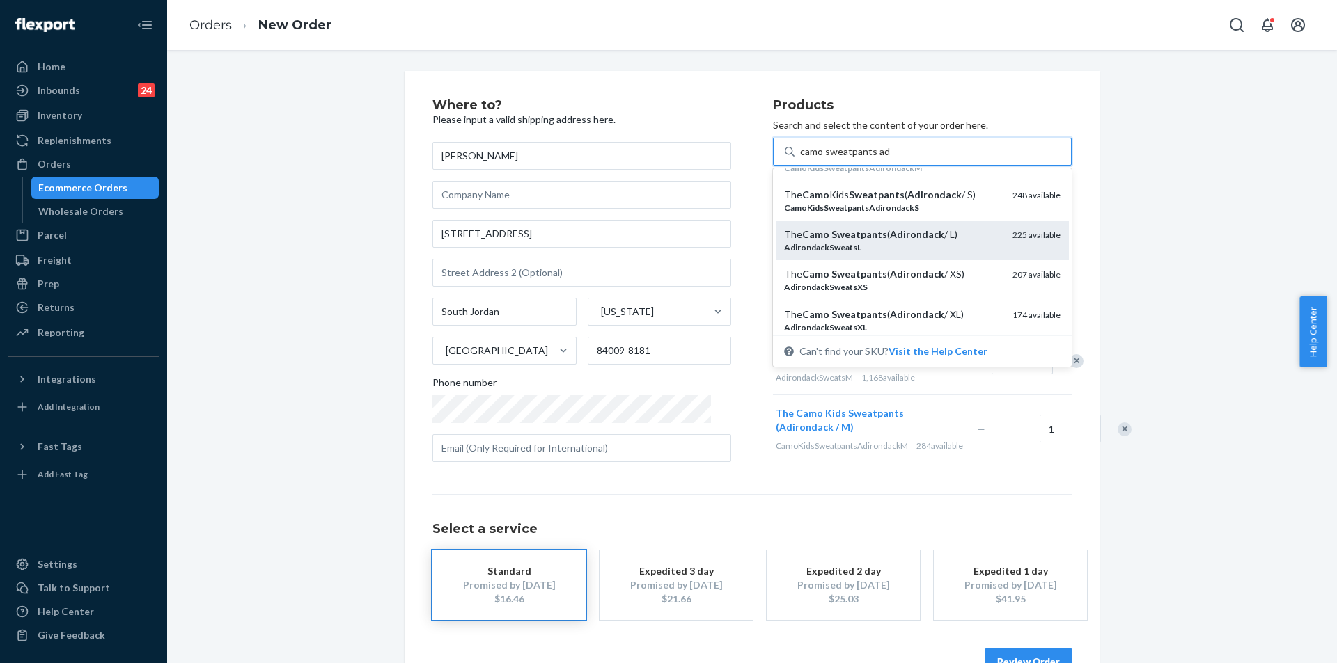
click at [940, 244] on div "AdirondackSweatsL" at bounding box center [892, 248] width 217 height 12
click at [890, 159] on input "camo sweatpants adi" at bounding box center [845, 152] width 90 height 14
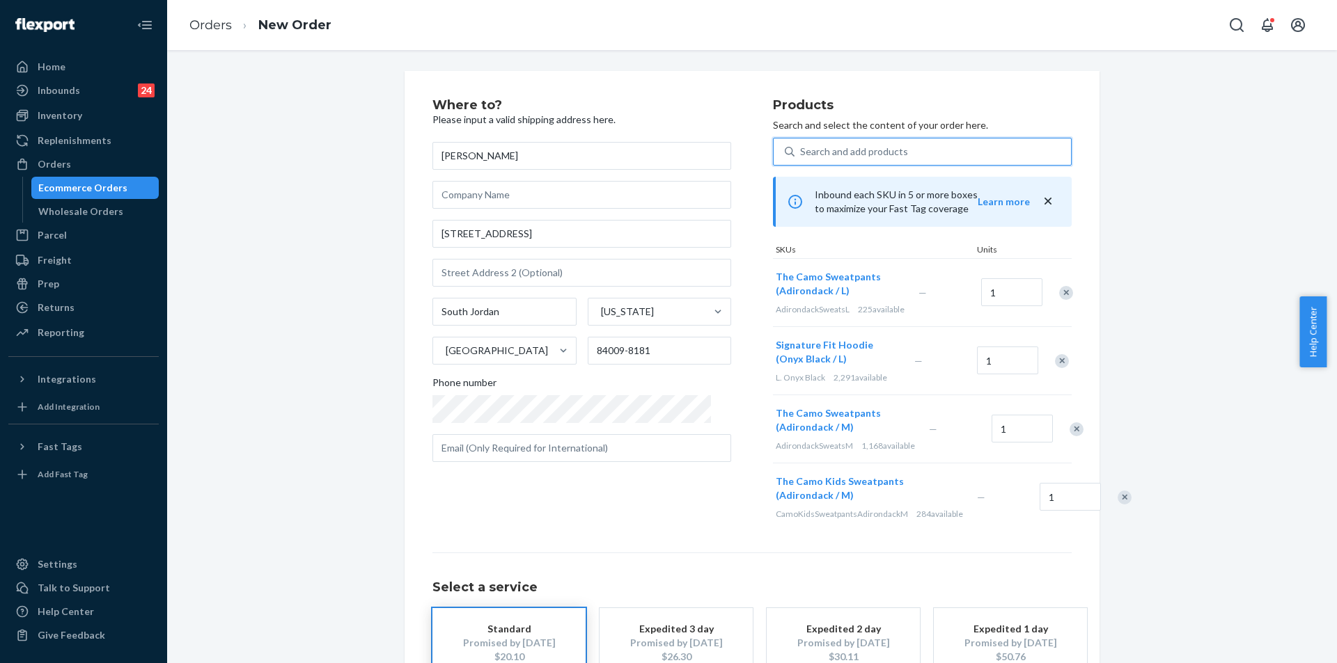
click at [826, 155] on div "Search and add products" at bounding box center [854, 152] width 108 height 14
click at [801, 155] on input "0 results available. Use Up and Down to choose options, press Enter to select t…" at bounding box center [800, 152] width 1 height 14
click at [836, 145] on div "Search and add products" at bounding box center [854, 152] width 108 height 14
click at [801, 145] on input "0 results available. Use Up and Down to choose options, press Enter to select t…" at bounding box center [800, 152] width 1 height 14
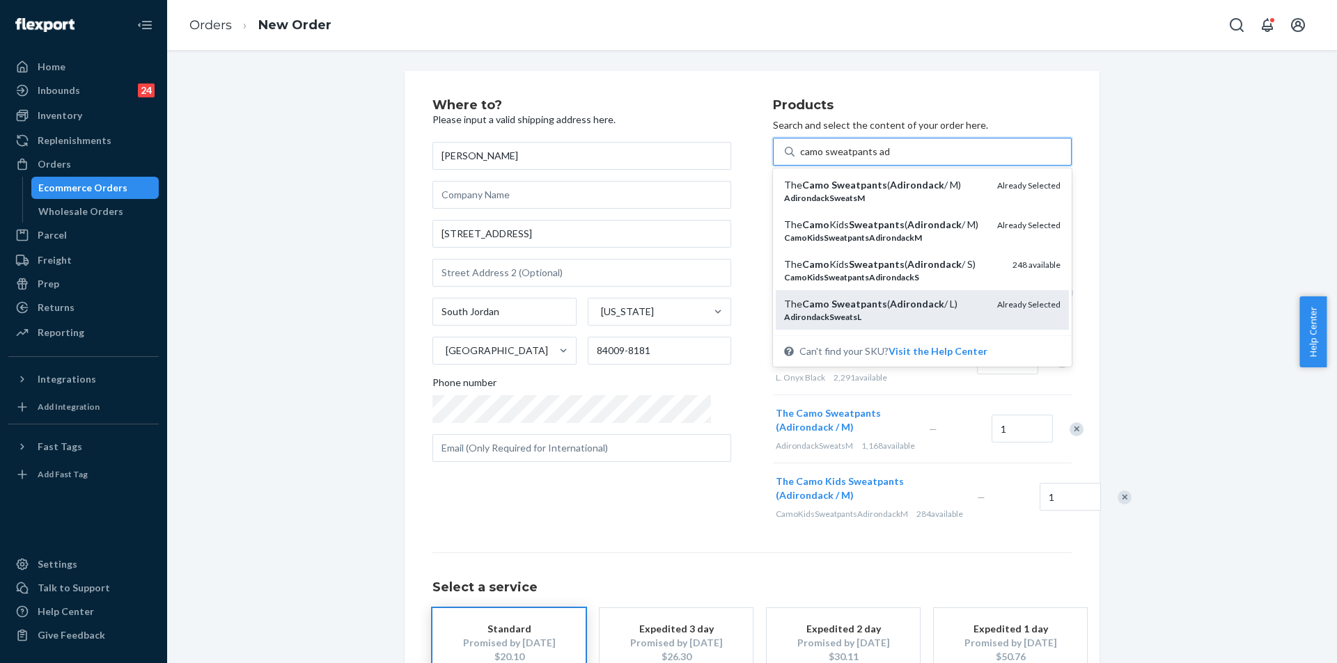
click at [948, 304] on div "The Camo Sweatpants ( Adirondack / L)" at bounding box center [885, 304] width 202 height 14
click at [890, 159] on input "camo sweatpants adi" at bounding box center [845, 152] width 90 height 14
click at [954, 296] on div "The Camo Sweatpants ( Adirondack / L) AdirondackSweatsL Already Selected" at bounding box center [921, 310] width 293 height 40
click at [890, 159] on input "camo sweatpants adi" at bounding box center [845, 152] width 90 height 14
click at [954, 296] on div "The Camo Sweatpants ( Adirondack / L) AdirondackSweatsL Already Selected" at bounding box center [921, 310] width 293 height 40
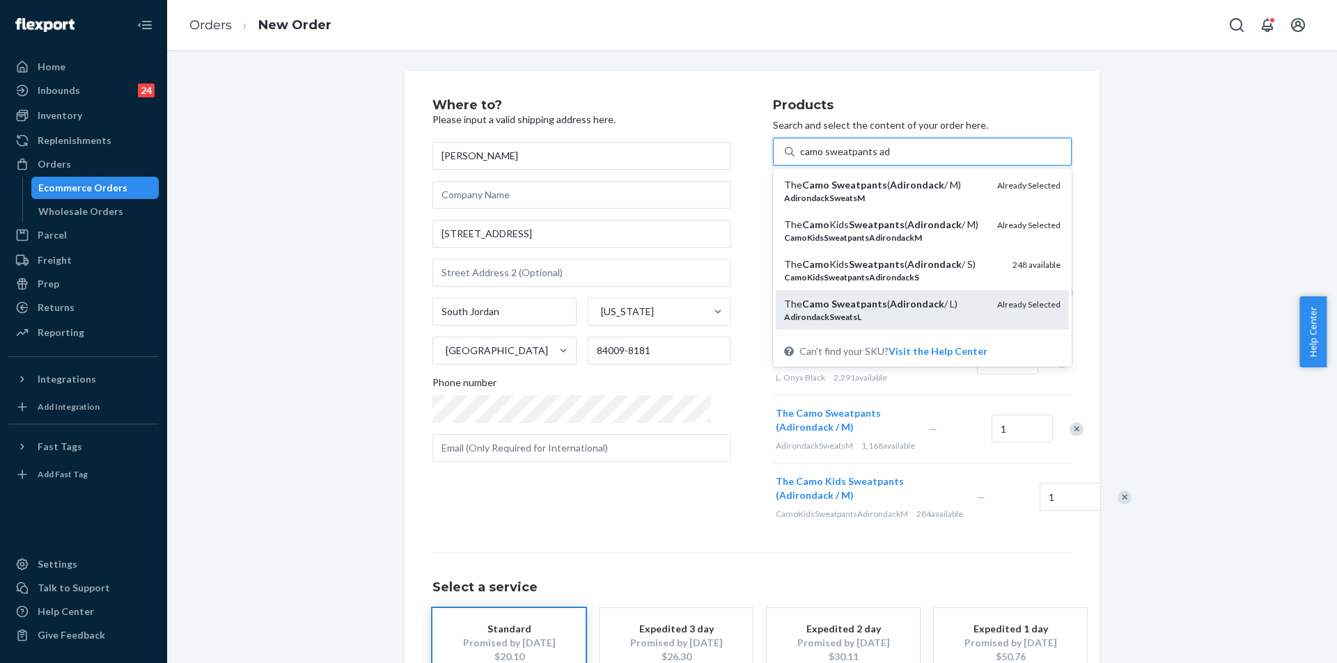
click at [890, 159] on input "camo sweatpants adi" at bounding box center [845, 152] width 90 height 14
type input "camo sweatpants adi"
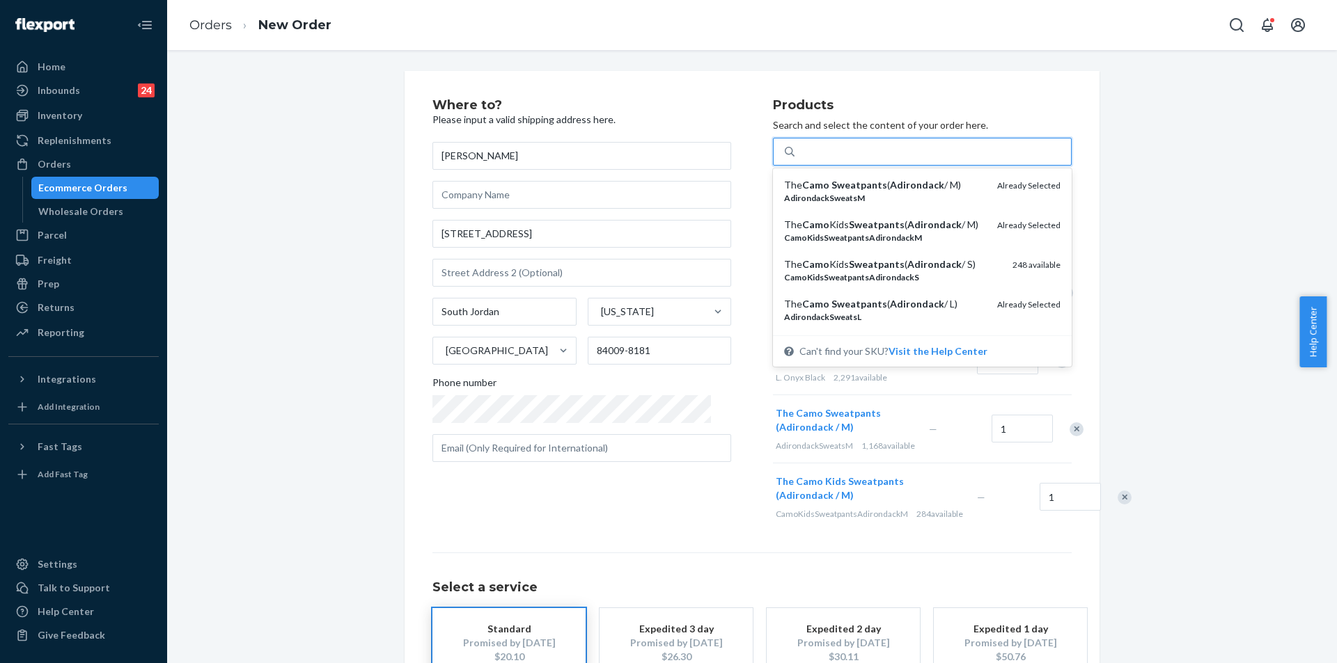
click at [1165, 258] on div "Where to? Please input a valid shipping address here. [PERSON_NAME] [STREET_ADD…" at bounding box center [752, 416] width 1149 height 691
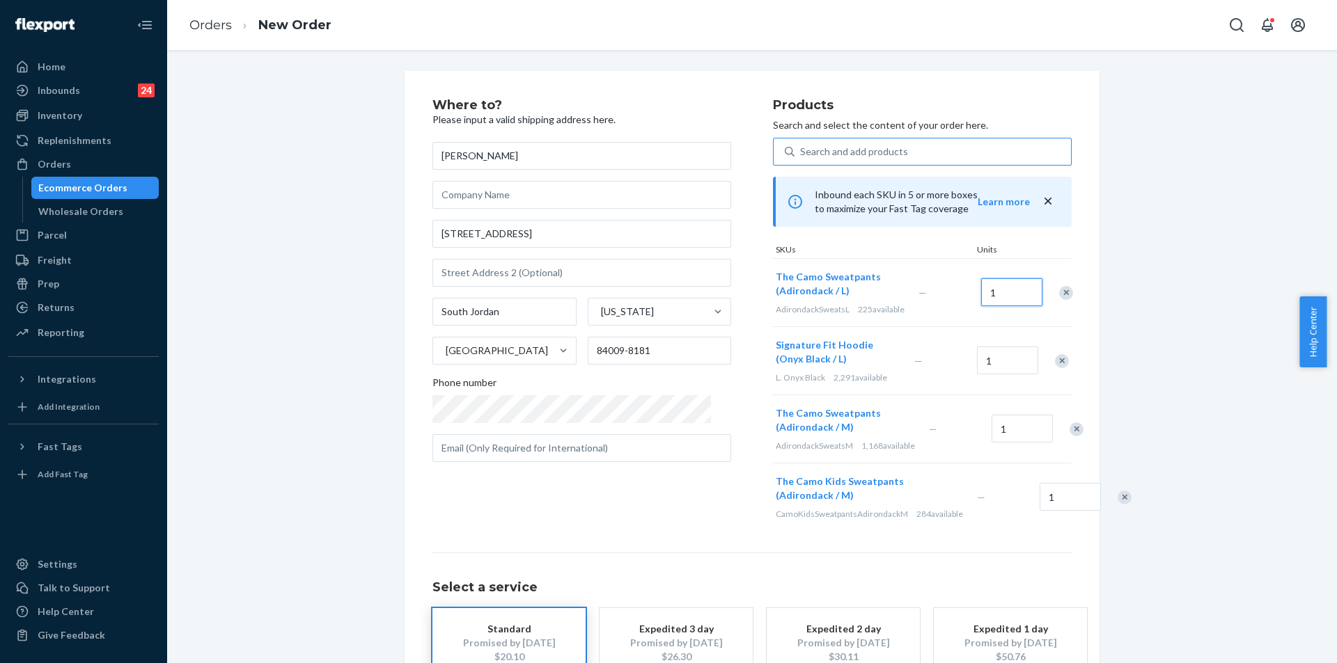
click at [998, 292] on input "1" at bounding box center [1011, 292] width 61 height 28
type input "2"
click at [1059, 287] on div "Remove Item" at bounding box center [1066, 293] width 14 height 14
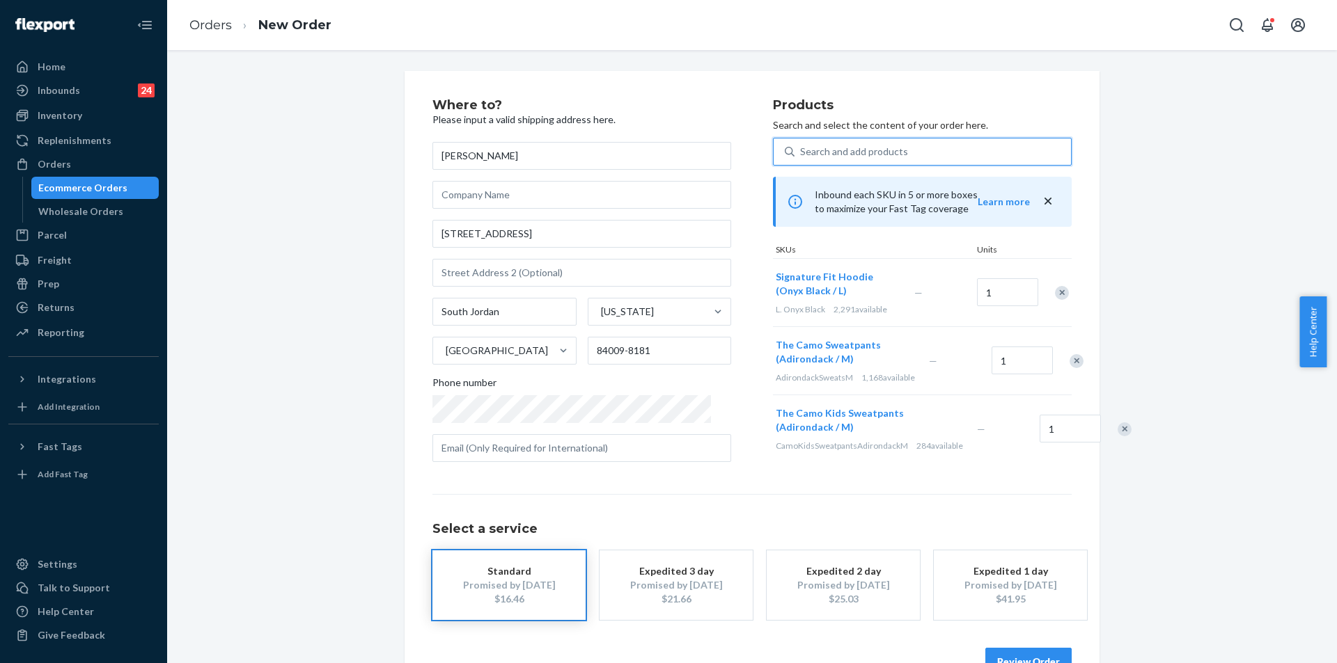
click at [850, 142] on div "Search and add products" at bounding box center [932, 151] width 276 height 25
click at [801, 145] on input "0 results available. Use Up and Down to choose options, press Enter to select t…" at bounding box center [800, 152] width 1 height 14
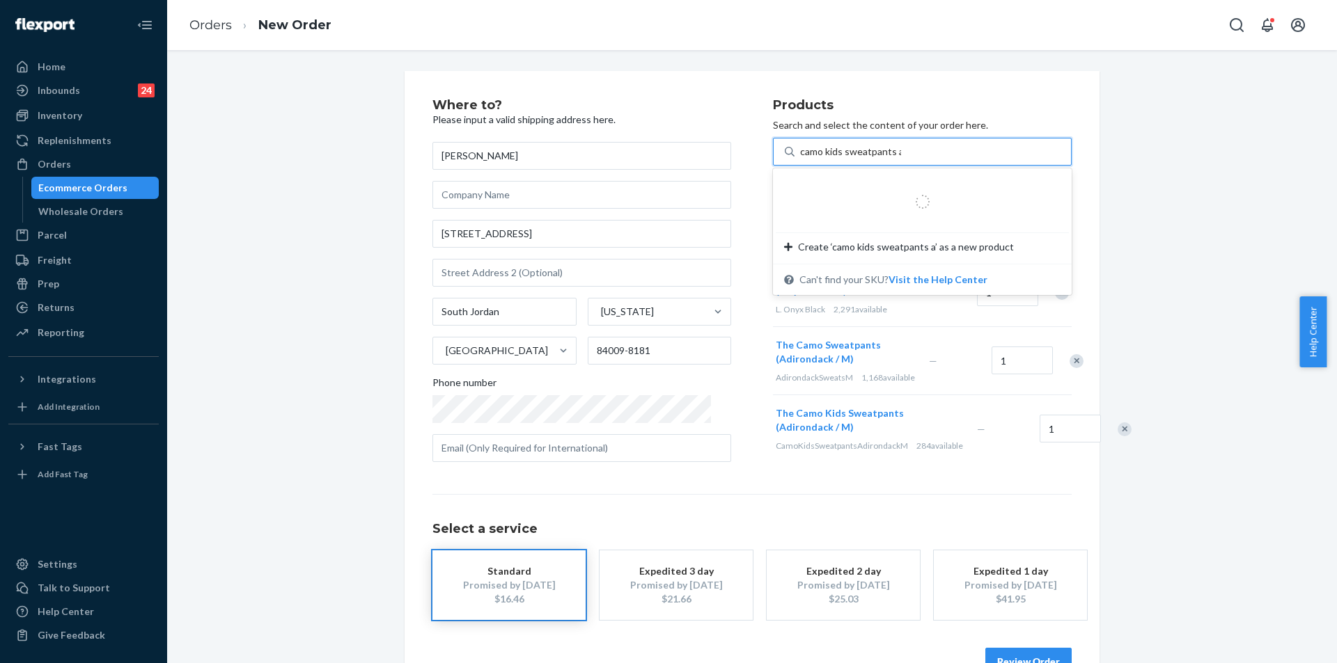
type input "camo kids sweatpants ad"
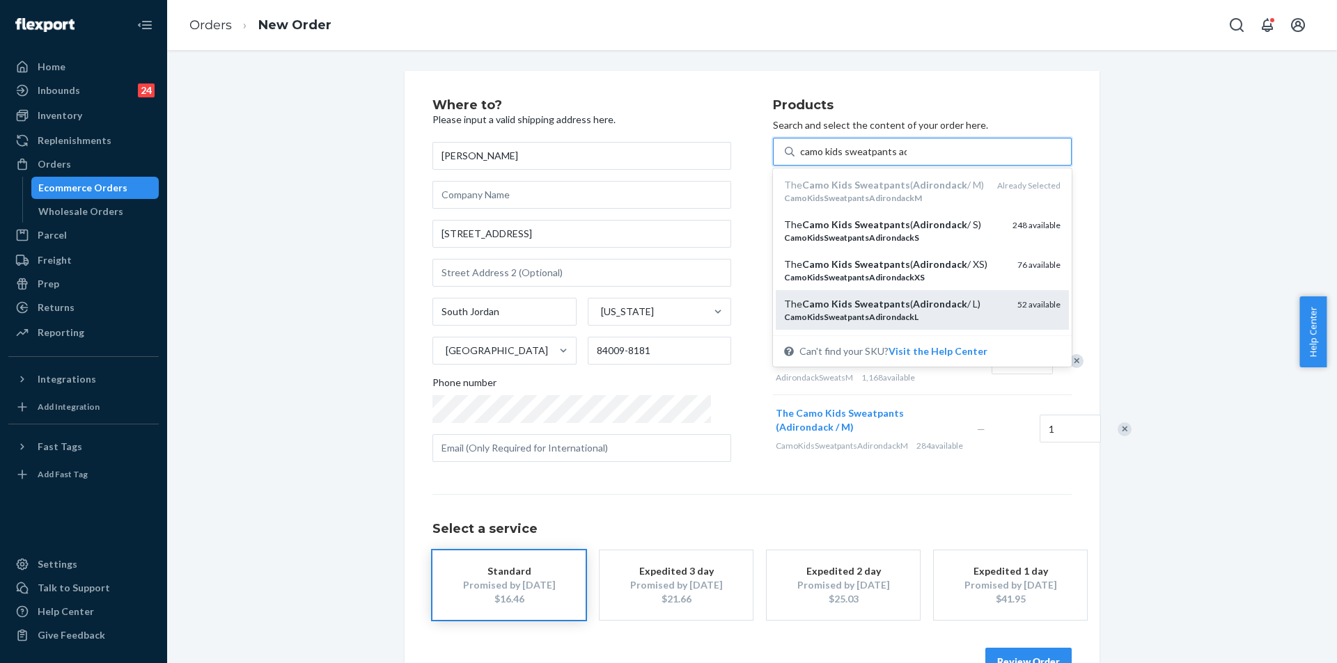
click at [945, 306] on div "The Camo Kids Sweatpants ( Adirondack / L)" at bounding box center [895, 304] width 222 height 14
click at [906, 159] on input "camo kids sweatpants ad" at bounding box center [853, 152] width 107 height 14
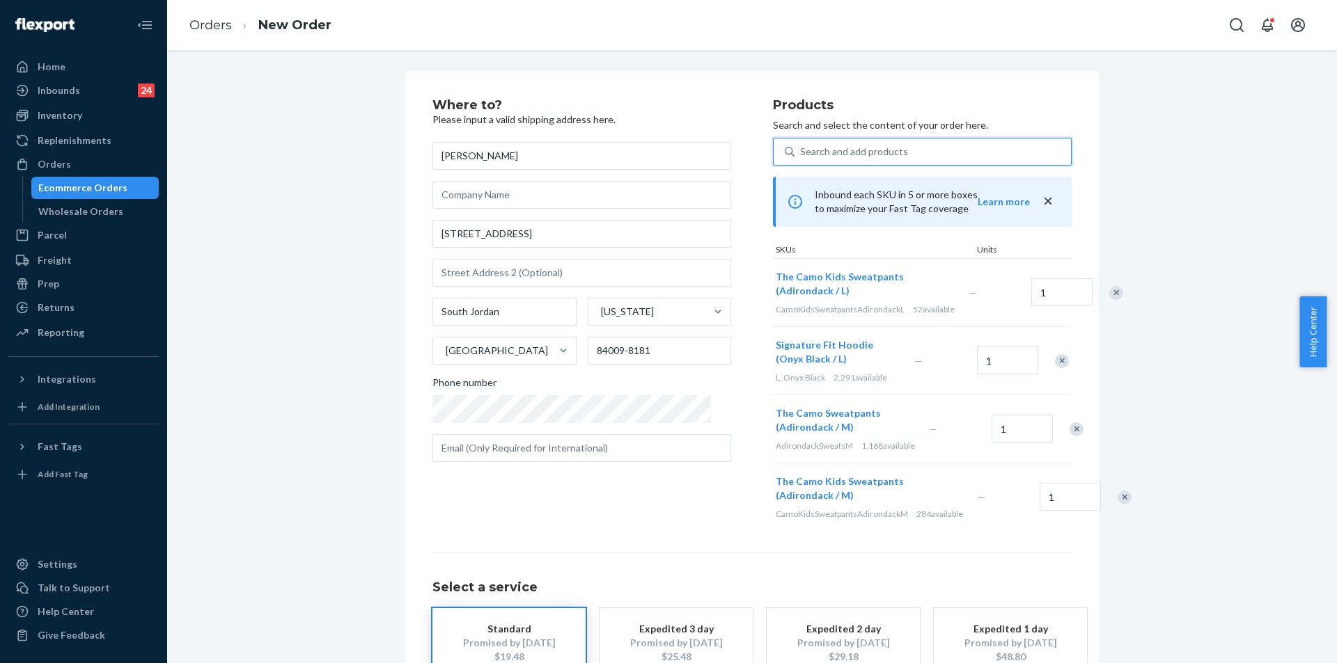
click at [1069, 436] on div "Remove Item" at bounding box center [1076, 430] width 14 height 14
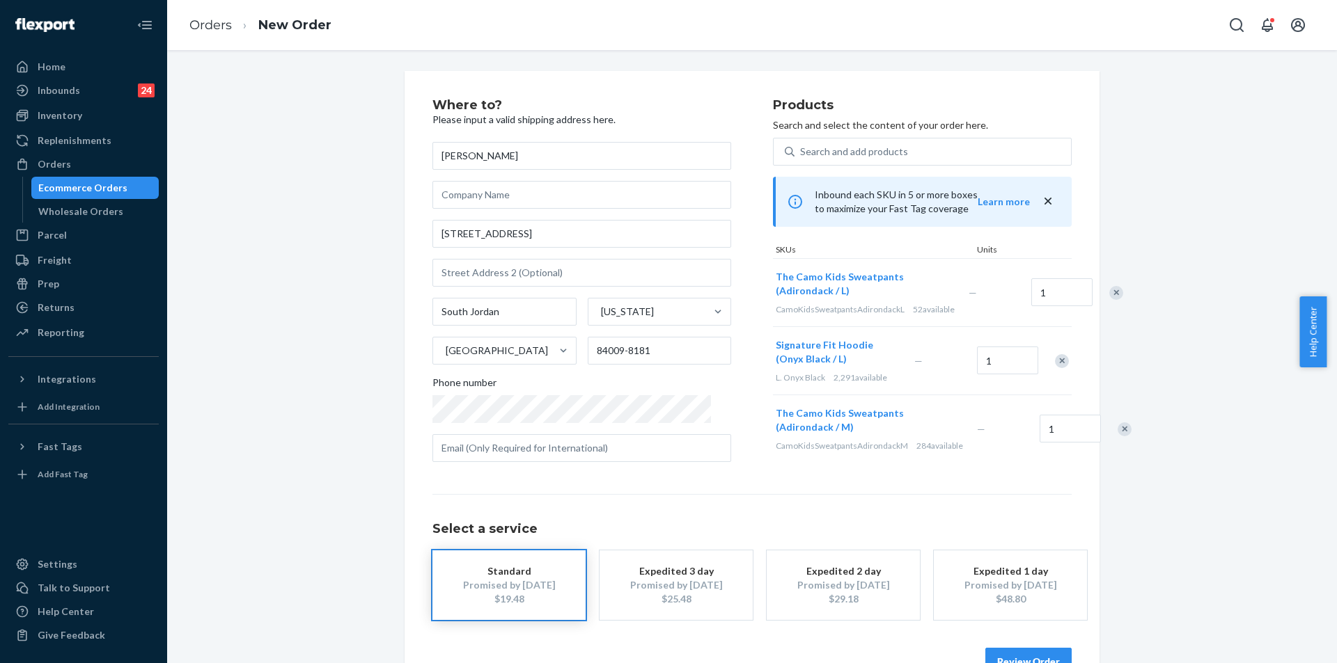
click at [1117, 436] on div "Remove Item" at bounding box center [1124, 430] width 14 height 14
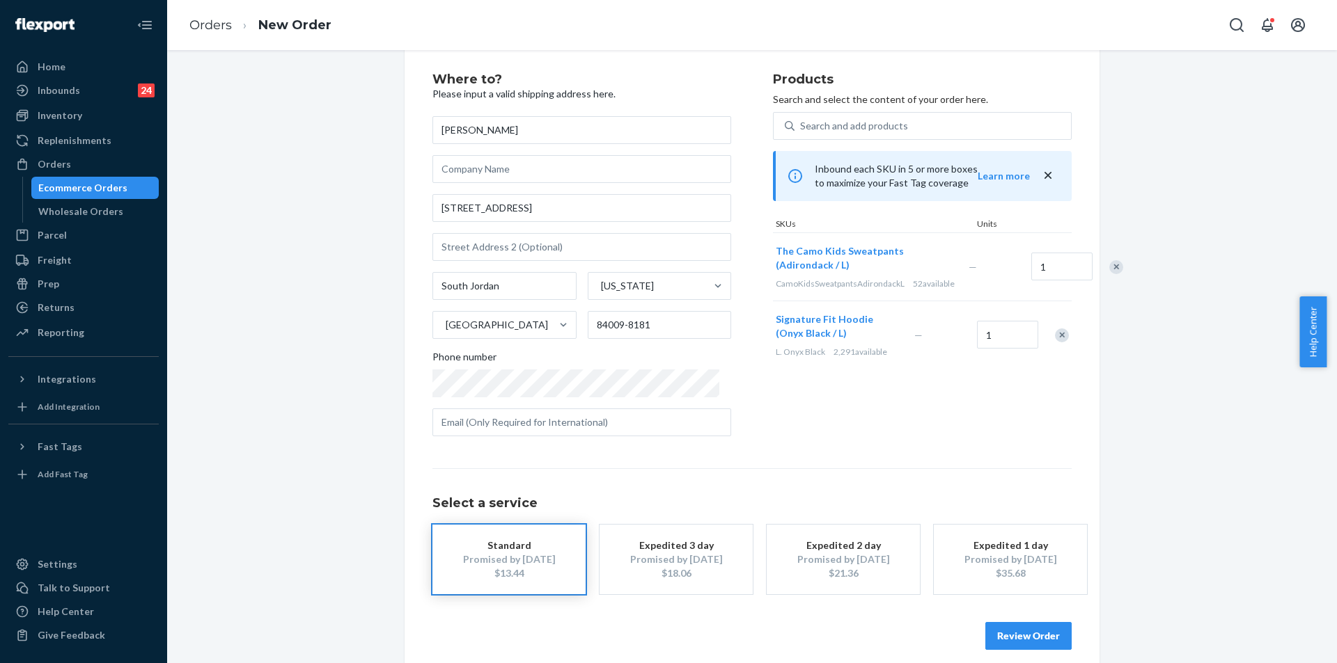
scroll to position [40, 0]
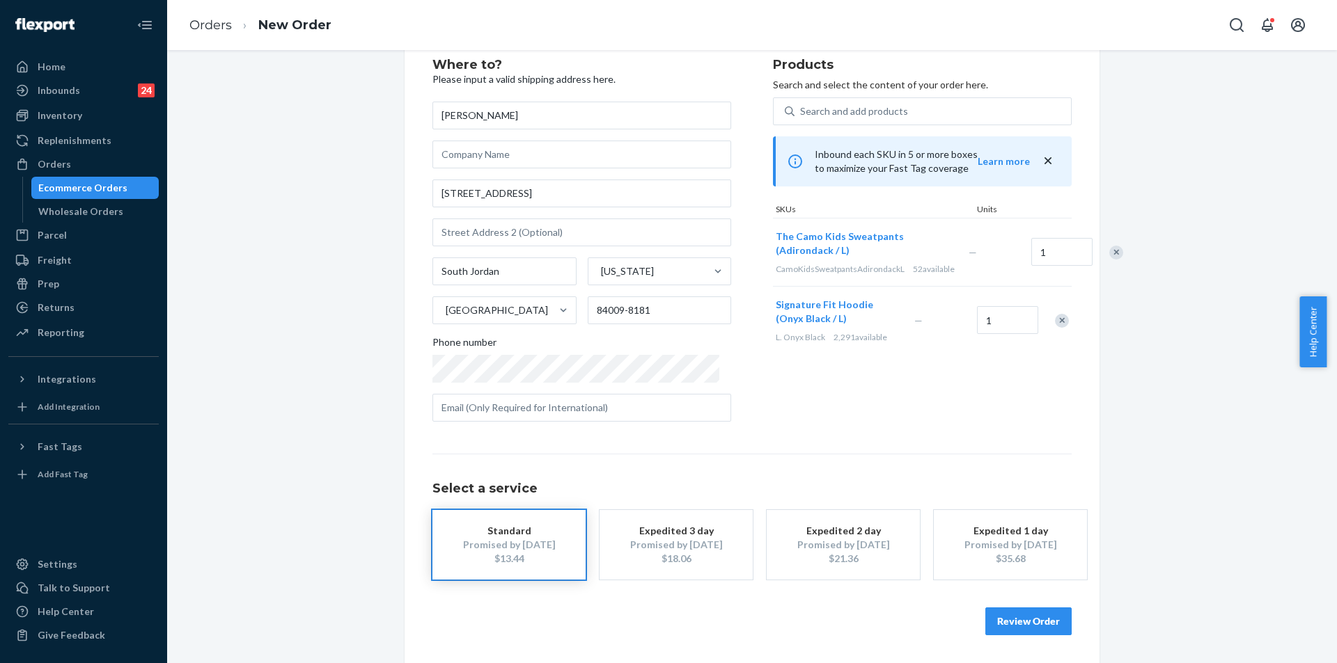
click at [849, 534] on div "Expedited 2 day" at bounding box center [842, 531] width 111 height 14
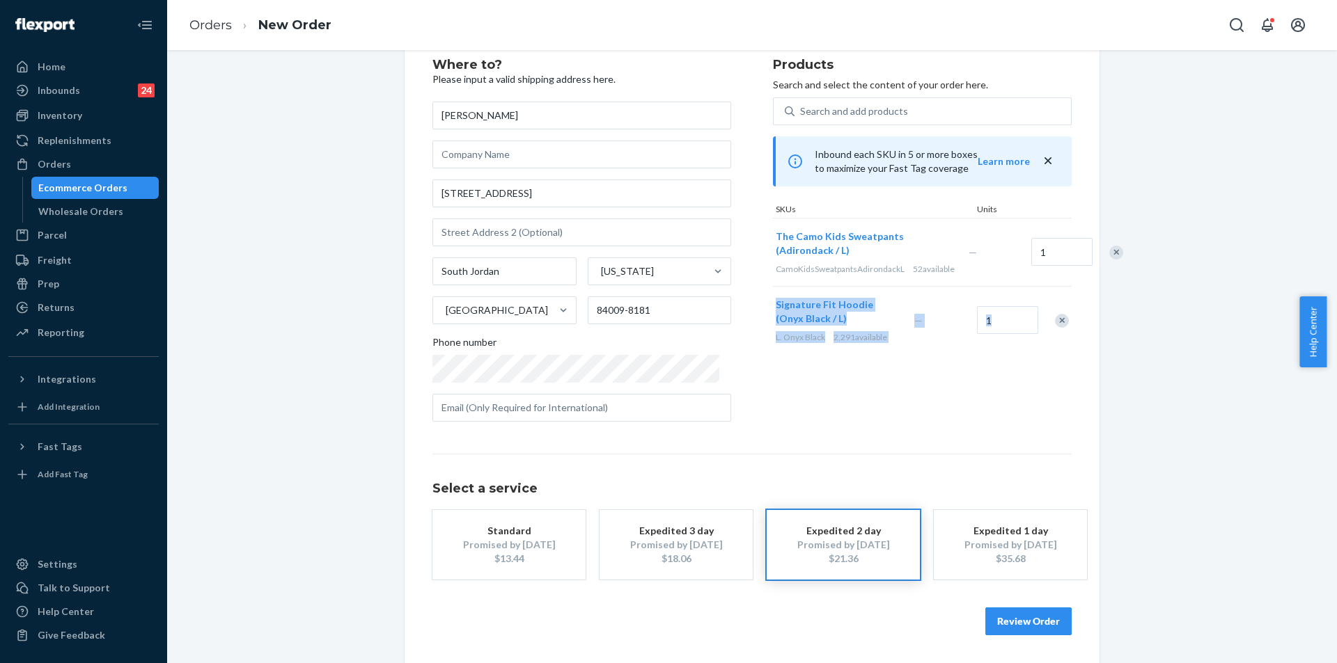
click at [1014, 613] on button "Review Order" at bounding box center [1028, 622] width 86 height 28
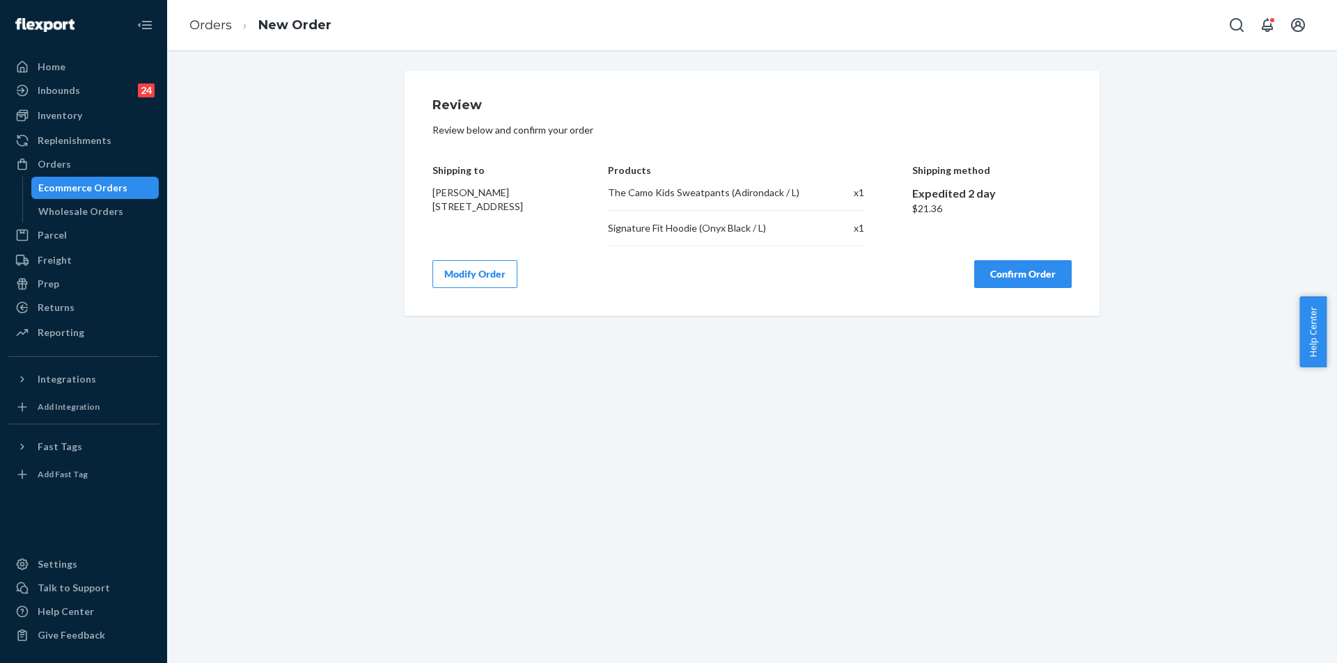
scroll to position [0, 0]
click at [493, 286] on button "Modify Order" at bounding box center [474, 274] width 85 height 28
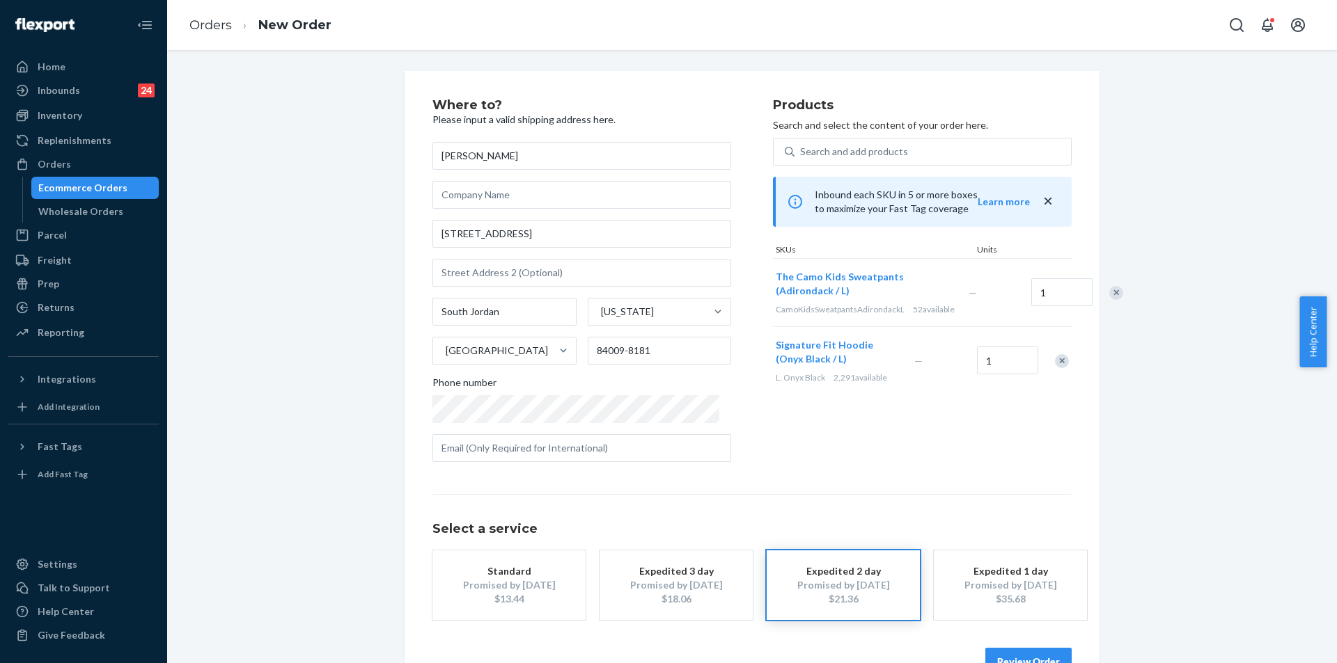
scroll to position [40, 0]
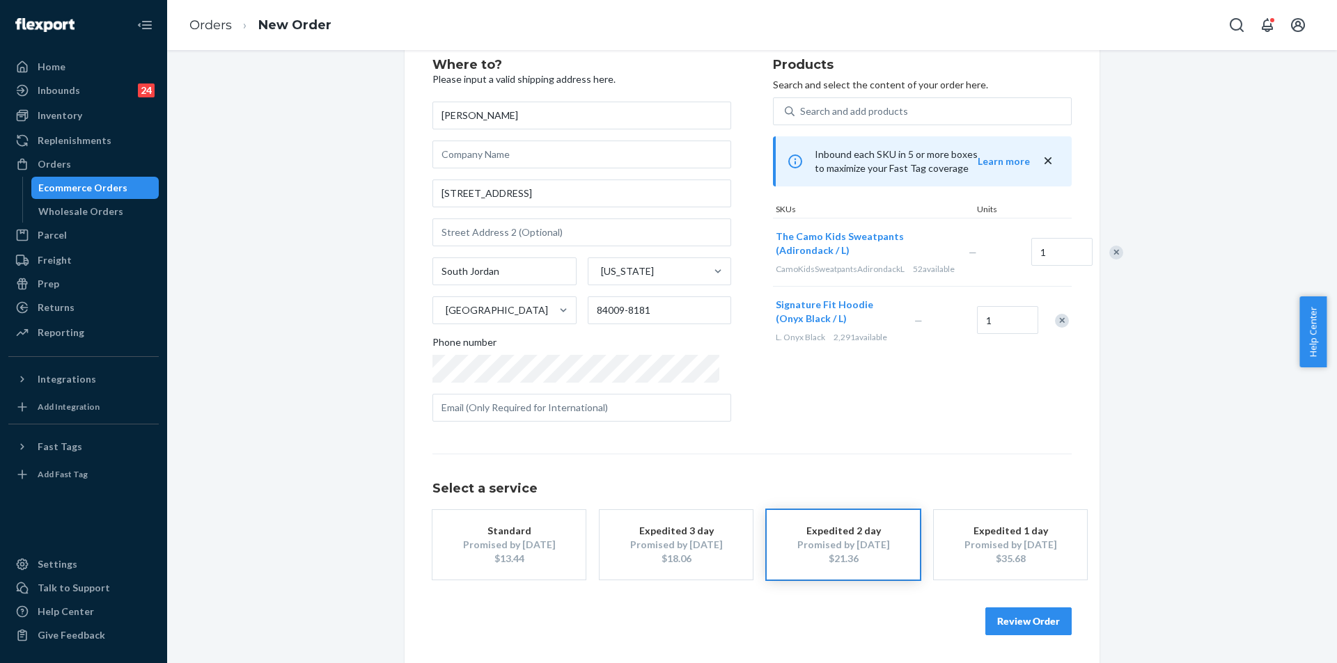
click at [1035, 617] on button "Review Order" at bounding box center [1028, 622] width 86 height 28
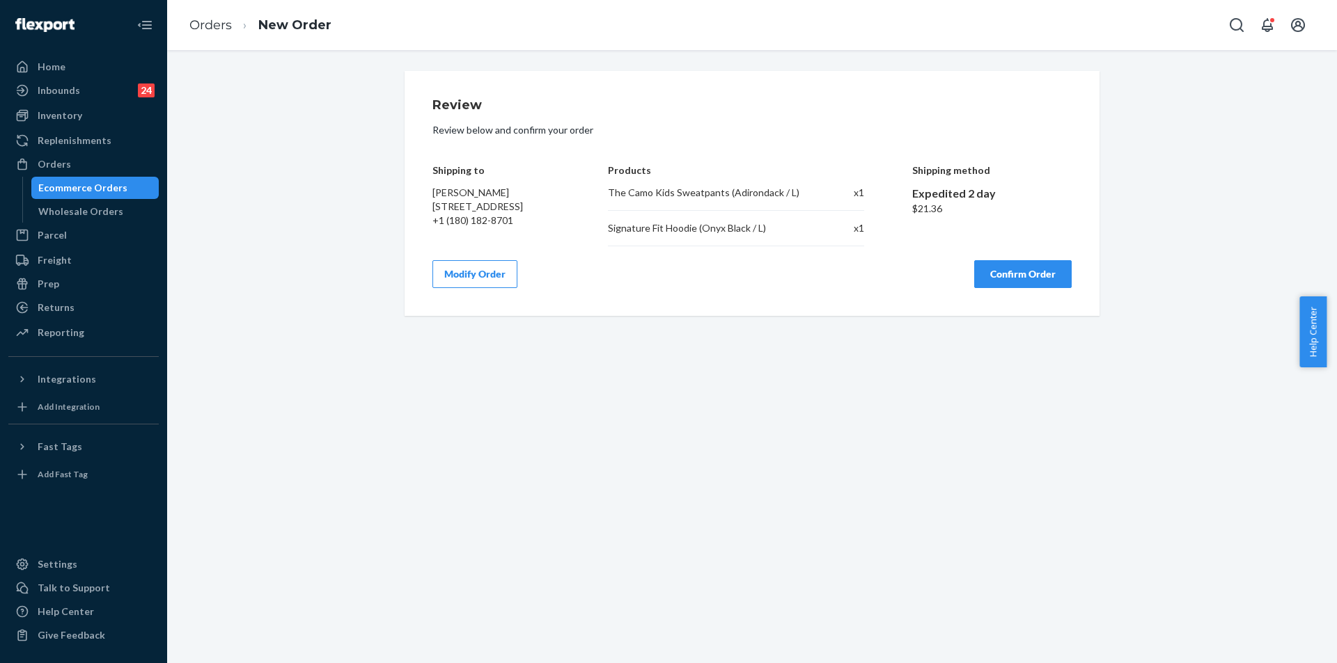
scroll to position [0, 0]
click at [990, 288] on button "Confirm Order" at bounding box center [1022, 274] width 97 height 28
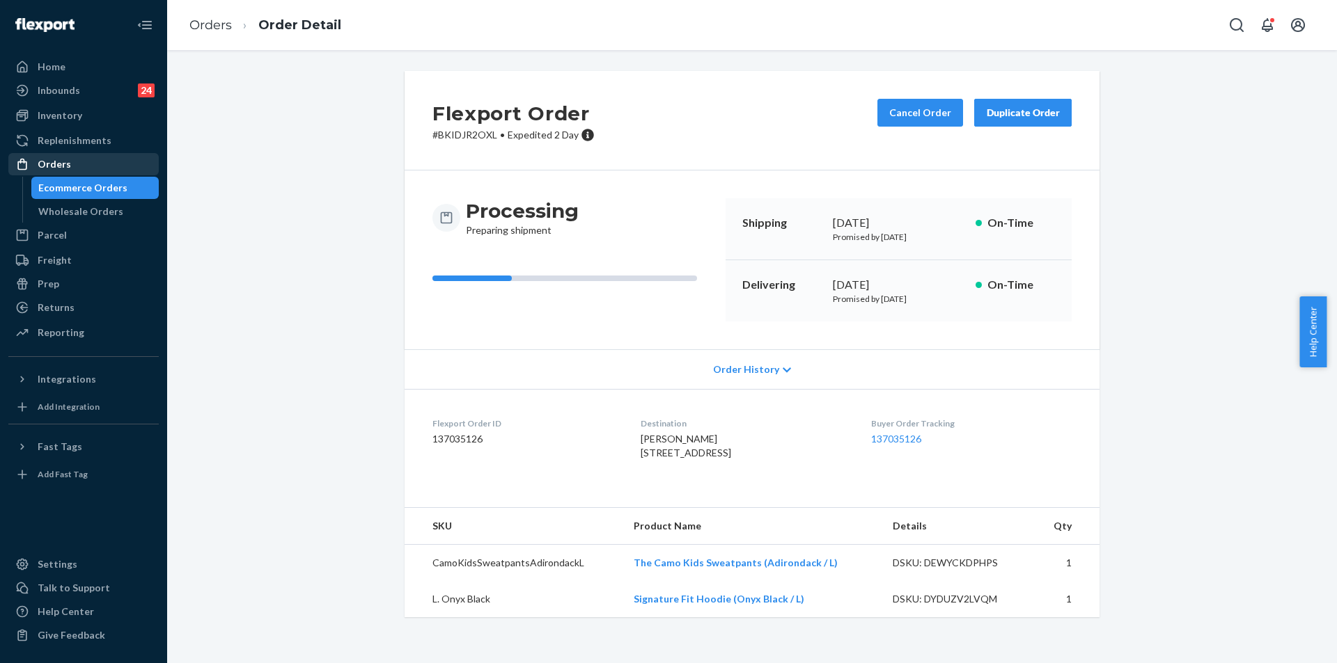
click at [95, 162] on div "Orders" at bounding box center [84, 164] width 148 height 19
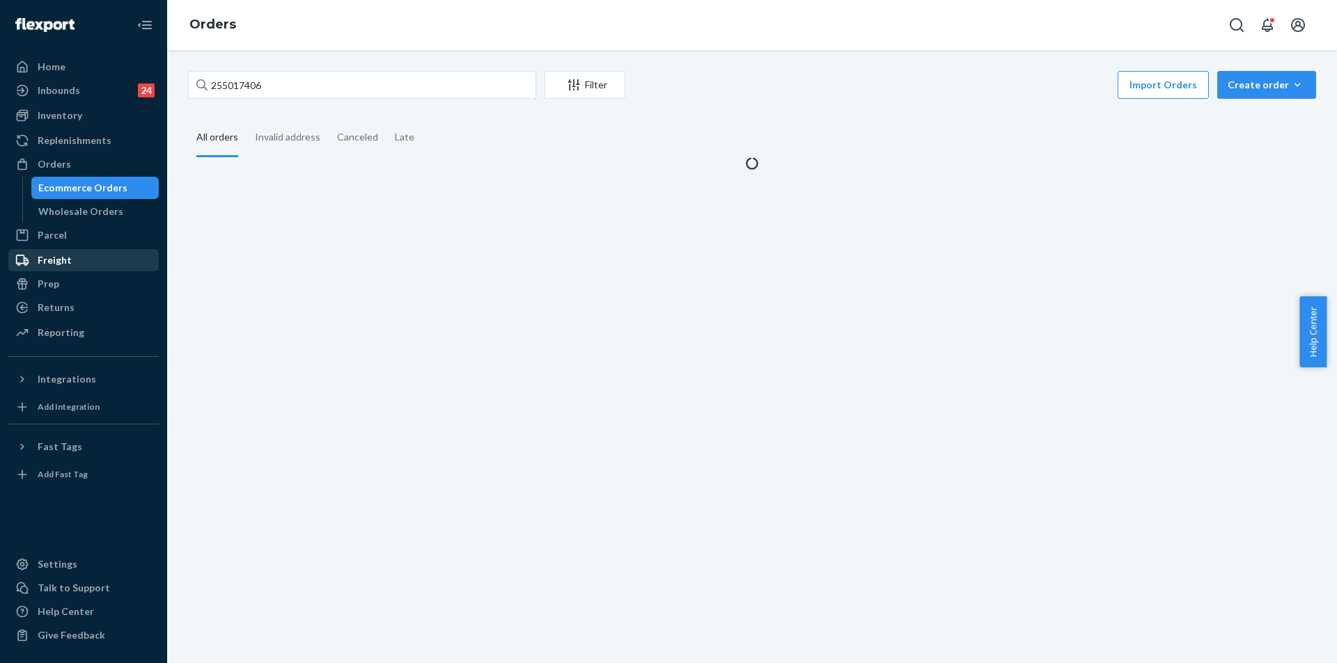
click at [66, 255] on div "Freight" at bounding box center [55, 260] width 34 height 14
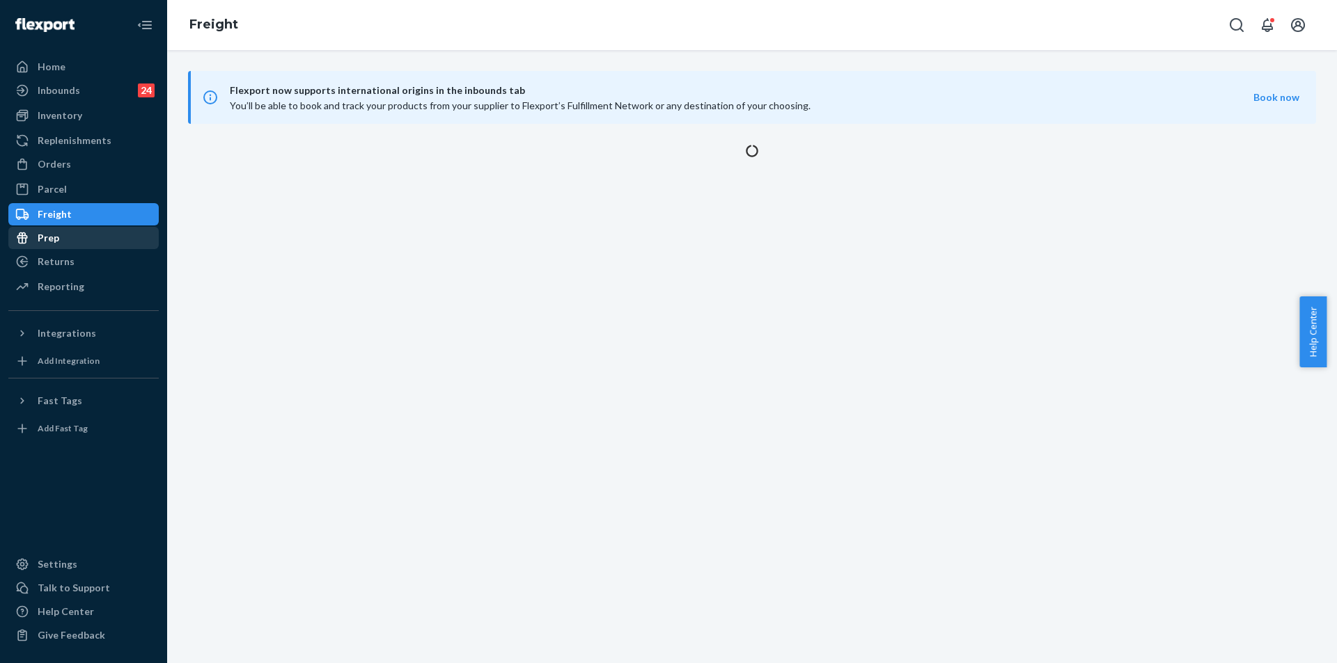
click at [79, 266] on div "Returns" at bounding box center [84, 261] width 148 height 19
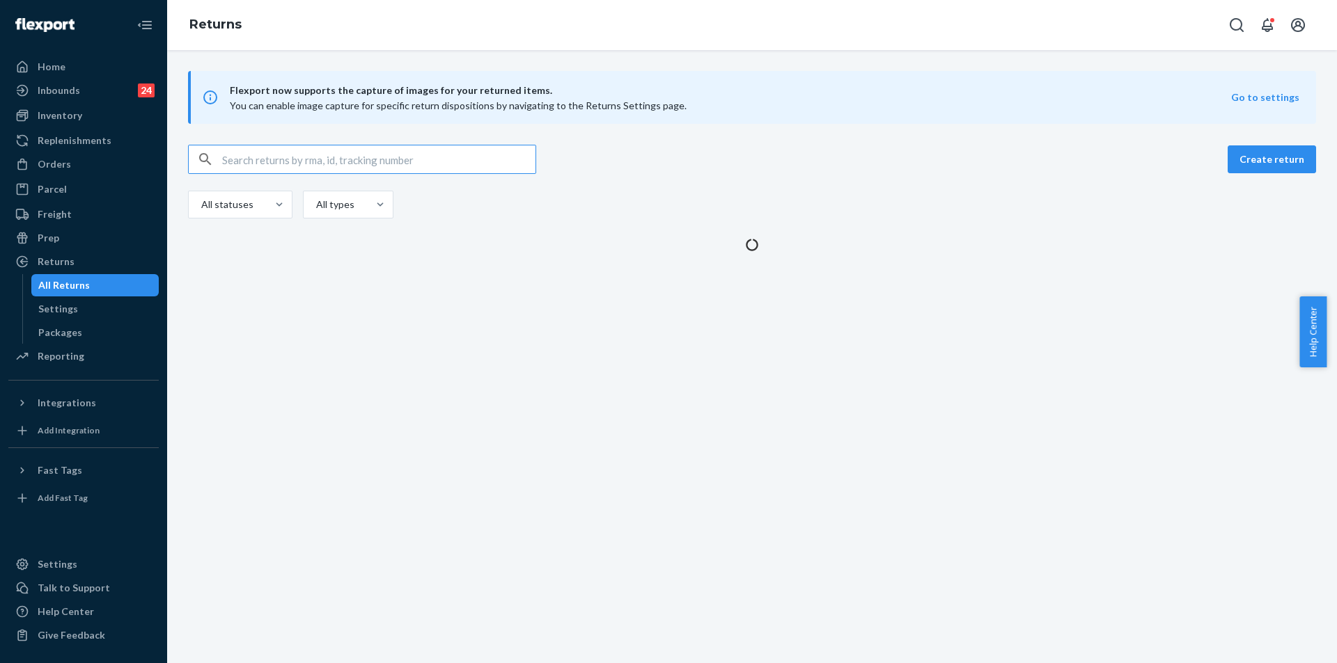
click at [343, 171] on input "text" at bounding box center [378, 159] width 313 height 28
type input "1zx8r1710392813749"
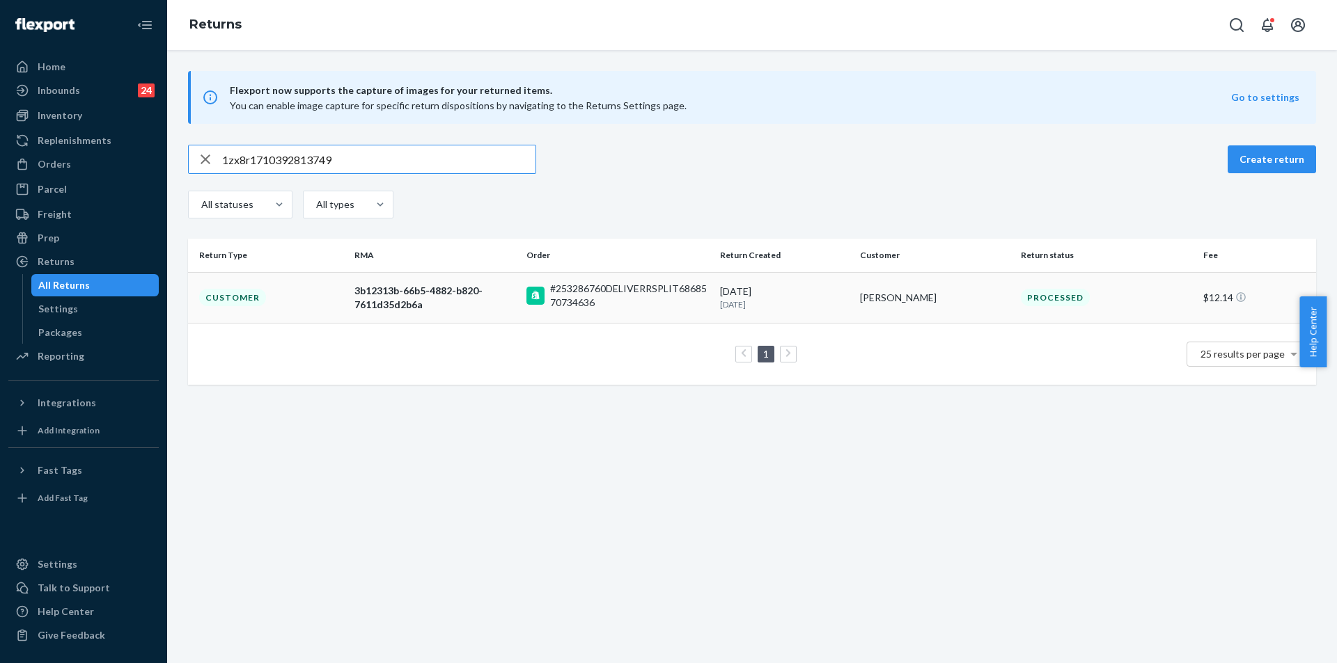
click at [649, 292] on div "#253286760DELIVERRSPLIT6868570734636" at bounding box center [629, 296] width 159 height 28
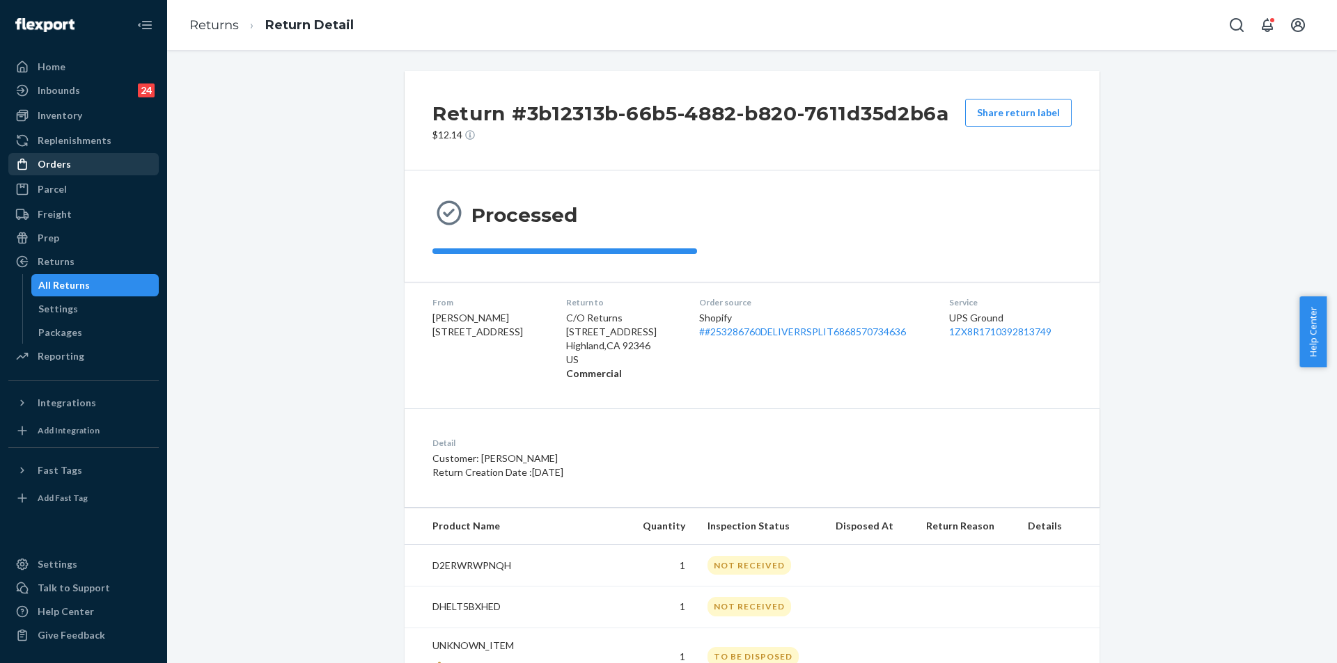
click at [81, 171] on div "Orders" at bounding box center [84, 164] width 148 height 19
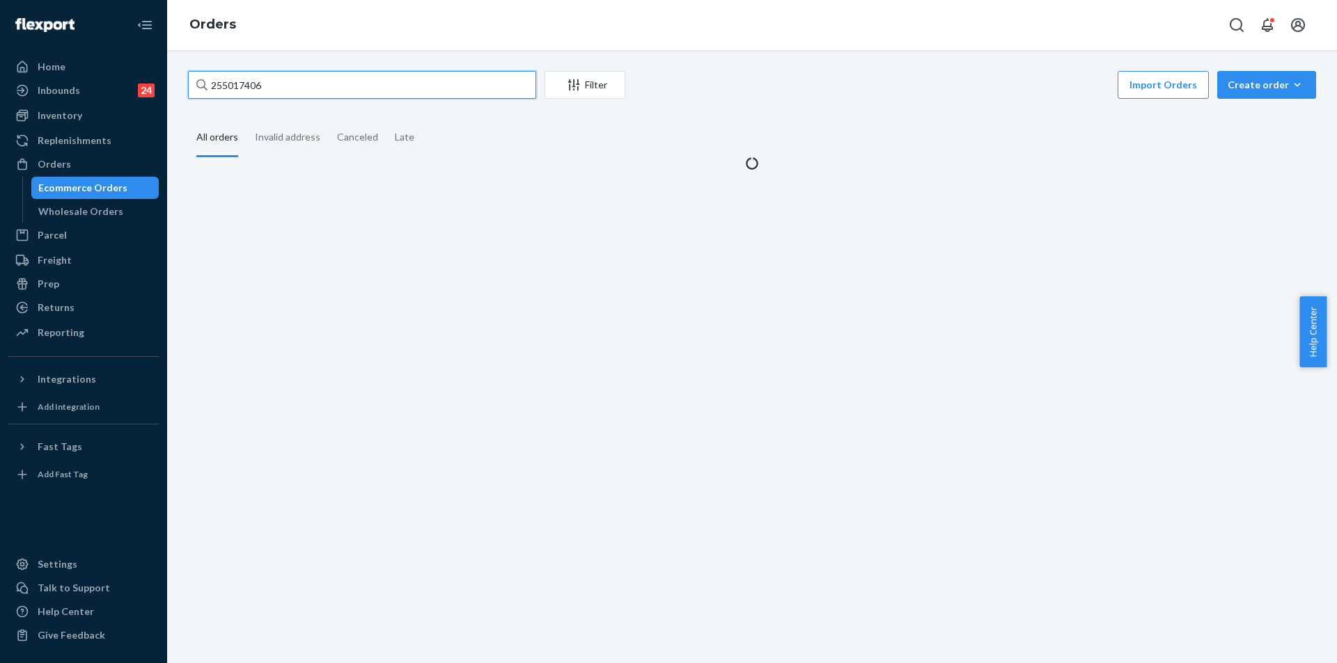
click at [405, 86] on input "255017406" at bounding box center [362, 85] width 348 height 28
paste input "183002"
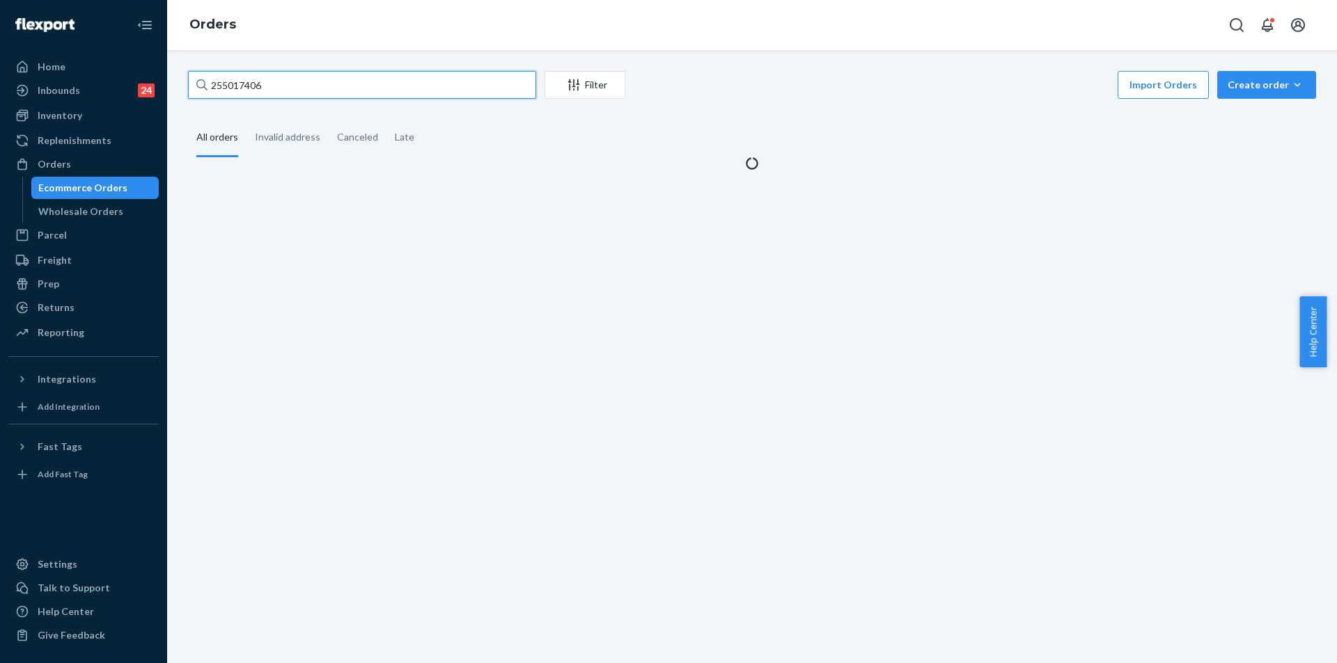
type input "255183002"
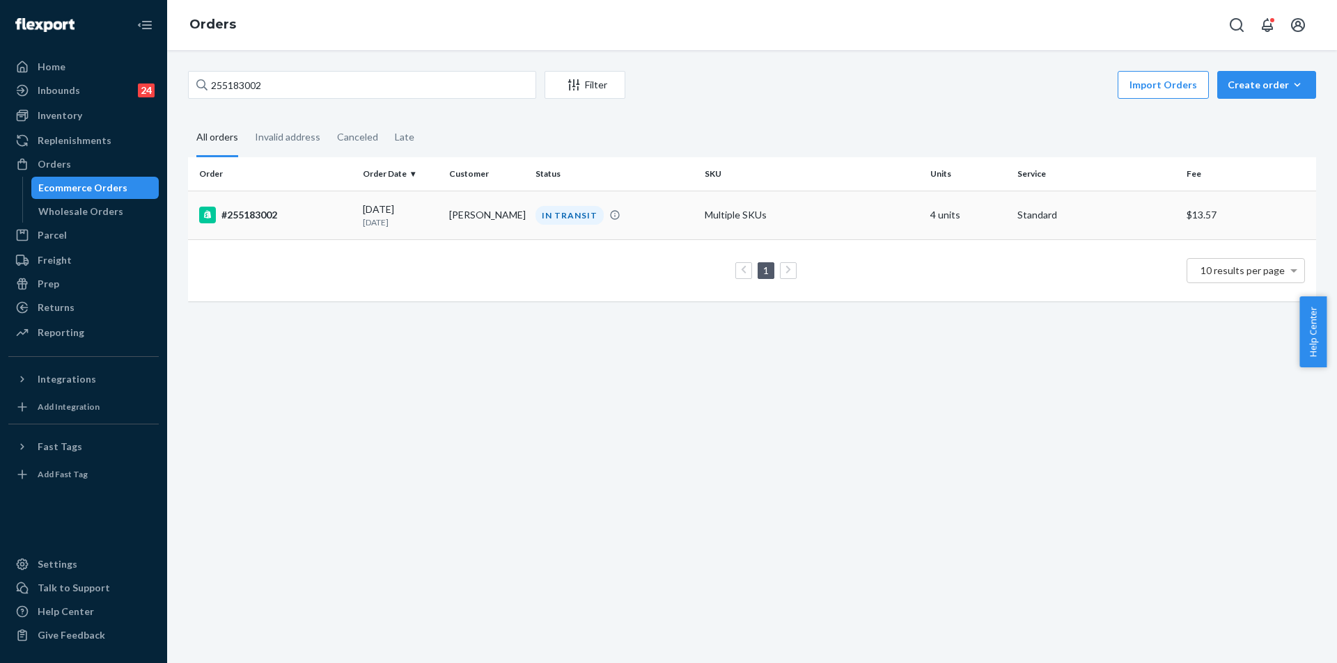
click at [819, 225] on td "Multiple SKUs" at bounding box center [812, 215] width 226 height 49
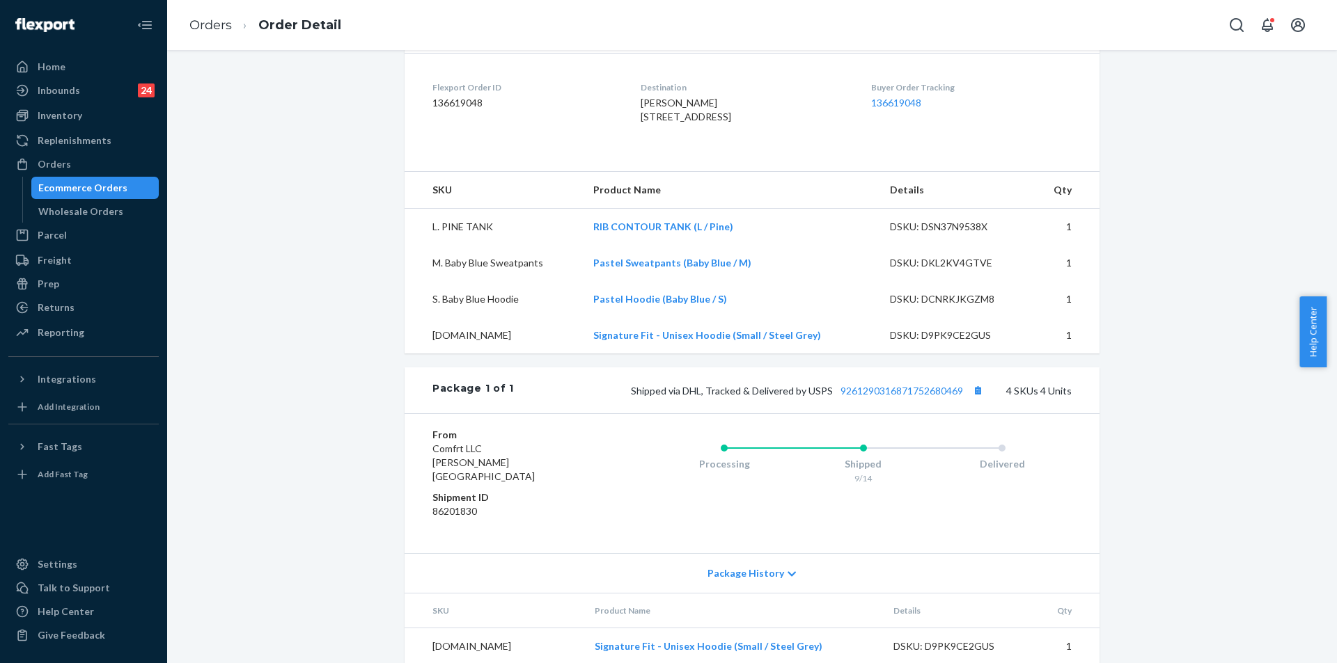
scroll to position [278, 0]
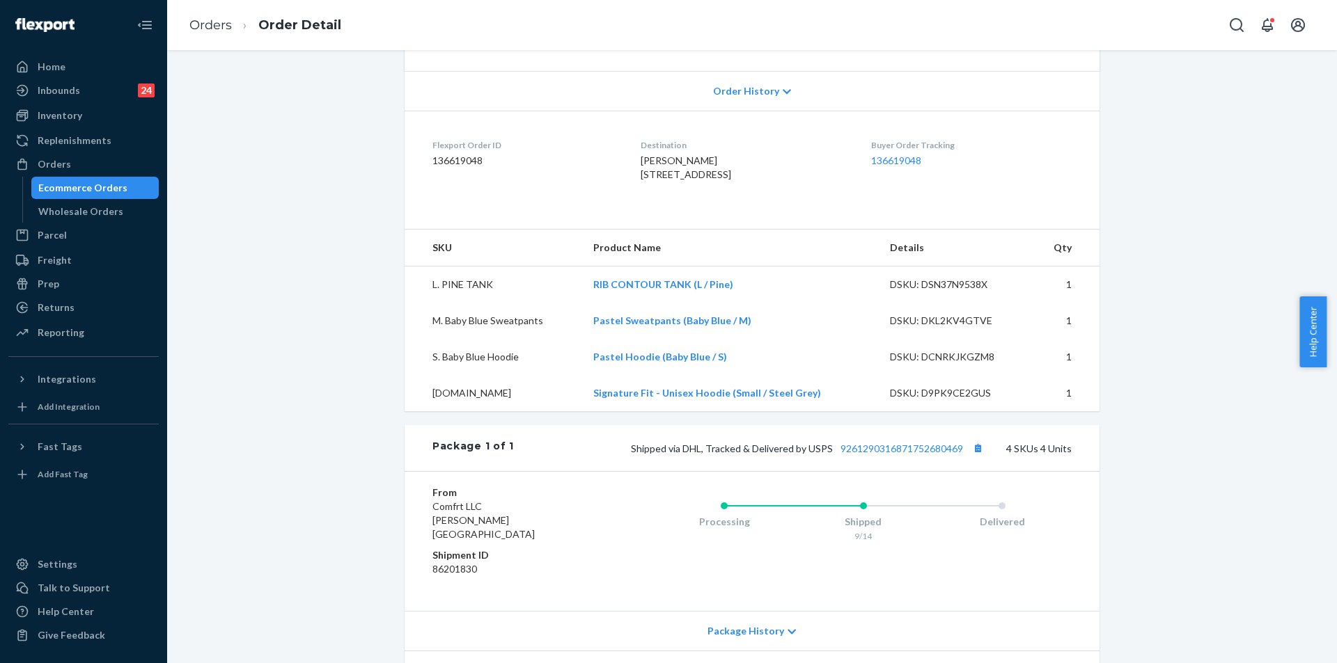
click at [915, 457] on div "Shipped via DHL, Tracked & Delivered by USPS 9261290316871752680469 4 SKUs 4 Un…" at bounding box center [793, 448] width 558 height 18
click at [925, 455] on link "9261290316871752680469" at bounding box center [901, 449] width 123 height 12
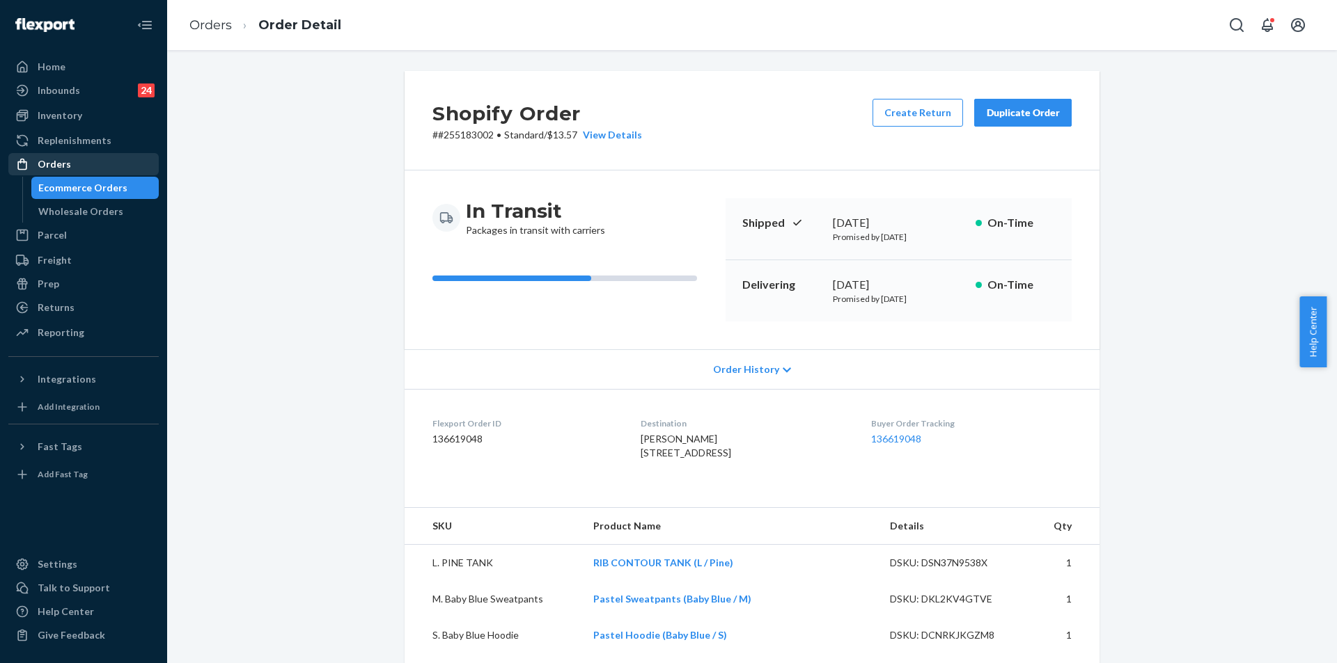
click at [61, 157] on div "Orders" at bounding box center [54, 164] width 33 height 14
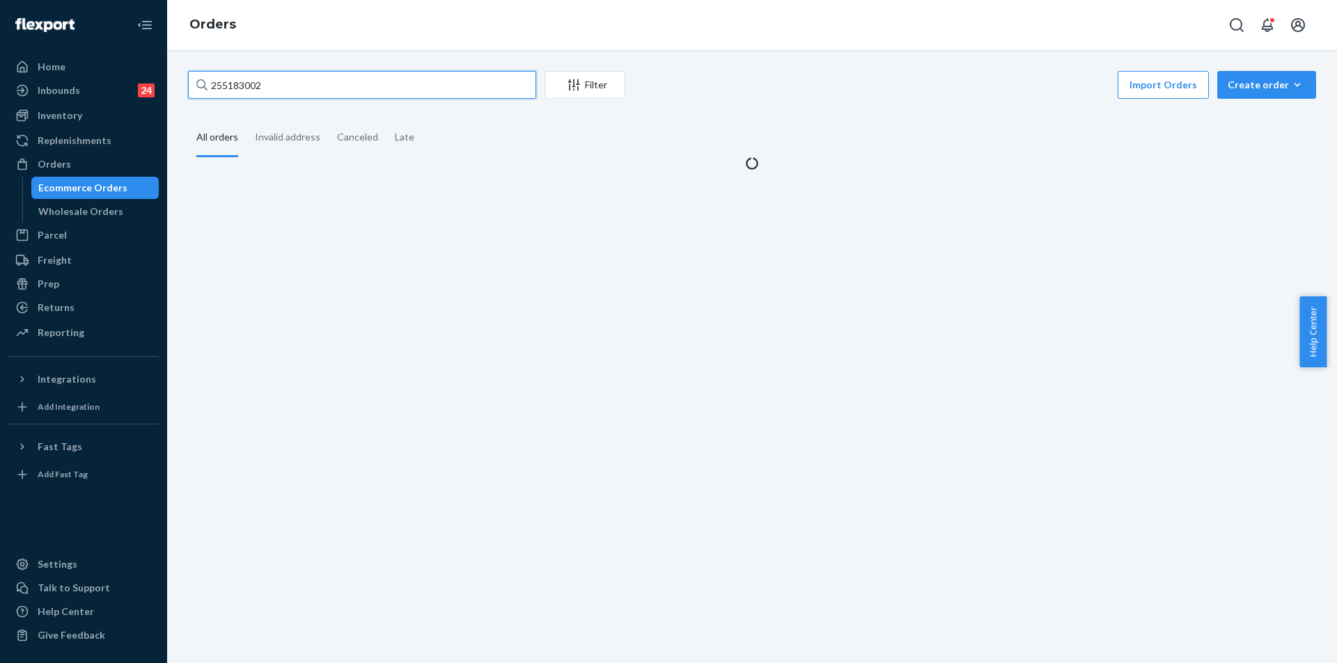
click at [420, 86] on input "255183002" at bounding box center [362, 85] width 348 height 28
paste input "212784"
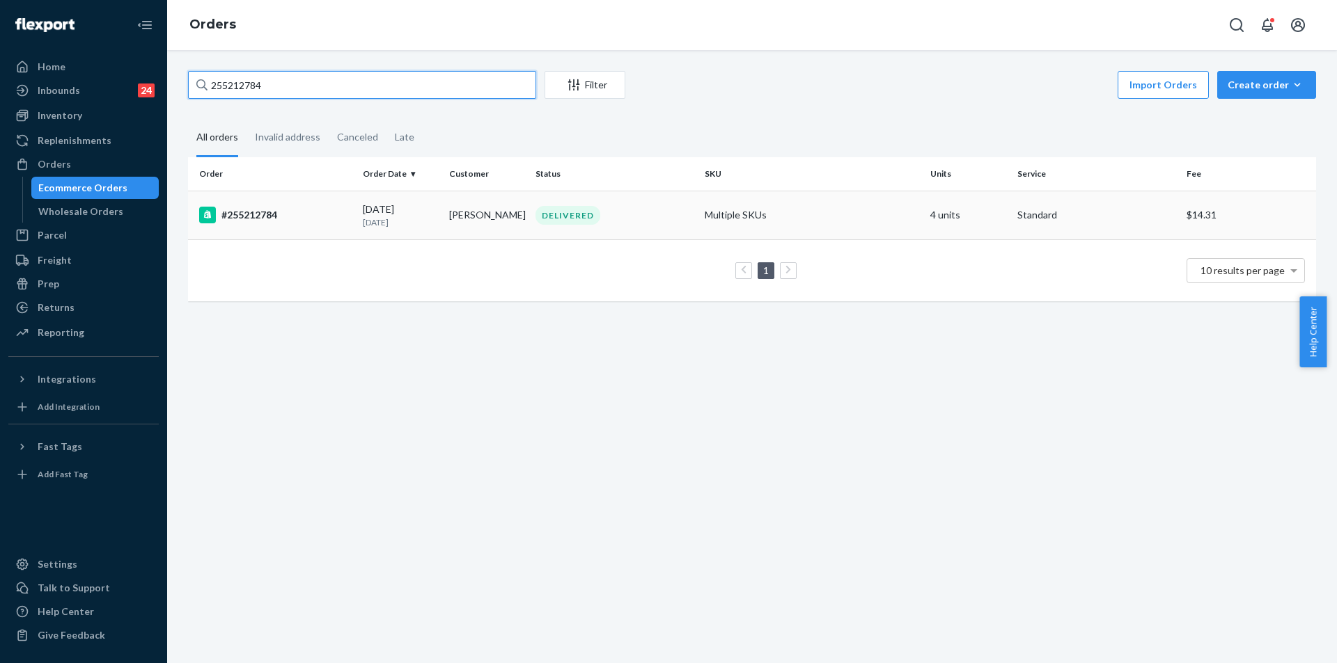
type input "255212784"
click at [841, 208] on td "Multiple SKUs" at bounding box center [812, 215] width 226 height 49
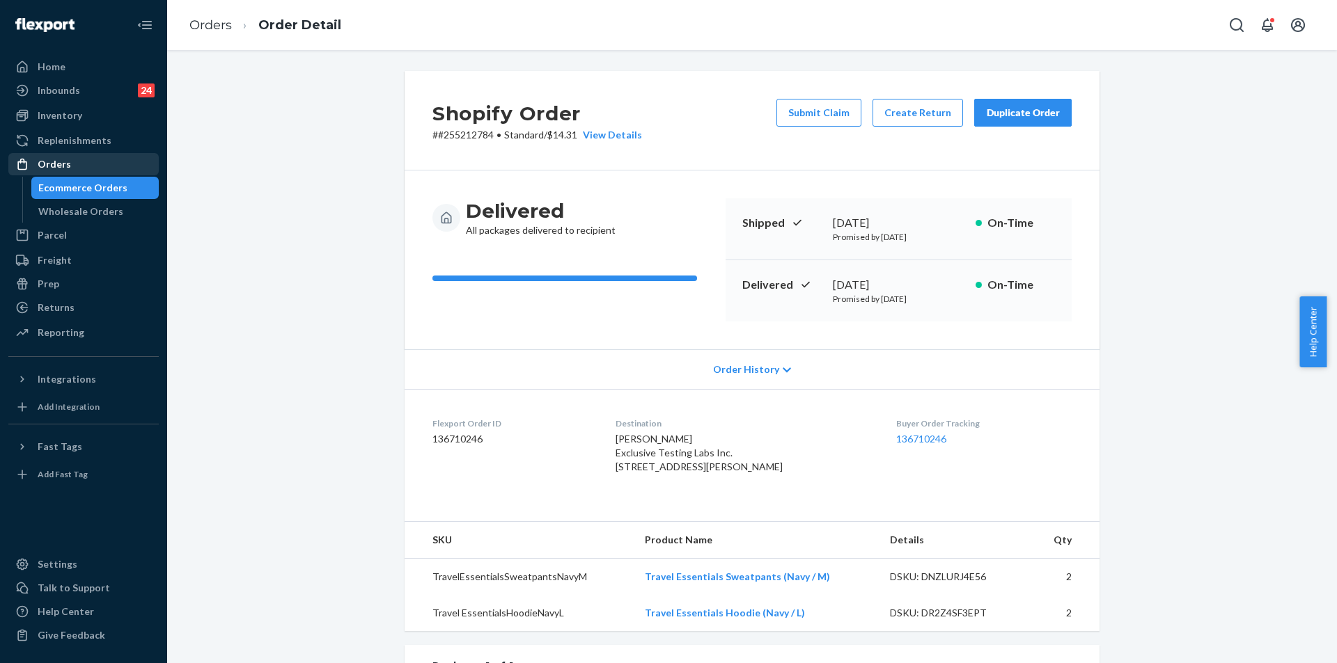
click at [107, 166] on div "Orders" at bounding box center [84, 164] width 148 height 19
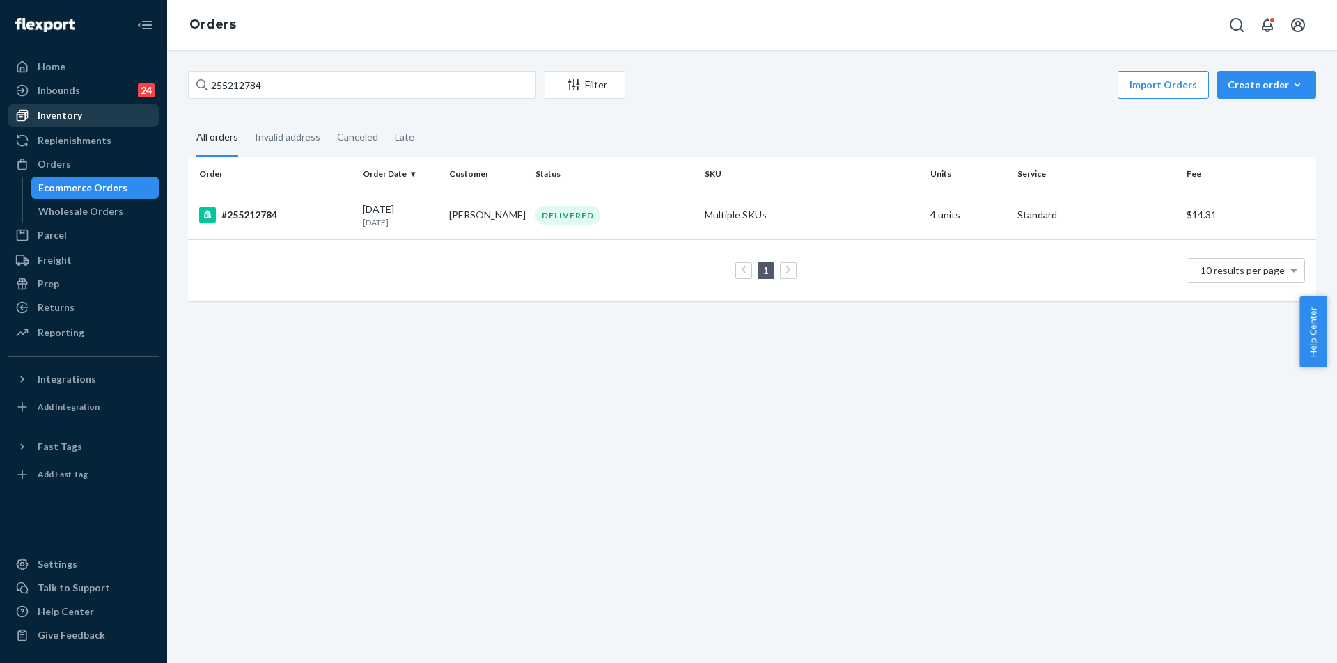
click at [79, 116] on div "Inventory" at bounding box center [60, 116] width 45 height 14
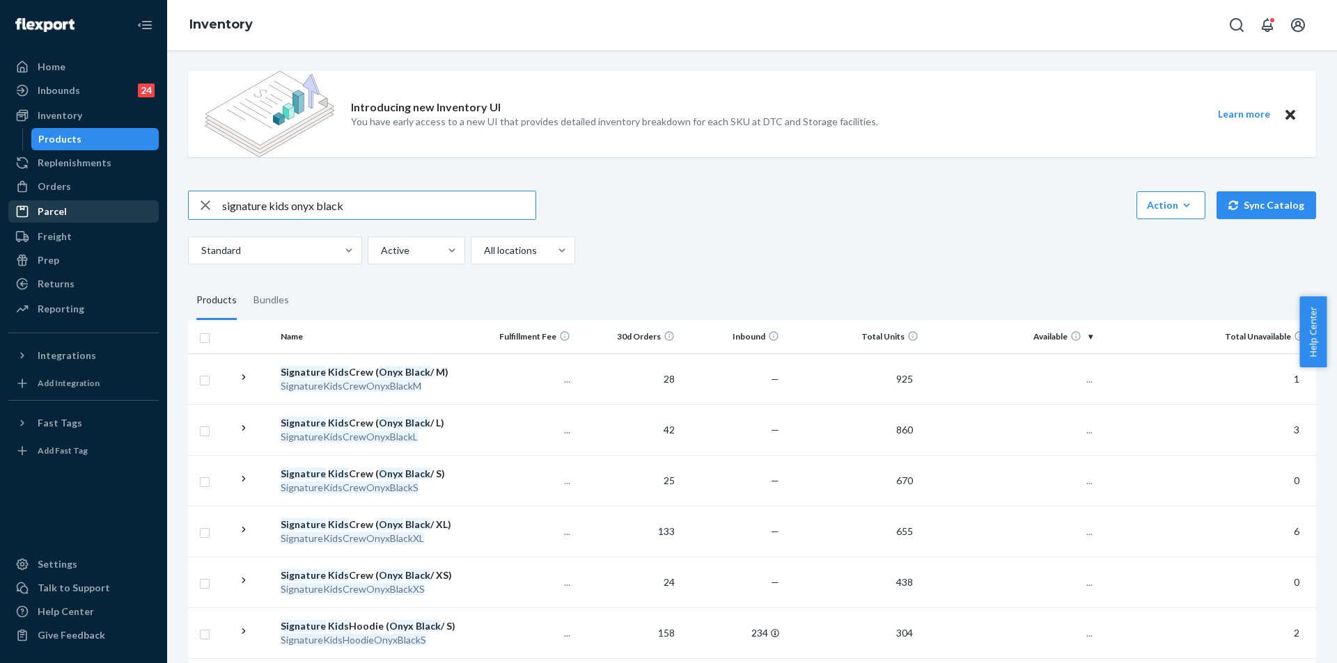
drag, startPoint x: 349, startPoint y: 207, endPoint x: 158, endPoint y: 214, distance: 190.9
click at [169, 214] on div "Introducing new Inventory UI You have early access to a new UI that provides de…" at bounding box center [751, 356] width 1169 height 613
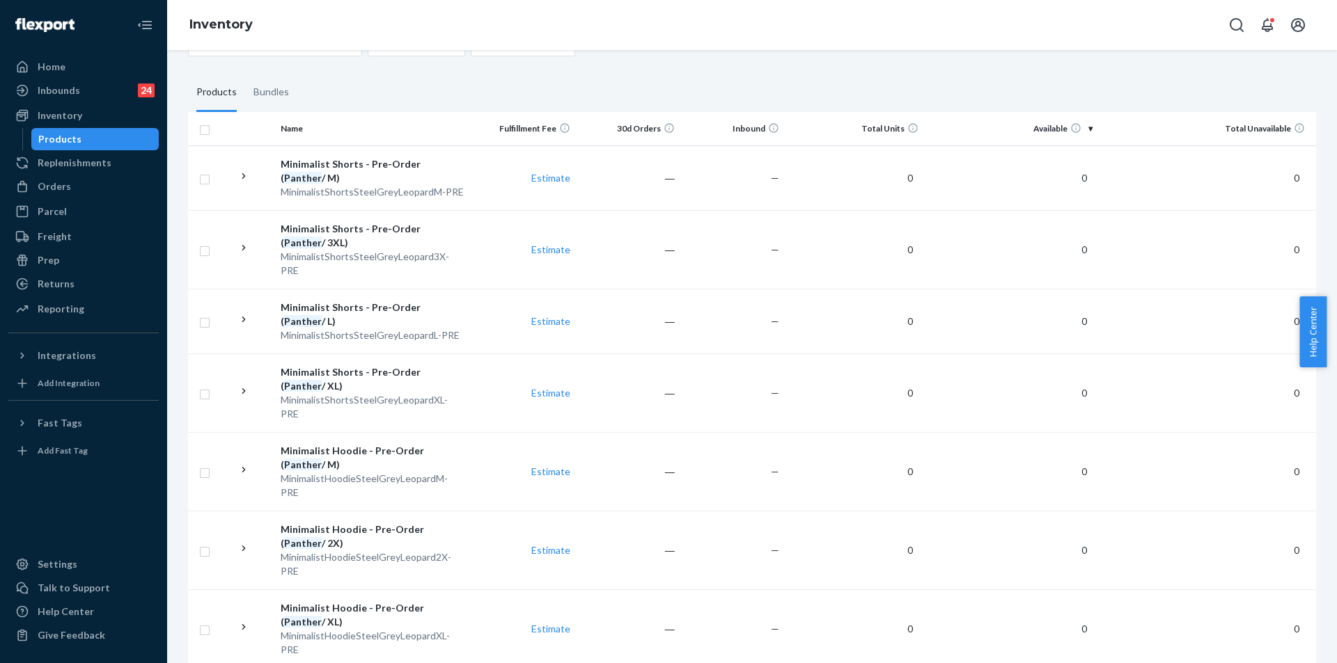
scroll to position [70, 0]
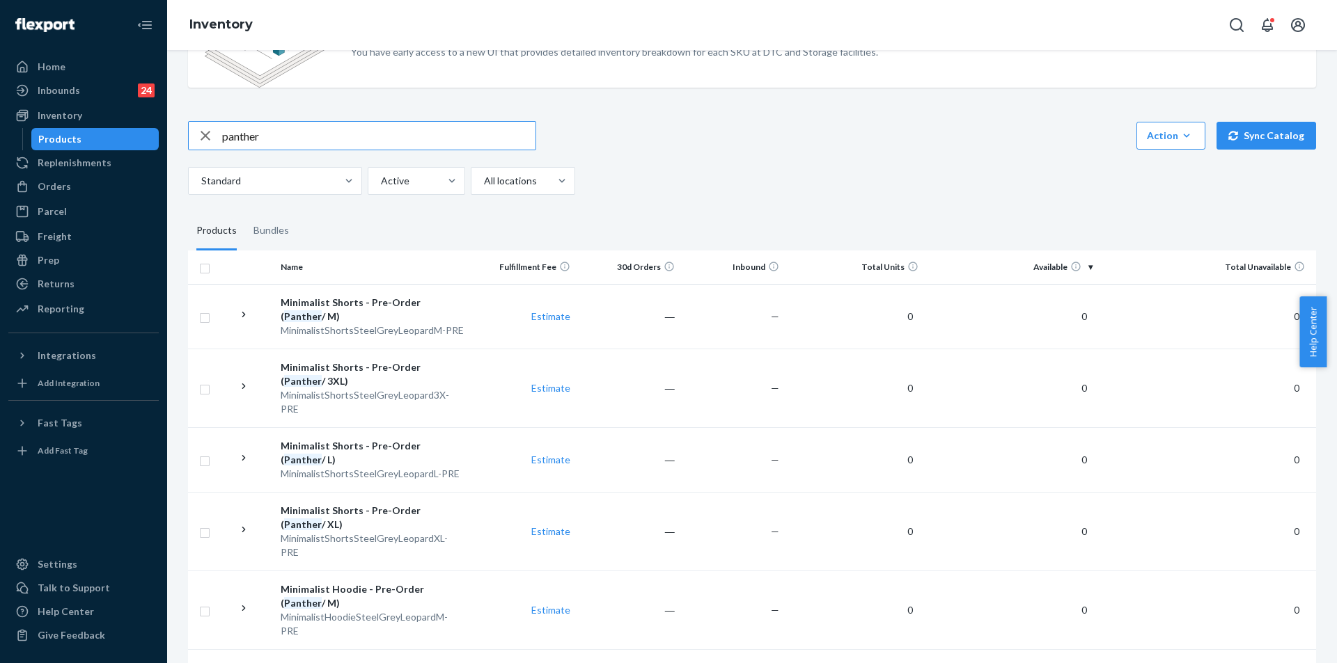
click at [329, 133] on input "panther" at bounding box center [378, 136] width 313 height 28
type input "s"
type input "xxs"
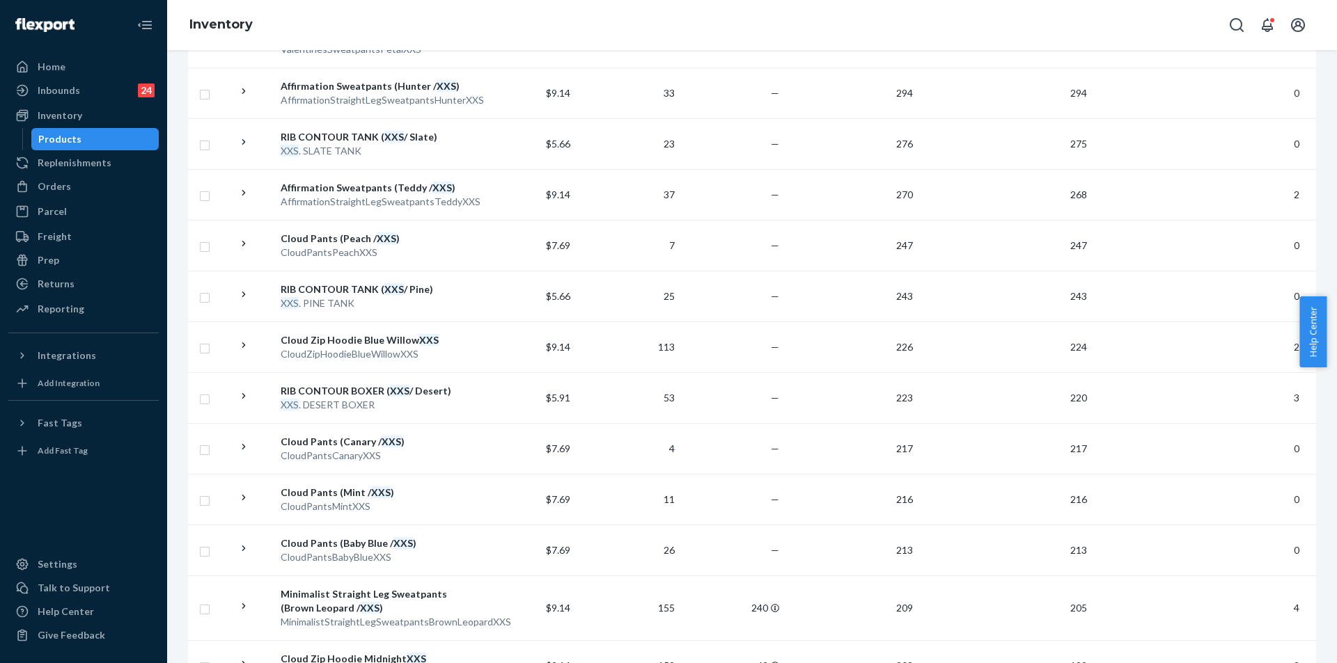
scroll to position [351, 0]
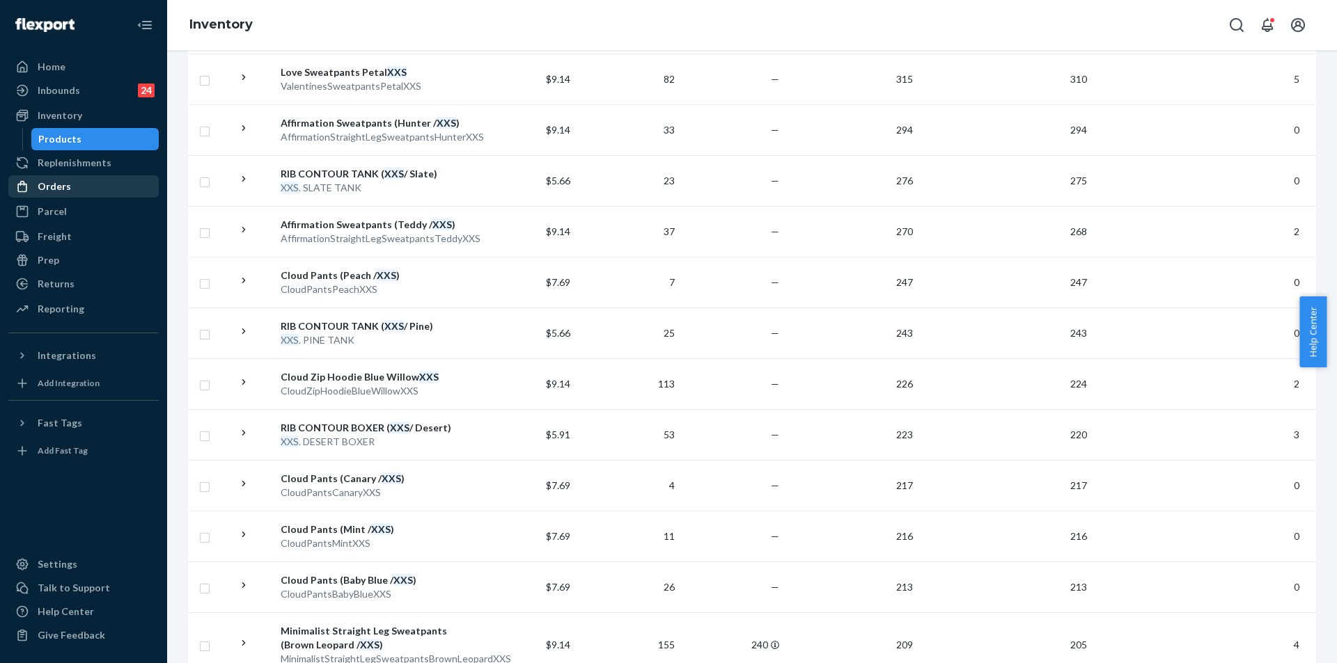
drag, startPoint x: 42, startPoint y: 186, endPoint x: 48, endPoint y: 191, distance: 7.9
click at [42, 187] on div "Orders" at bounding box center [54, 187] width 33 height 14
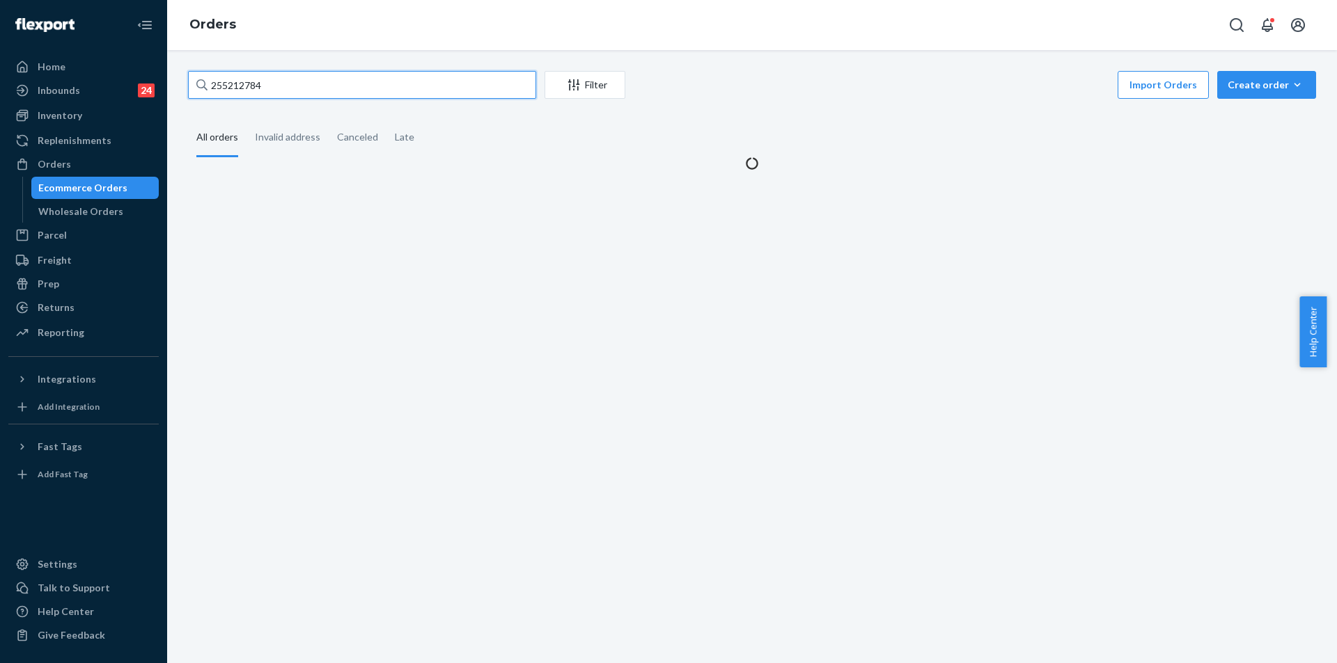
click at [440, 80] on input "255212784" at bounding box center [362, 85] width 348 height 28
paste input "083084"
type input "255083084"
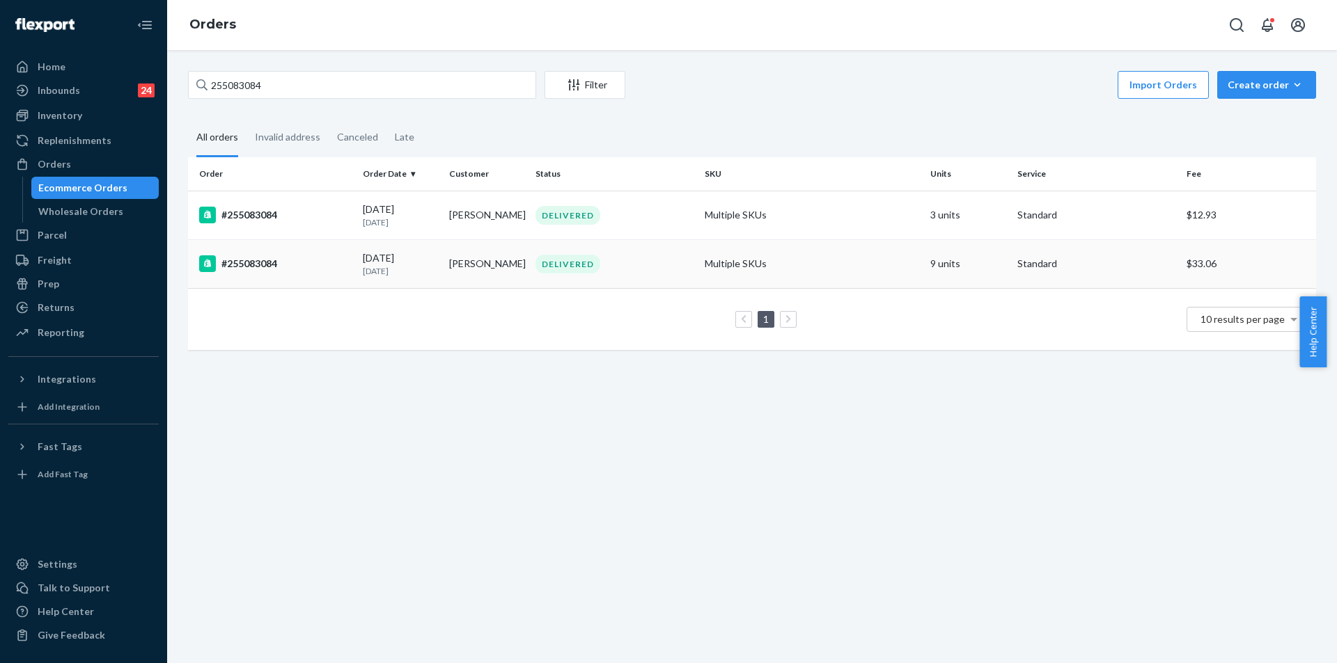
click at [884, 278] on td "Multiple SKUs" at bounding box center [812, 263] width 226 height 49
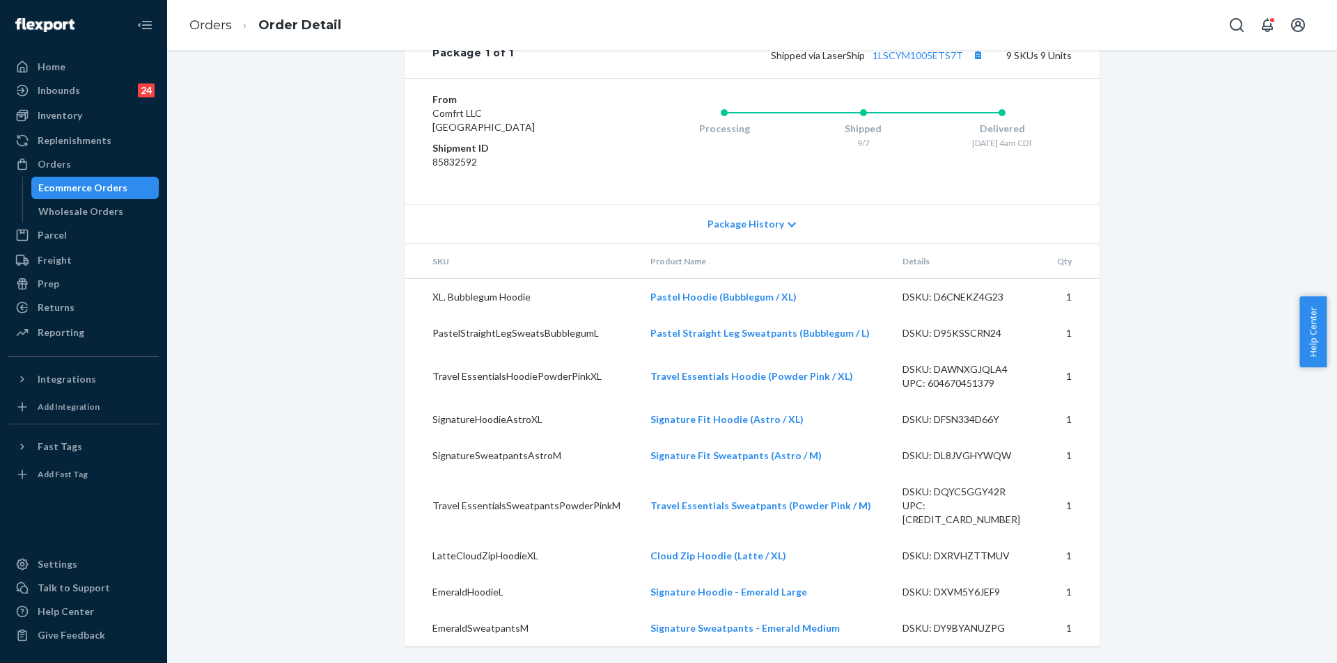
scroll to position [528, 0]
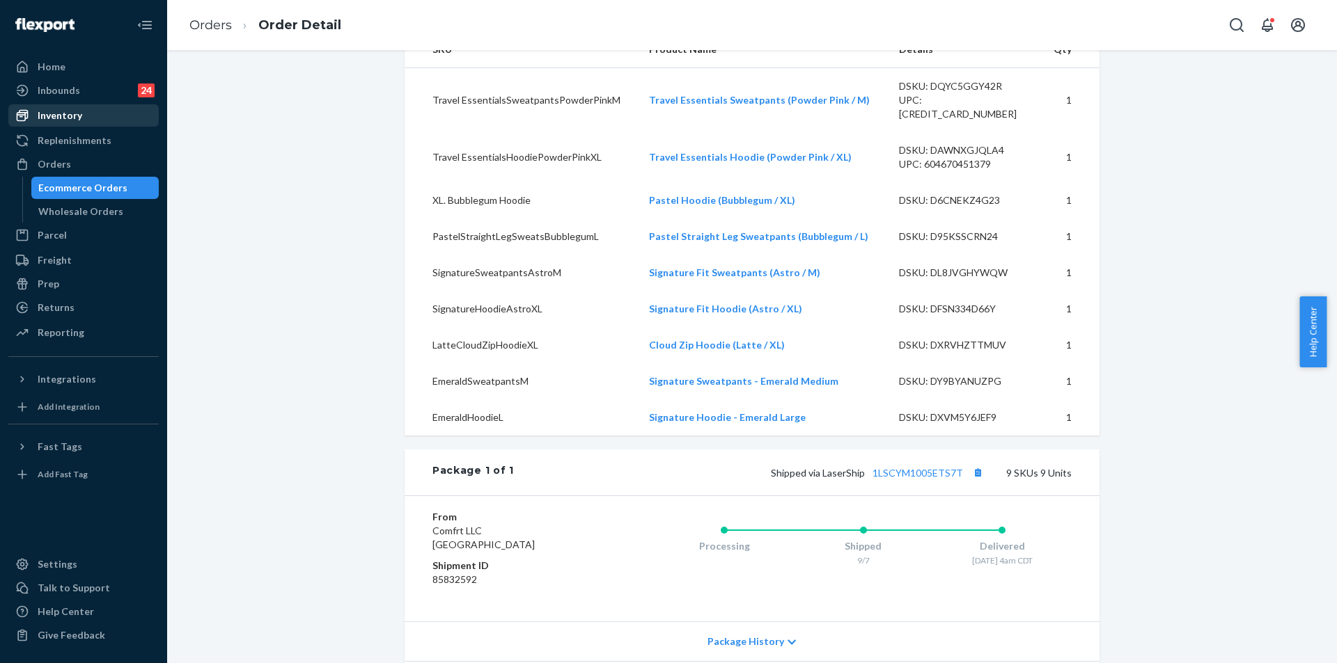
click at [74, 118] on div "Inventory" at bounding box center [60, 116] width 45 height 14
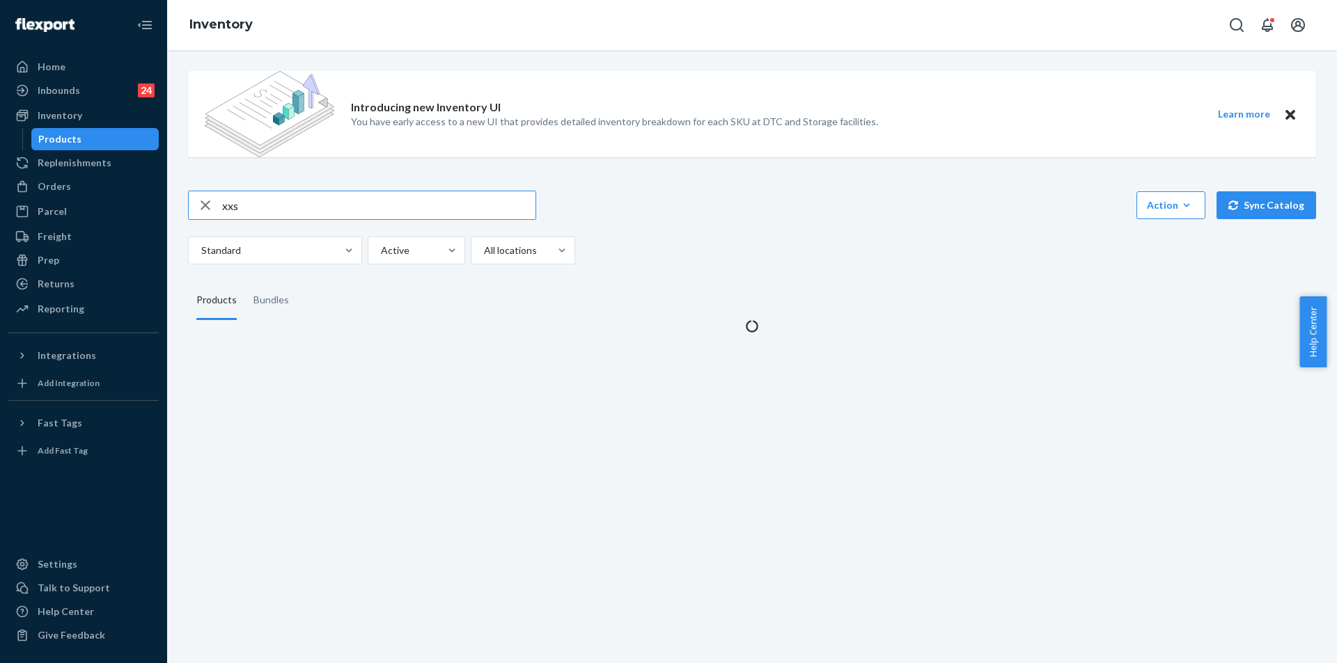
click at [340, 200] on input "xxs" at bounding box center [378, 205] width 313 height 28
click at [338, 201] on input "xxs" at bounding box center [378, 205] width 313 height 28
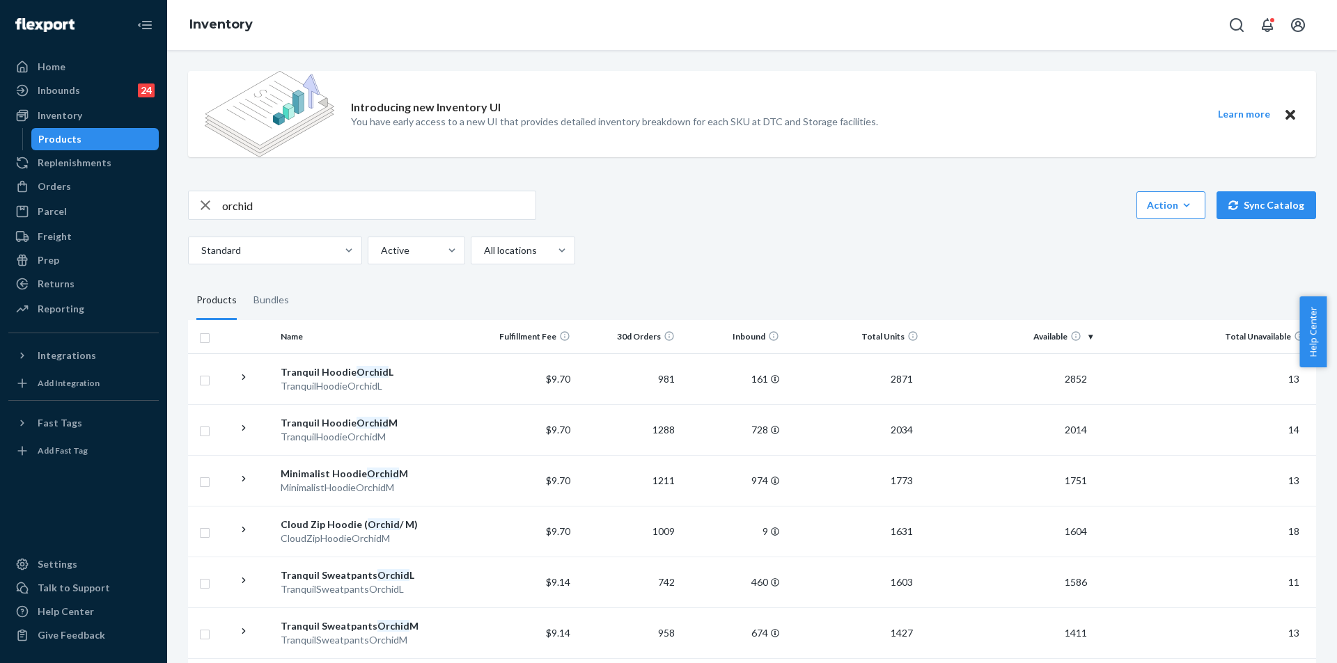
click at [301, 205] on input "orchid" at bounding box center [378, 205] width 313 height 28
type input "cloud orchid"
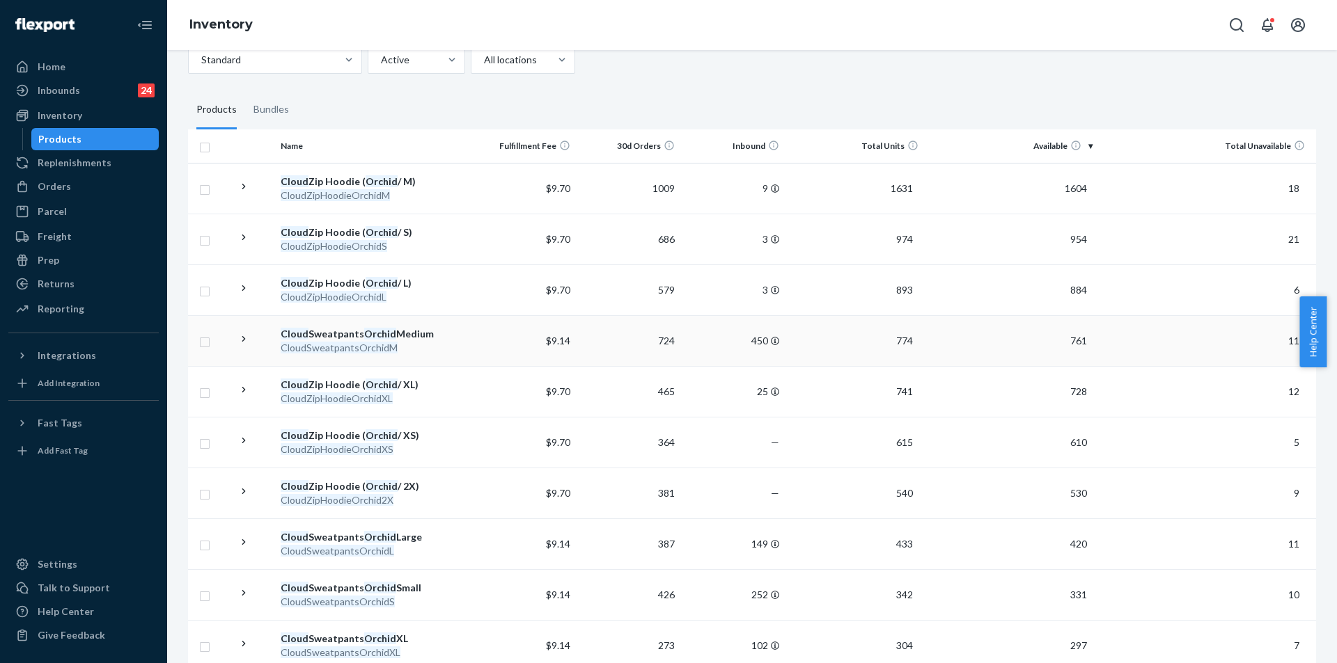
scroll to position [539, 0]
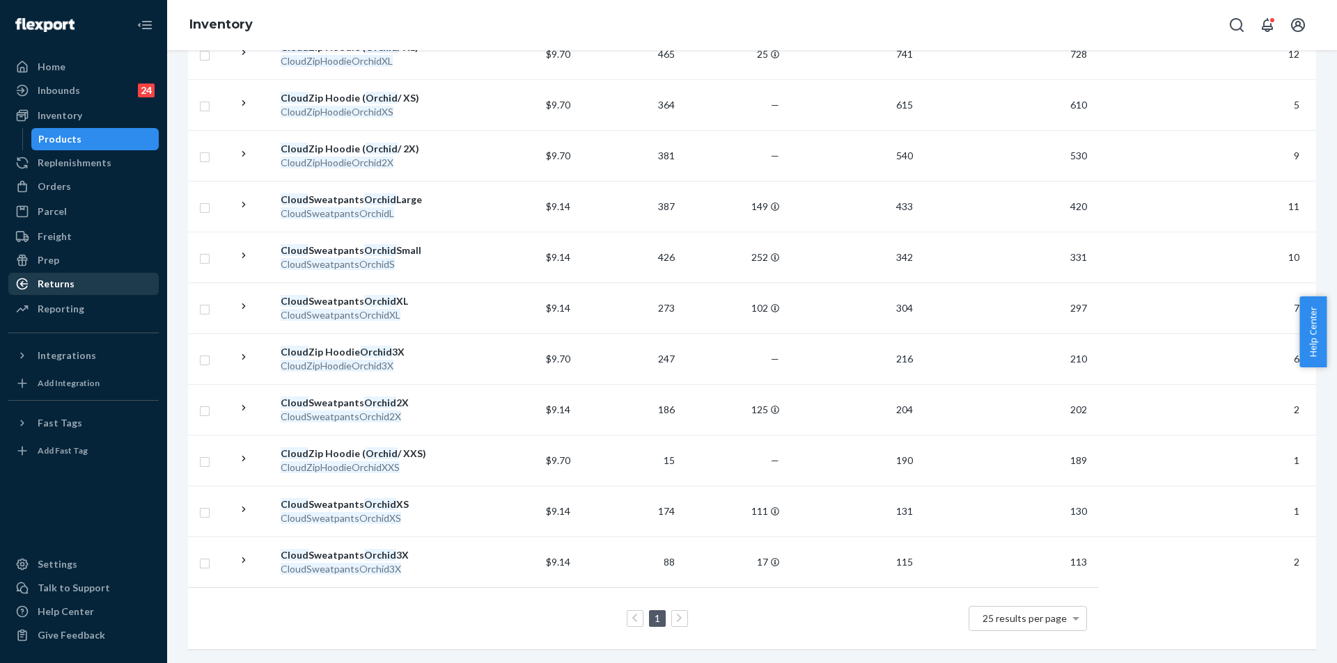
click at [84, 287] on div "Returns" at bounding box center [84, 283] width 148 height 19
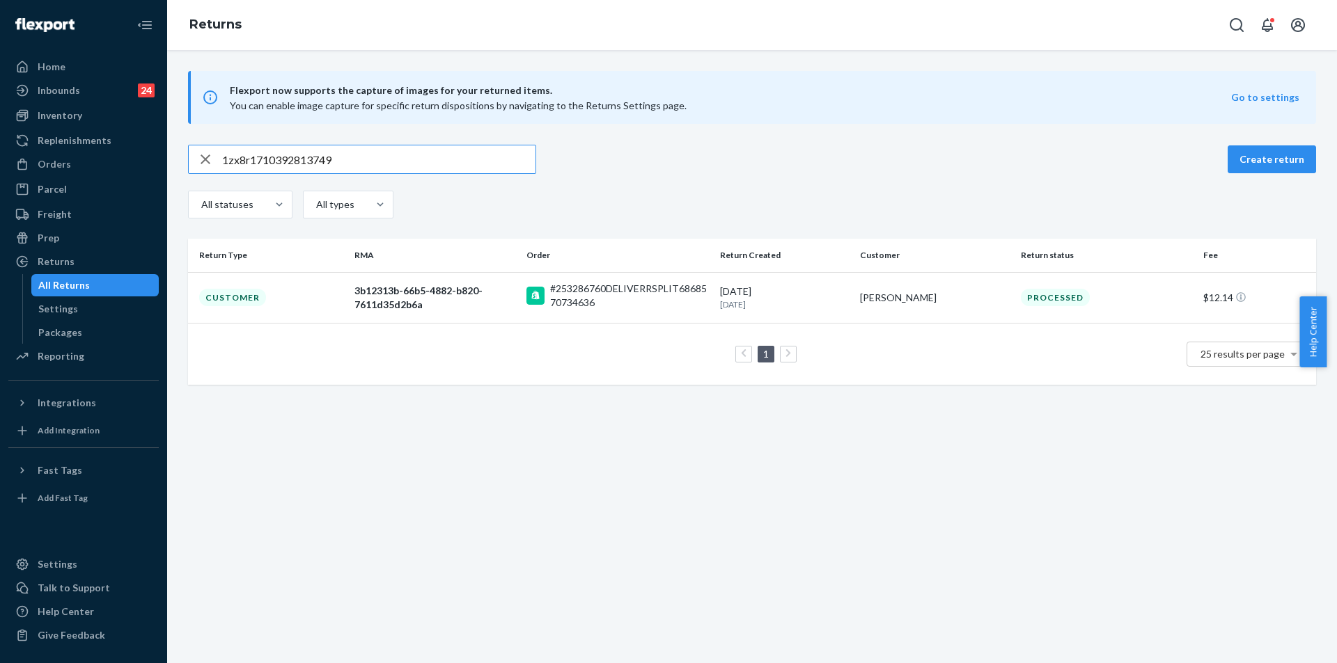
click at [394, 163] on input "1zx8r1710392813749" at bounding box center [378, 159] width 313 height 28
type input "9434636106023303651373"
click at [672, 278] on td at bounding box center [618, 296] width 194 height 49
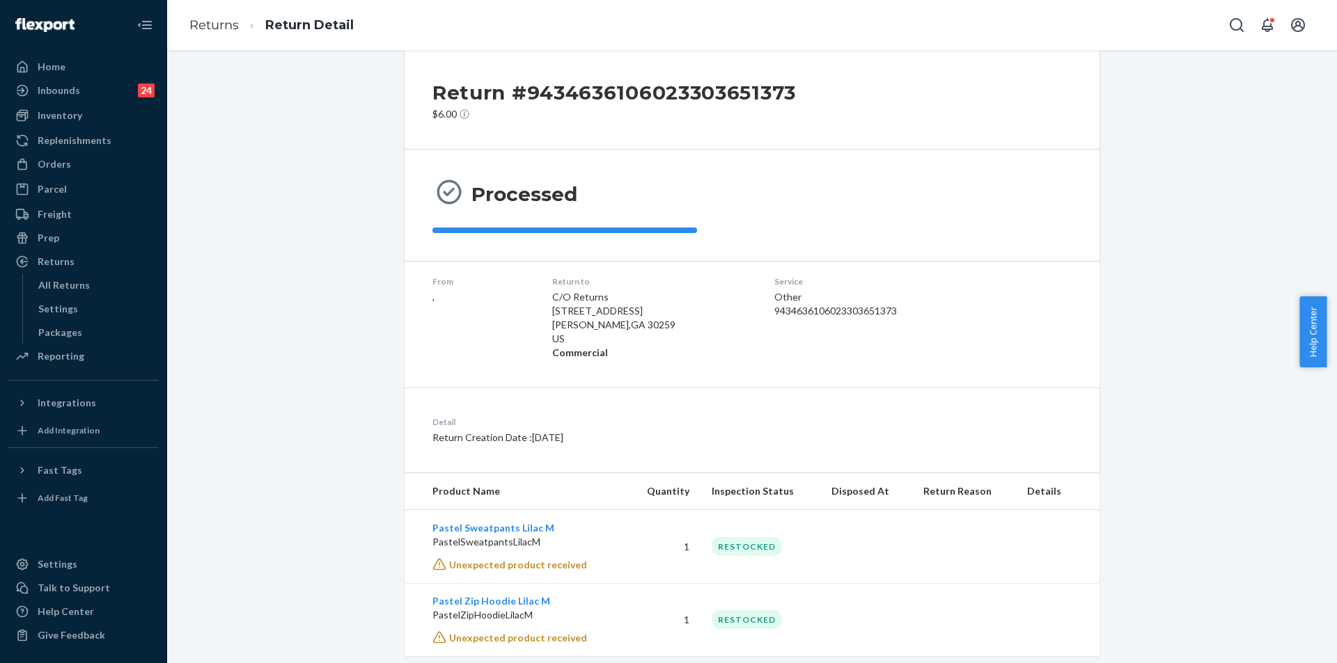
scroll to position [49, 0]
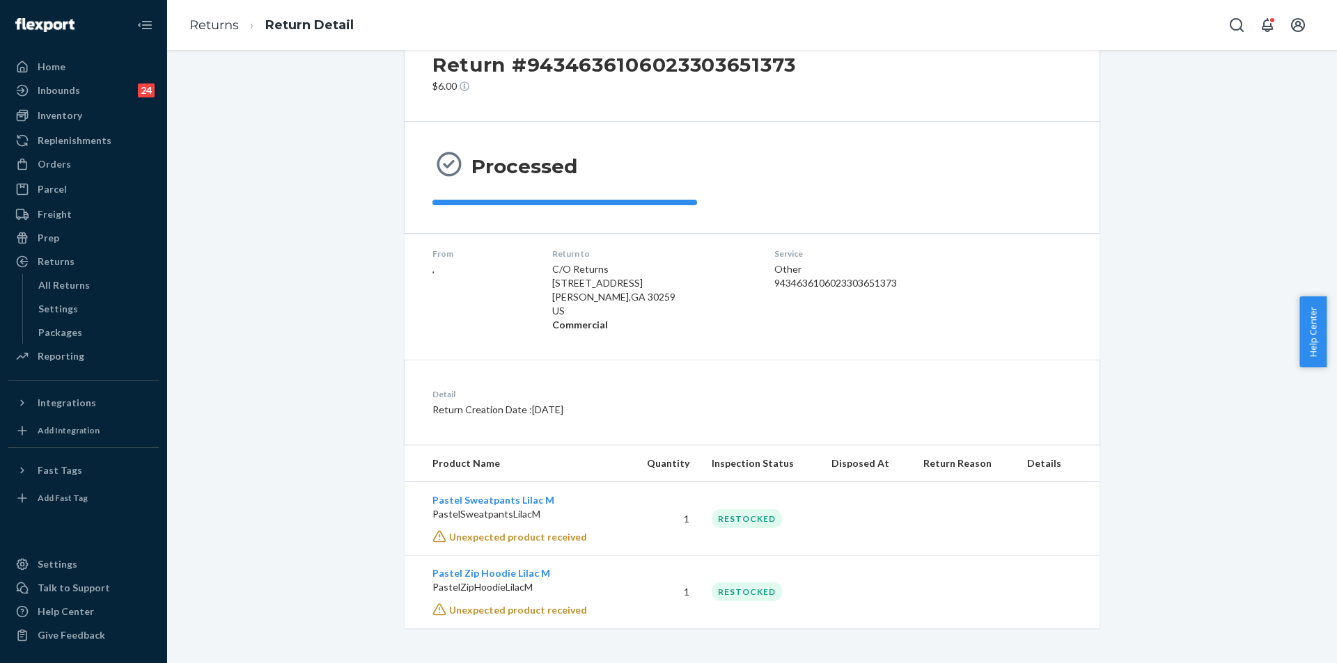
click at [271, 305] on div "Return #9434636106023303651373 $6.00 Processed From , Return to C/O Returns [ST…" at bounding box center [752, 325] width 1149 height 606
click at [65, 172] on div "Orders" at bounding box center [84, 164] width 148 height 19
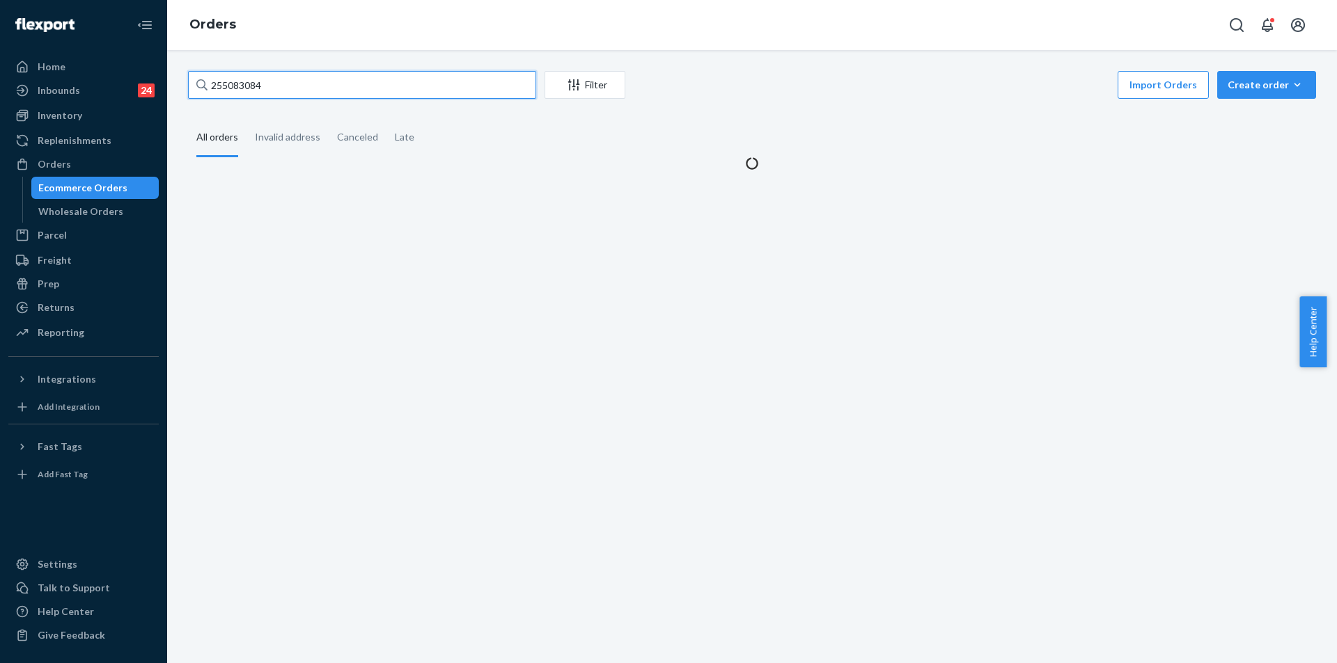
click at [463, 73] on input "255083084" at bounding box center [362, 85] width 348 height 28
click at [434, 88] on input "255083084" at bounding box center [362, 85] width 348 height 28
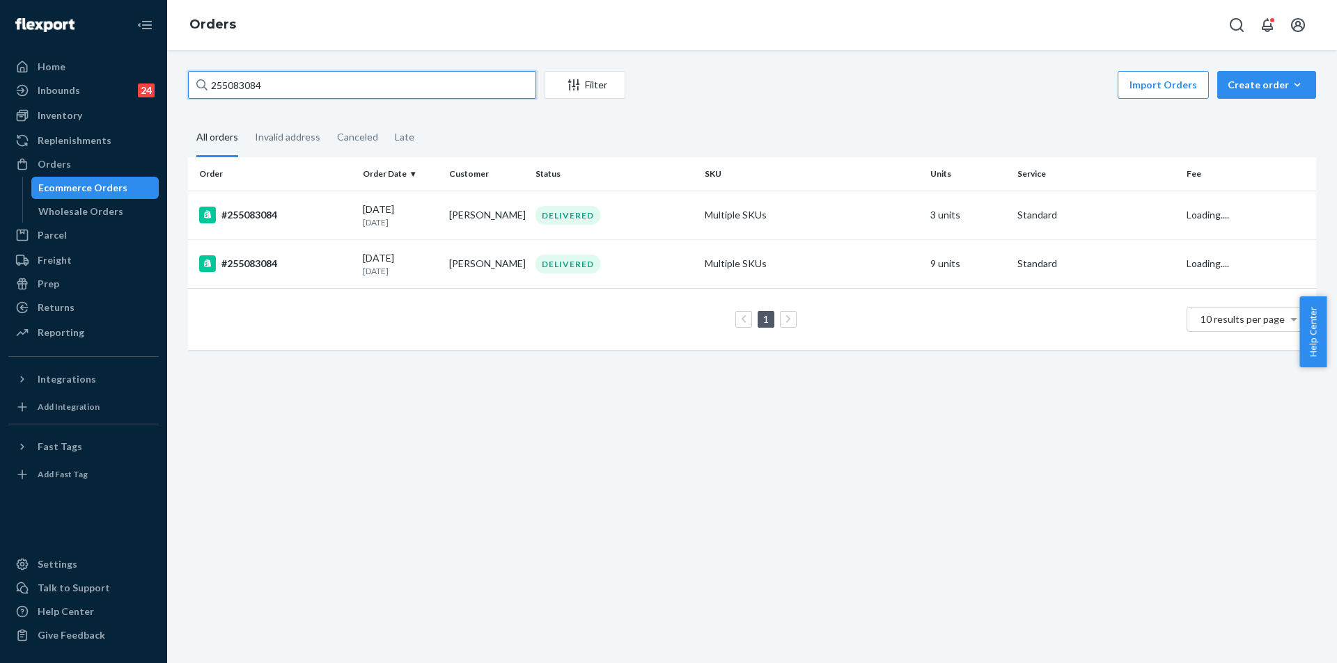
paste input "227856"
type input "255227856"
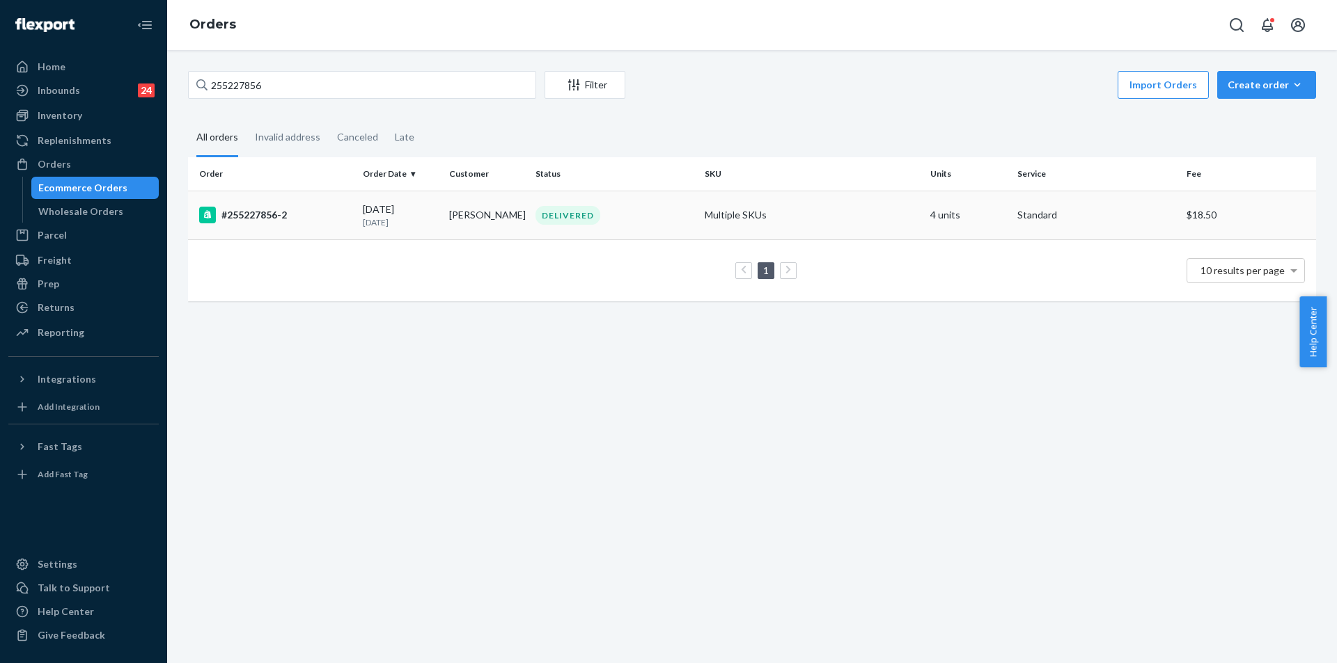
click at [692, 211] on td "DELIVERED" at bounding box center [614, 215] width 169 height 49
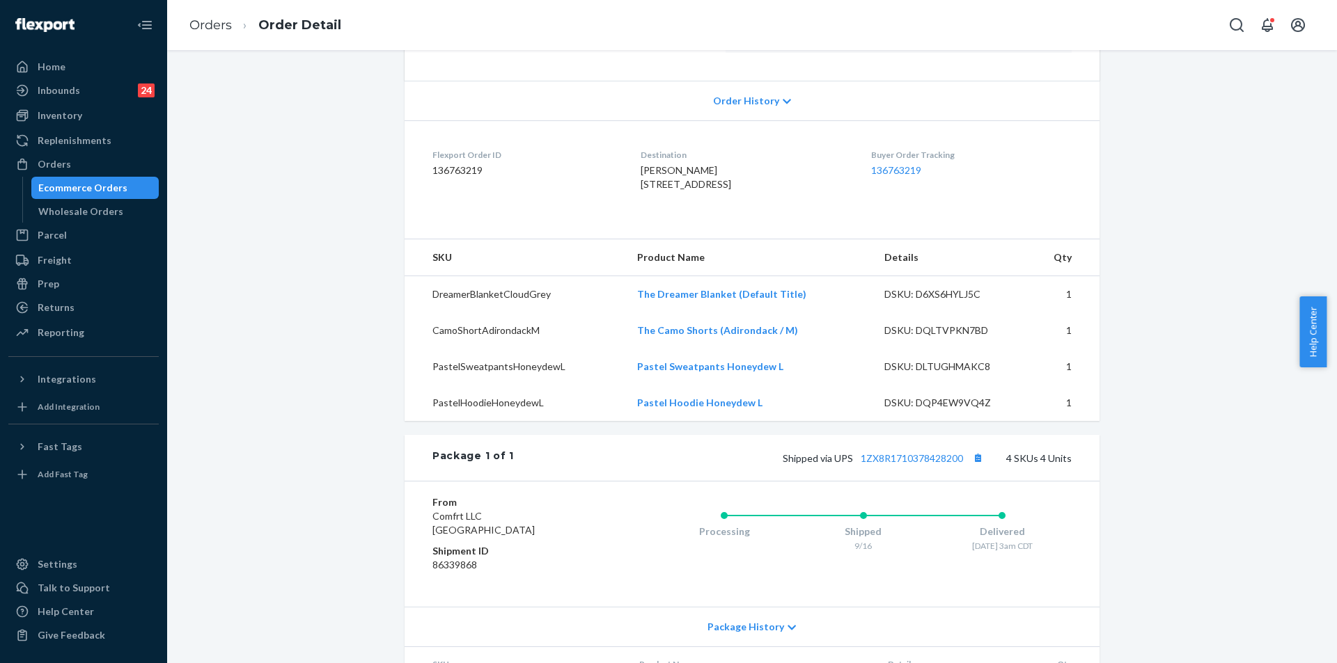
scroll to position [268, 0]
drag, startPoint x: 76, startPoint y: 311, endPoint x: 71, endPoint y: 317, distance: 7.4
click at [77, 311] on div "Returns" at bounding box center [84, 307] width 148 height 19
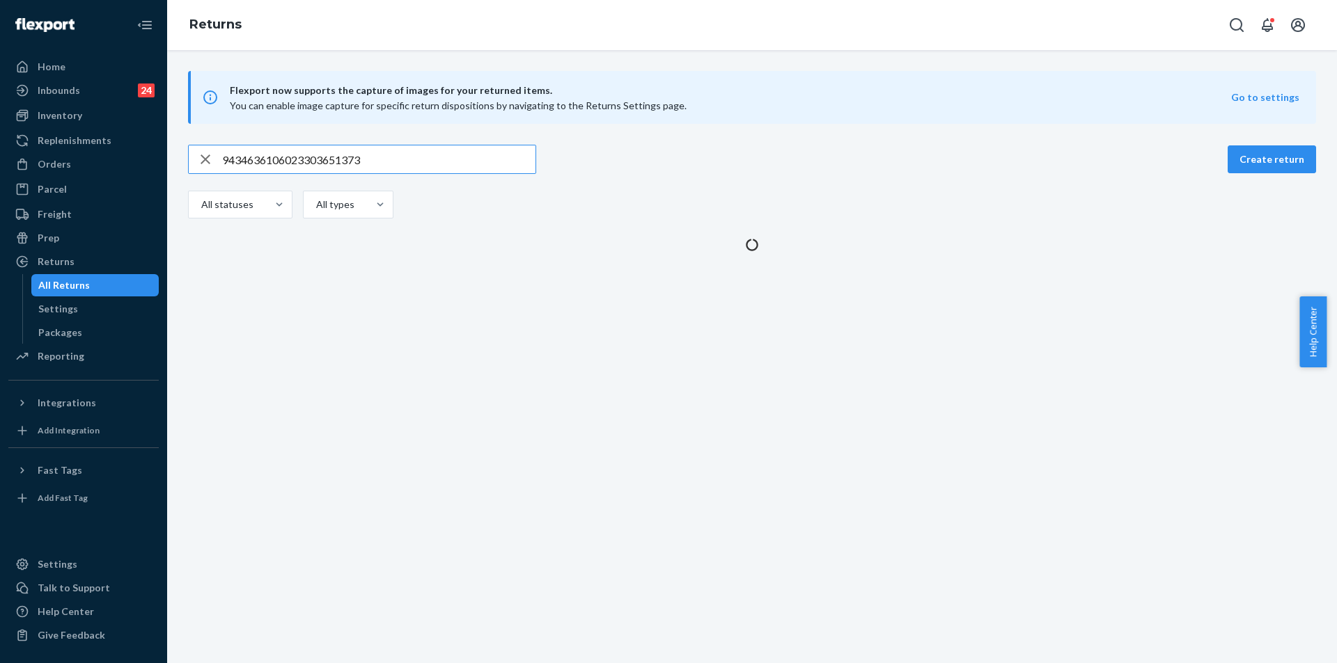
click at [398, 152] on input "9434636106023303651373" at bounding box center [378, 159] width 313 height 28
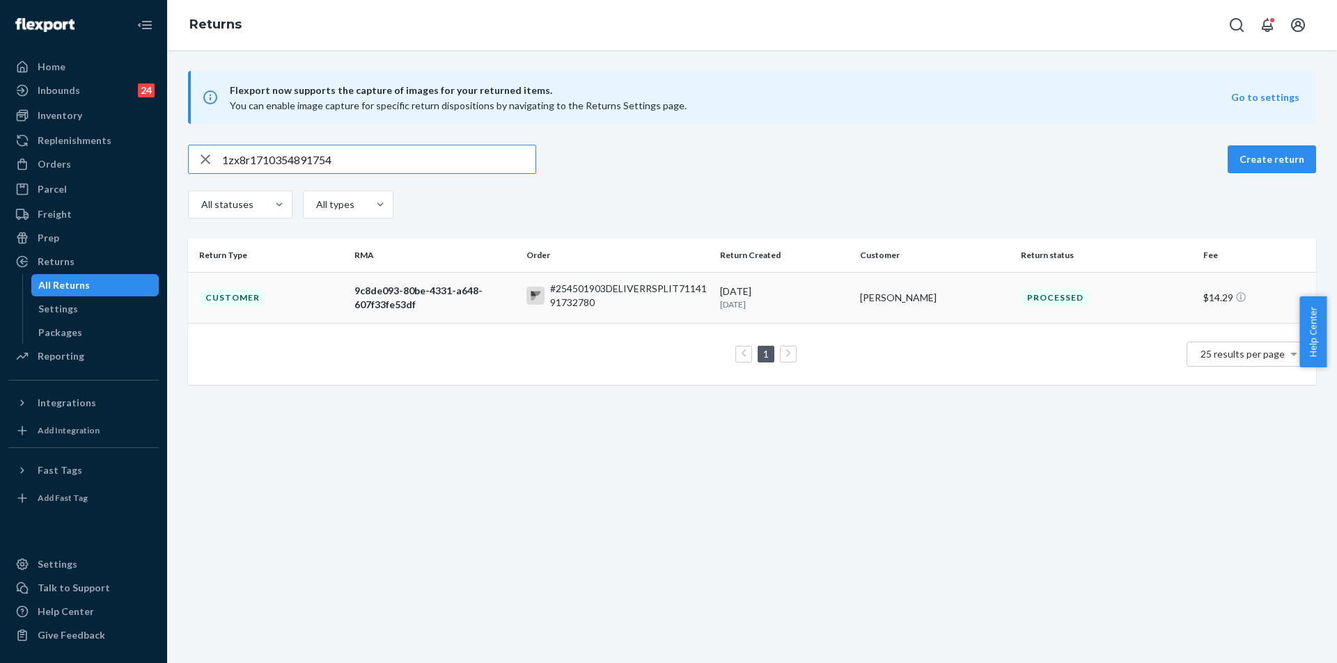
type input "1zx8r1710354891754"
click at [757, 297] on div "[DATE] [DATE]" at bounding box center [784, 298] width 129 height 26
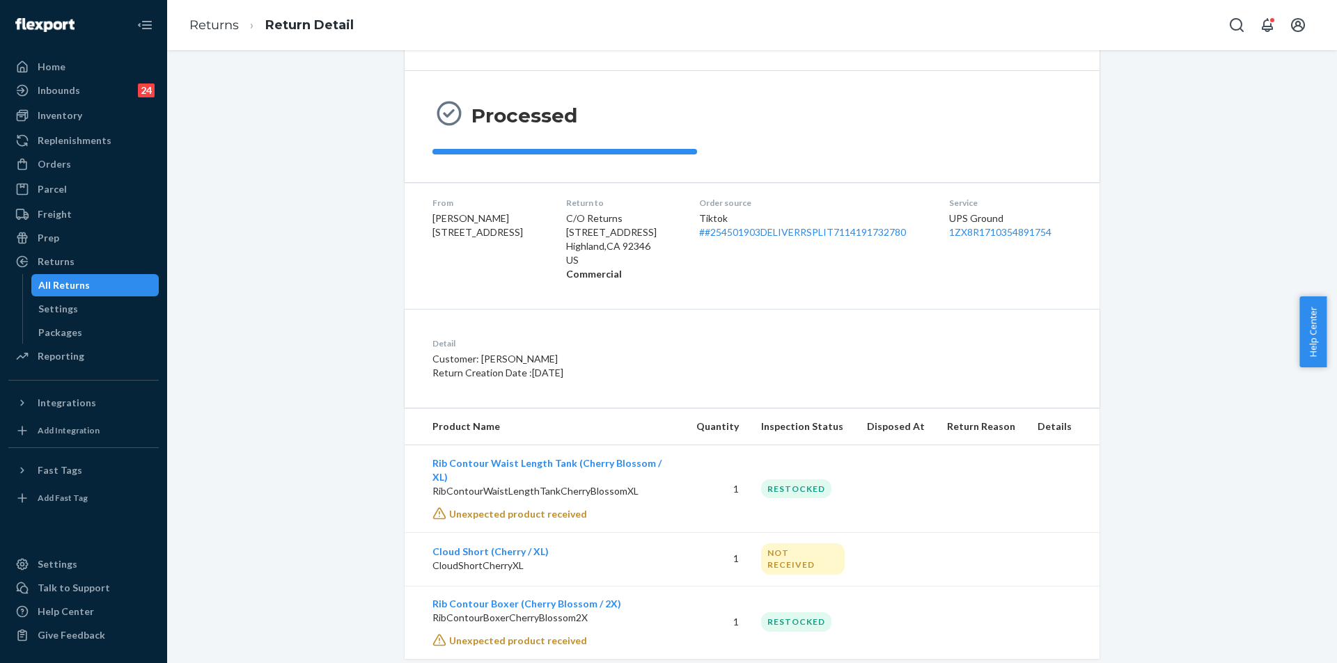
scroll to position [113, 0]
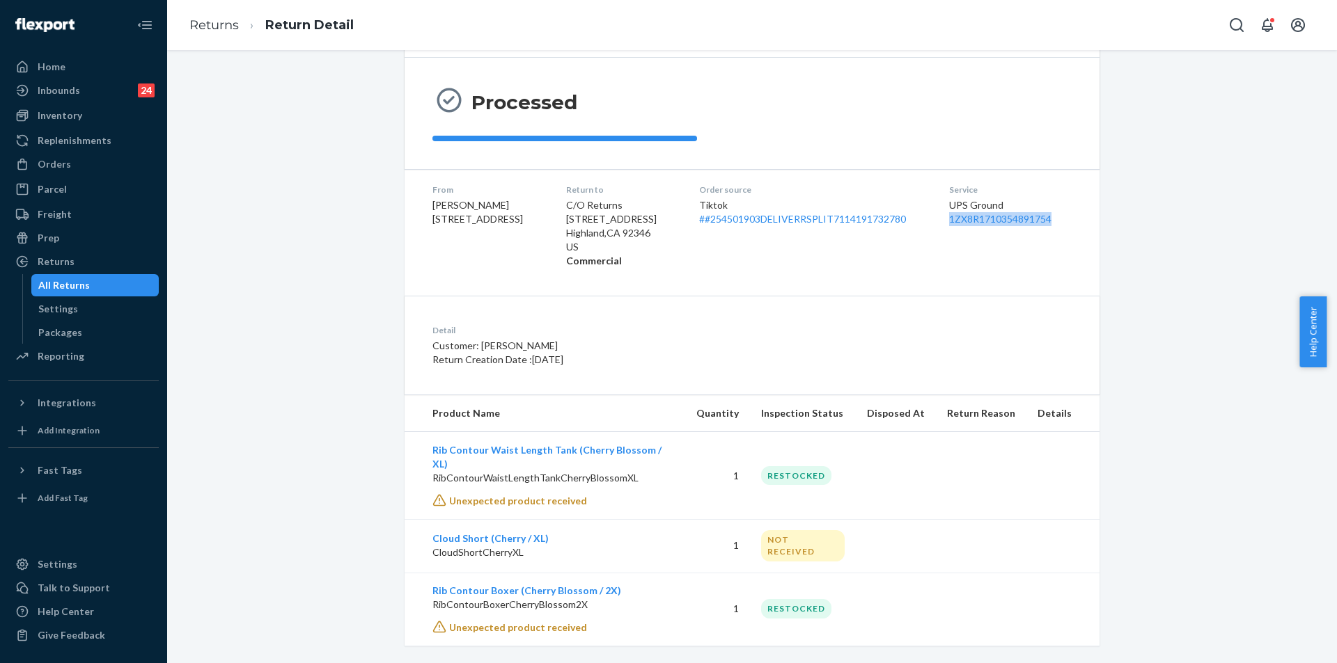
copy link "1ZX8R1710354891754"
drag, startPoint x: 940, startPoint y: 219, endPoint x: 1055, endPoint y: 218, distance: 114.9
click at [1055, 218] on dl "From [PERSON_NAME] [STREET_ADDRESS] Return to C/O Returns [STREET_ADDRESS] Comm…" at bounding box center [751, 225] width 695 height 113
click at [65, 167] on div "Orders" at bounding box center [54, 164] width 33 height 14
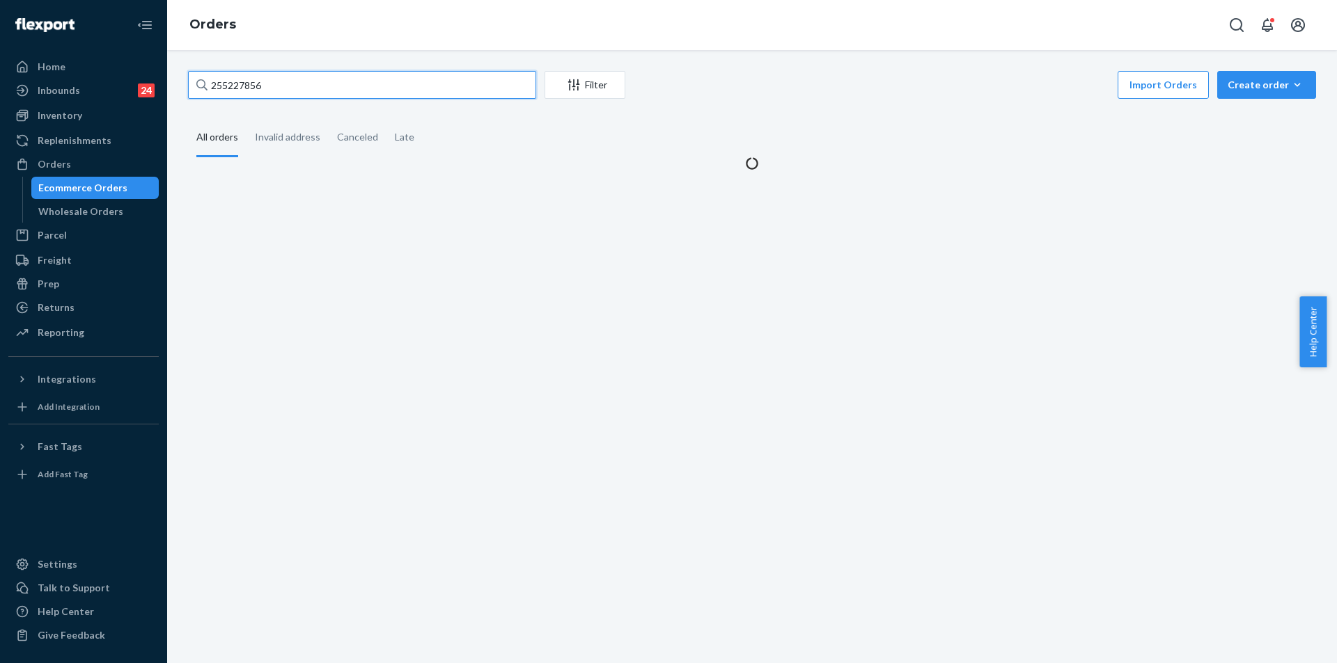
click at [307, 90] on input "255227856" at bounding box center [362, 85] width 348 height 28
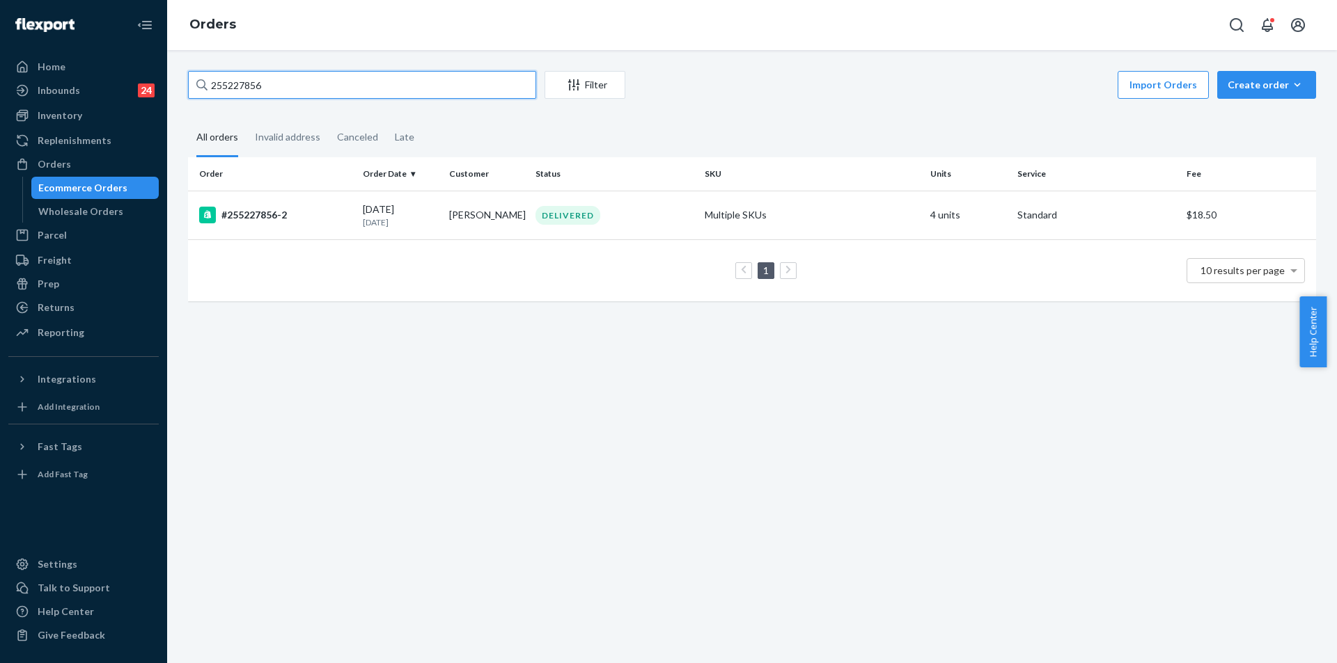
click at [307, 90] on input "255227856" at bounding box center [362, 85] width 348 height 28
paste input "I am missing the opal colored top and bottom. I would appreciate you sending it…"
type input "I am missing the opal colored top and bottom. I would appreciate you sending it…"
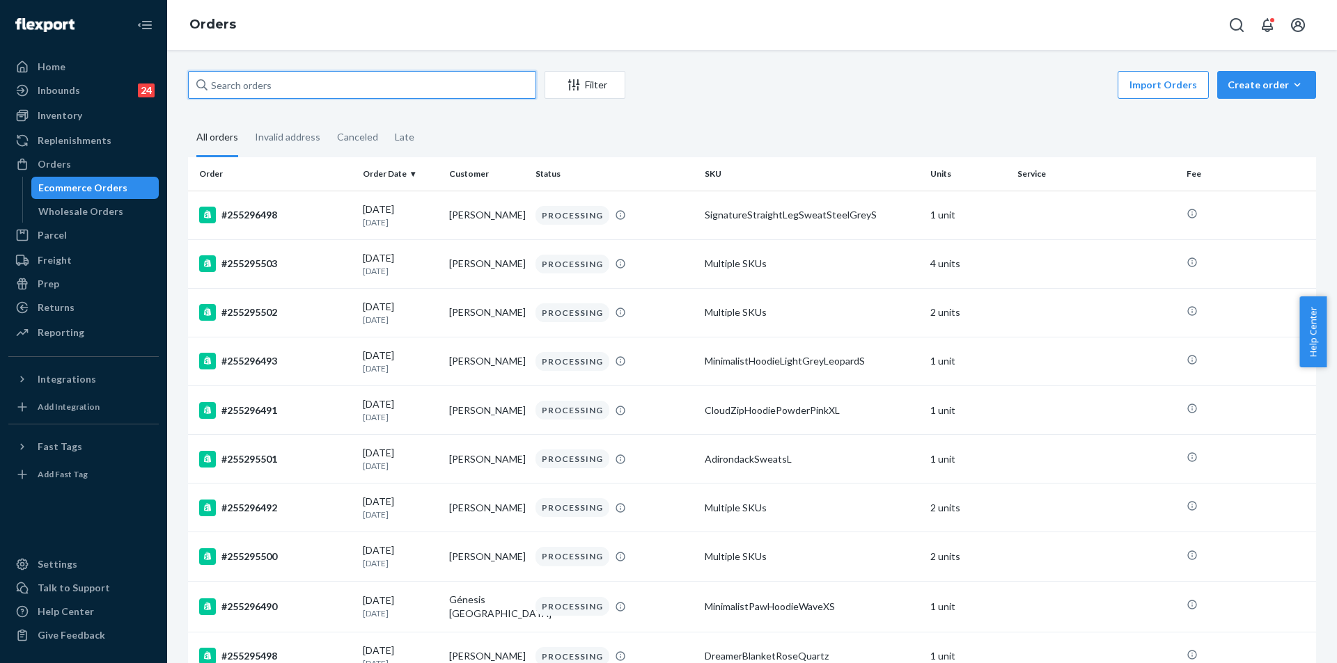
click at [288, 79] on input "text" at bounding box center [362, 85] width 348 height 28
paste input "255053520"
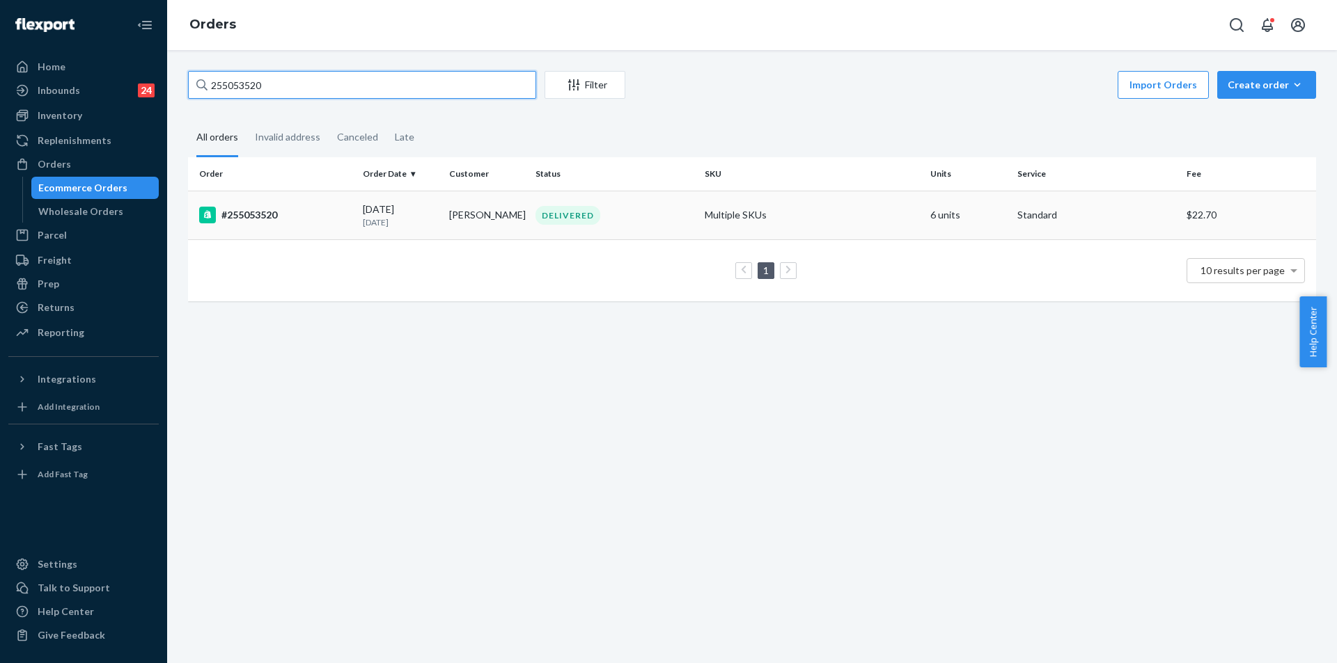
type input "255053520"
click at [816, 224] on td "Multiple SKUs" at bounding box center [812, 215] width 226 height 49
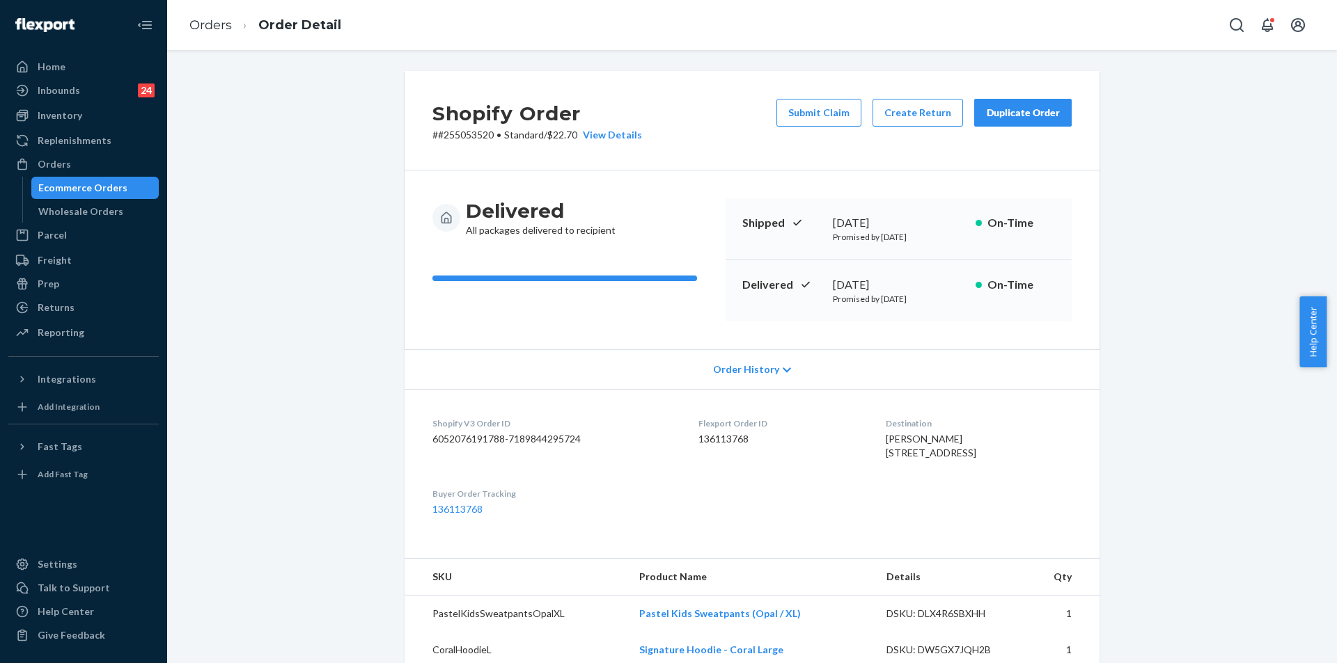
click at [822, 116] on button "Submit Claim" at bounding box center [818, 113] width 85 height 28
click at [822, 116] on div "Shopify Order # #255053520 • Standard / $22.70 View Details Submit Claim Create…" at bounding box center [751, 356] width 1169 height 613
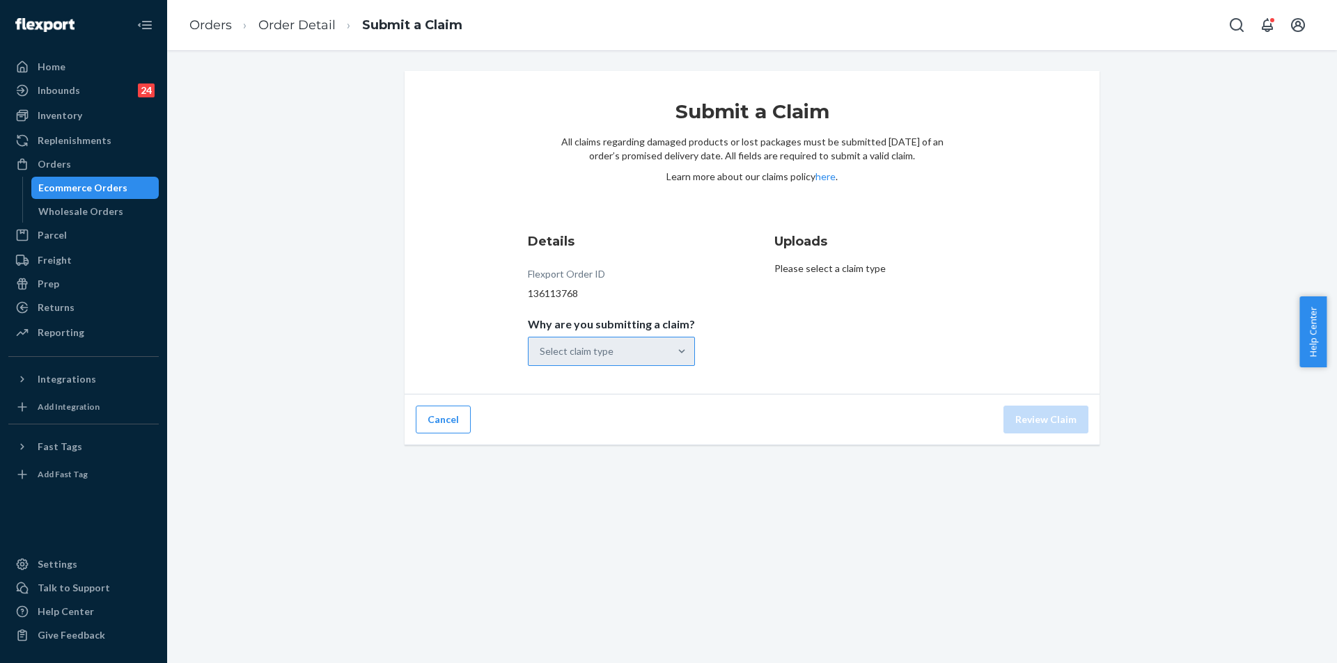
click at [663, 361] on div "Select claim type" at bounding box center [598, 352] width 141 height 28
click at [541, 359] on input "Why are you submitting a claim? Select claim type" at bounding box center [539, 352] width 1 height 14
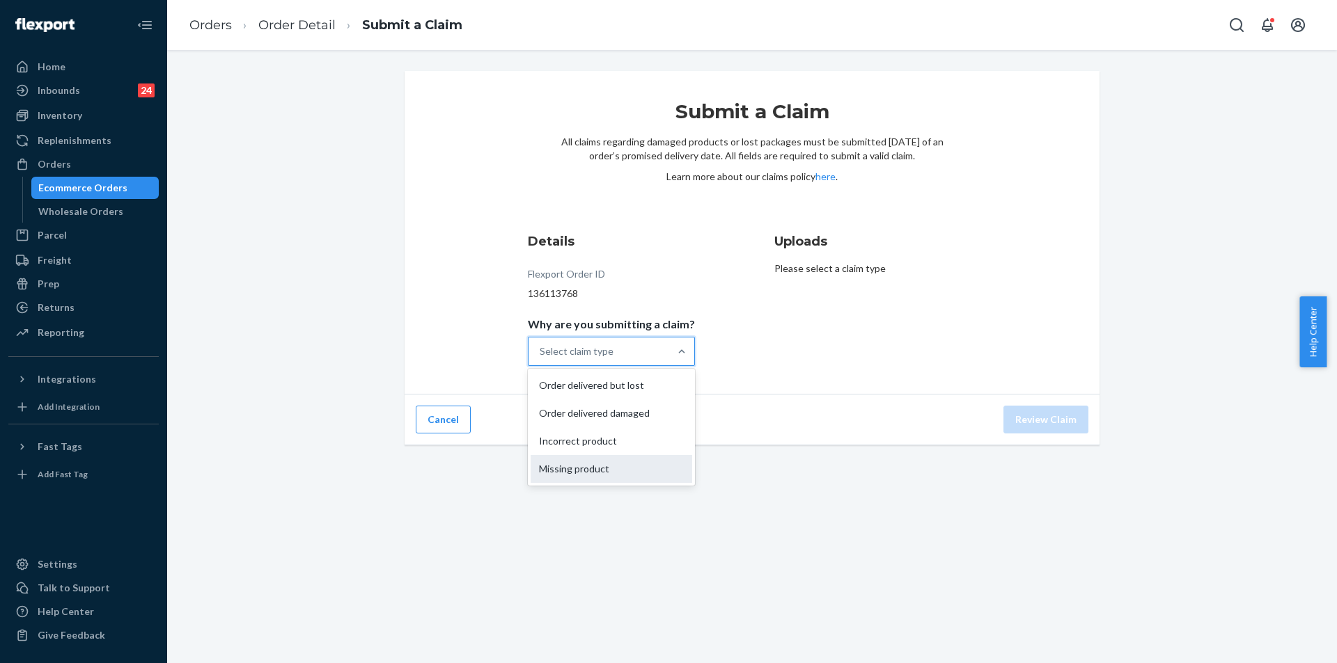
click at [608, 465] on div "Missing product" at bounding box center [611, 469] width 162 height 28
click at [541, 359] on input "Why are you submitting a claim? option Missing product focused, 0 of 4. 4 resul…" at bounding box center [539, 352] width 1 height 14
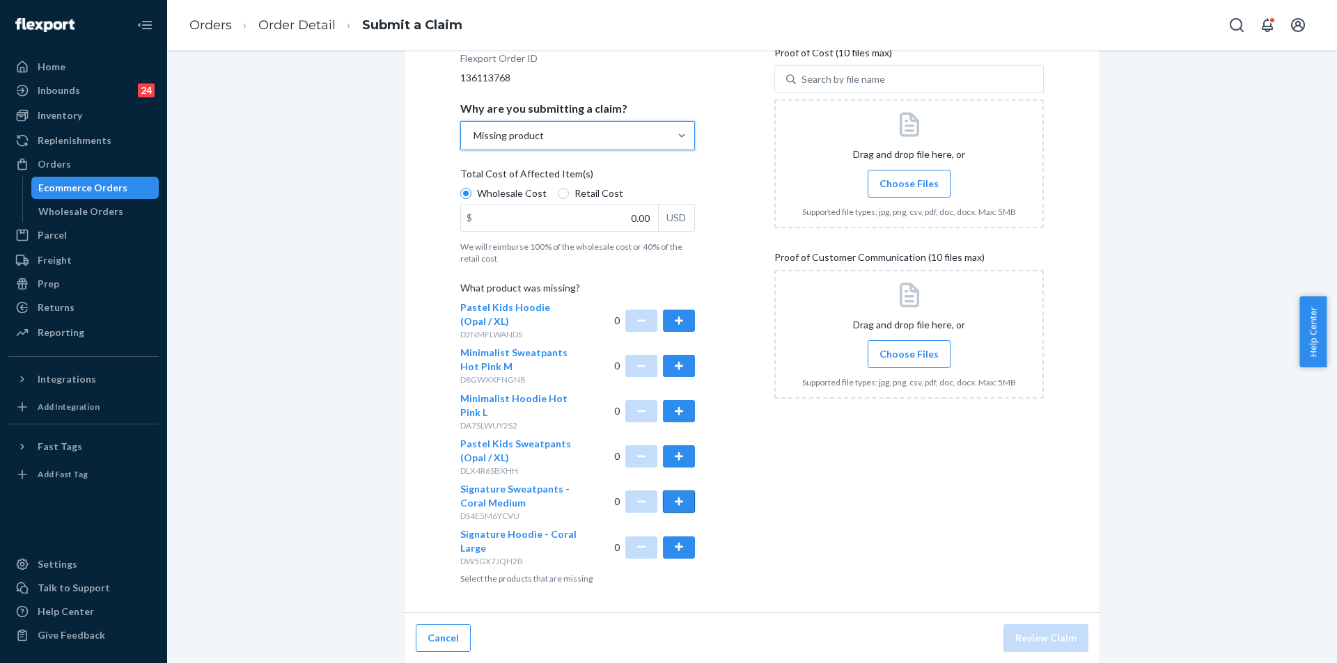
scroll to position [216, 0]
click at [682, 324] on button "button" at bounding box center [679, 320] width 32 height 22
click at [677, 457] on button "button" at bounding box center [679, 456] width 32 height 22
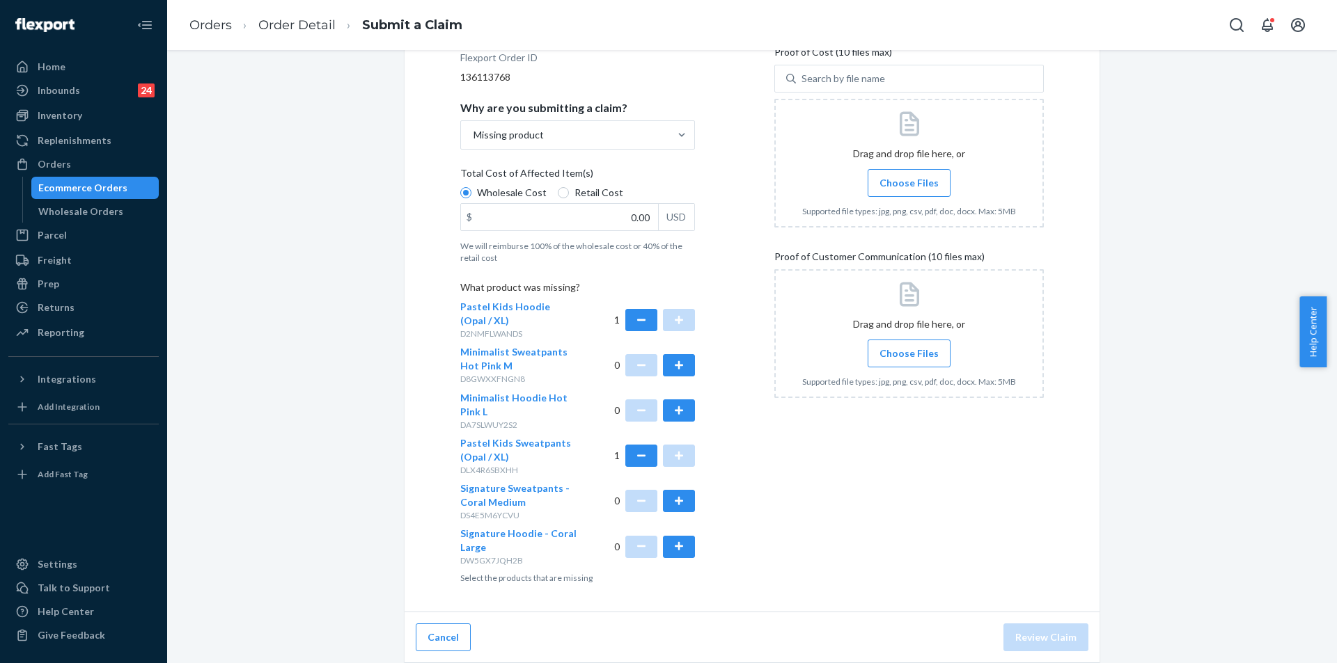
click at [906, 180] on span "Choose Files" at bounding box center [908, 183] width 59 height 14
click at [908, 180] on input "Choose Files" at bounding box center [908, 182] width 1 height 15
click at [898, 355] on span "Choose Files" at bounding box center [908, 354] width 59 height 14
click at [908, 355] on input "Choose Files" at bounding box center [908, 353] width 1 height 15
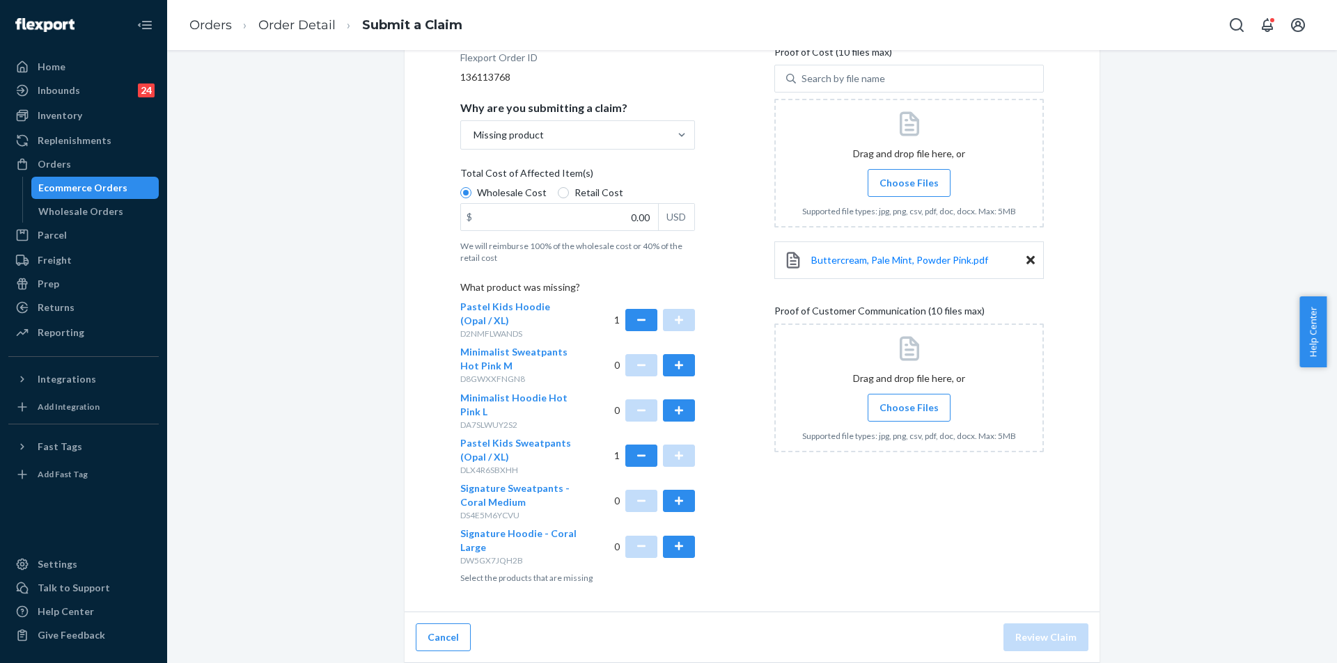
click at [934, 411] on label "Choose Files" at bounding box center [908, 408] width 83 height 28
click at [909, 411] on input "Choose Files" at bounding box center [908, 407] width 1 height 15
click at [630, 205] on input "0.00" at bounding box center [559, 217] width 197 height 26
click at [637, 219] on input "0.00" at bounding box center [559, 217] width 197 height 26
click at [619, 206] on input "0.00" at bounding box center [559, 217] width 197 height 26
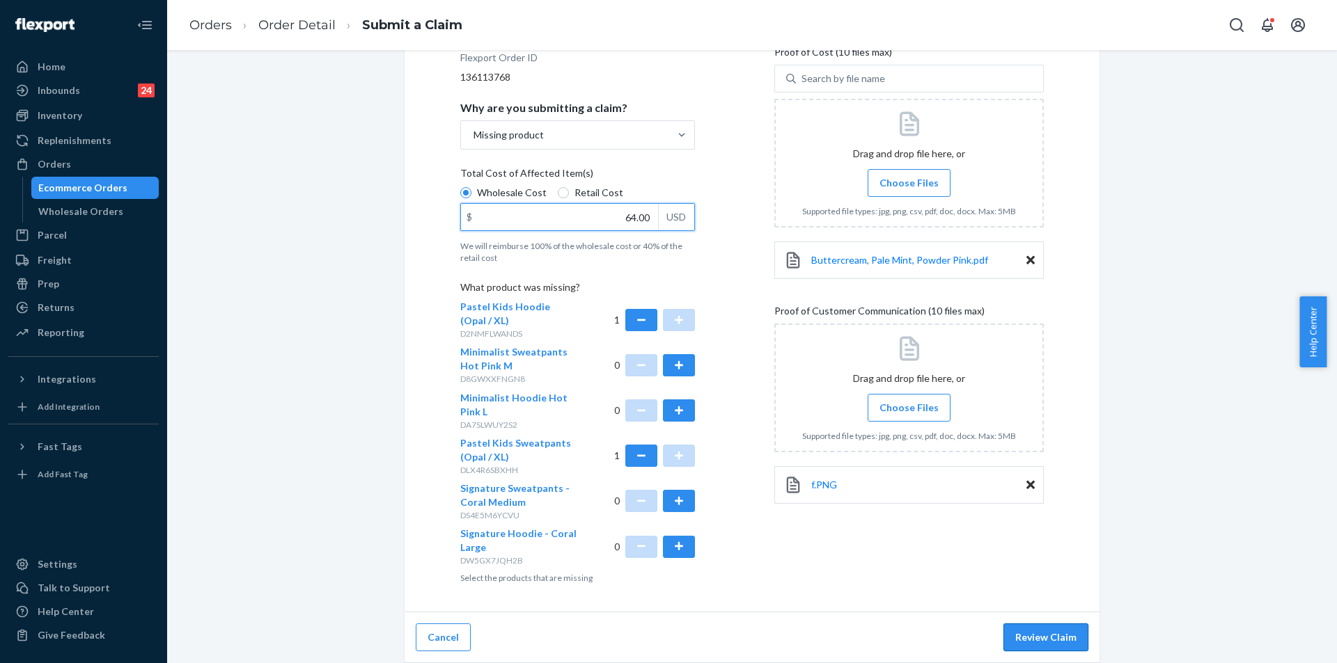
type input "64.00"
click at [1047, 628] on button "Review Claim" at bounding box center [1045, 638] width 85 height 28
click at [1051, 640] on button "Review Claim" at bounding box center [1045, 638] width 85 height 28
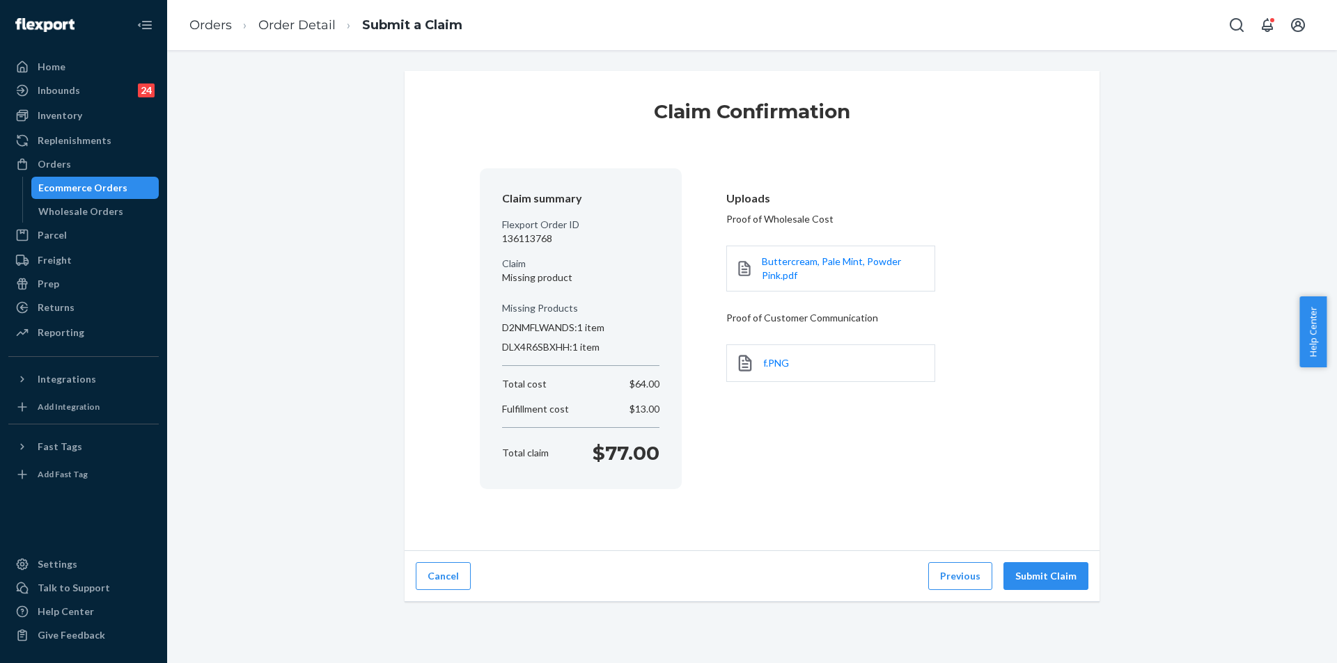
scroll to position [0, 0]
click at [1028, 572] on button "Submit Claim" at bounding box center [1045, 576] width 85 height 28
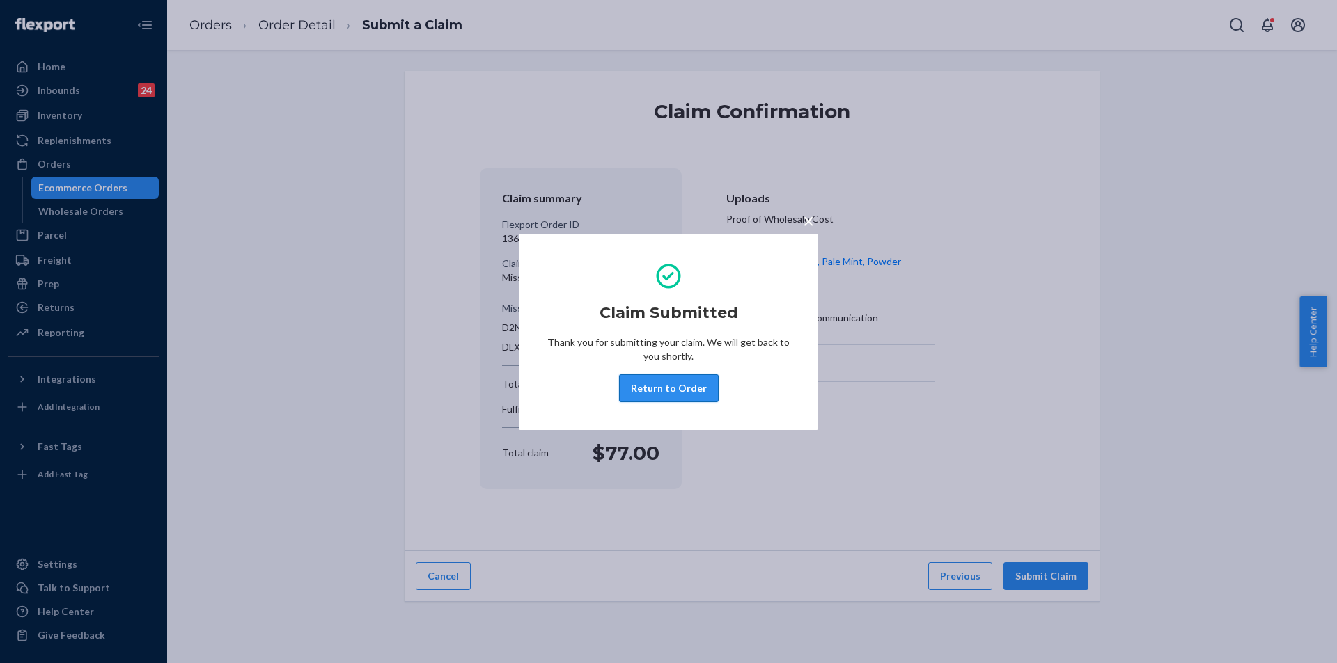
click at [702, 399] on button "Return to Order" at bounding box center [669, 389] width 100 height 28
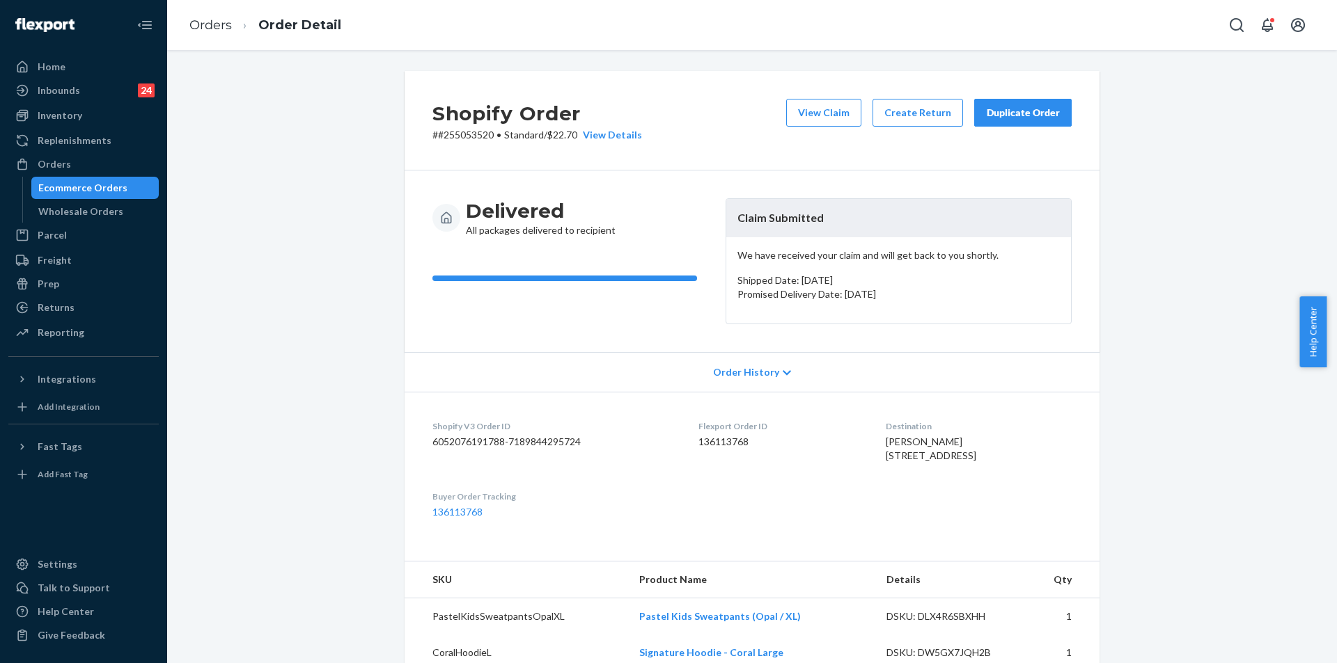
click at [1011, 112] on div "Duplicate Order" at bounding box center [1023, 113] width 74 height 14
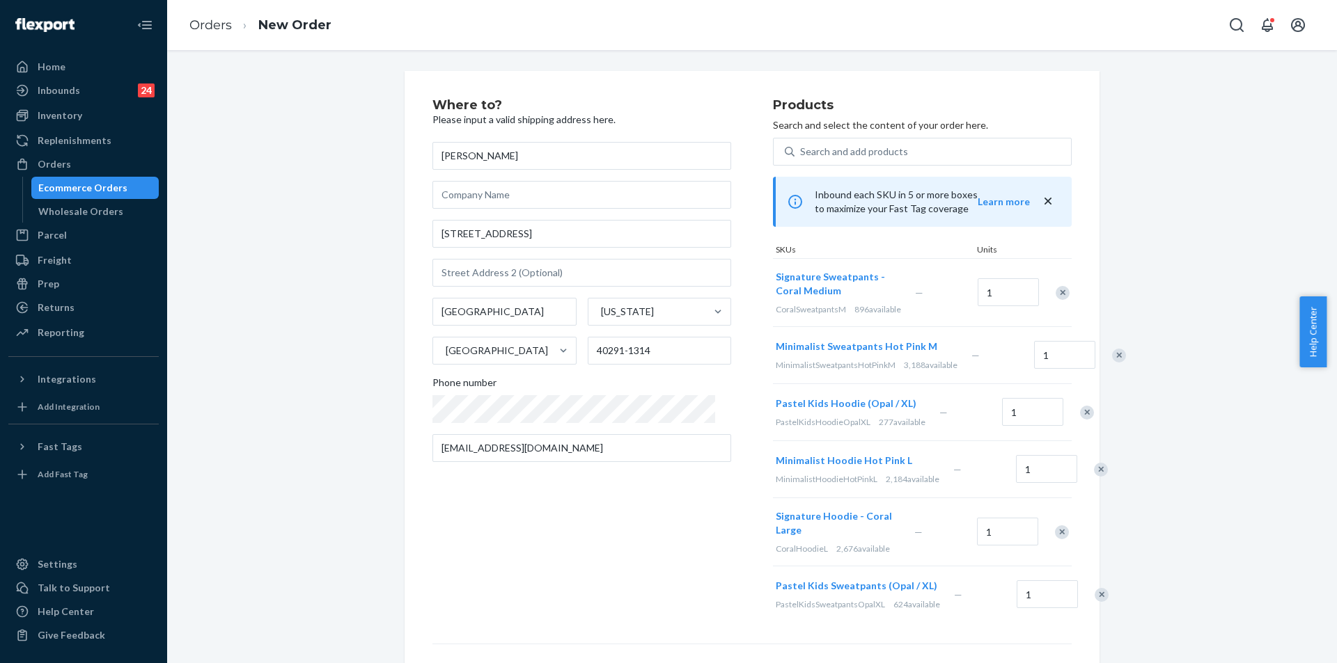
click at [1055, 296] on div "Remove Item" at bounding box center [1062, 293] width 14 height 14
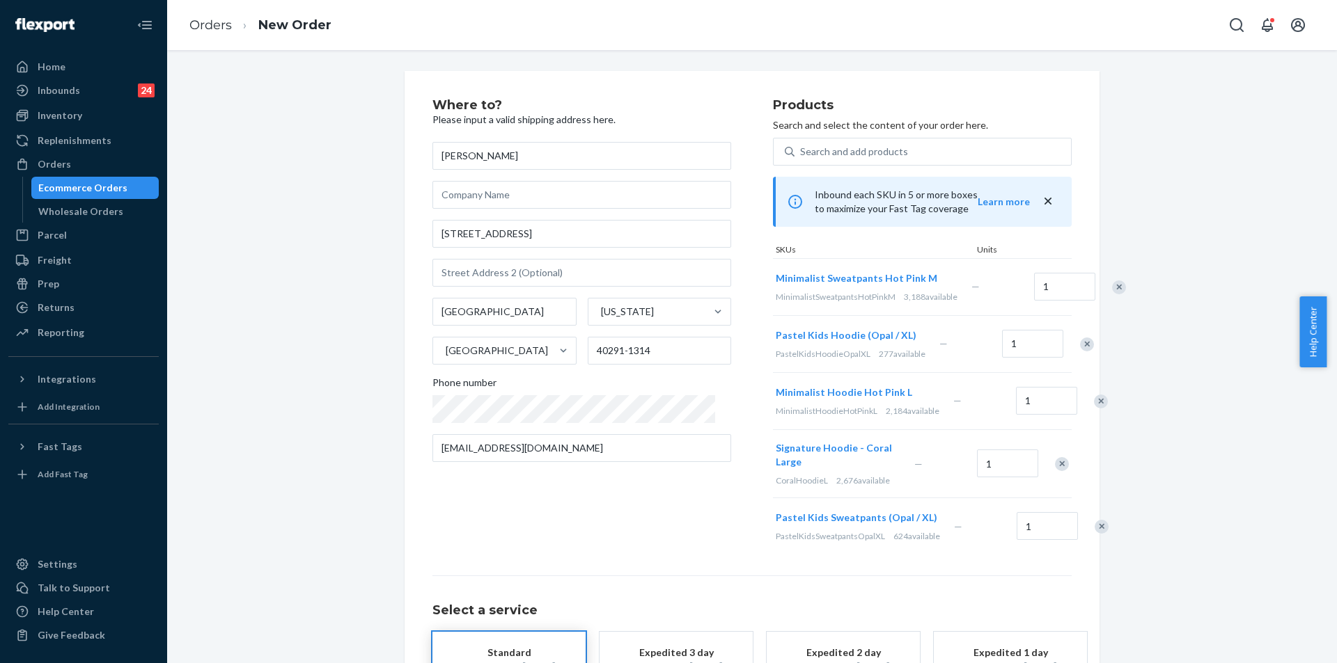
click at [1112, 294] on div "Remove Item" at bounding box center [1119, 288] width 14 height 14
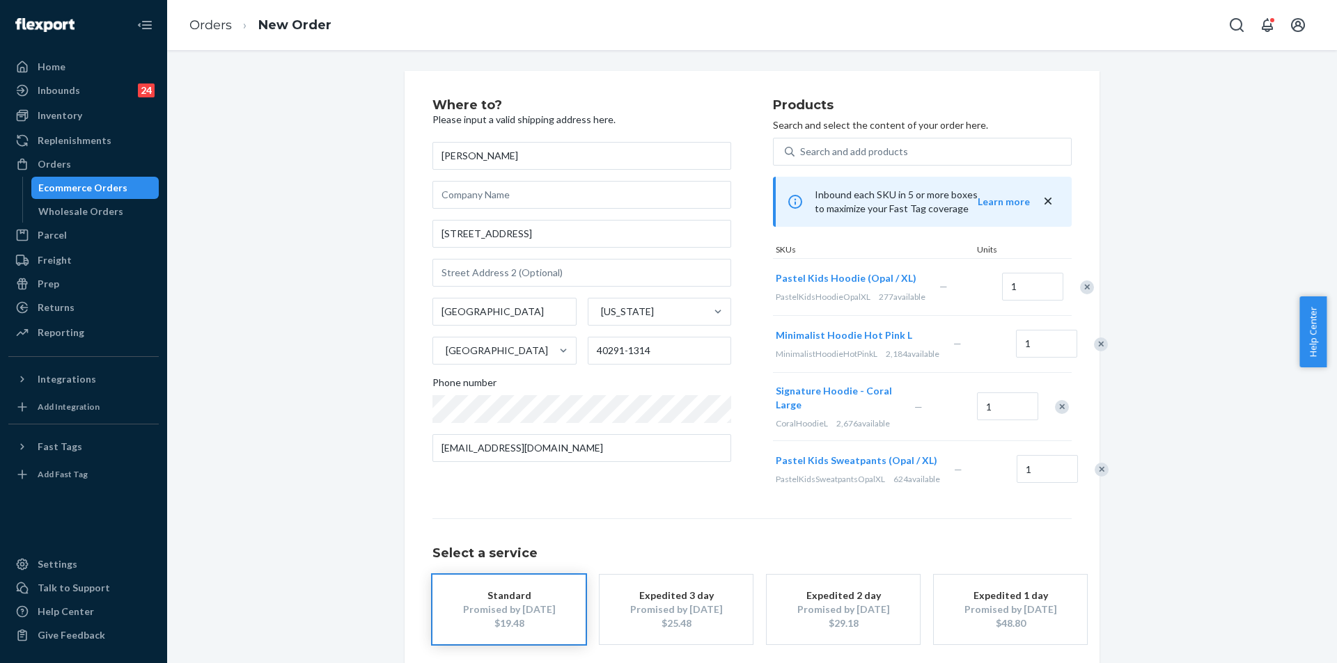
click at [1094, 352] on div "Remove Item" at bounding box center [1101, 345] width 14 height 14
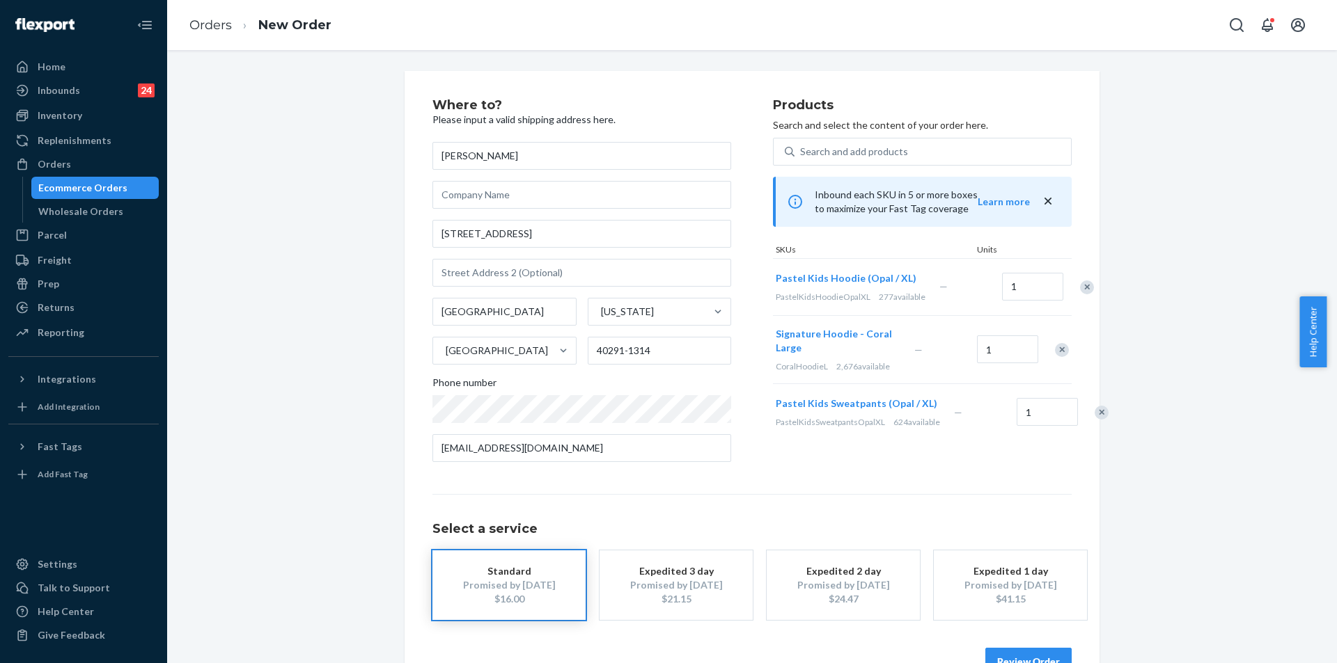
click at [1058, 357] on div "Remove Item" at bounding box center [1062, 350] width 14 height 14
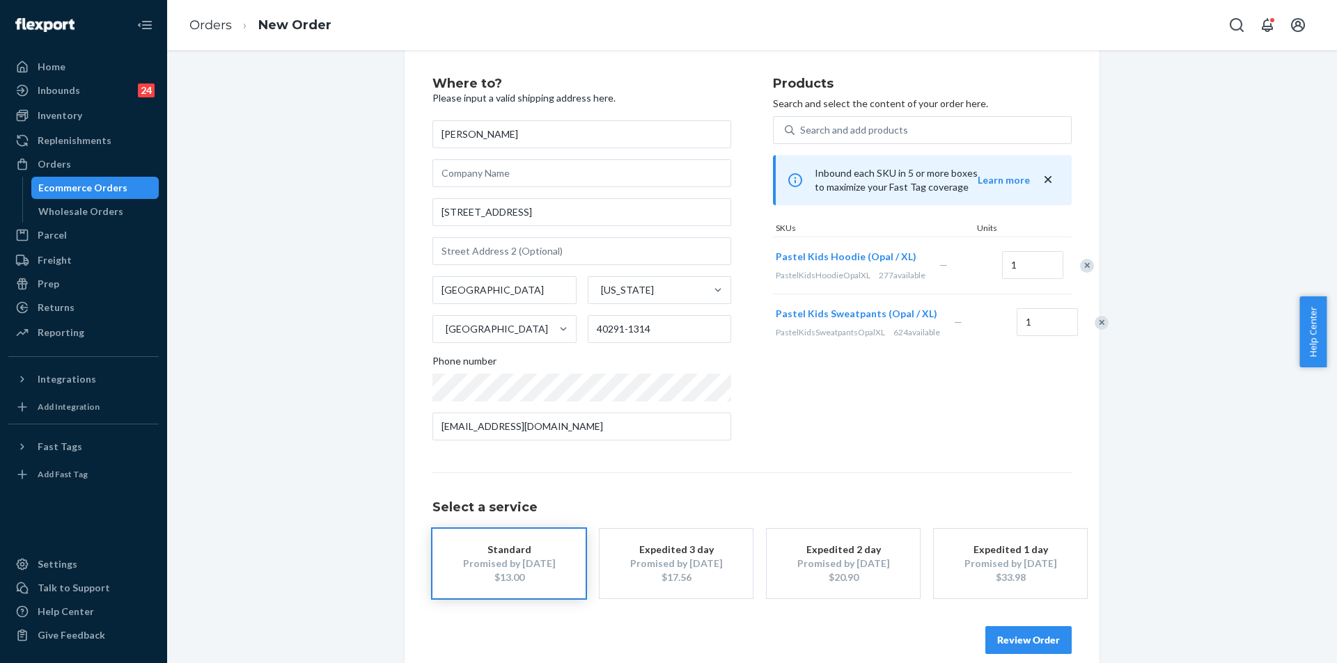
scroll to position [40, 0]
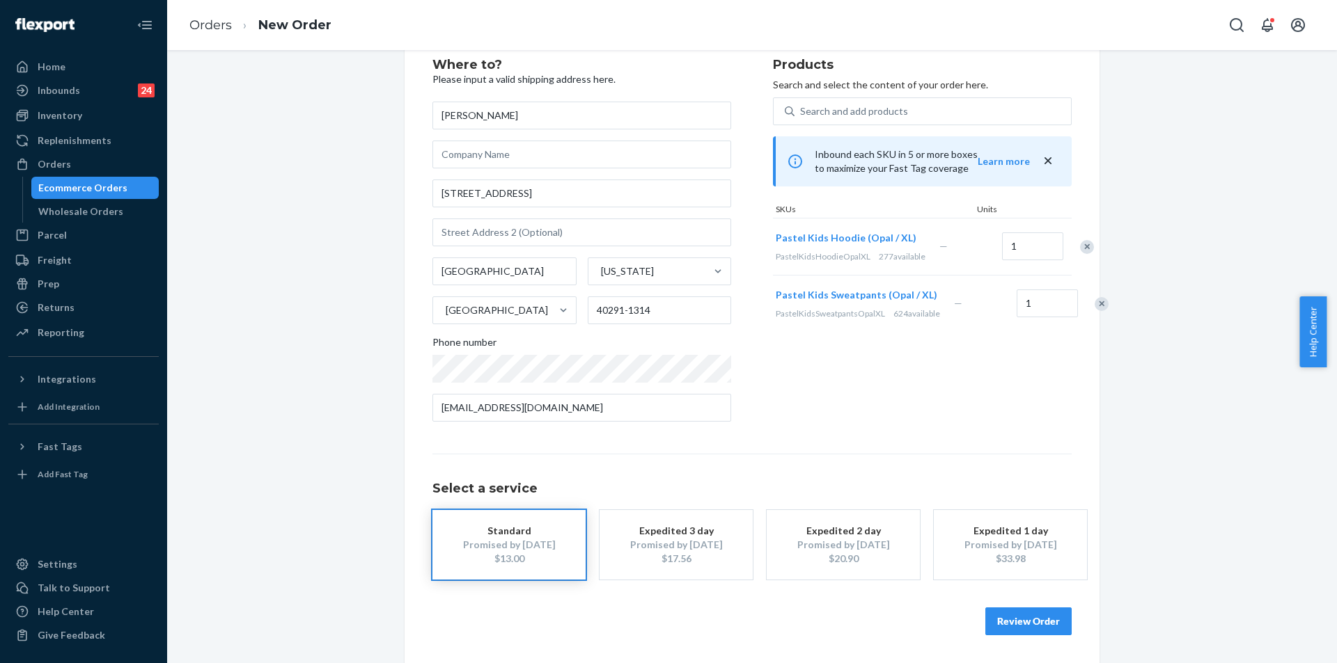
click at [1032, 638] on div "Where to? Please input a valid shipping address here. [PERSON_NAME] [STREET_ADD…" at bounding box center [751, 347] width 695 height 633
click at [1041, 625] on button "Review Order" at bounding box center [1028, 622] width 86 height 28
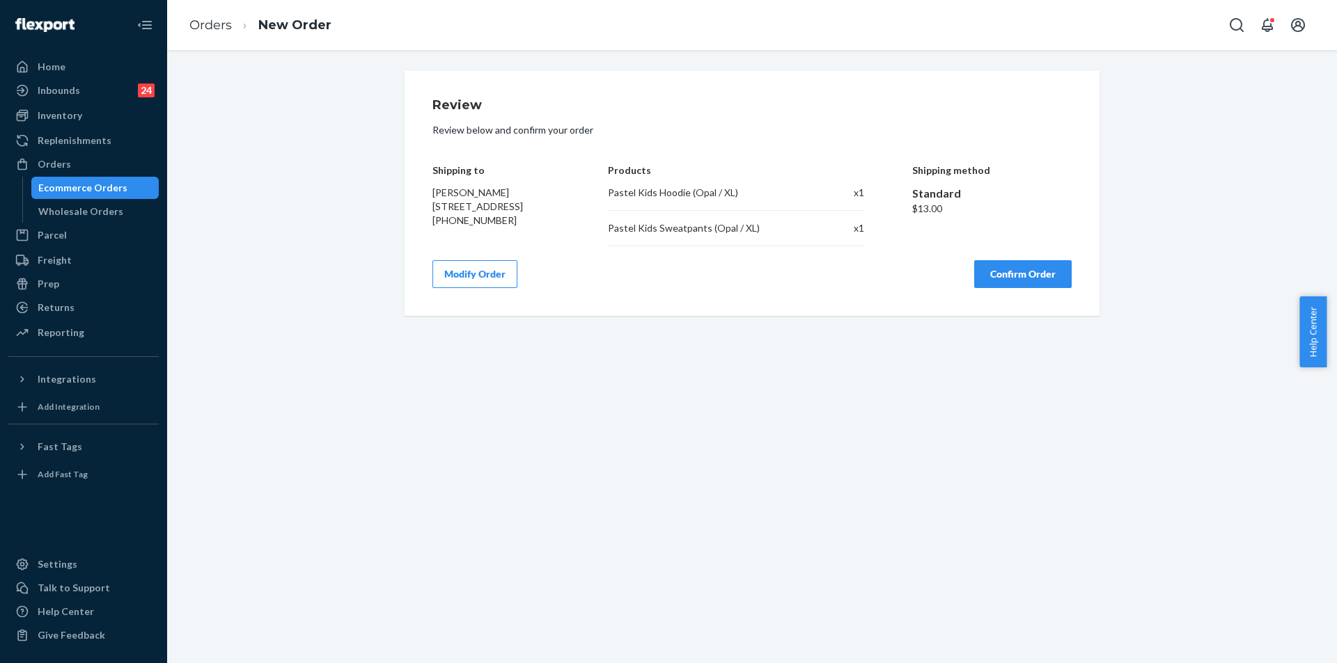
click at [995, 276] on button "Confirm Order" at bounding box center [1022, 274] width 97 height 28
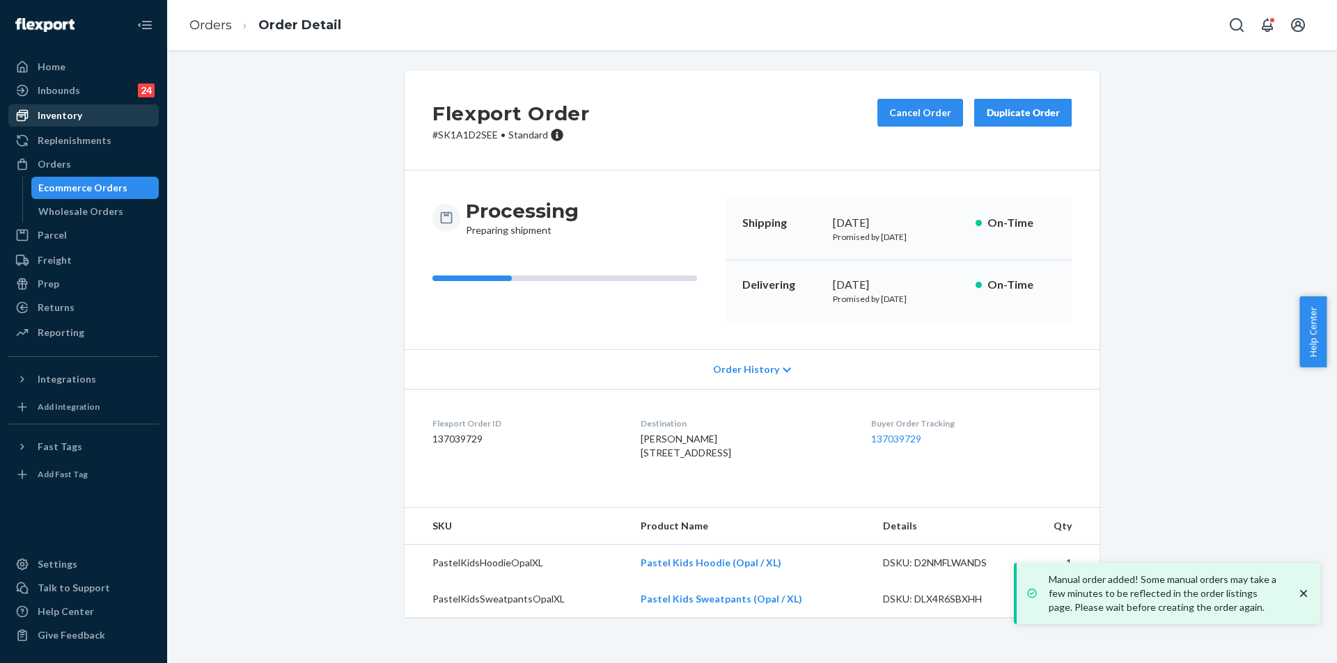
click at [71, 114] on div "Inventory" at bounding box center [60, 116] width 45 height 14
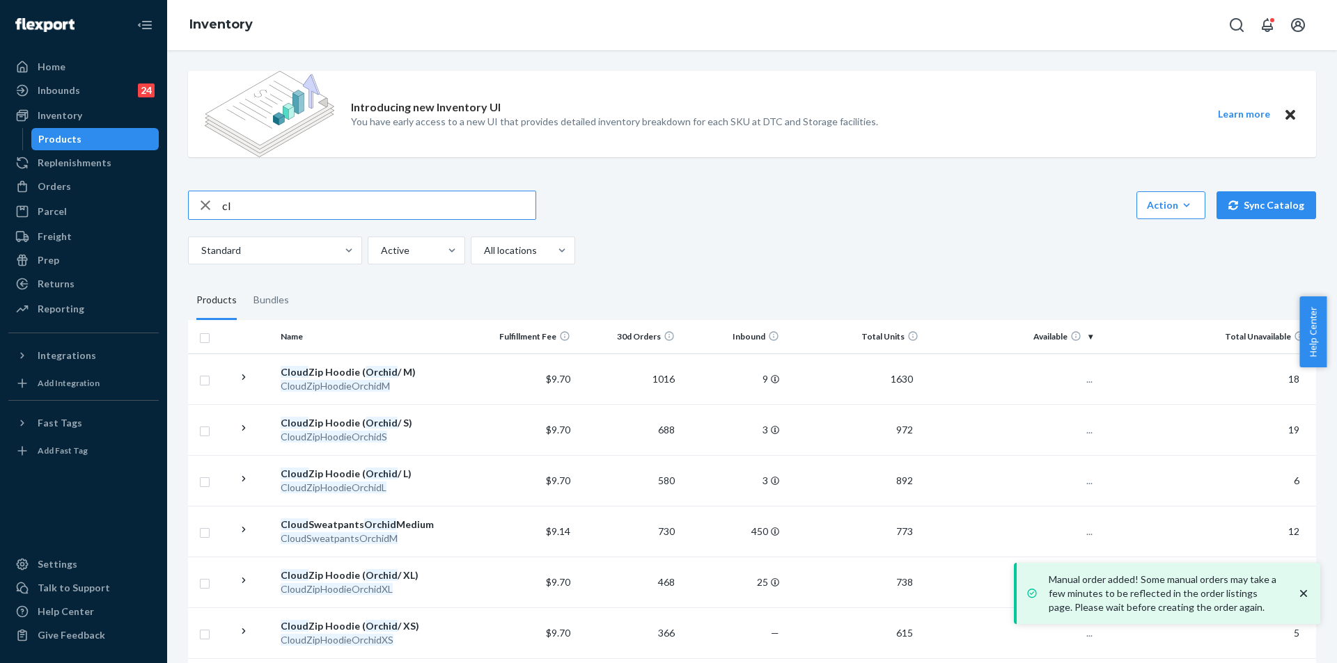
type input "c"
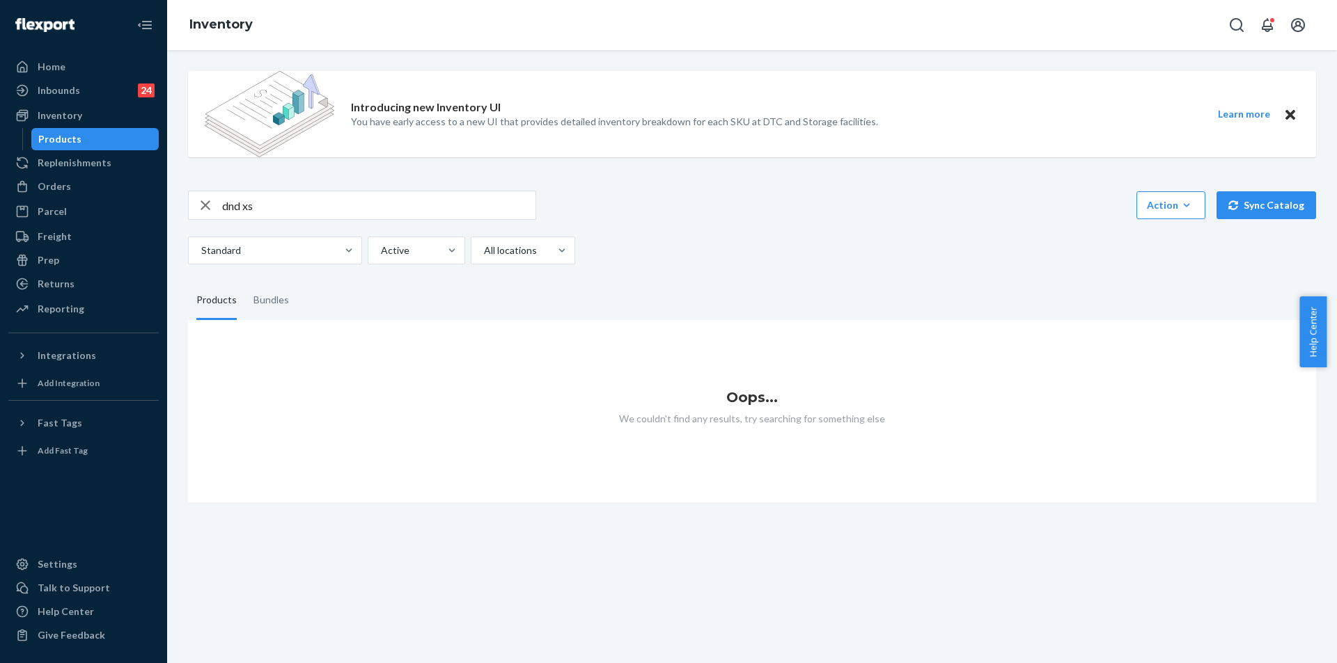
click at [302, 205] on input "dnd xs" at bounding box center [378, 205] width 313 height 28
type input "dnd [PERSON_NAME] xs"
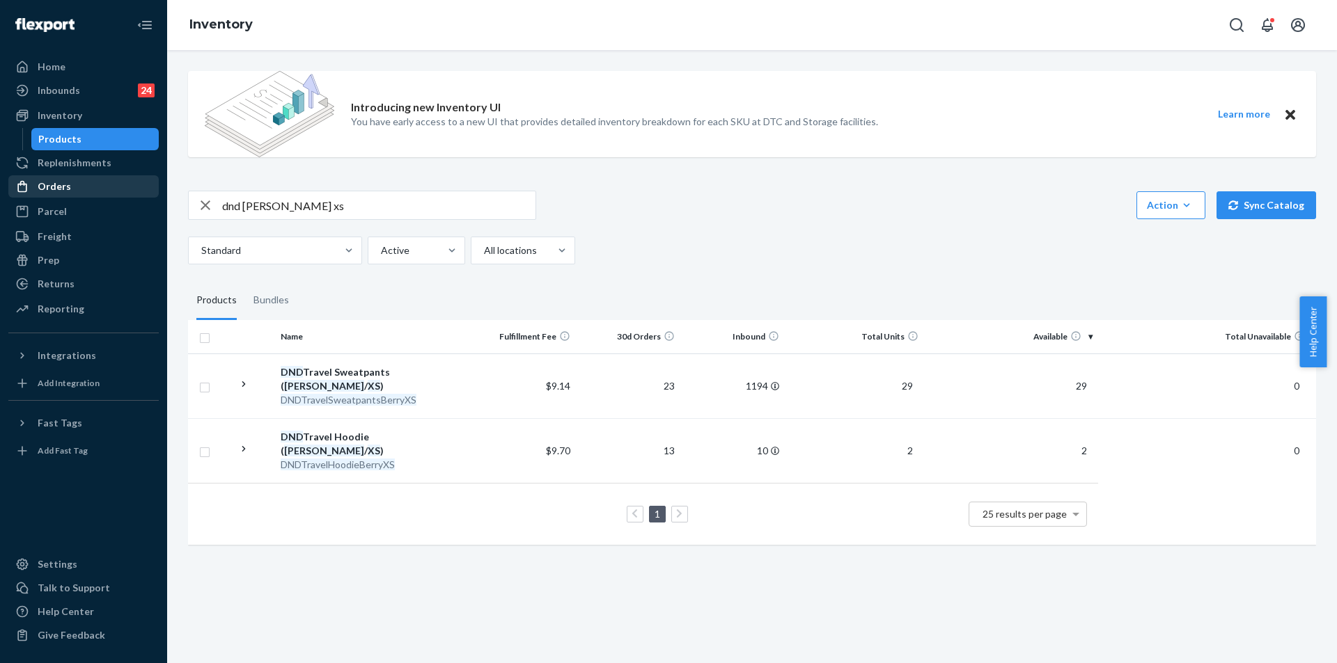
click at [58, 179] on div "Orders" at bounding box center [84, 186] width 148 height 19
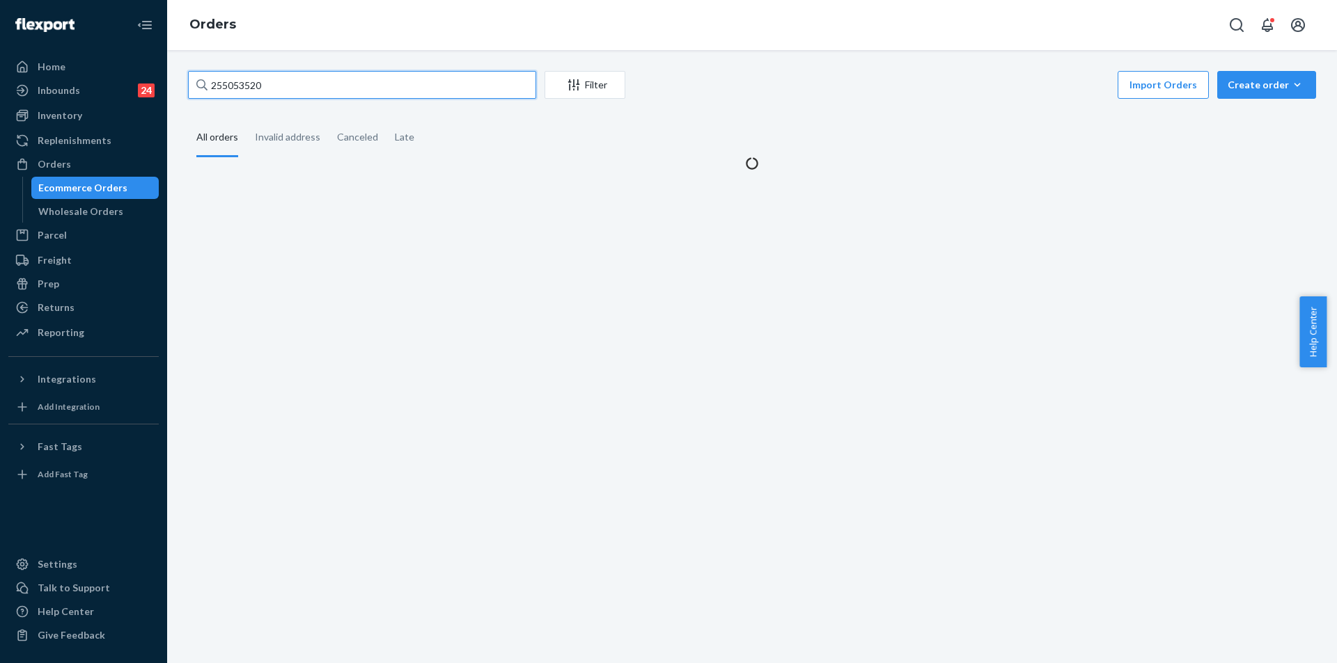
click at [382, 72] on input "255053520" at bounding box center [362, 85] width 348 height 28
paste input "29164"
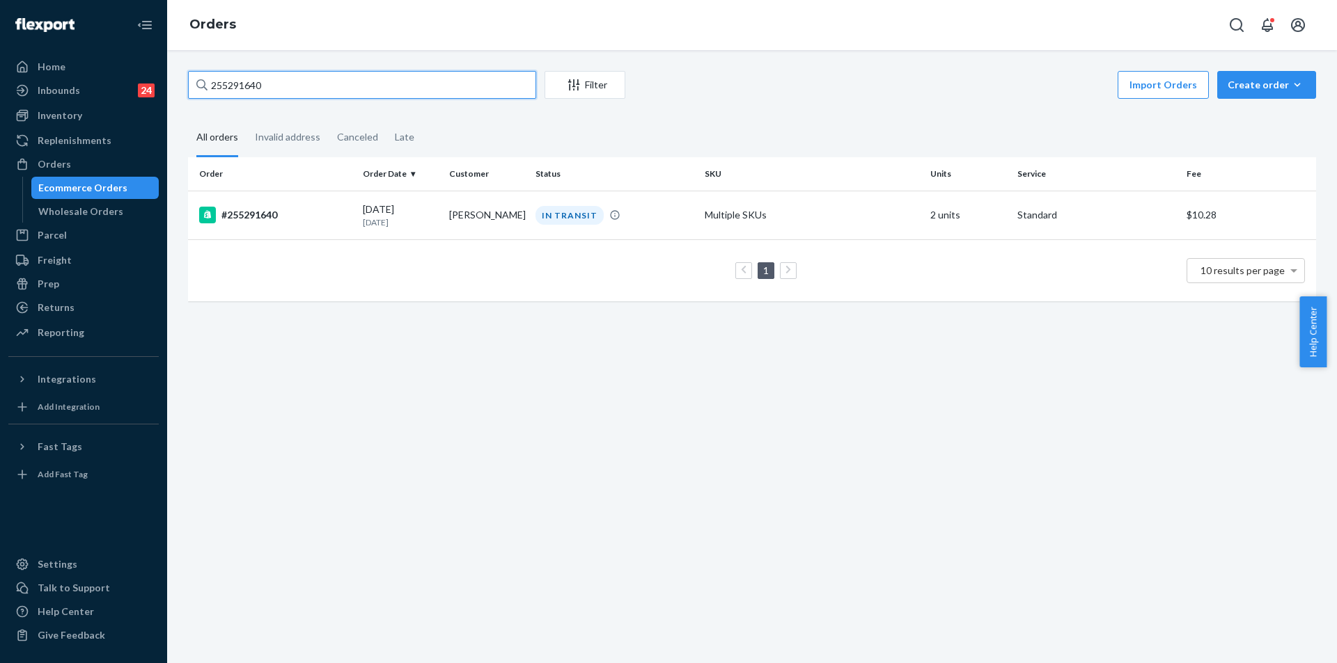
click at [416, 80] on input "255291640" at bounding box center [362, 85] width 348 height 28
click at [56, 172] on div "Orders" at bounding box center [84, 164] width 148 height 19
click at [412, 85] on input "255291640" at bounding box center [362, 85] width 348 height 28
click at [411, 84] on input "255291640" at bounding box center [362, 85] width 348 height 28
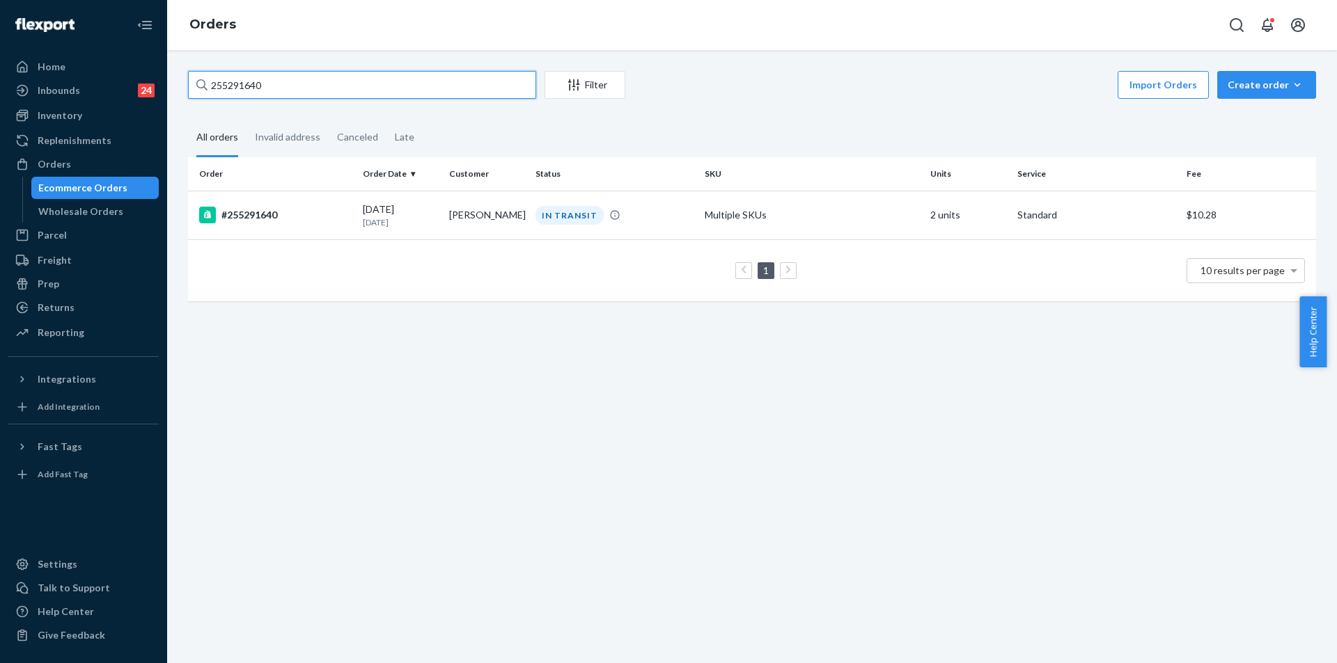
paste input "4260103"
type input "254260103"
click at [667, 216] on div "DELIVERED" at bounding box center [615, 215] width 164 height 19
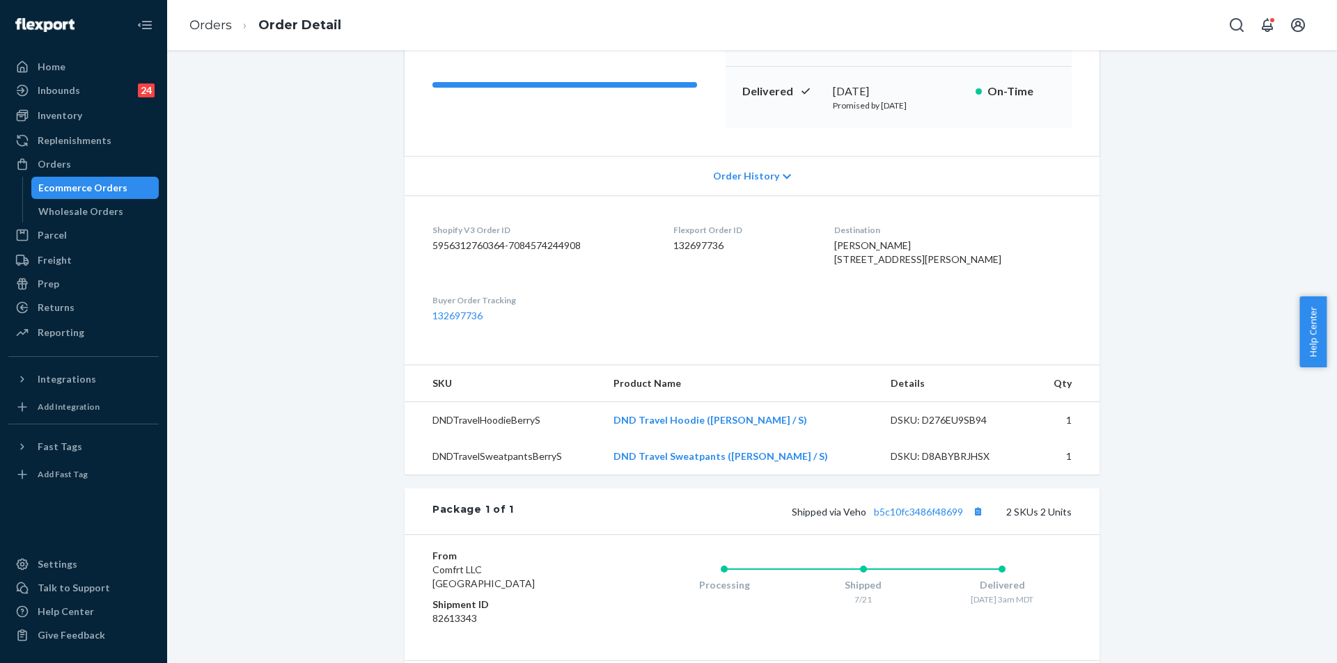
scroll to position [348, 0]
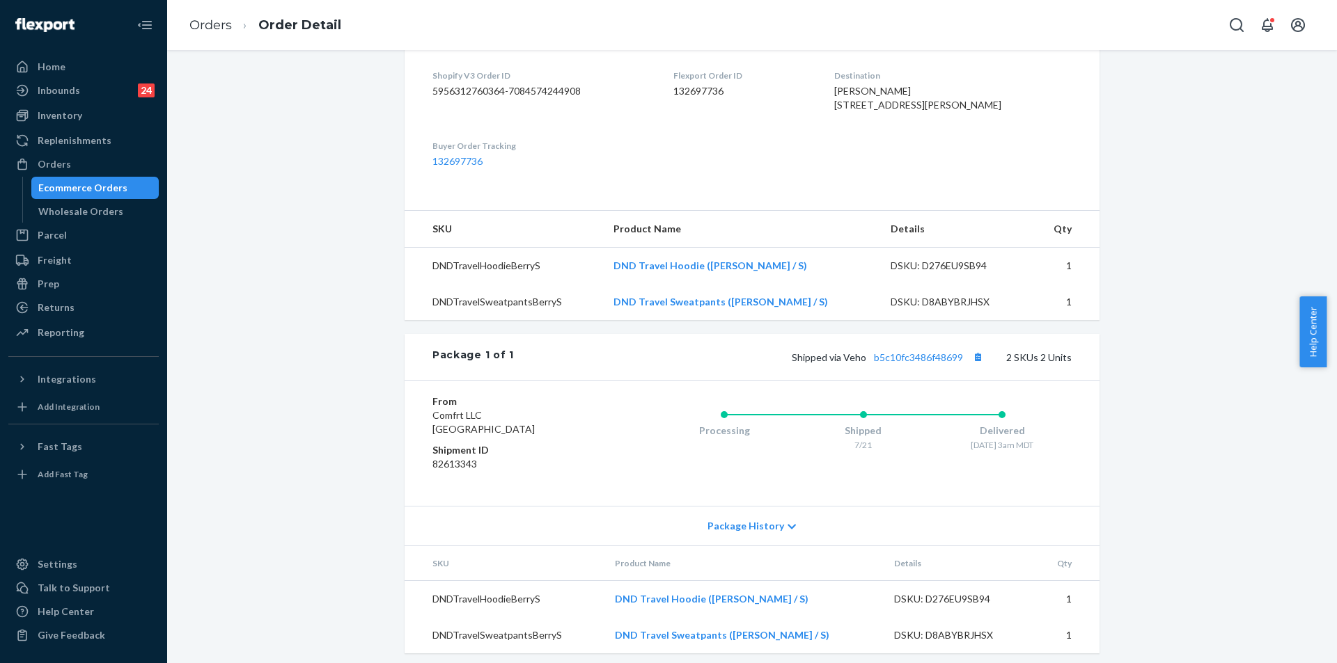
click at [955, 366] on div "Shipped via Veho b5c10fc3486f48699 2 SKUs 2 Units" at bounding box center [793, 357] width 558 height 18
click at [935, 363] on link "b5c10fc3486f48699" at bounding box center [918, 358] width 89 height 12
copy span "Veho b5c10fc3486f48699"
drag, startPoint x: 840, startPoint y: 388, endPoint x: 958, endPoint y: 390, distance: 117.7
click at [961, 363] on span "Shipped via Veho b5c10fc3486f48699" at bounding box center [888, 358] width 195 height 12
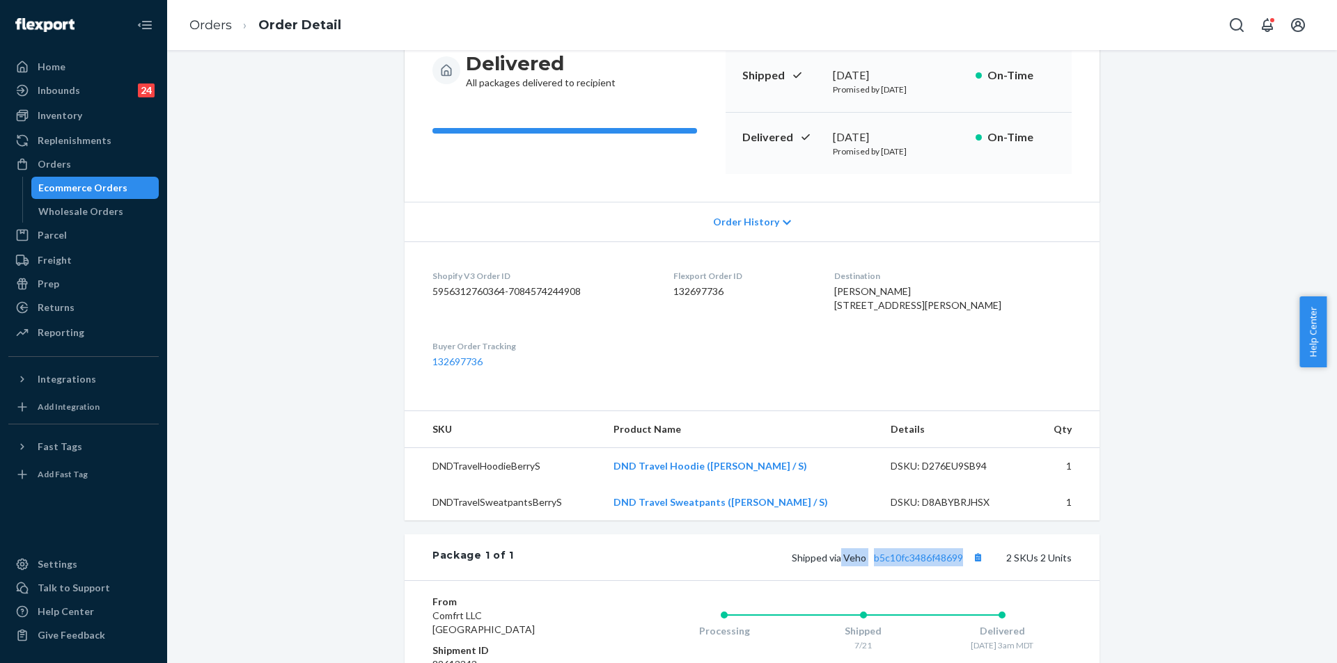
scroll to position [139, 0]
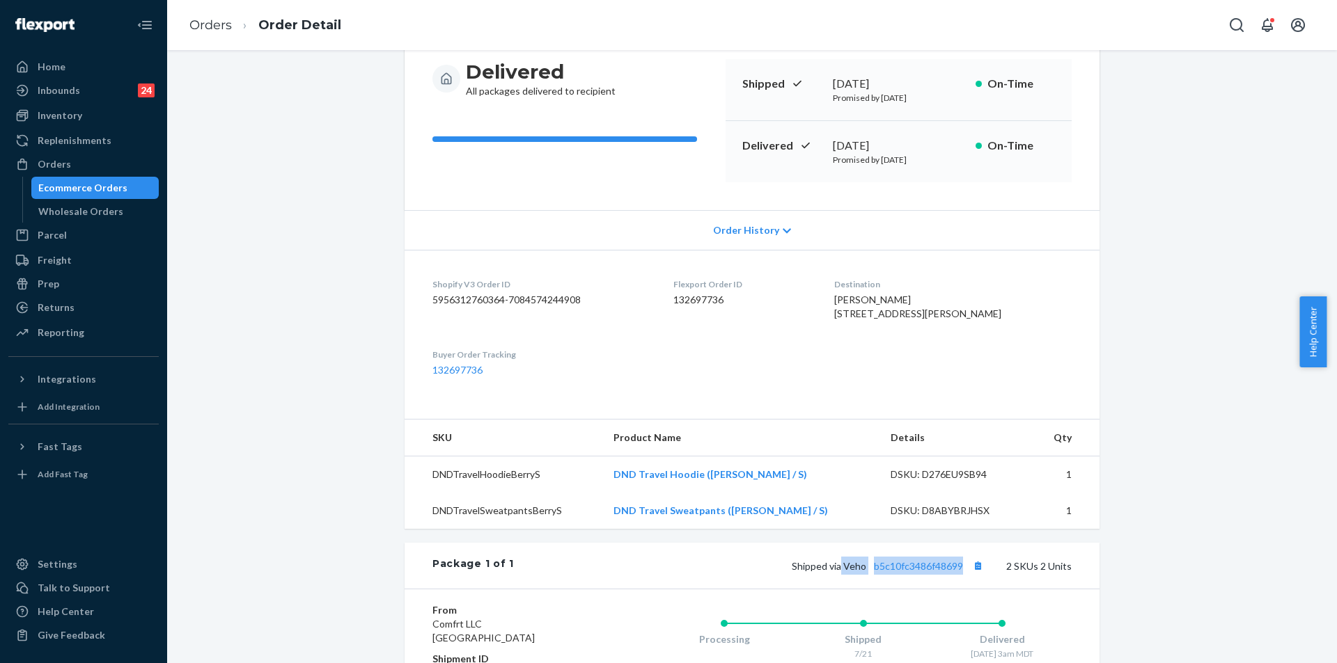
copy span "[STREET_ADDRESS][PERSON_NAME]"
drag, startPoint x: 865, startPoint y: 310, endPoint x: 892, endPoint y: 339, distance: 39.4
click at [892, 339] on dl "Shopify V3 Order ID 5956312760364-7084574244908 Flexport Order ID 132697736 Des…" at bounding box center [751, 327] width 695 height 155
copy div "Delivered [DATE]"
drag, startPoint x: 738, startPoint y: 143, endPoint x: 942, endPoint y: 142, distance: 204.0
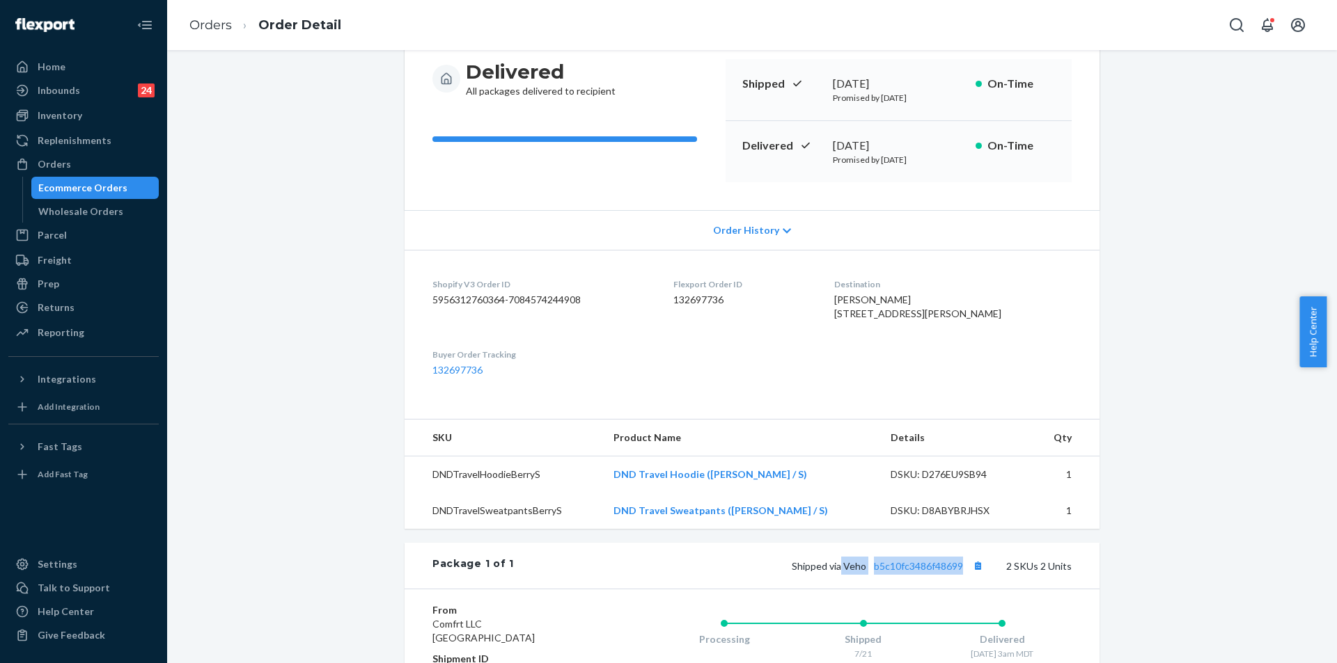
click at [942, 142] on div "Delivered [DATE] Promised by [DATE] On-Time" at bounding box center [898, 151] width 346 height 61
click at [71, 166] on div "Orders" at bounding box center [84, 164] width 148 height 19
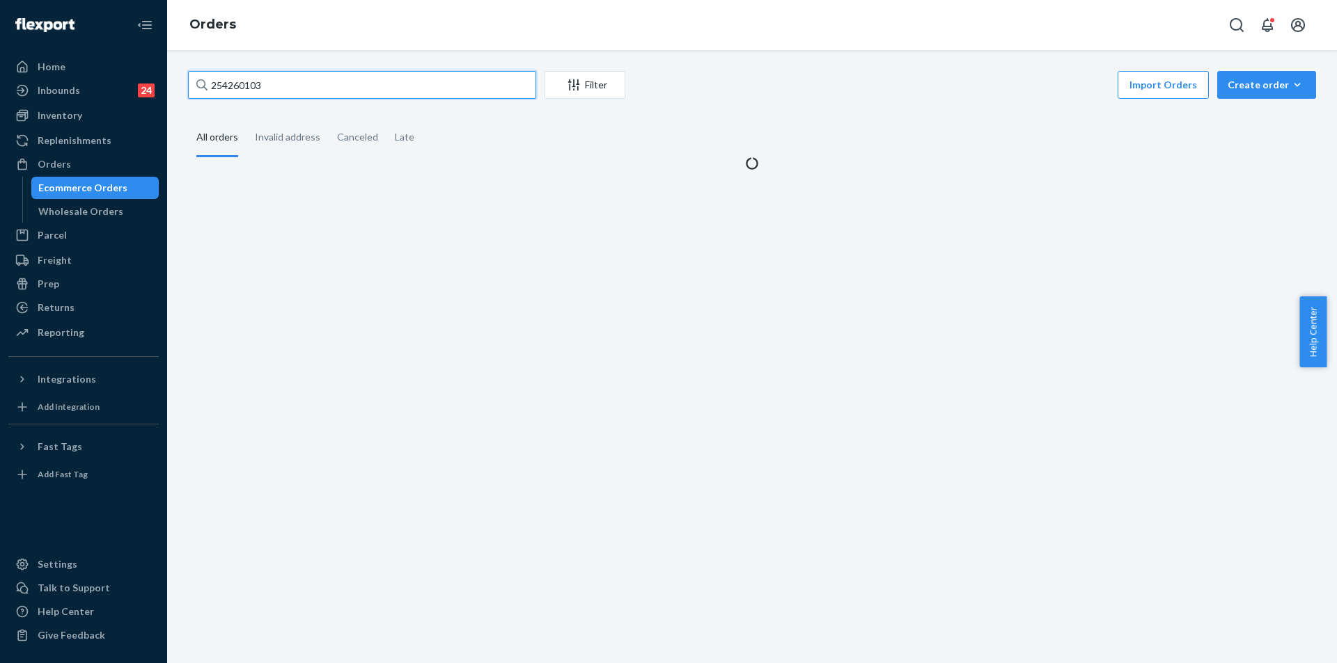
click at [380, 88] on input "254260103" at bounding box center [362, 85] width 348 height 28
paste input "5259525"
type input "255259525"
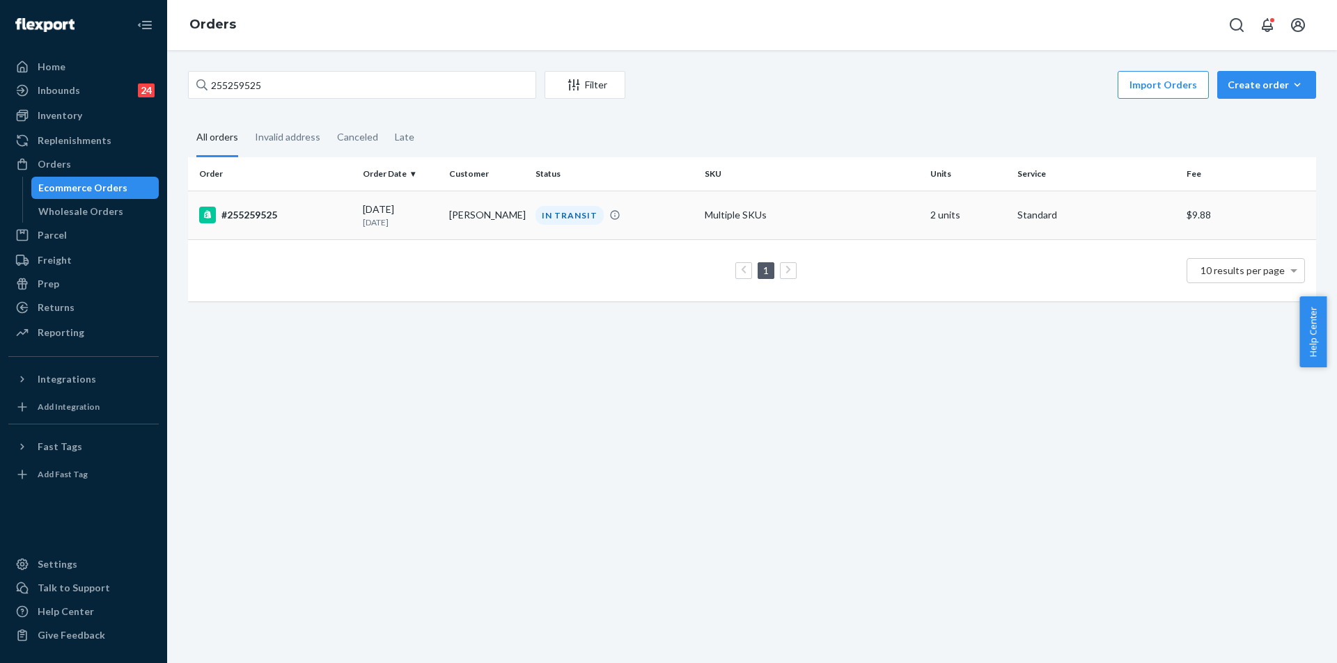
click at [774, 211] on td "Multiple SKUs" at bounding box center [812, 215] width 226 height 49
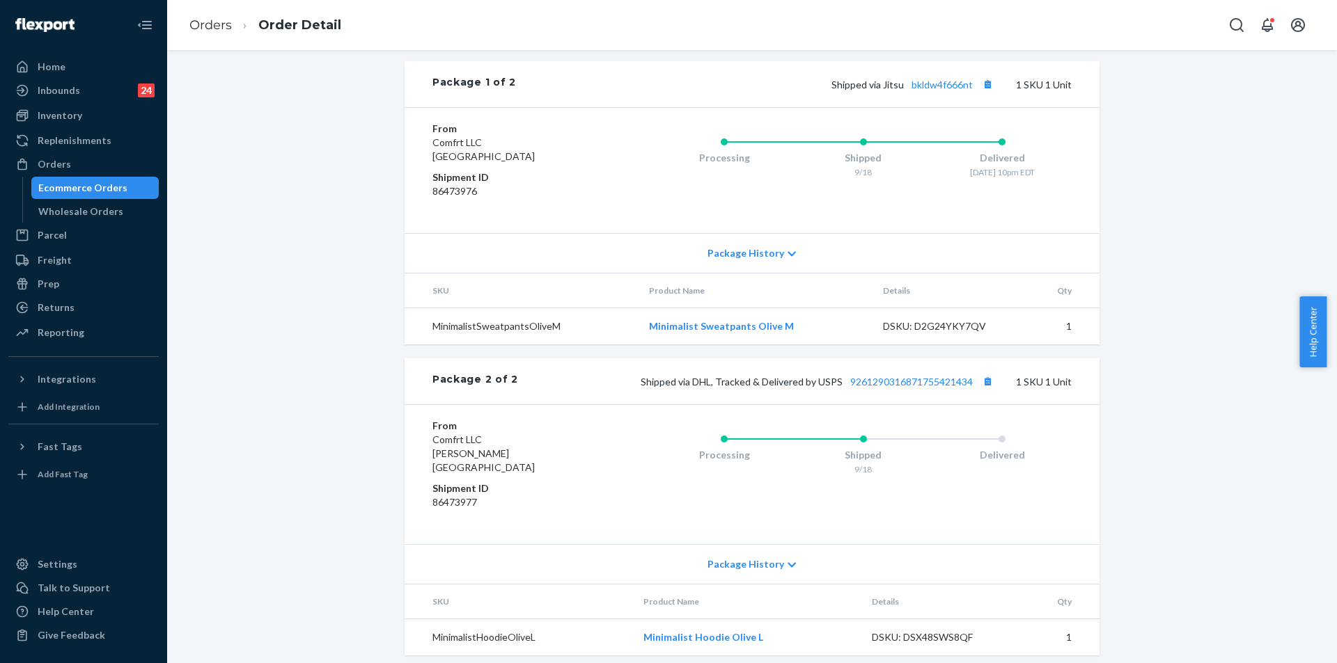
scroll to position [593, 0]
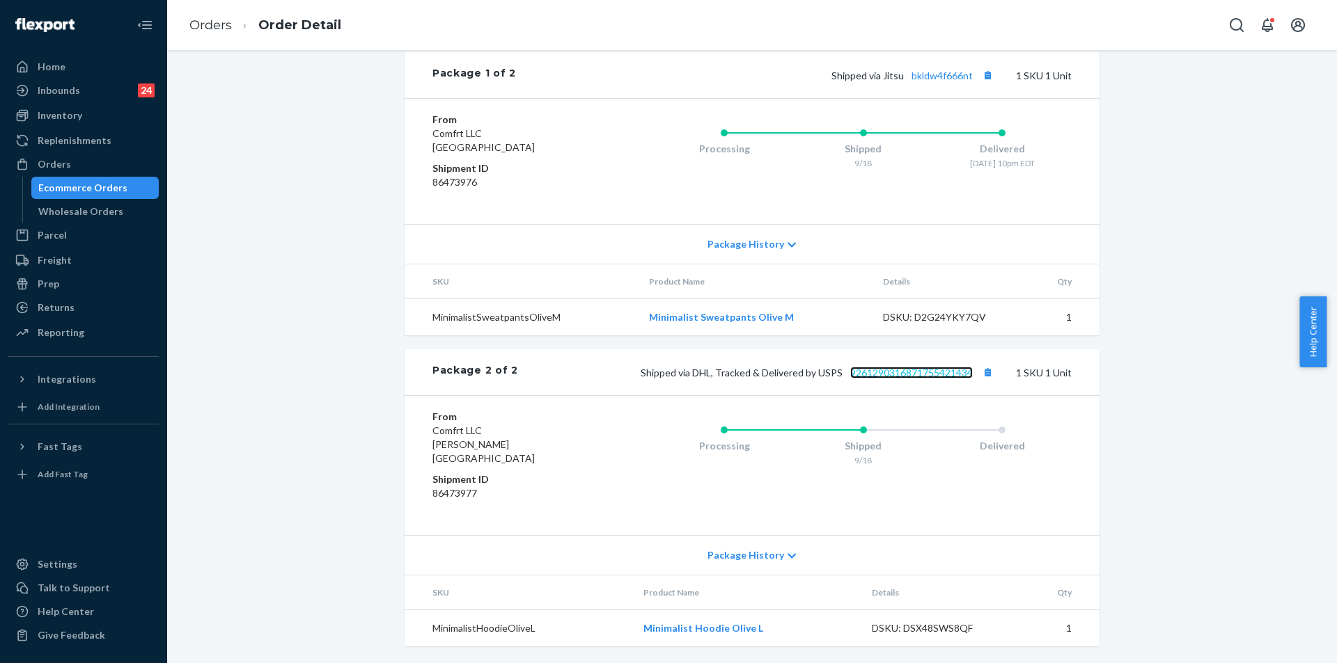
click at [911, 379] on link "9261290316871755421434" at bounding box center [911, 373] width 123 height 12
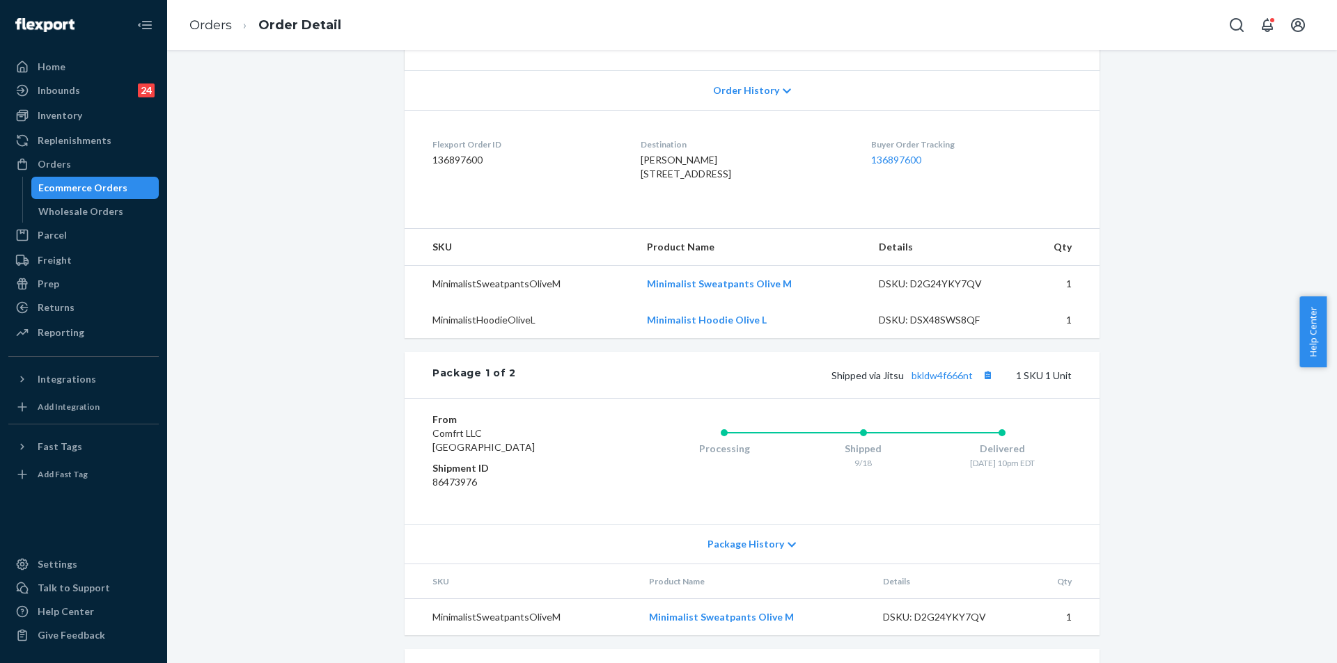
scroll to position [418, 0]
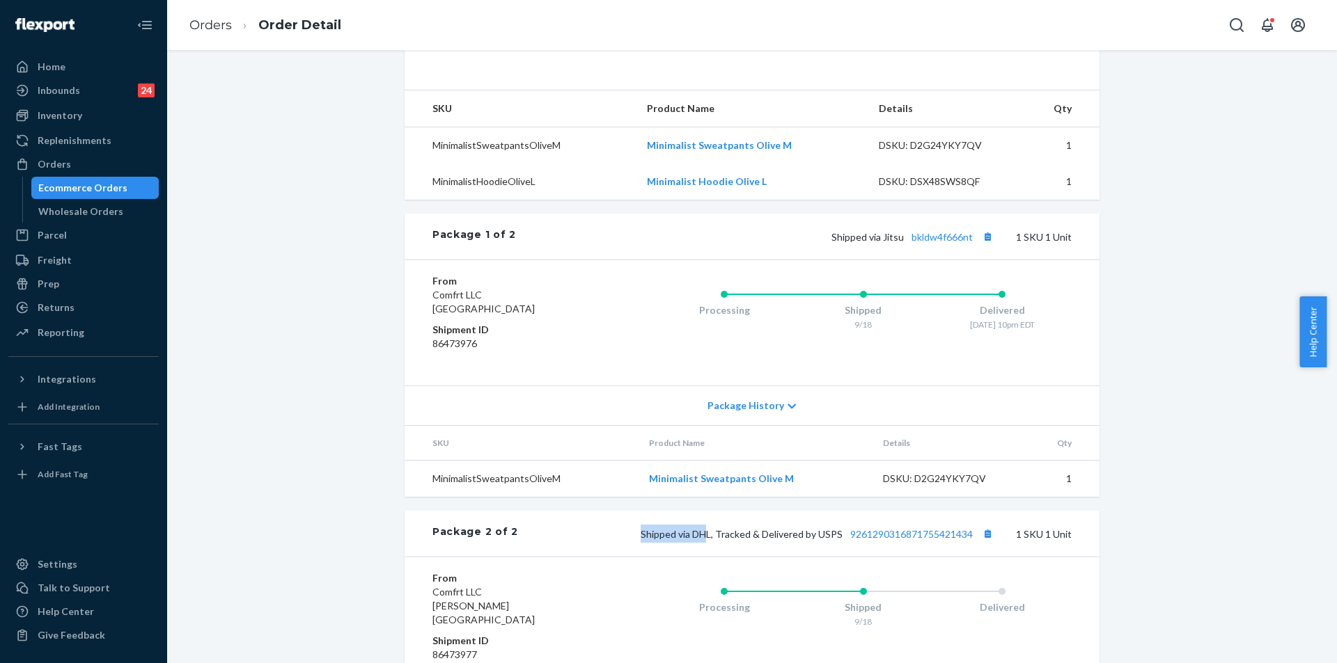
drag, startPoint x: 637, startPoint y: 560, endPoint x: 702, endPoint y: 566, distance: 65.7
click at [702, 543] on div "Shipped via DHL, Tracked & Delivered by USPS 9261290316871755421434 1 SKU 1 Unit" at bounding box center [794, 534] width 553 height 18
drag, startPoint x: 717, startPoint y: 584, endPoint x: 701, endPoint y: 574, distance: 18.7
click at [717, 557] on div "Package 2 of 2 Shipped via DHL, Tracked & Delivered by USPS 9261290316871755421…" at bounding box center [751, 534] width 695 height 46
copy span "DHL, Tracked & Delivered by USPS 9261290316871755421434"
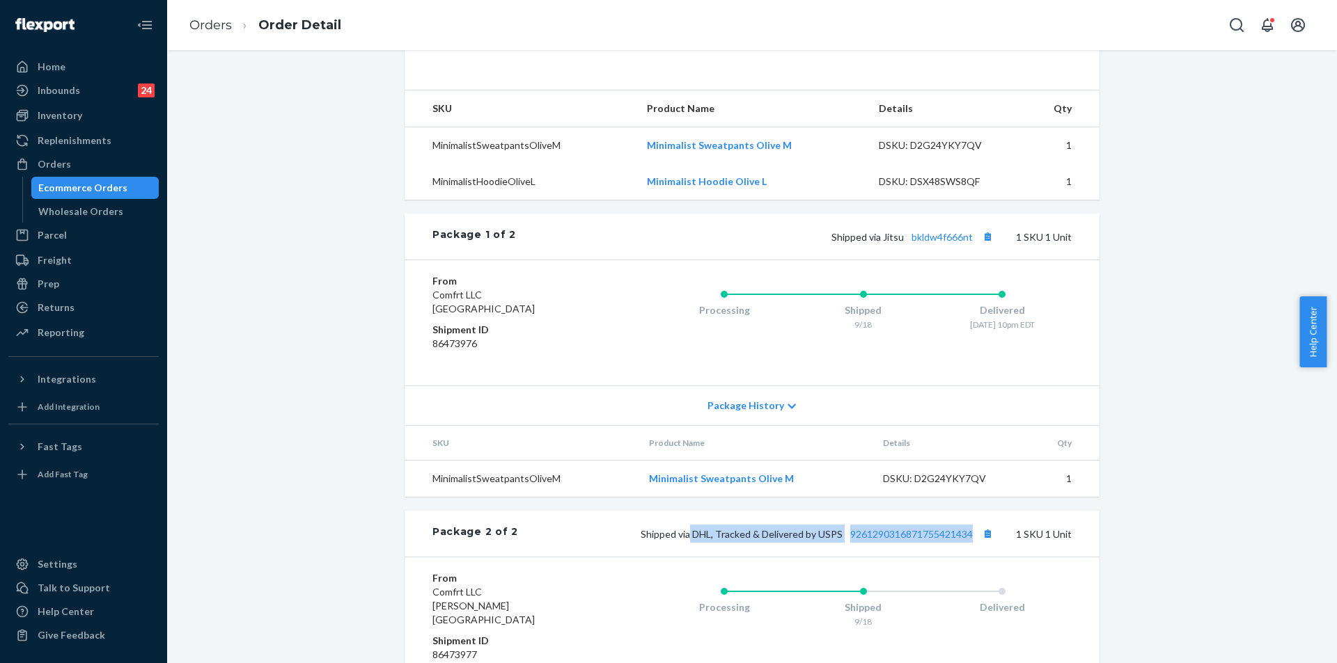
drag, startPoint x: 686, startPoint y: 563, endPoint x: 835, endPoint y: 526, distance: 153.5
click at [969, 543] on div "Shipped via DHL, Tracked & Delivered by USPS 9261290316871755421434 1 SKU 1 Unit" at bounding box center [794, 534] width 553 height 18
click at [86, 164] on div "Orders" at bounding box center [84, 164] width 148 height 19
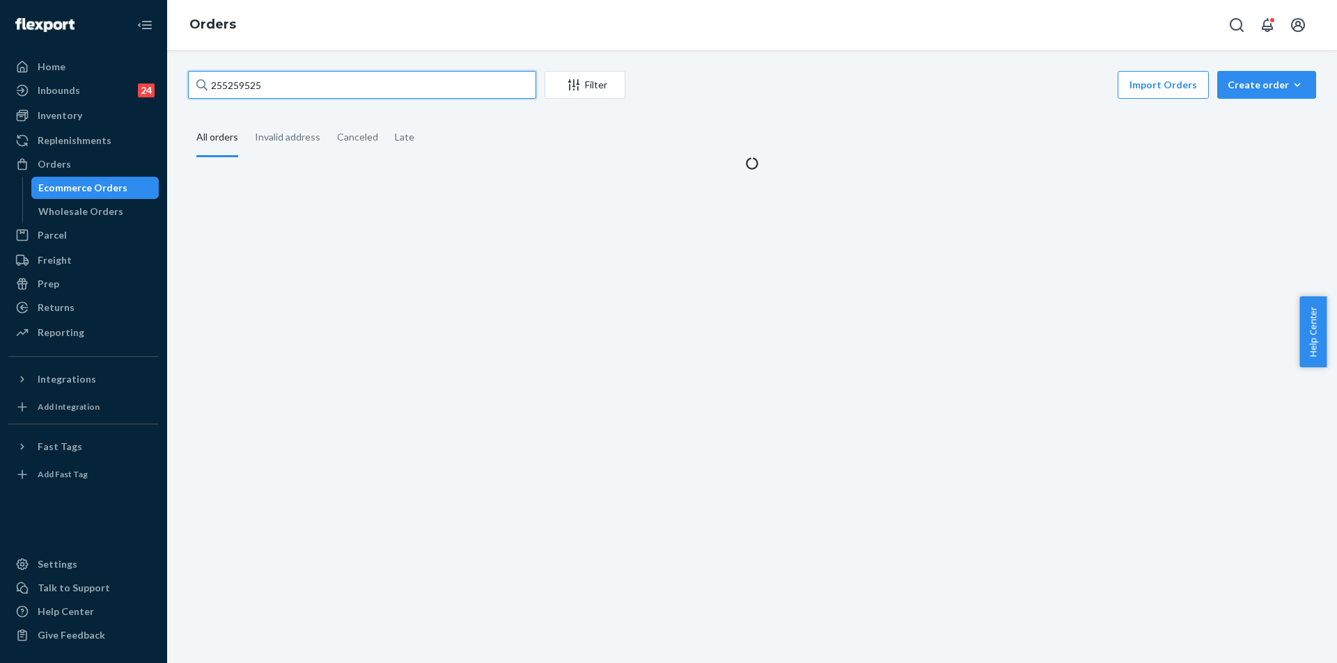
click at [281, 91] on input "255259525" at bounding box center [362, 85] width 348 height 28
paste input "171258"
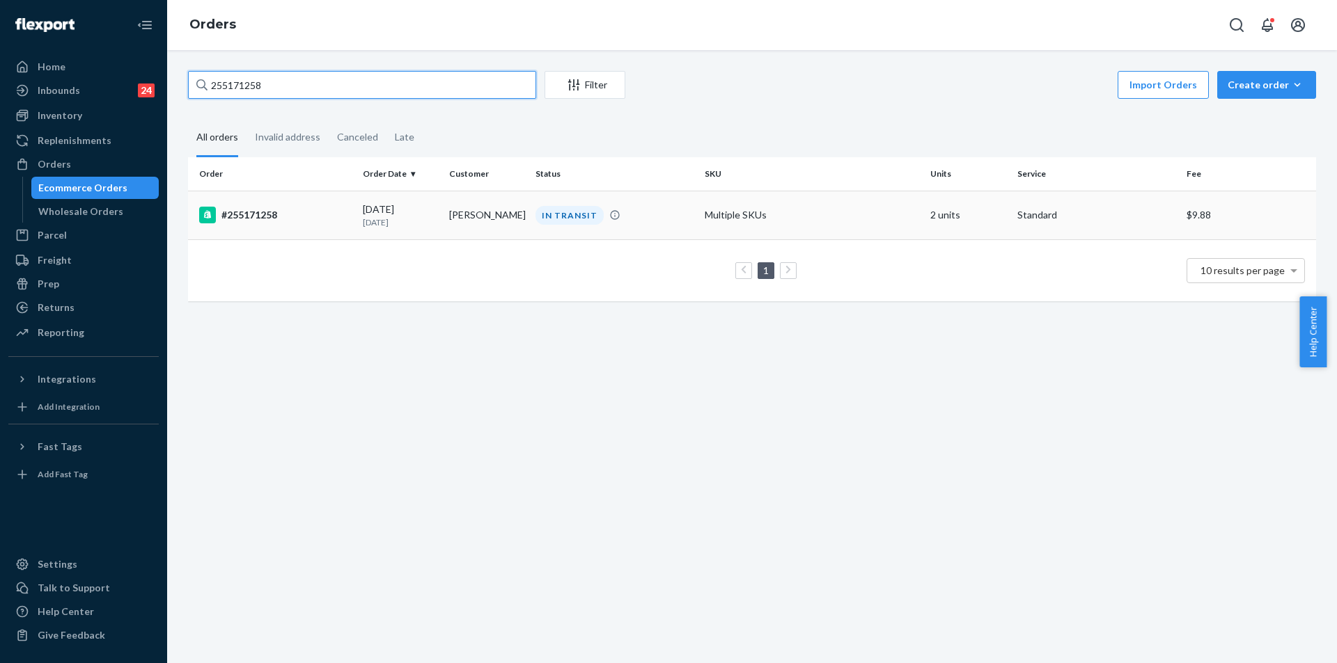
type input "255171258"
click at [808, 208] on td "Multiple SKUs" at bounding box center [812, 215] width 226 height 49
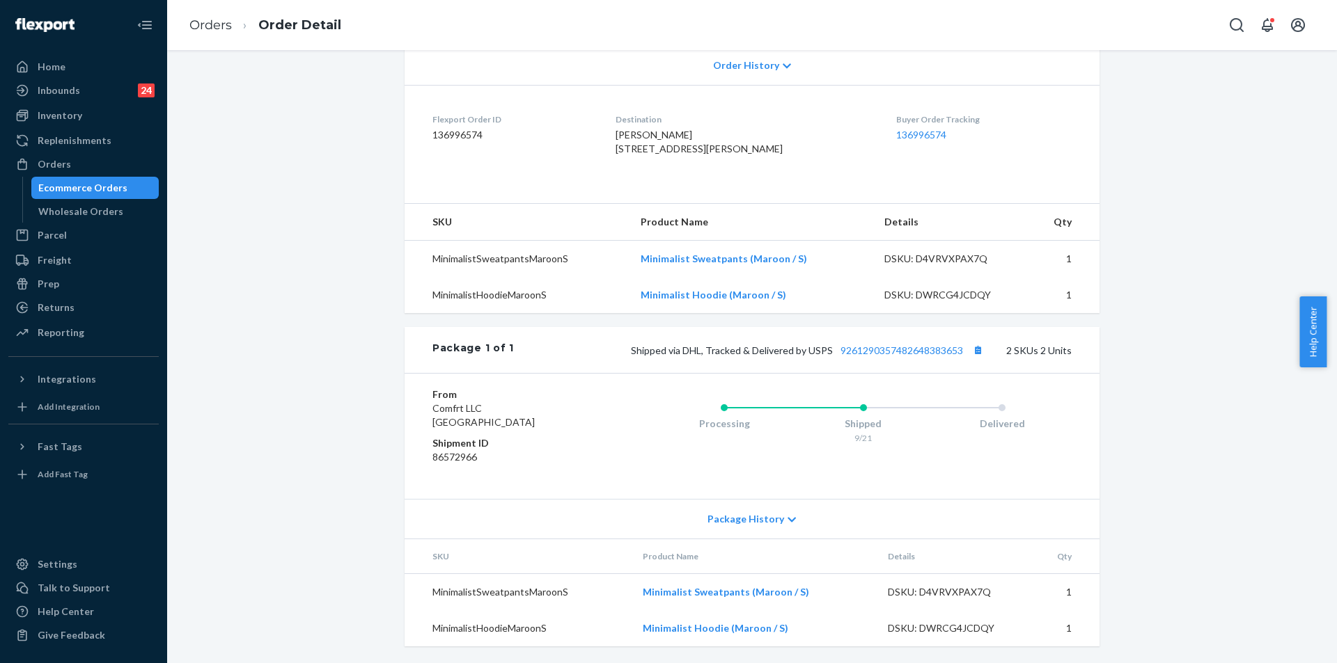
scroll to position [332, 0]
copy span "Shipped via DHL, Tracked & Delivered by USPS 9261290357482648383653"
drag, startPoint x: 628, startPoint y: 345, endPoint x: 963, endPoint y: 346, distance: 334.8
click at [963, 346] on div "Shipped via DHL, Tracked & Delivered by USPS 9261290357482648383653 2 SKUs 2 Un…" at bounding box center [793, 350] width 558 height 18
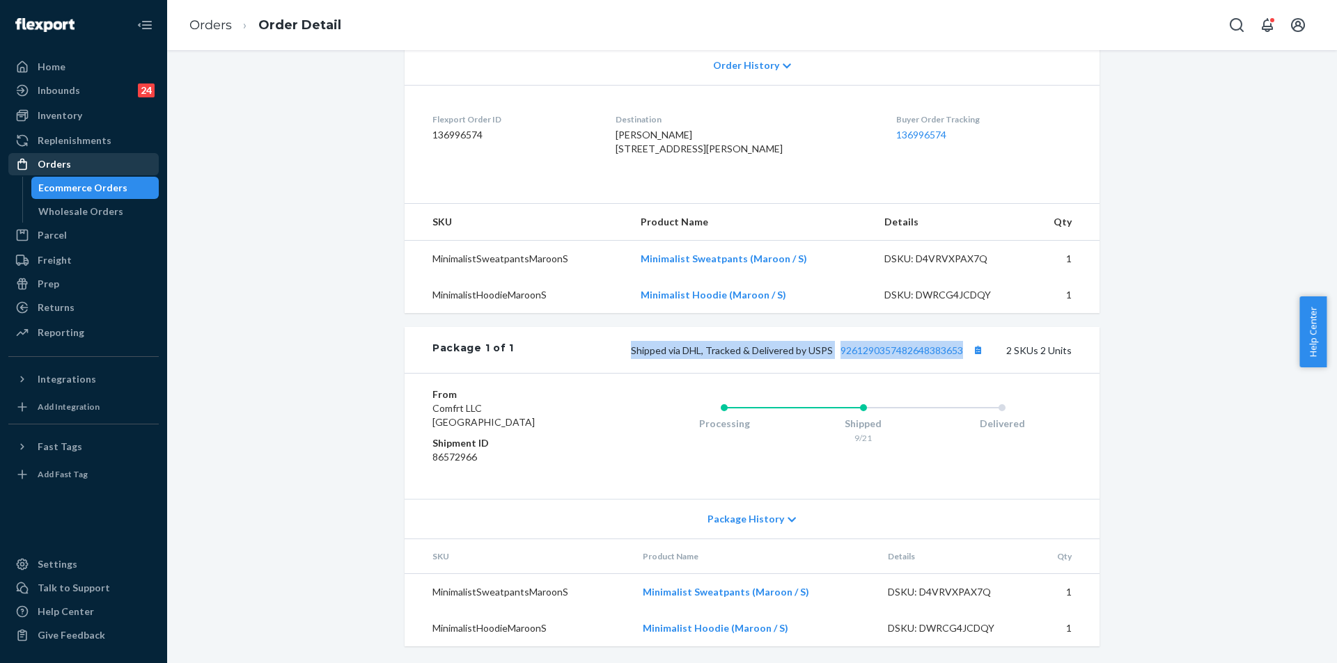
drag, startPoint x: 52, startPoint y: 156, endPoint x: 74, endPoint y: 150, distance: 23.0
click at [52, 156] on div "Orders" at bounding box center [84, 164] width 148 height 19
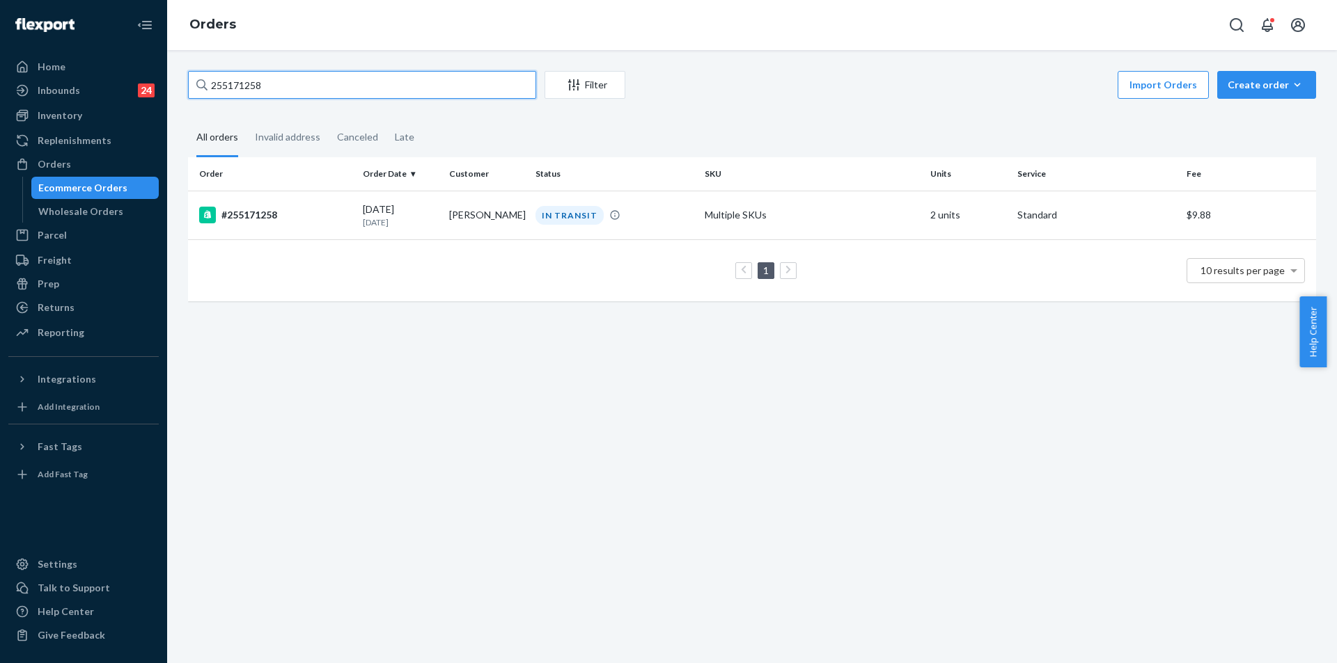
click at [434, 82] on input "255171258" at bounding box center [362, 85] width 348 height 28
paste input "67369"
type input "255167369"
click at [678, 223] on div "DELIVERED" at bounding box center [615, 215] width 164 height 19
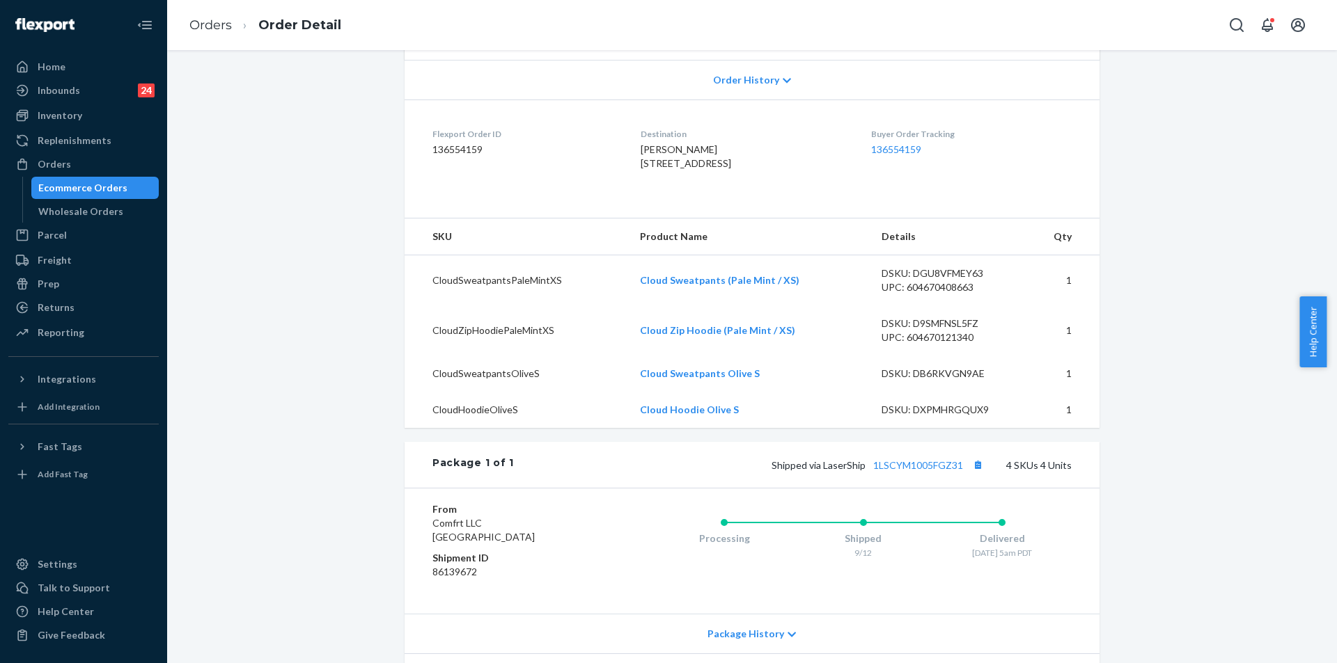
scroll to position [209, 0]
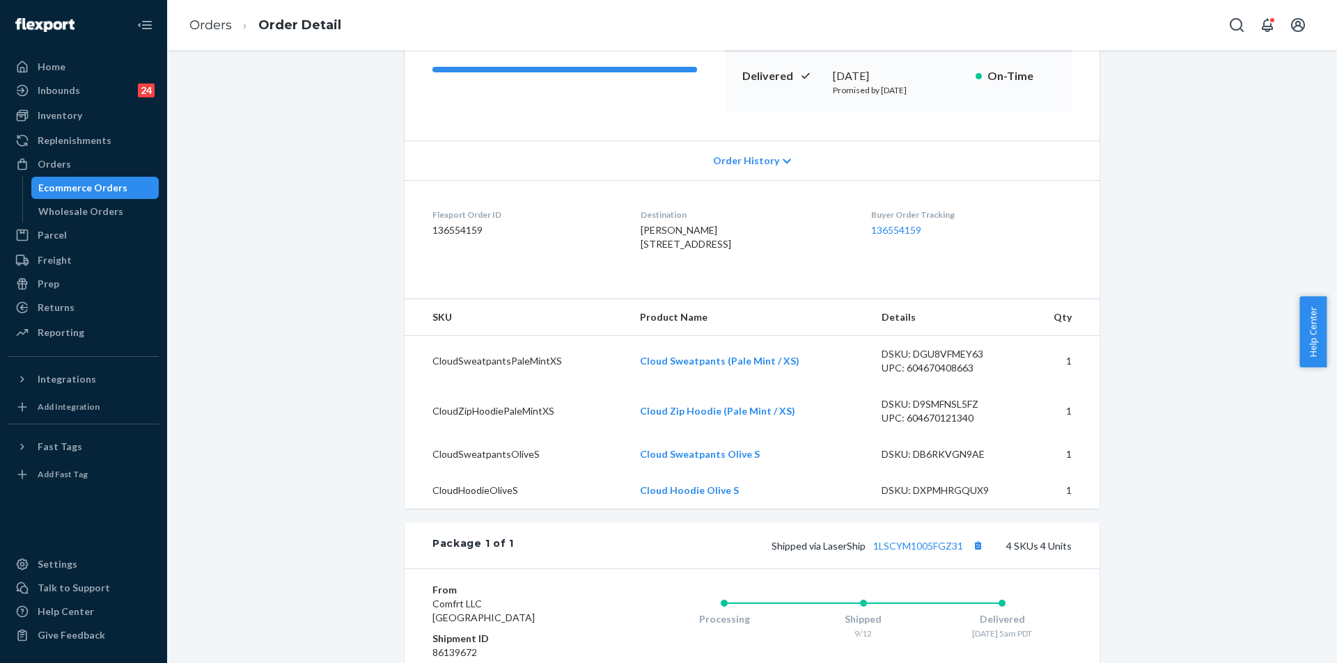
drag, startPoint x: 628, startPoint y: 242, endPoint x: 652, endPoint y: 269, distance: 35.5
click at [652, 251] on div "[PERSON_NAME] [STREET_ADDRESS]" at bounding box center [743, 237] width 207 height 28
drag, startPoint x: 821, startPoint y: 574, endPoint x: 747, endPoint y: 503, distance: 102.4
click at [955, 552] on span "Shipped via LaserShip 1LSCYM1005FGZ31" at bounding box center [878, 546] width 215 height 12
click at [934, 552] on link "1LSCYM1005FGZ31" at bounding box center [918, 546] width 90 height 12
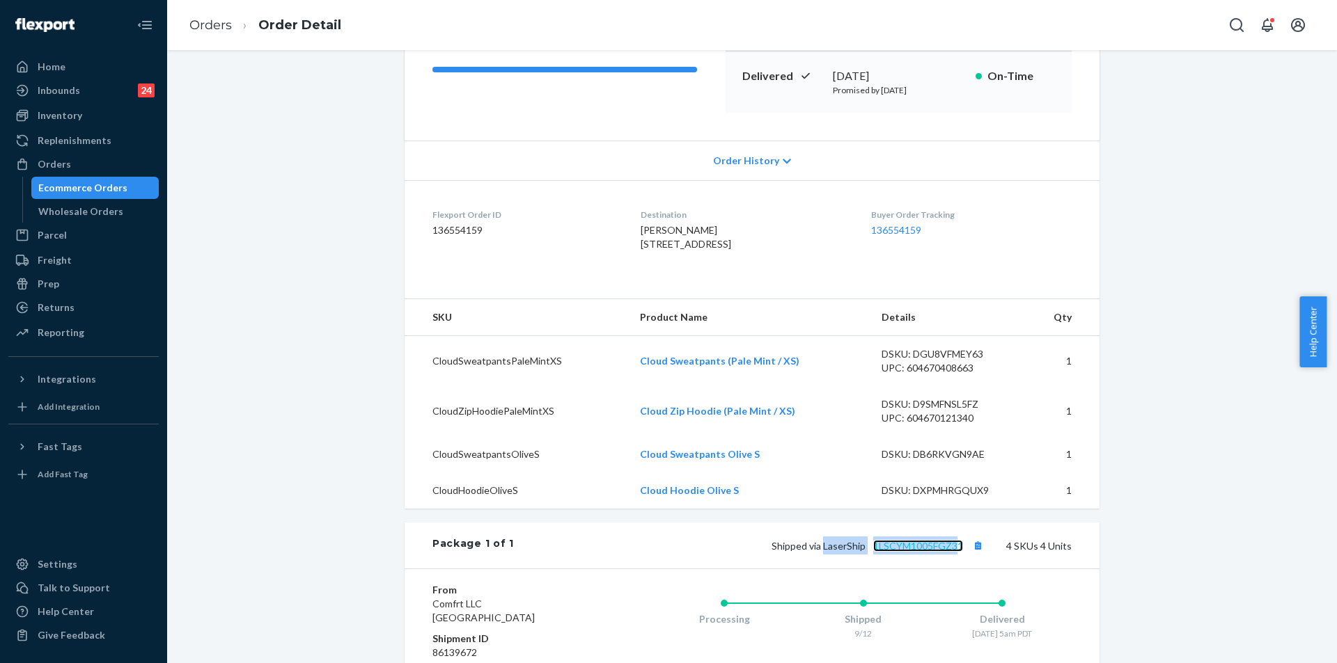
click at [934, 552] on link "1LSCYM1005FGZ31" at bounding box center [918, 546] width 90 height 12
drag, startPoint x: 875, startPoint y: 67, endPoint x: 939, endPoint y: 65, distance: 64.1
click at [939, 65] on div "Delivered [DATE] Promised by [DATE] On-Time" at bounding box center [898, 82] width 346 height 61
drag, startPoint x: 939, startPoint y: 65, endPoint x: 576, endPoint y: 30, distance: 365.1
click at [939, 65] on div "Delivered [DATE] Promised by [DATE] On-Time" at bounding box center [898, 82] width 346 height 61
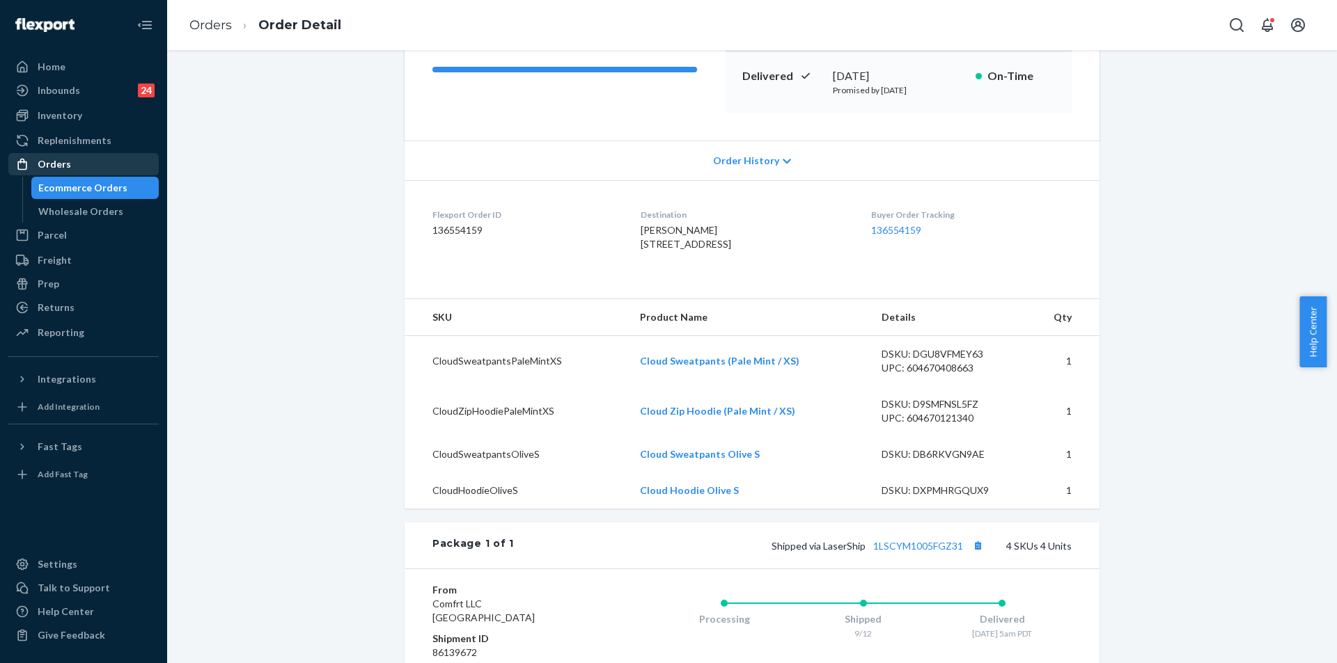
click at [85, 159] on div "Orders" at bounding box center [84, 164] width 148 height 19
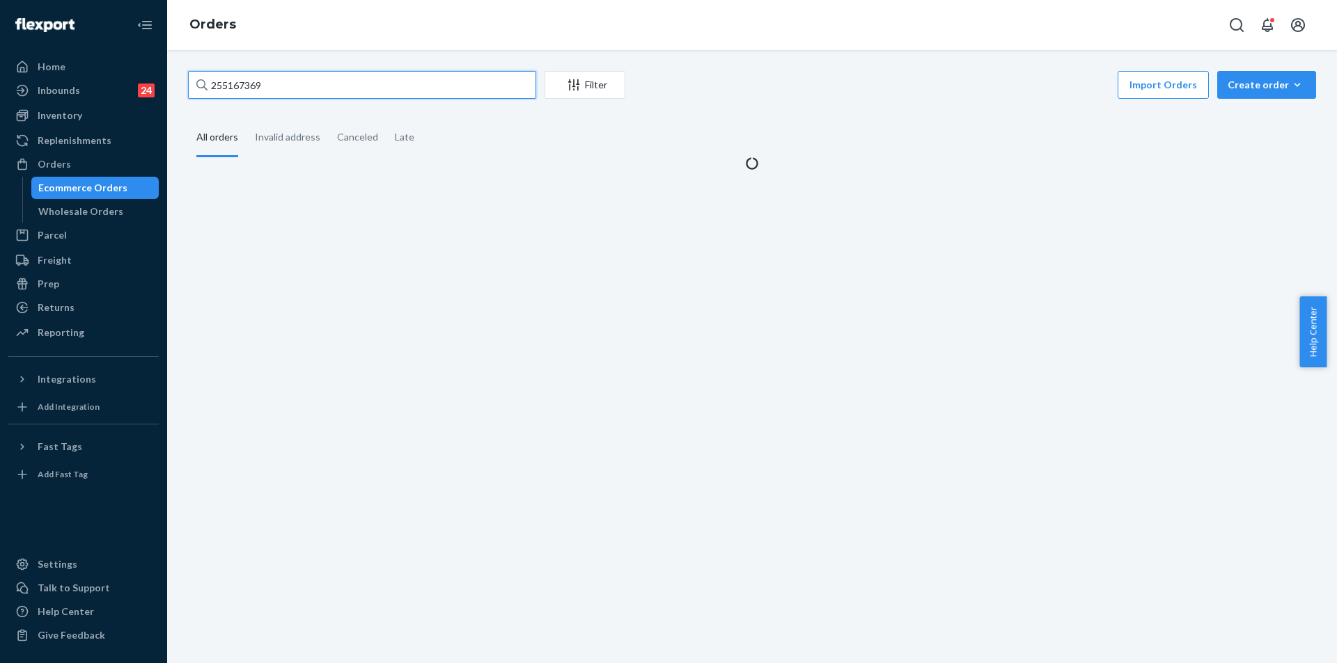
click at [394, 86] on input "255167369" at bounding box center [362, 85] width 348 height 28
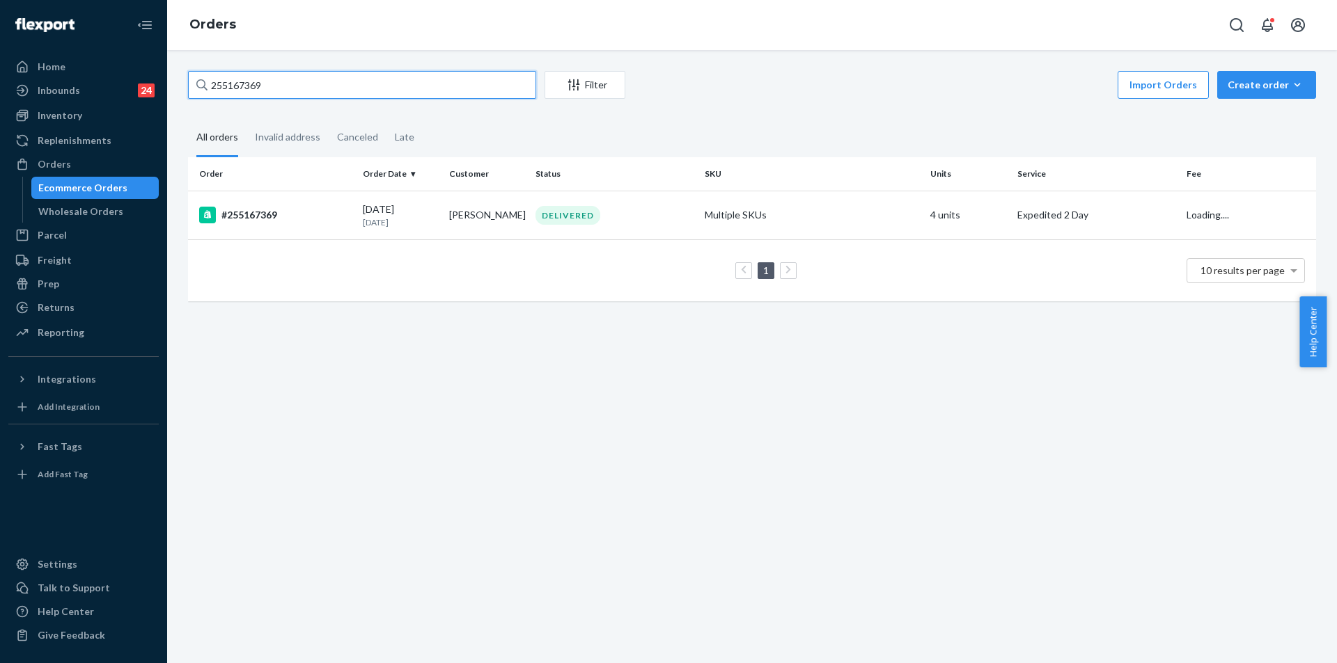
paste input "237607"
type input "255237607"
click at [868, 211] on td "Multiple SKUs" at bounding box center [812, 215] width 226 height 49
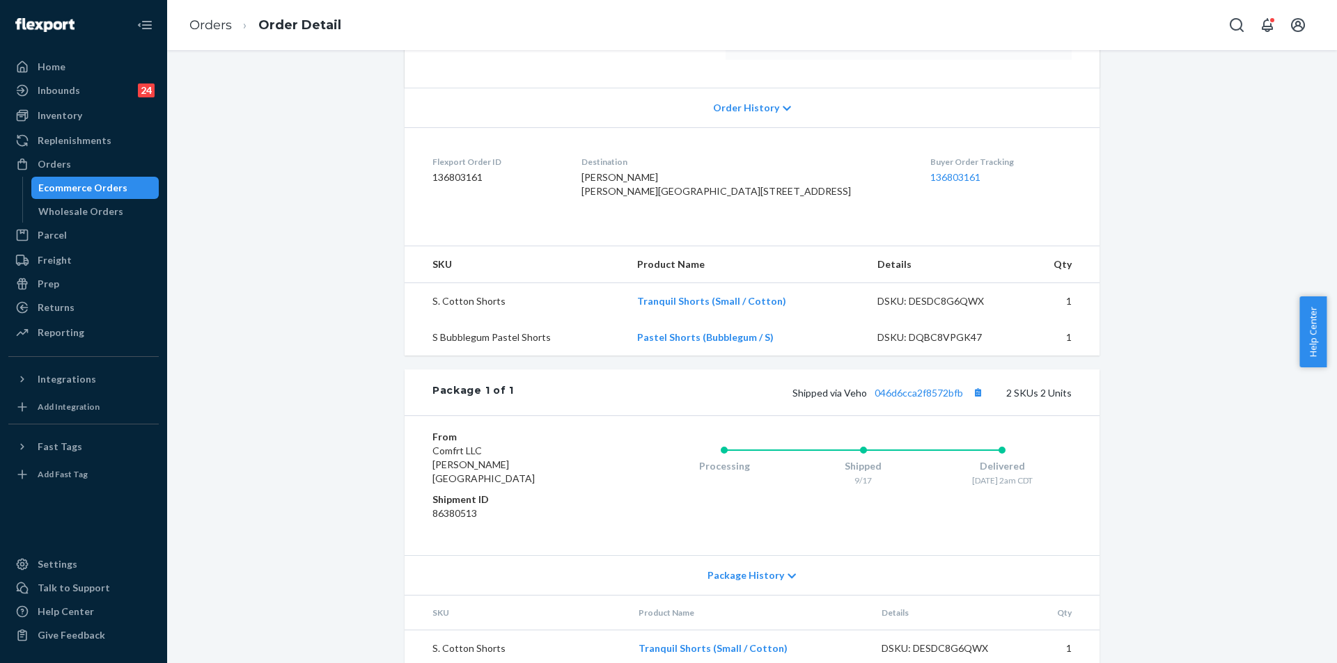
scroll to position [278, 0]
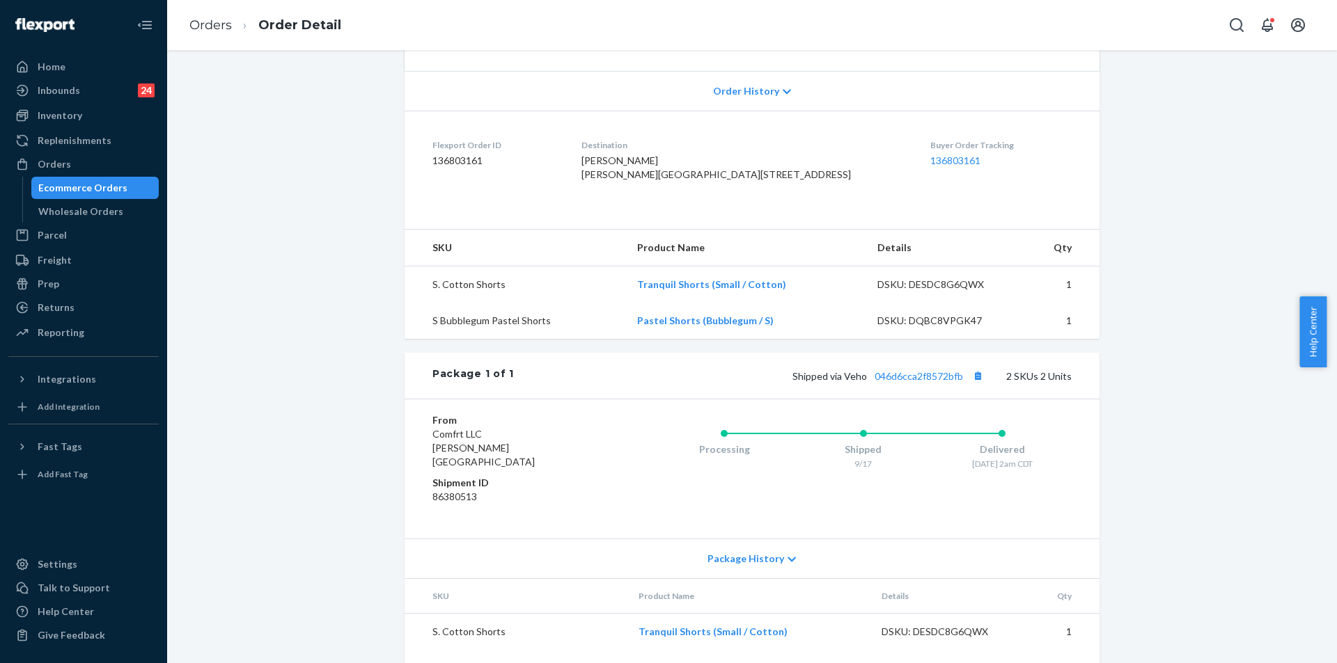
click at [917, 385] on div "Shipped via Veho 046d6cca2f8572bfb 2 SKUs 2 Units" at bounding box center [793, 376] width 558 height 18
click at [903, 385] on div "Shipped via Veho 046d6cca2f8572bfb 2 SKUs 2 Units" at bounding box center [793, 376] width 558 height 18
click at [902, 382] on link "046d6cca2f8572bfb" at bounding box center [918, 376] width 88 height 12
drag, startPoint x: 629, startPoint y: 188, endPoint x: 647, endPoint y: 219, distance: 35.6
click at [647, 182] on div "[PERSON_NAME] [PERSON_NAME][GEOGRAPHIC_DATA][STREET_ADDRESS]" at bounding box center [744, 168] width 327 height 28
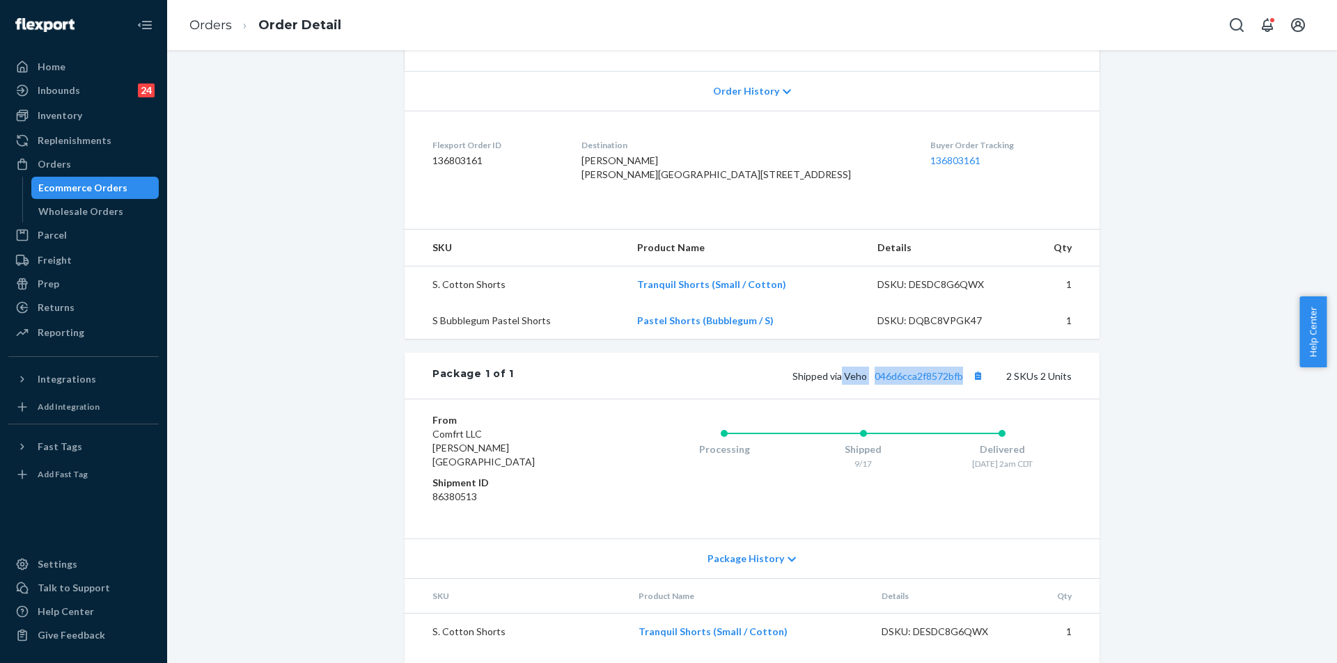
drag, startPoint x: 842, startPoint y: 414, endPoint x: 961, endPoint y: 416, distance: 119.8
click at [961, 382] on span "Shipped via Veho 046d6cca2f8572bfb" at bounding box center [889, 376] width 194 height 12
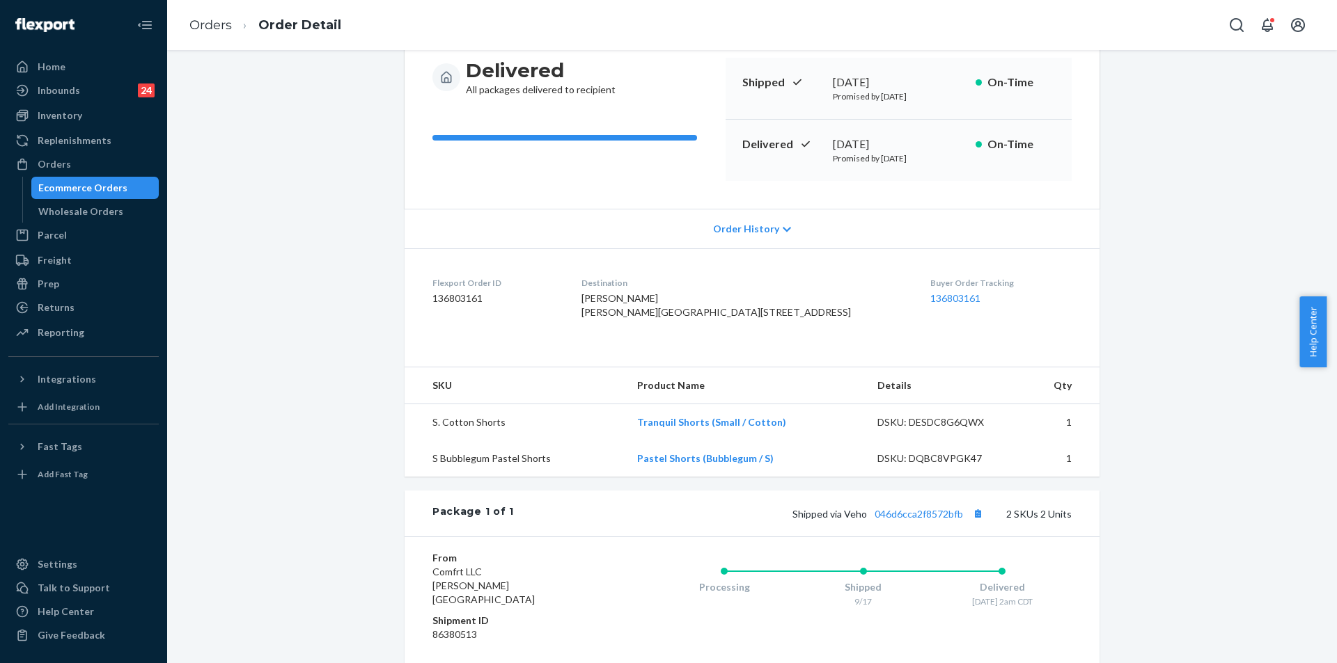
scroll to position [139, 0]
drag, startPoint x: 833, startPoint y: 141, endPoint x: 542, endPoint y: 109, distance: 292.7
click at [932, 141] on div "Delivered [DATE] Promised by [DATE] On-Time" at bounding box center [898, 151] width 346 height 61
drag, startPoint x: 63, startPoint y: 169, endPoint x: 93, endPoint y: 162, distance: 30.1
click at [64, 169] on div "Orders" at bounding box center [54, 164] width 33 height 14
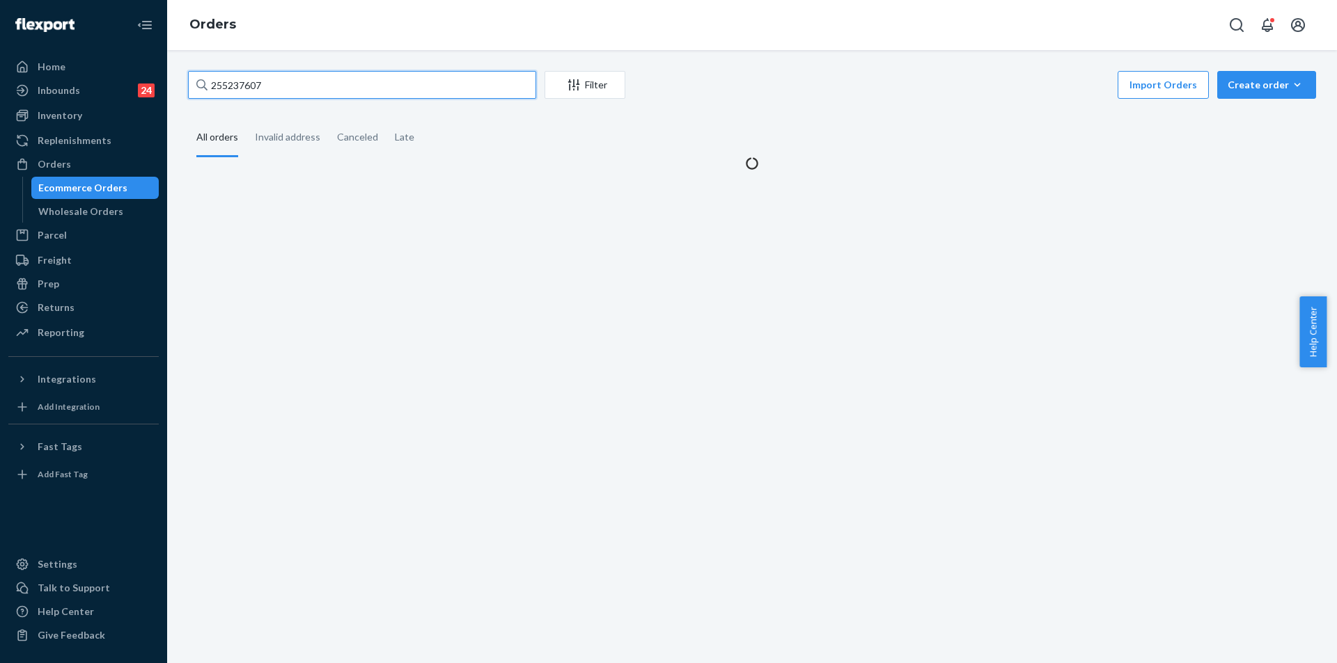
click at [446, 94] on input "255237607" at bounding box center [362, 85] width 348 height 28
paste input "5979"
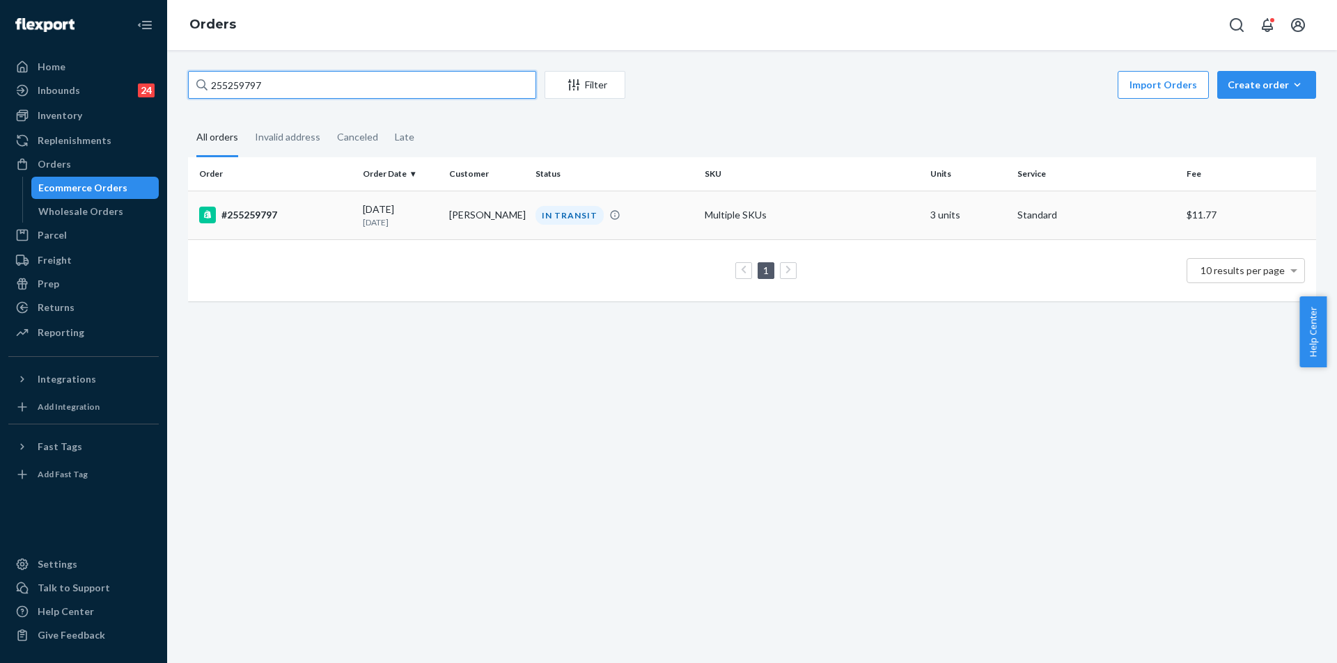
type input "255259797"
click at [876, 222] on td "Multiple SKUs" at bounding box center [812, 215] width 226 height 49
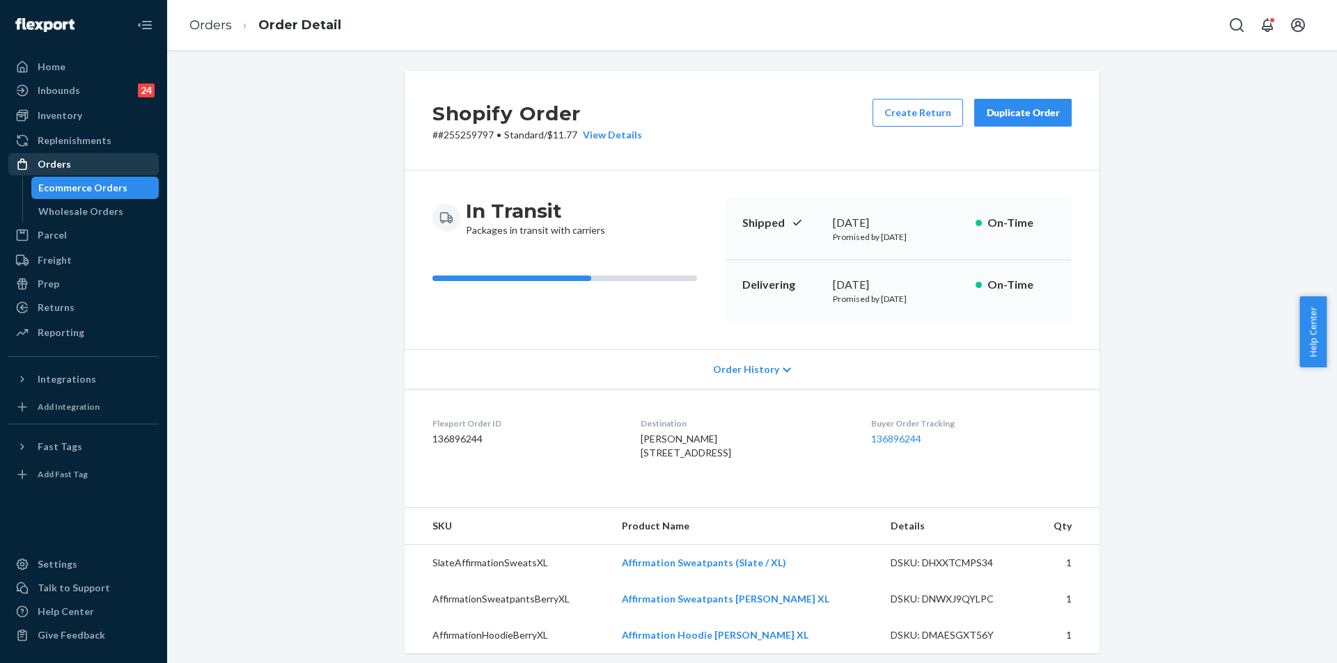
click at [71, 159] on div "Orders" at bounding box center [84, 164] width 148 height 19
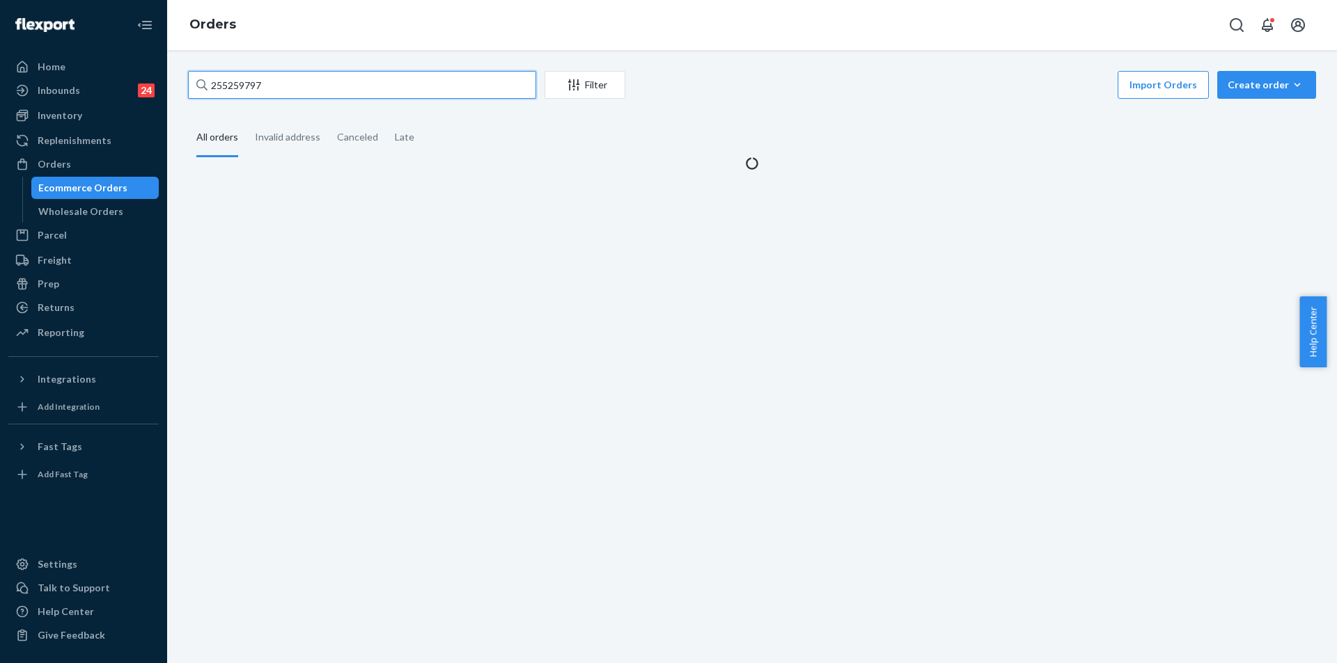
click at [331, 96] on input "255259797" at bounding box center [362, 85] width 348 height 28
click at [332, 90] on input "255259797" at bounding box center [362, 85] width 348 height 28
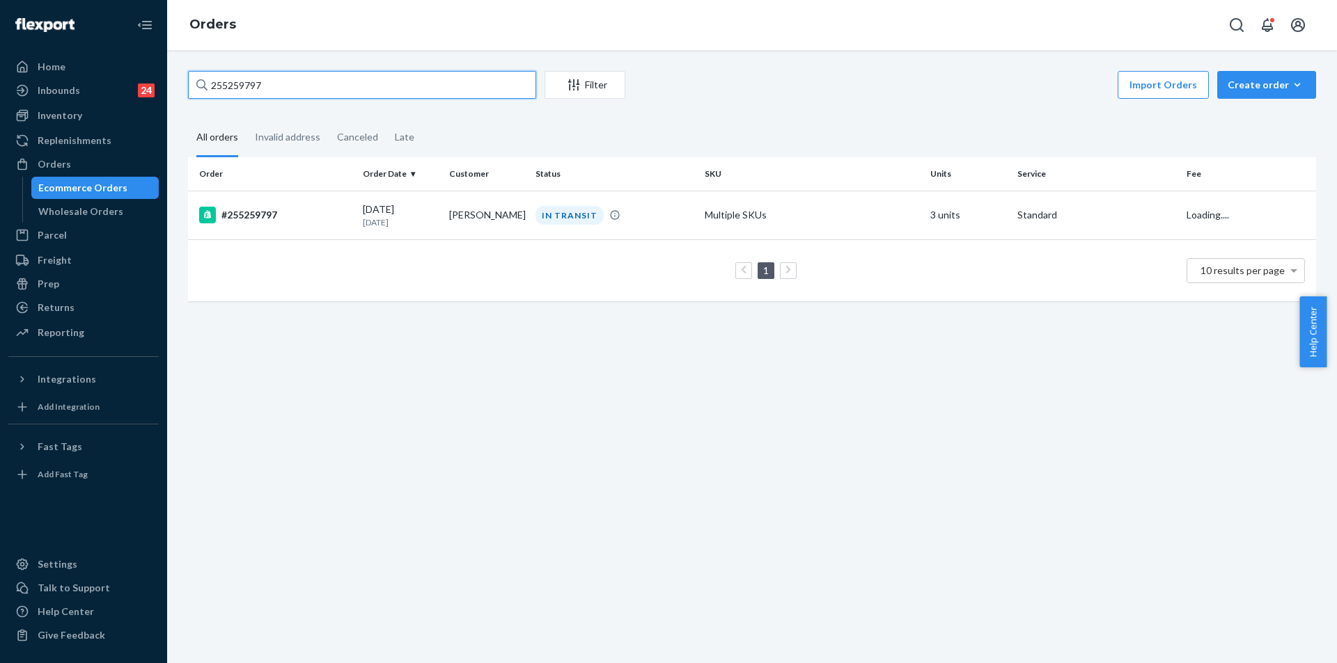
click at [332, 90] on input "255259797" at bounding box center [362, 85] width 348 height 28
paste input "192601"
type input "255192601"
click at [635, 213] on div "IN TRANSIT" at bounding box center [615, 215] width 164 height 19
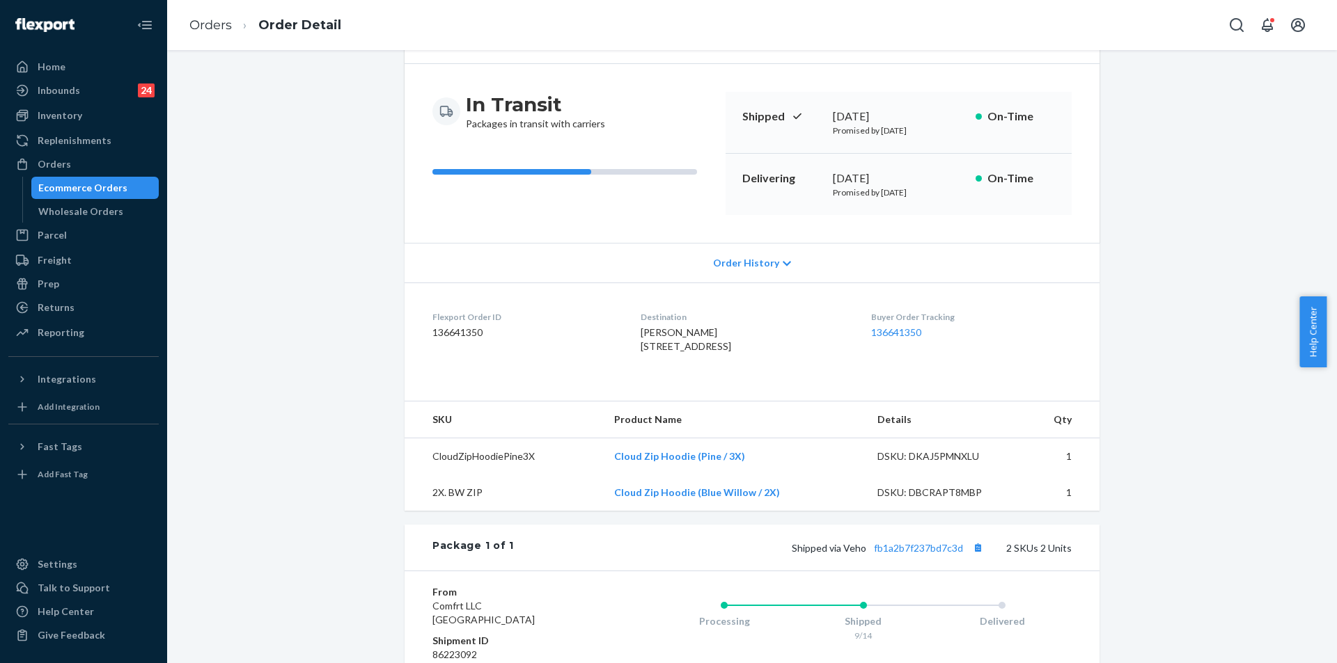
scroll to position [278, 0]
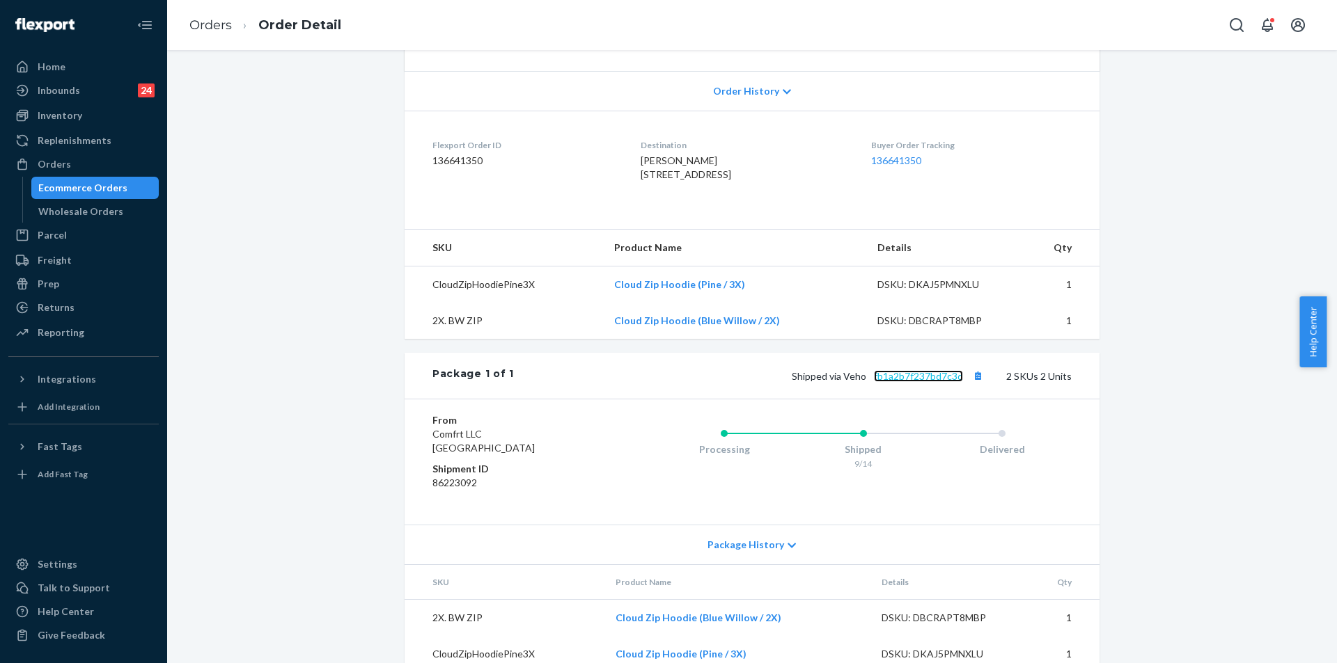
click at [900, 382] on link "fb1a2b7f237bd7c3d" at bounding box center [918, 376] width 89 height 12
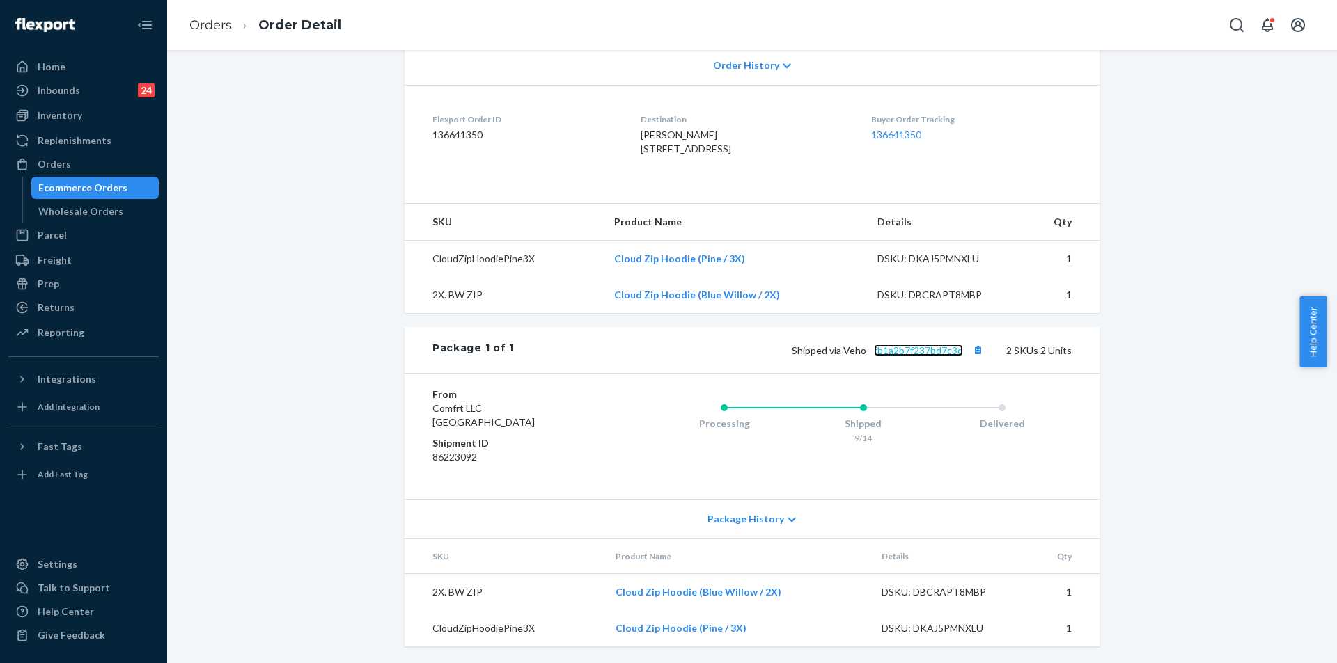
scroll to position [0, 0]
